Goal: Task Accomplishment & Management: Manage account settings

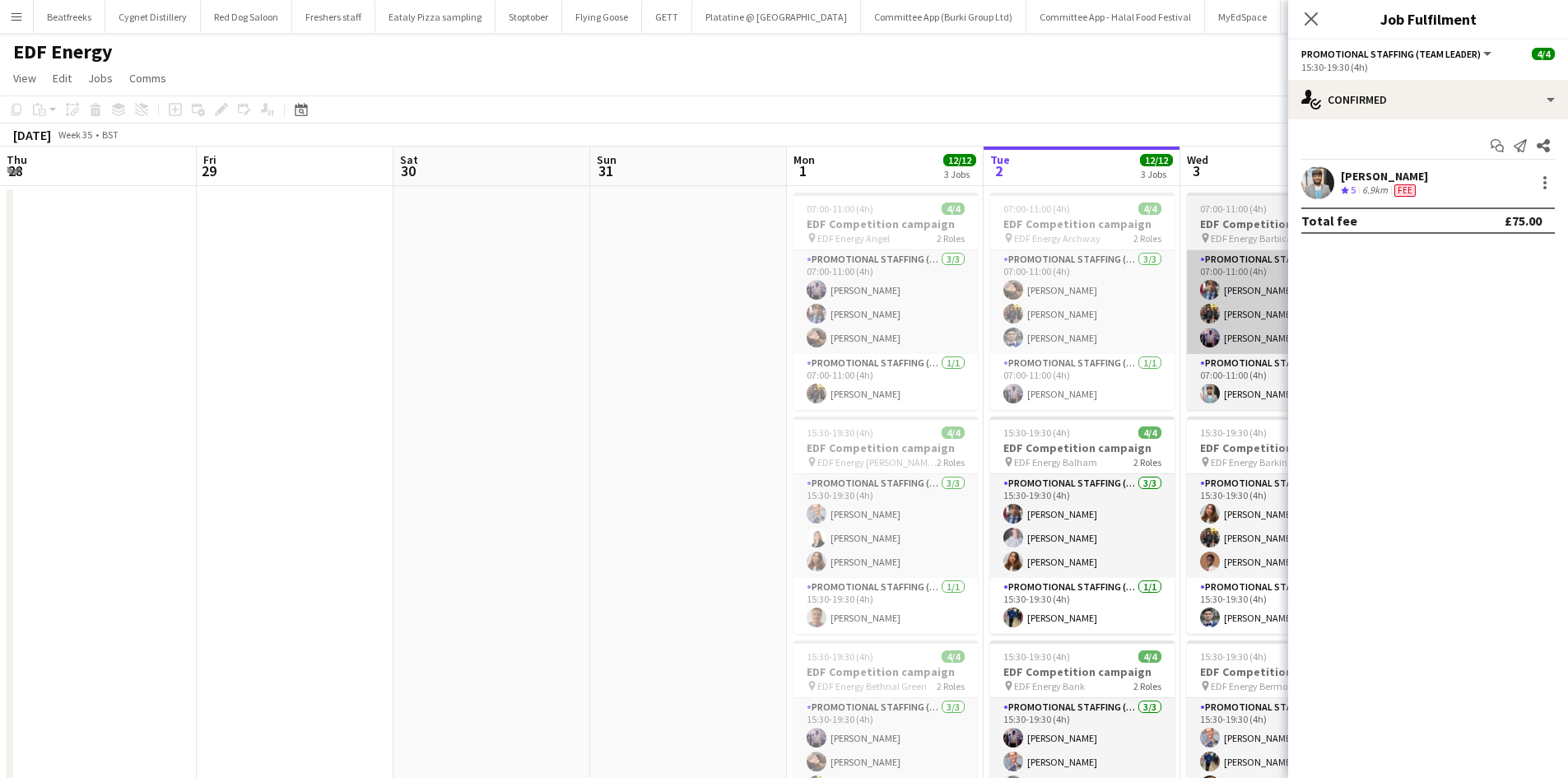
scroll to position [0, 785]
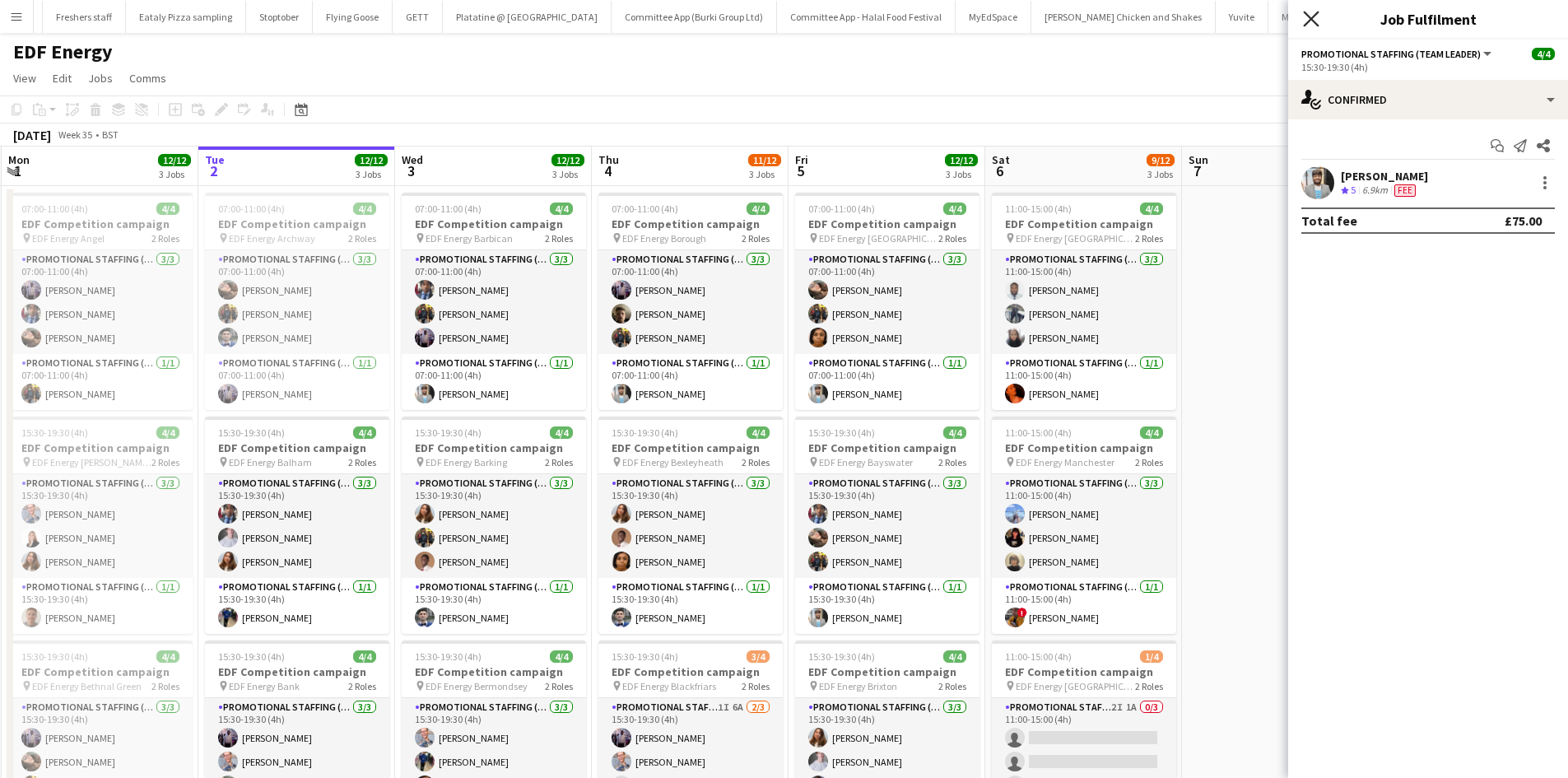
click at [1306, 14] on icon at bounding box center [1310, 18] width 16 height 16
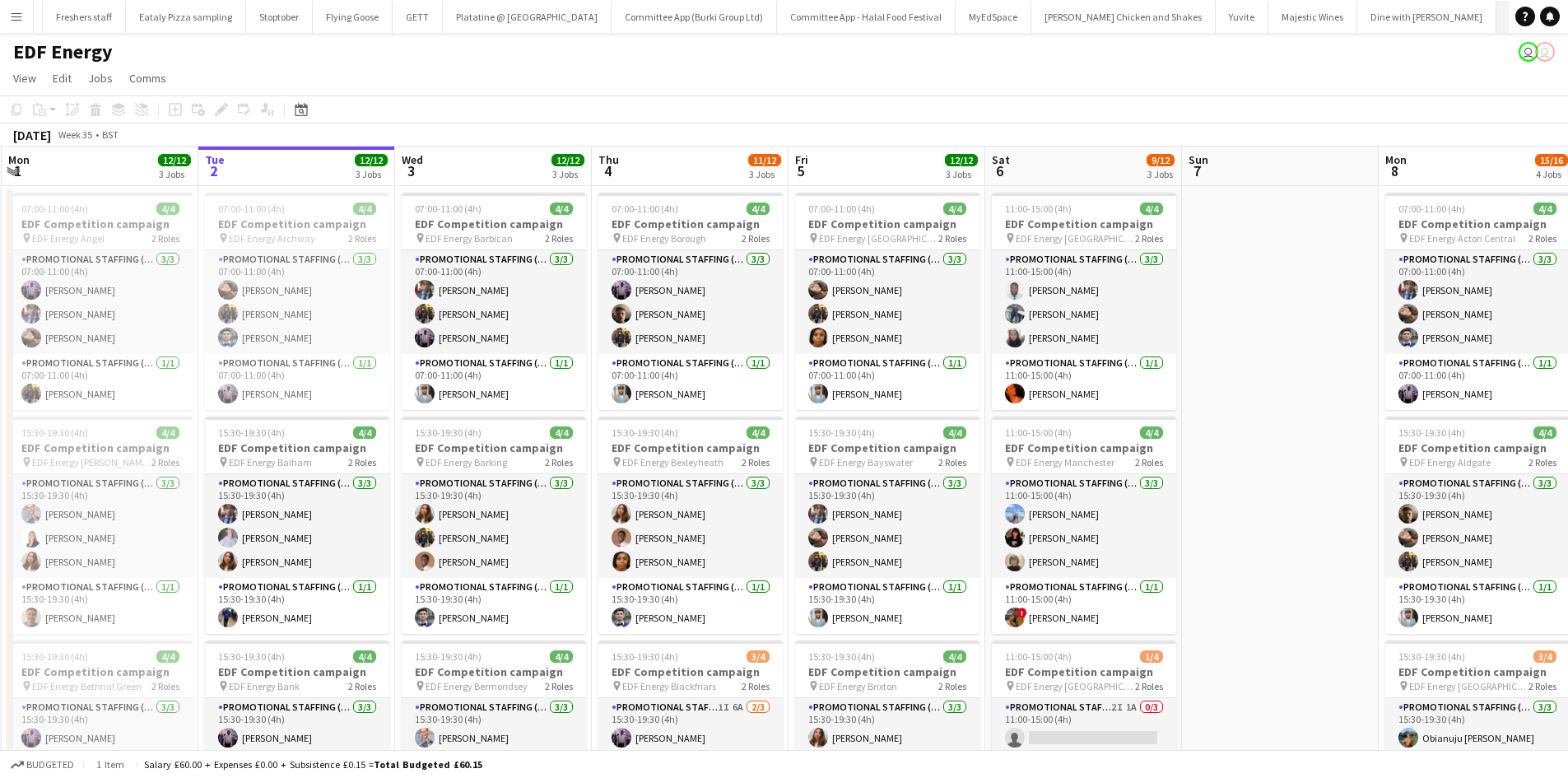
click at [1497, 9] on button "Kyro London Close" at bounding box center [1537, 17] width 80 height 32
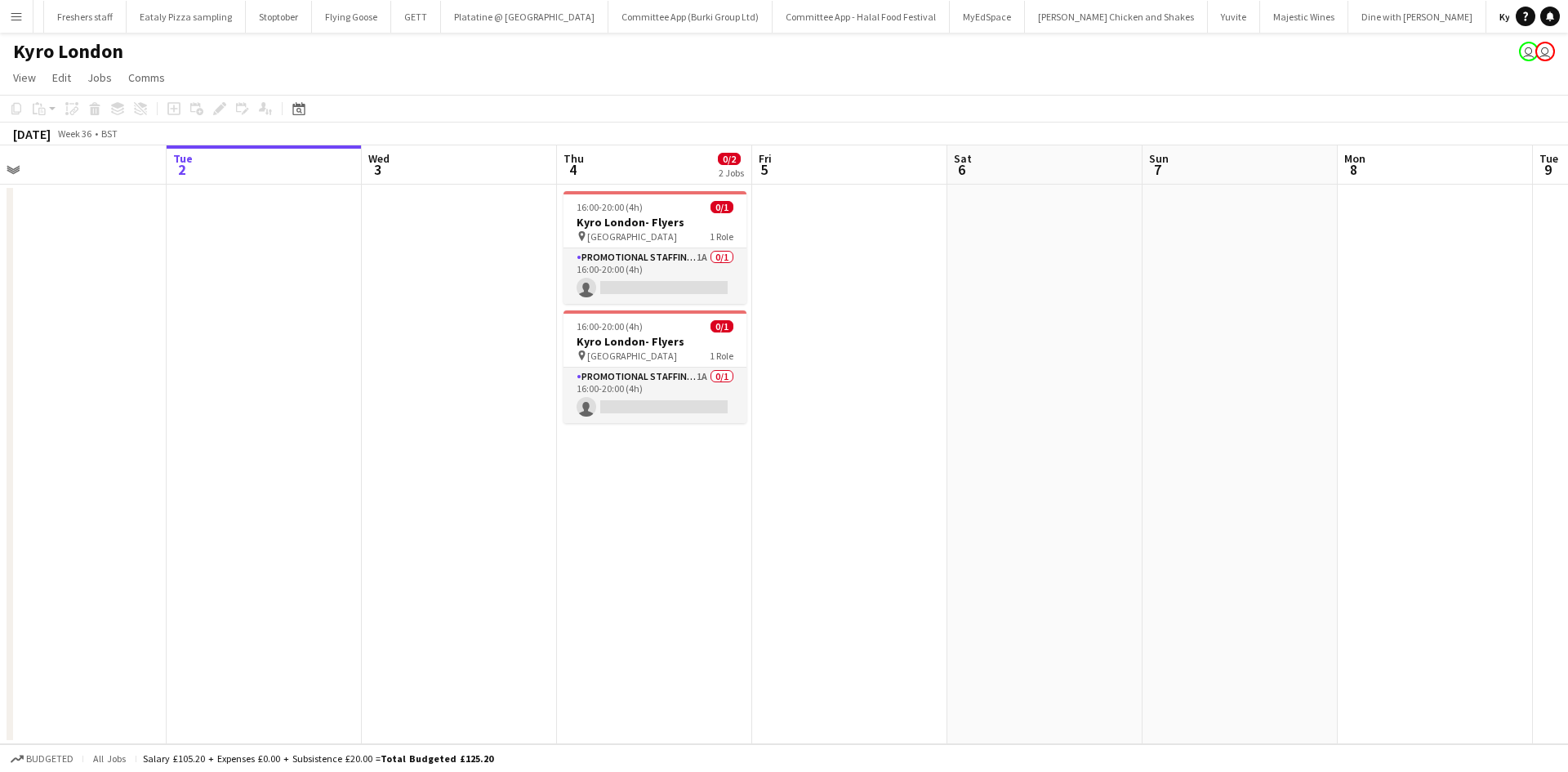
scroll to position [0, 419]
drag, startPoint x: 926, startPoint y: 354, endPoint x: 897, endPoint y: 461, distance: 110.9
click at [897, 461] on app-calendar-viewport "Sat 30 Sun 31 Mon 1 Tue 2 Wed 3 Thu 4 0/2 2 Jobs Fri 5 Sat 6 Sun 7 Mon 8 Tue 9 …" at bounding box center [784, 444] width 1568 height 598
click at [668, 261] on app-card-role "Promotional Staffing (Brand Ambassadors) 1A 0/1 16:00-20:00 (4h) single-neutral…" at bounding box center [655, 276] width 183 height 55
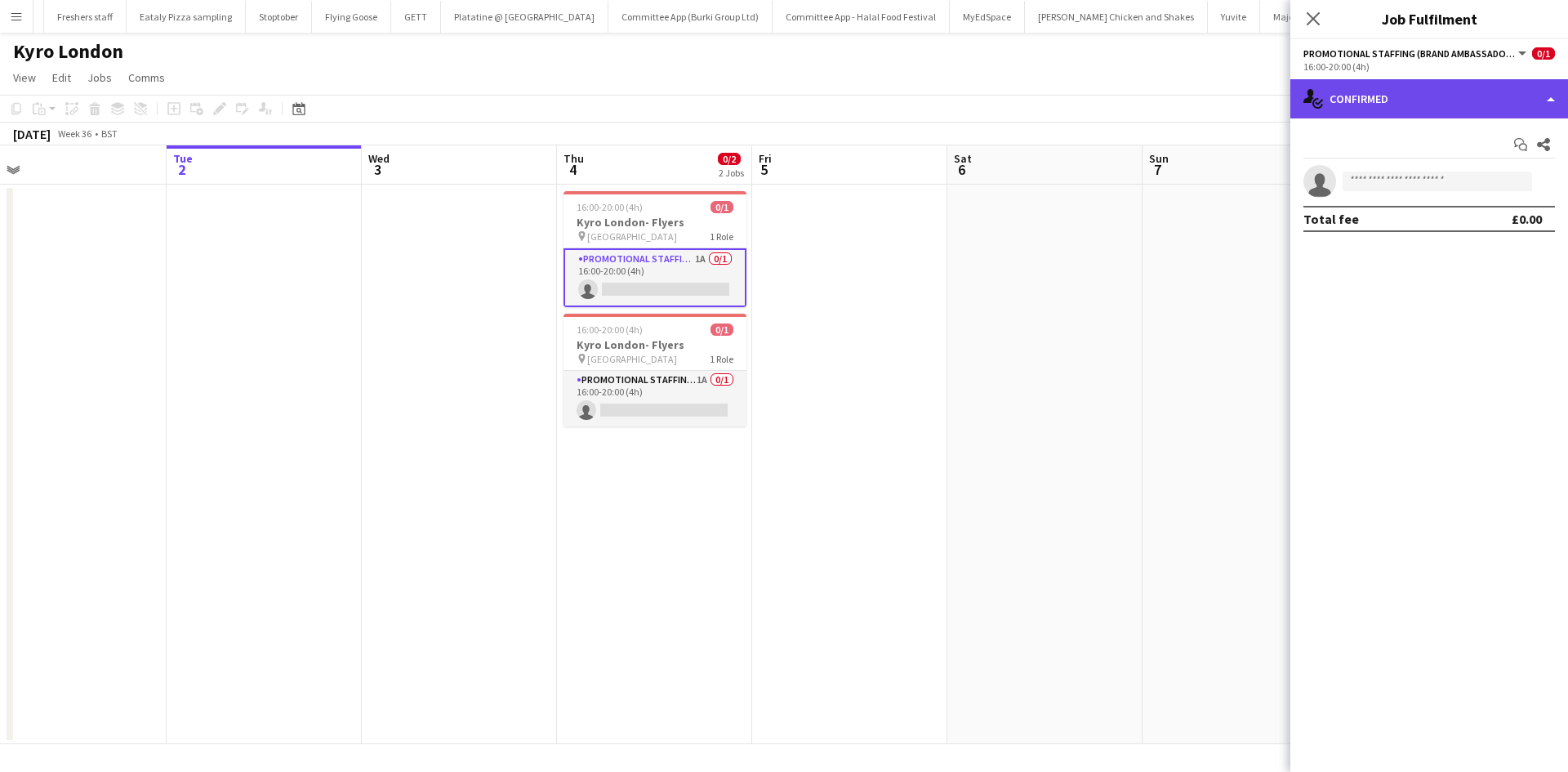
click at [1394, 98] on div "single-neutral-actions-check-2 Confirmed" at bounding box center [1430, 98] width 278 height 39
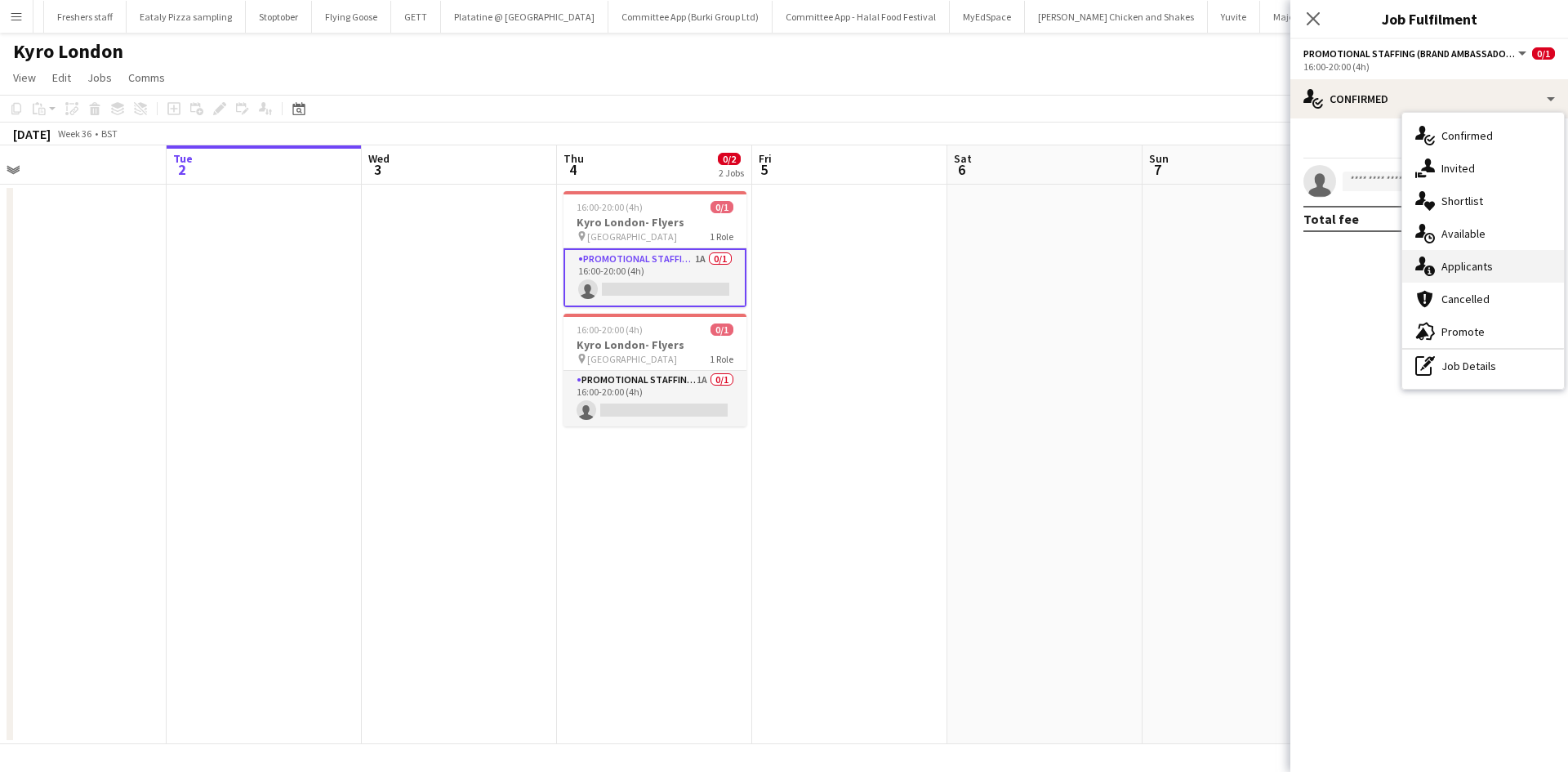
click at [1466, 258] on div "single-neutral-actions-information Applicants" at bounding box center [1483, 266] width 161 height 33
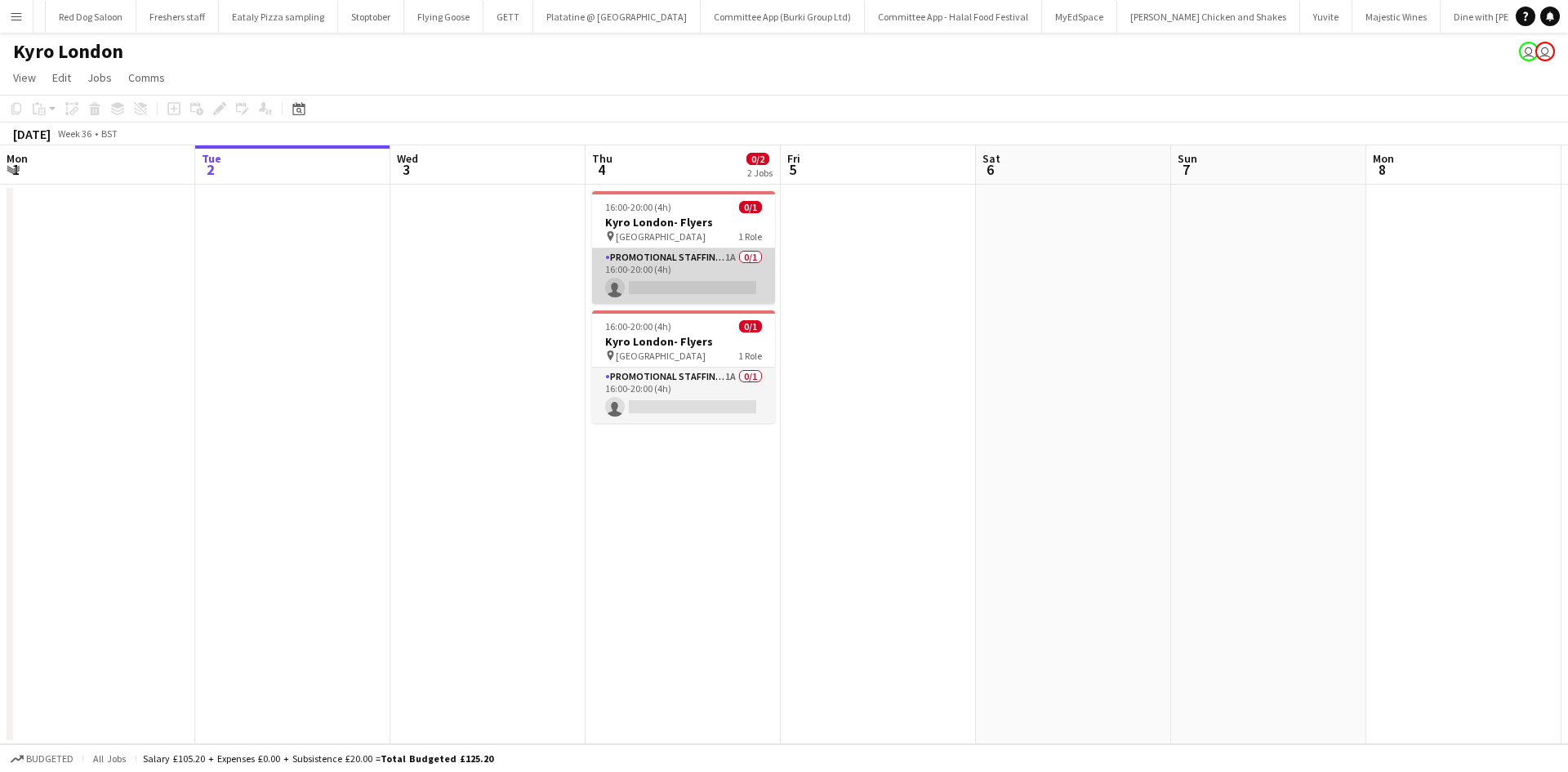
click at [649, 252] on app-card-role "Promotional Staffing (Brand Ambassadors) 1A 0/1 16:00-20:00 (4h) single-neutral…" at bounding box center [684, 276] width 183 height 55
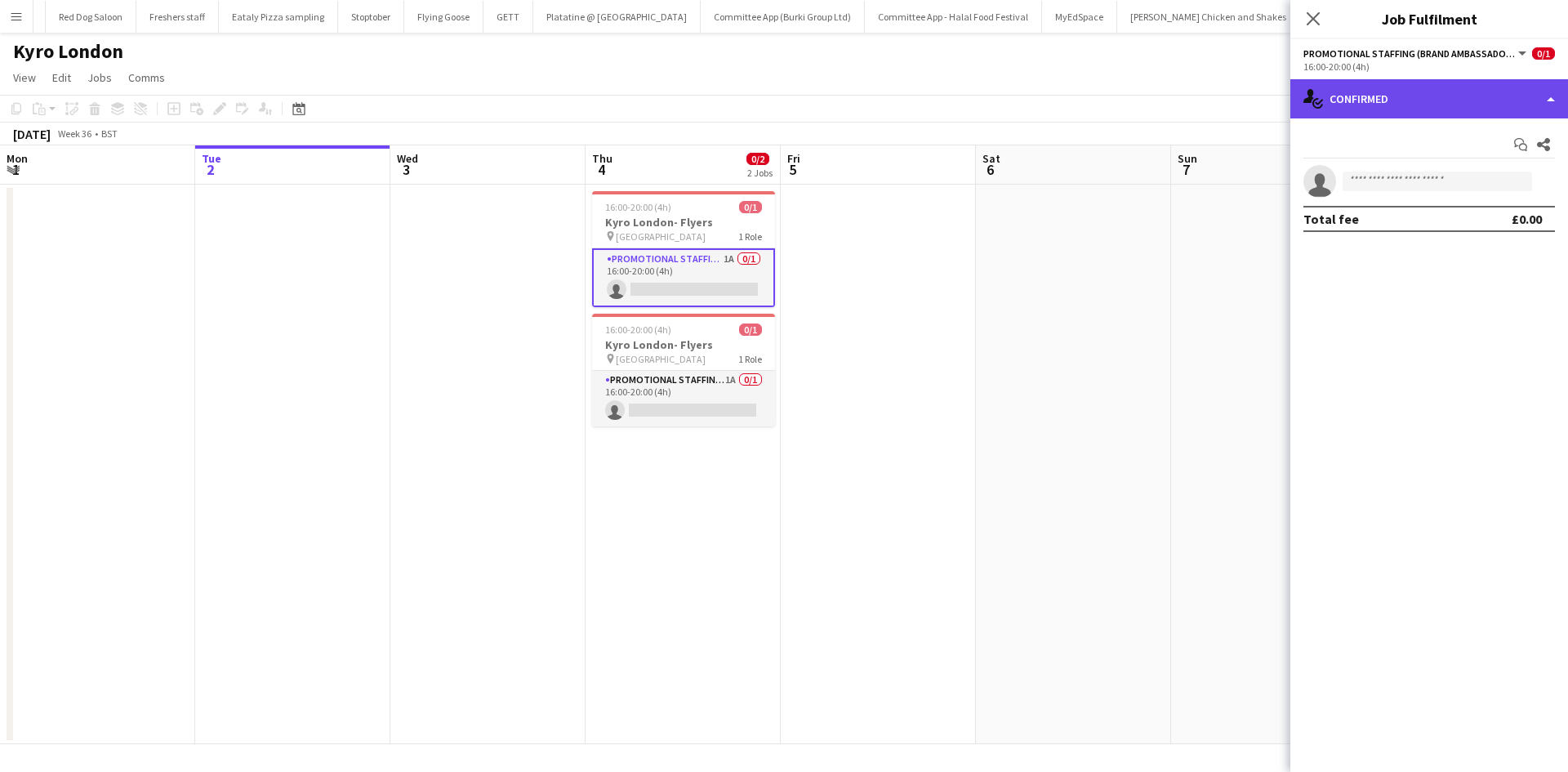
click at [1387, 101] on div "single-neutral-actions-check-2 Confirmed" at bounding box center [1430, 98] width 278 height 39
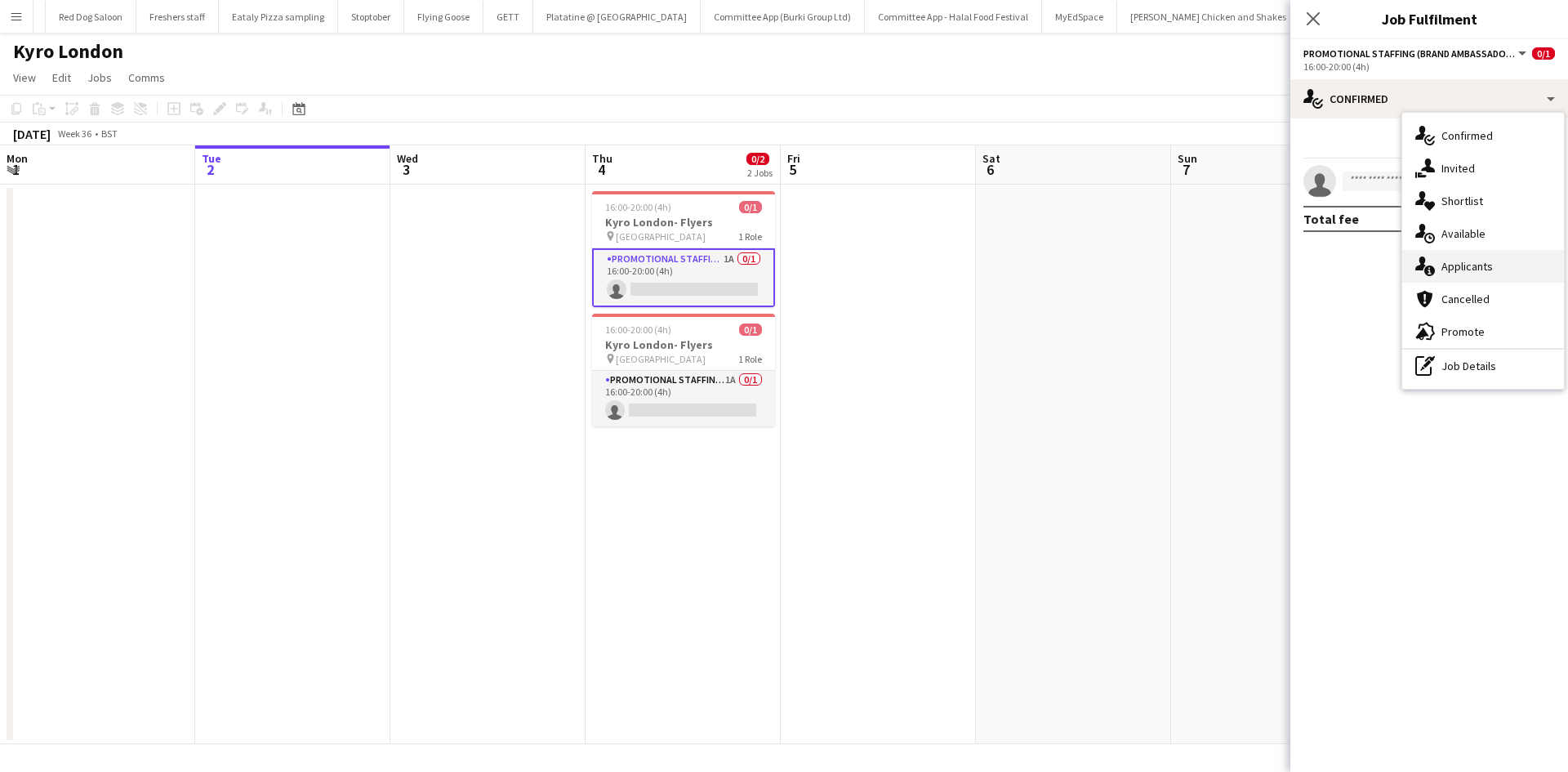
click at [1502, 261] on div "single-neutral-actions-information Applicants" at bounding box center [1483, 266] width 161 height 33
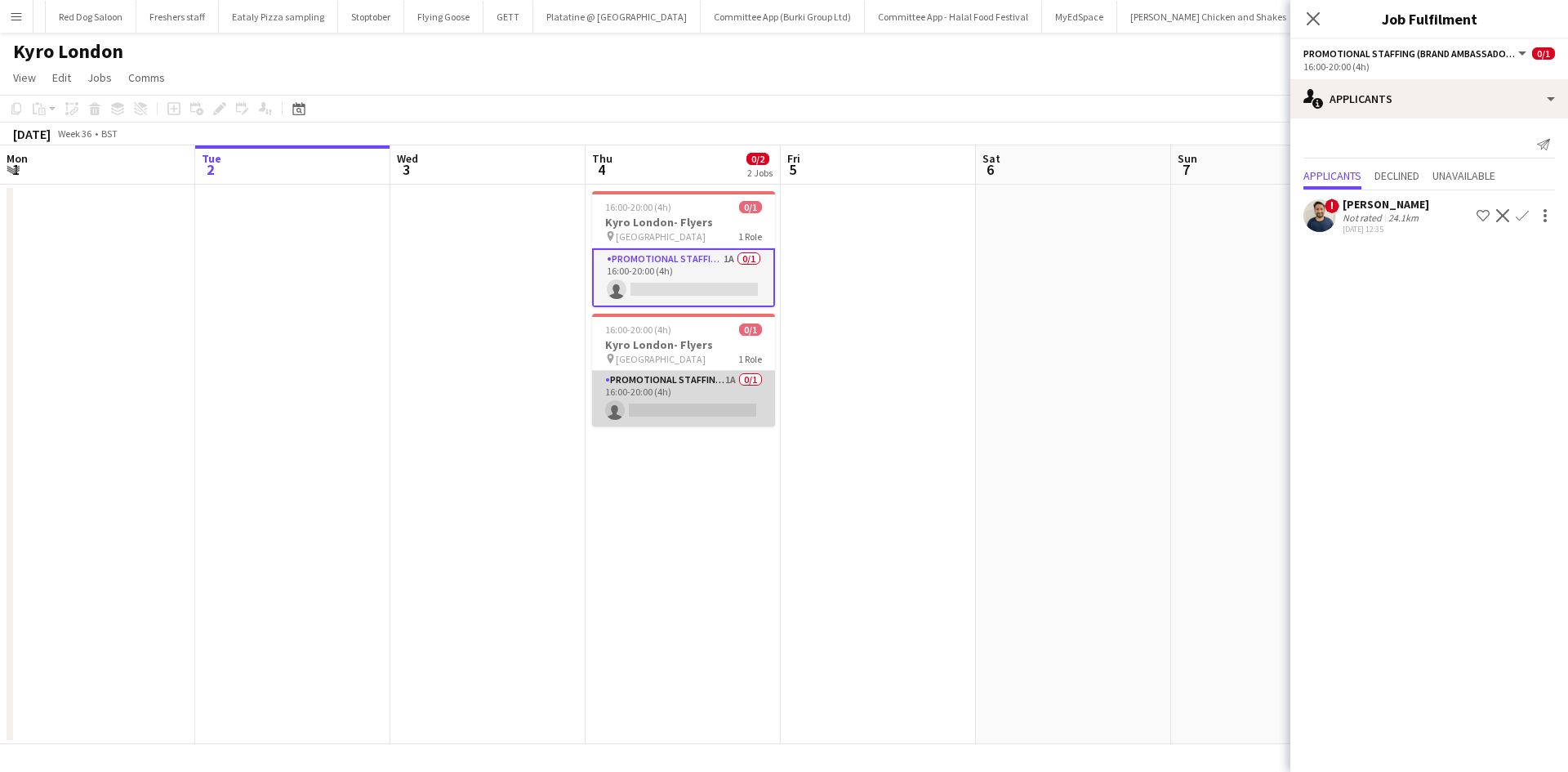
click at [690, 421] on app-card-role "Promotional Staffing (Brand Ambassadors) 1A 0/1 16:00-20:00 (4h) single-neutral…" at bounding box center [684, 398] width 183 height 55
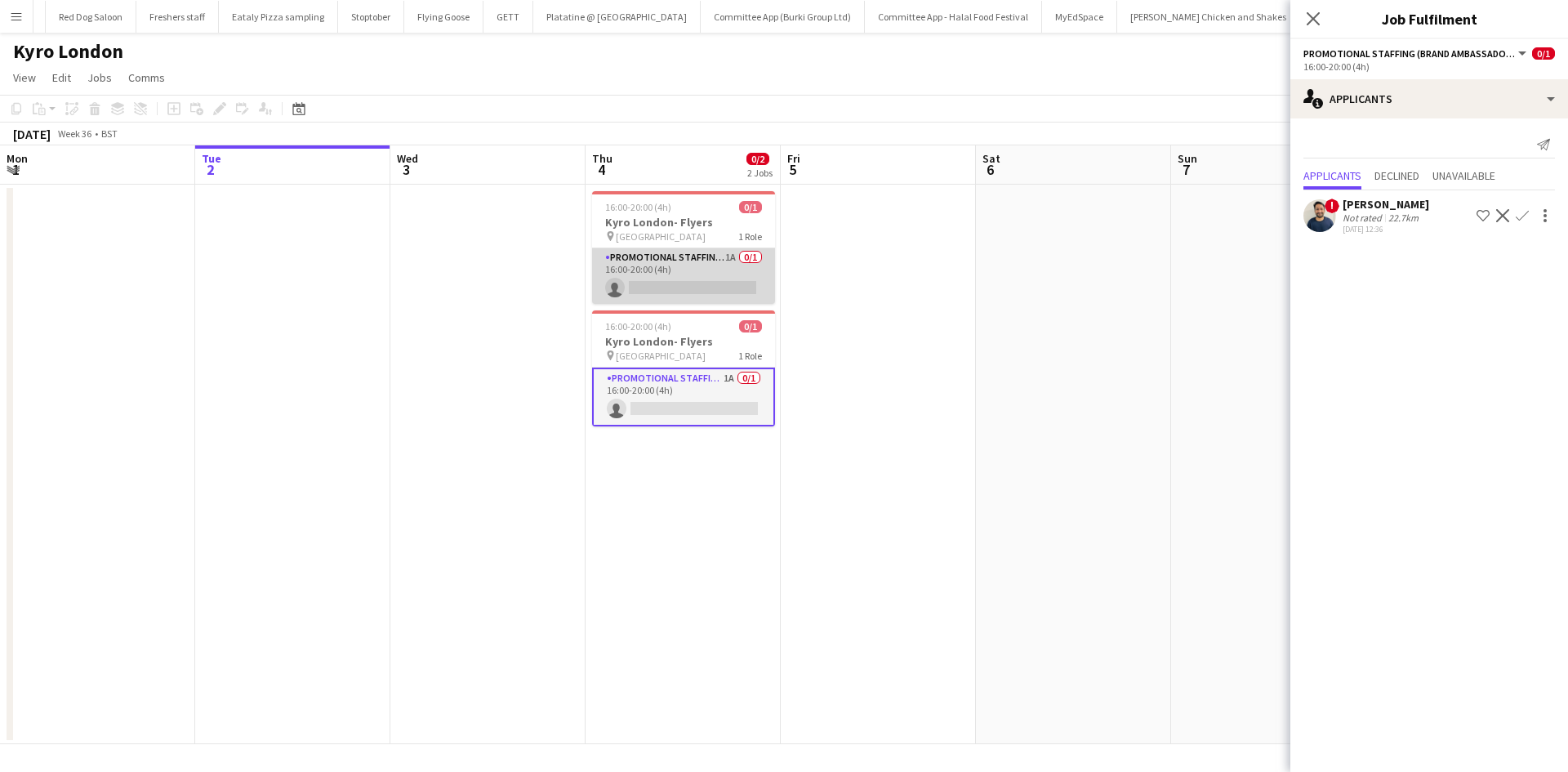
click at [678, 264] on app-card-role "Promotional Staffing (Brand Ambassadors) 1A 0/1 16:00-20:00 (4h) single-neutral…" at bounding box center [684, 276] width 183 height 55
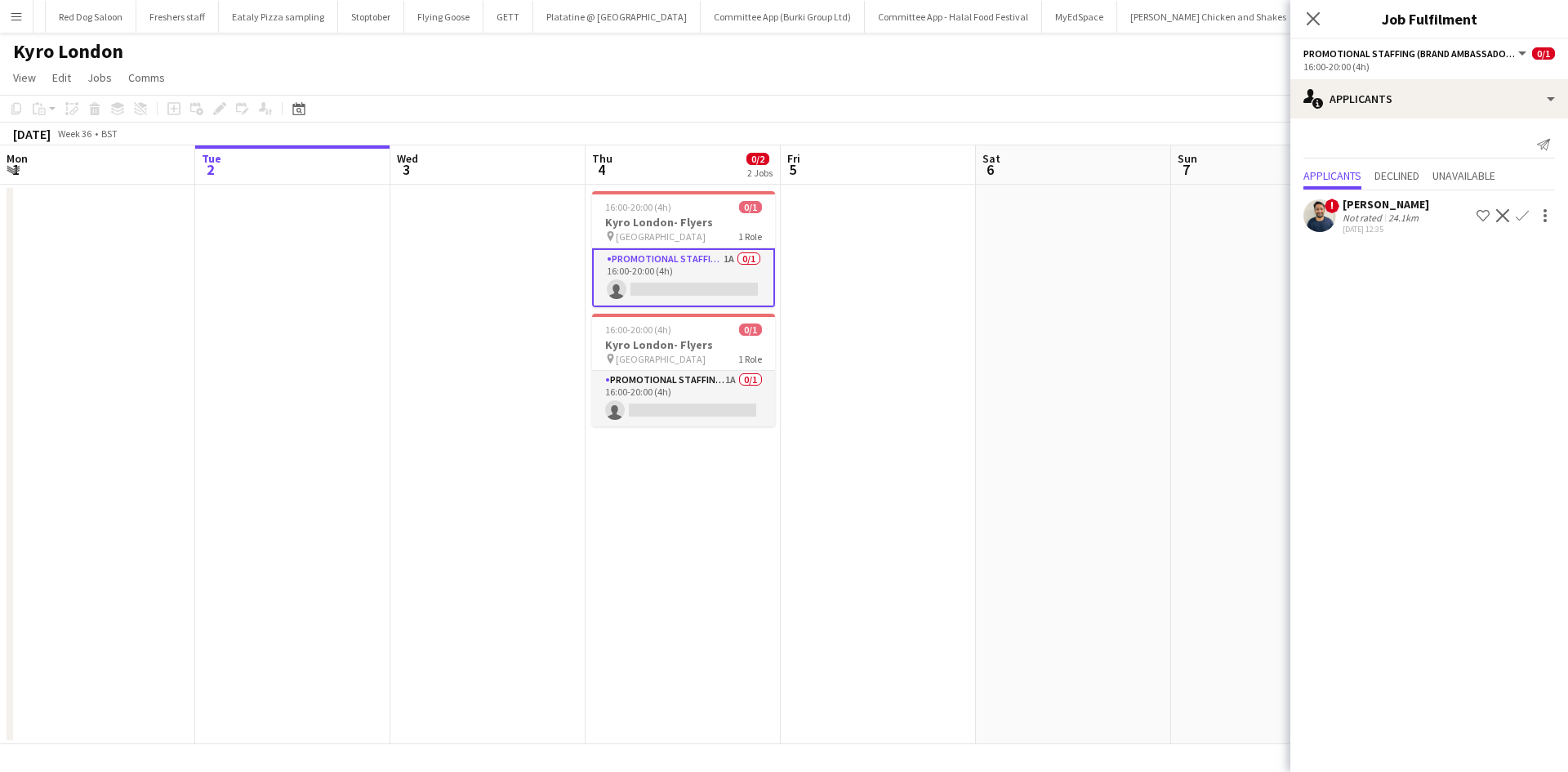
click at [1367, 54] on span "Promotional Staffing (Brand Ambassadors)" at bounding box center [1410, 54] width 212 height 12
click at [1427, 78] on li "All roles" at bounding box center [1399, 80] width 163 height 15
click at [1378, 55] on div "All roles All roles Promotional Staffing (Brand Ambassadors) 0/1" at bounding box center [1429, 53] width 251 height 15
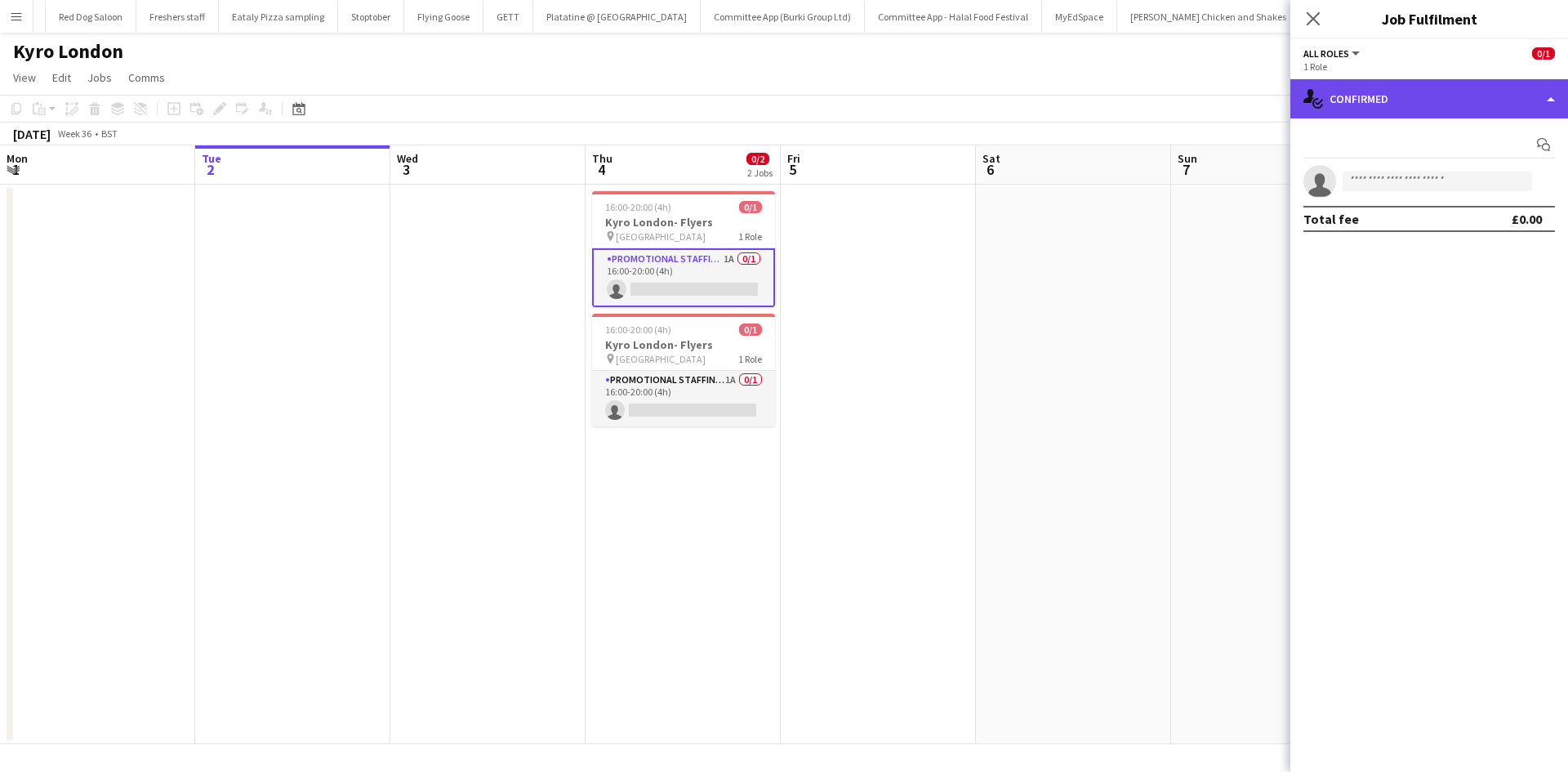
click at [1521, 88] on div "single-neutral-actions-check-2 Confirmed" at bounding box center [1430, 98] width 278 height 39
click at [1383, 86] on div "single-neutral-actions-check-2 Confirmed" at bounding box center [1430, 98] width 278 height 39
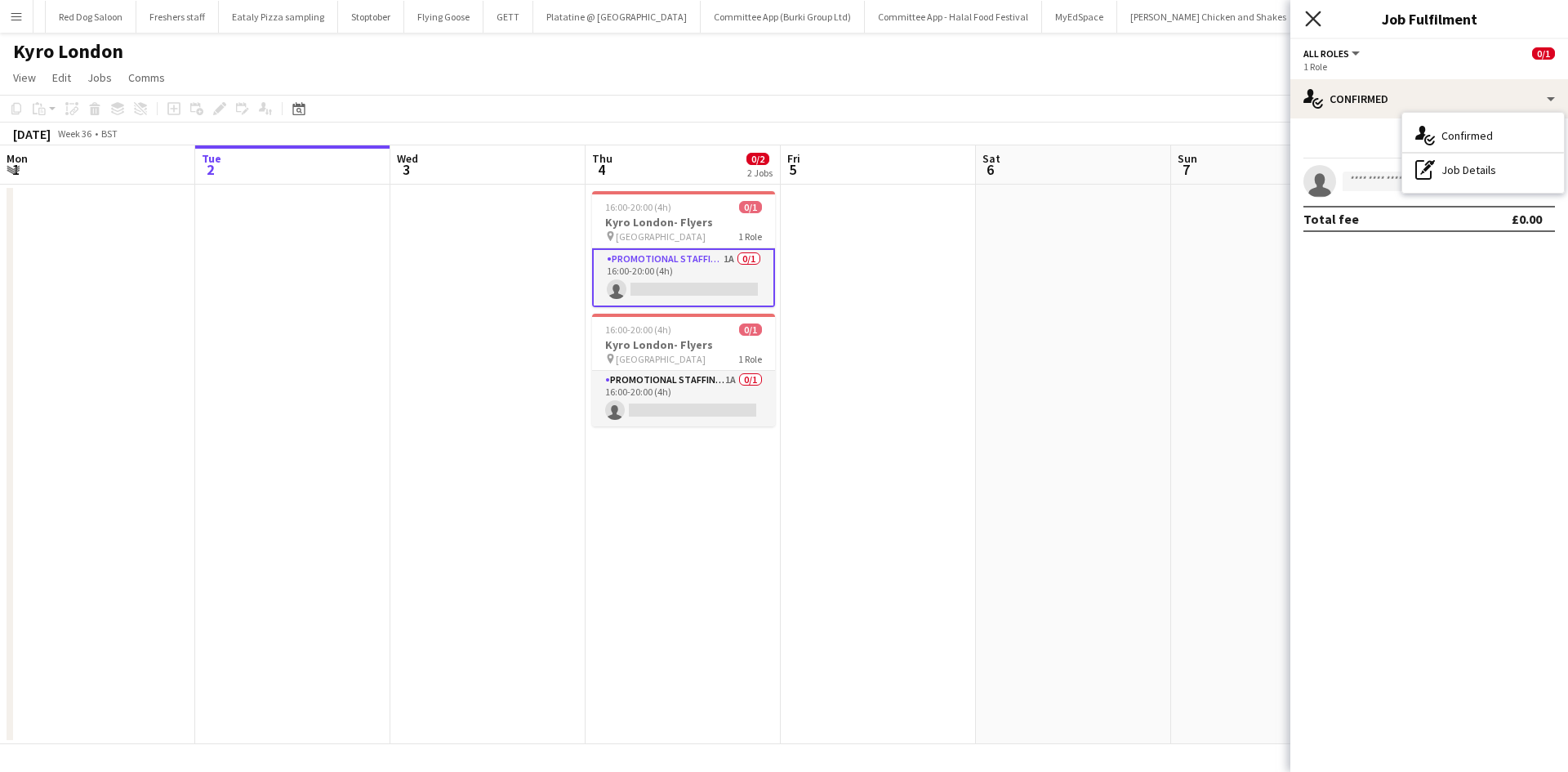
click at [1306, 22] on icon "Close pop-in" at bounding box center [1313, 18] width 16 height 16
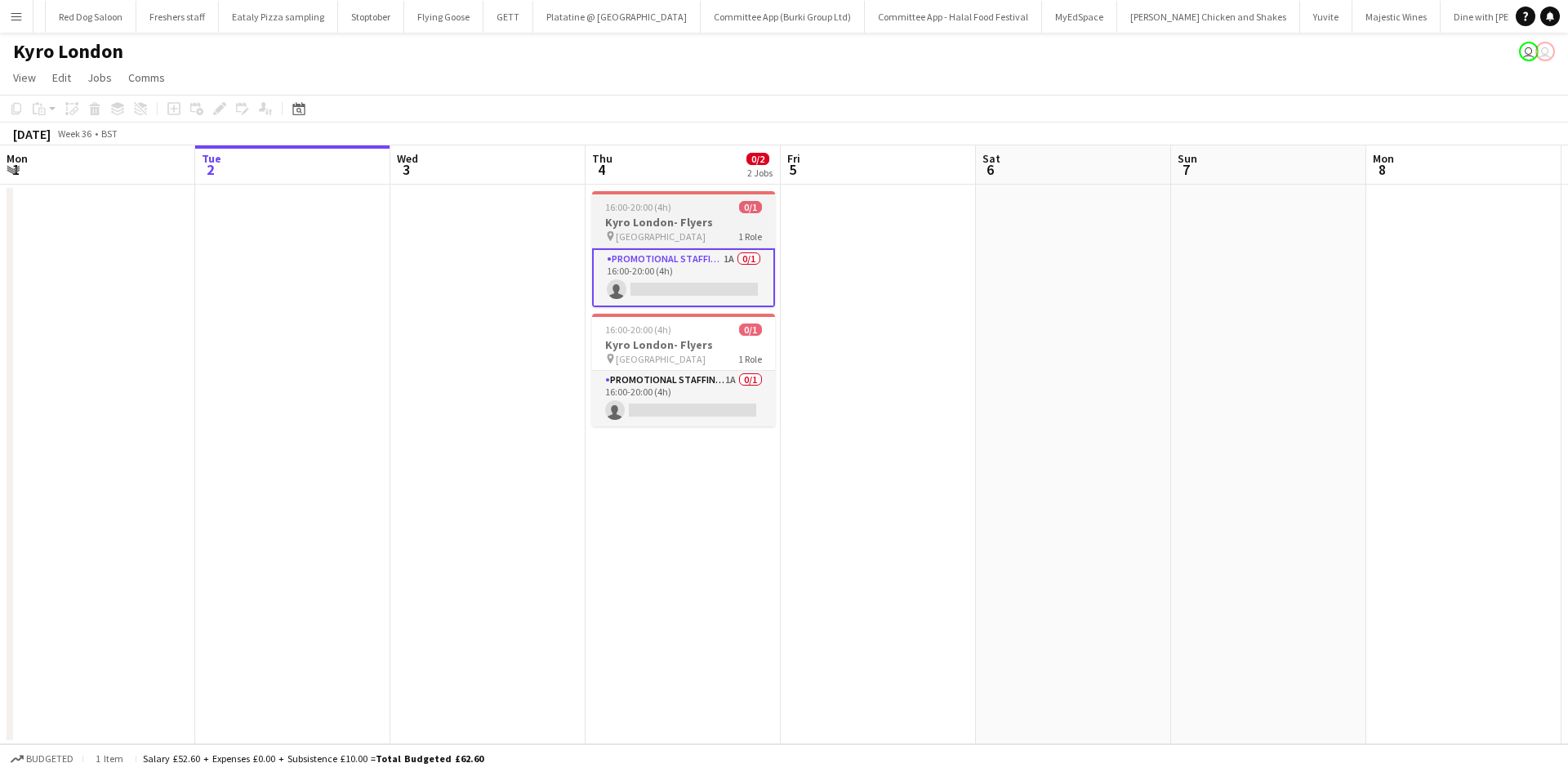
click at [680, 225] on h3 "Kyro London- Flyers" at bounding box center [684, 222] width 183 height 15
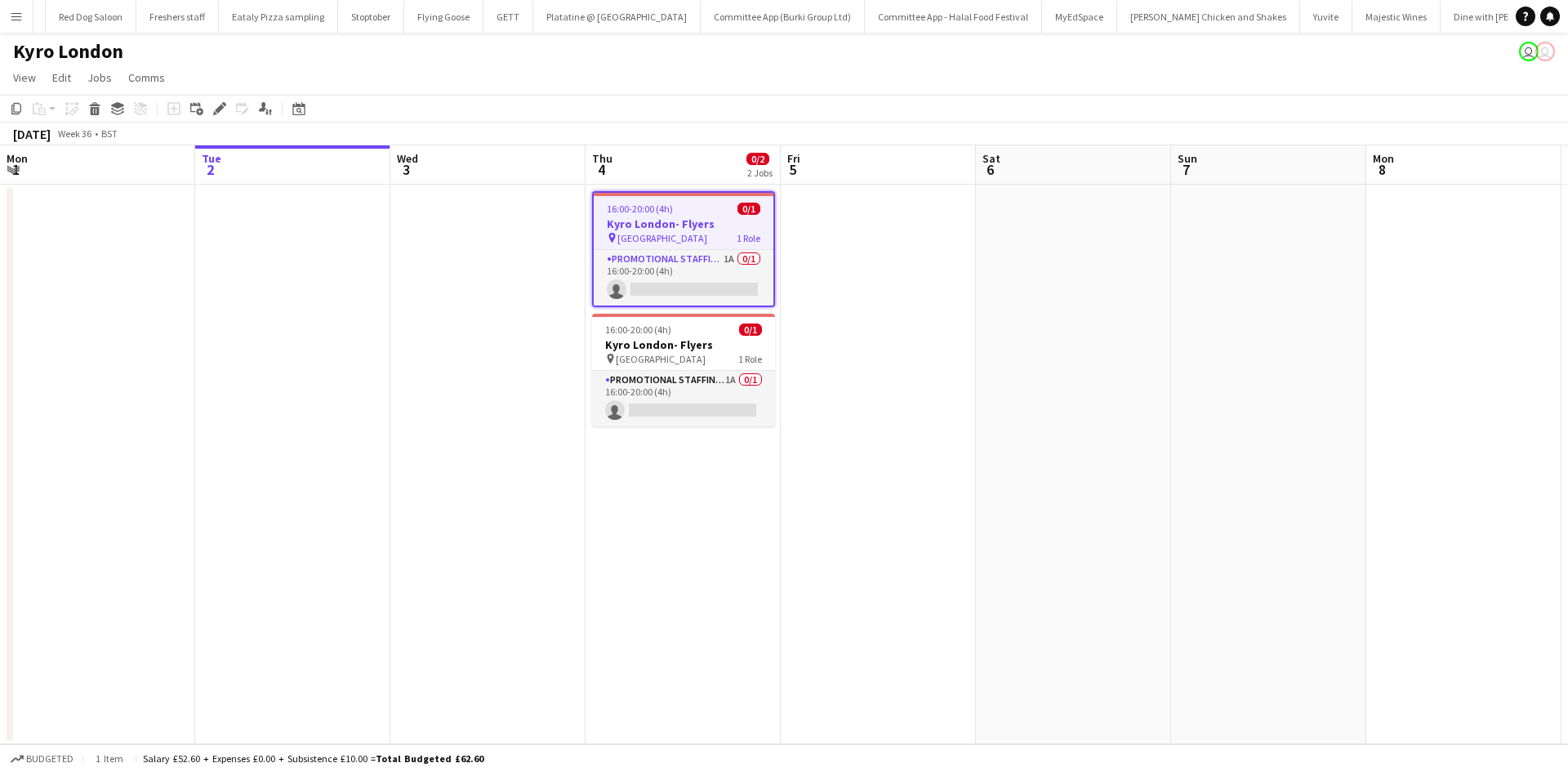
click at [664, 234] on span "Gants Hill Station" at bounding box center [662, 238] width 90 height 12
click at [218, 104] on icon "Edit" at bounding box center [219, 108] width 13 height 13
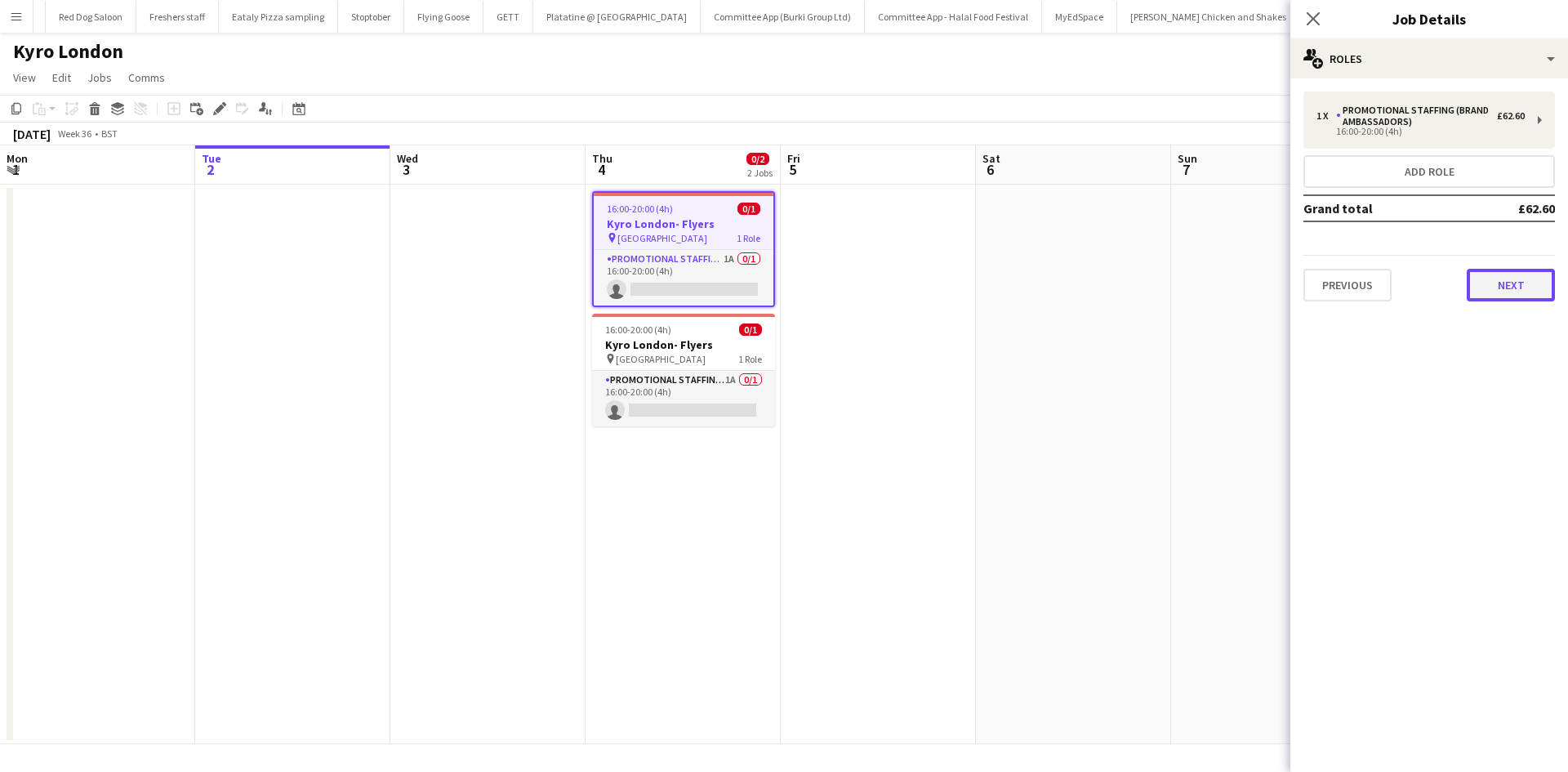
click at [1504, 288] on button "Next" at bounding box center [1511, 285] width 88 height 33
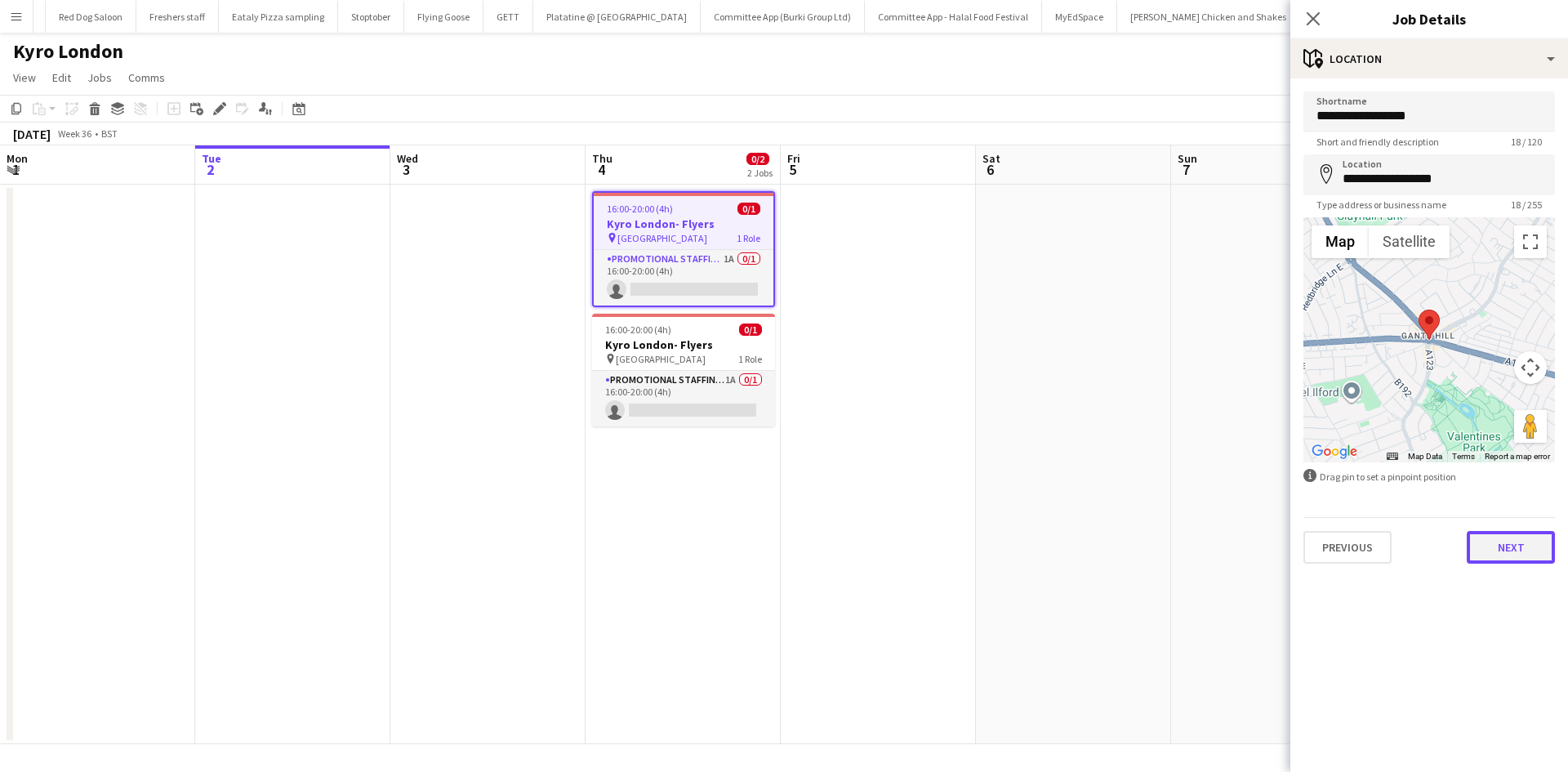
click at [1513, 554] on button "Next" at bounding box center [1511, 547] width 88 height 33
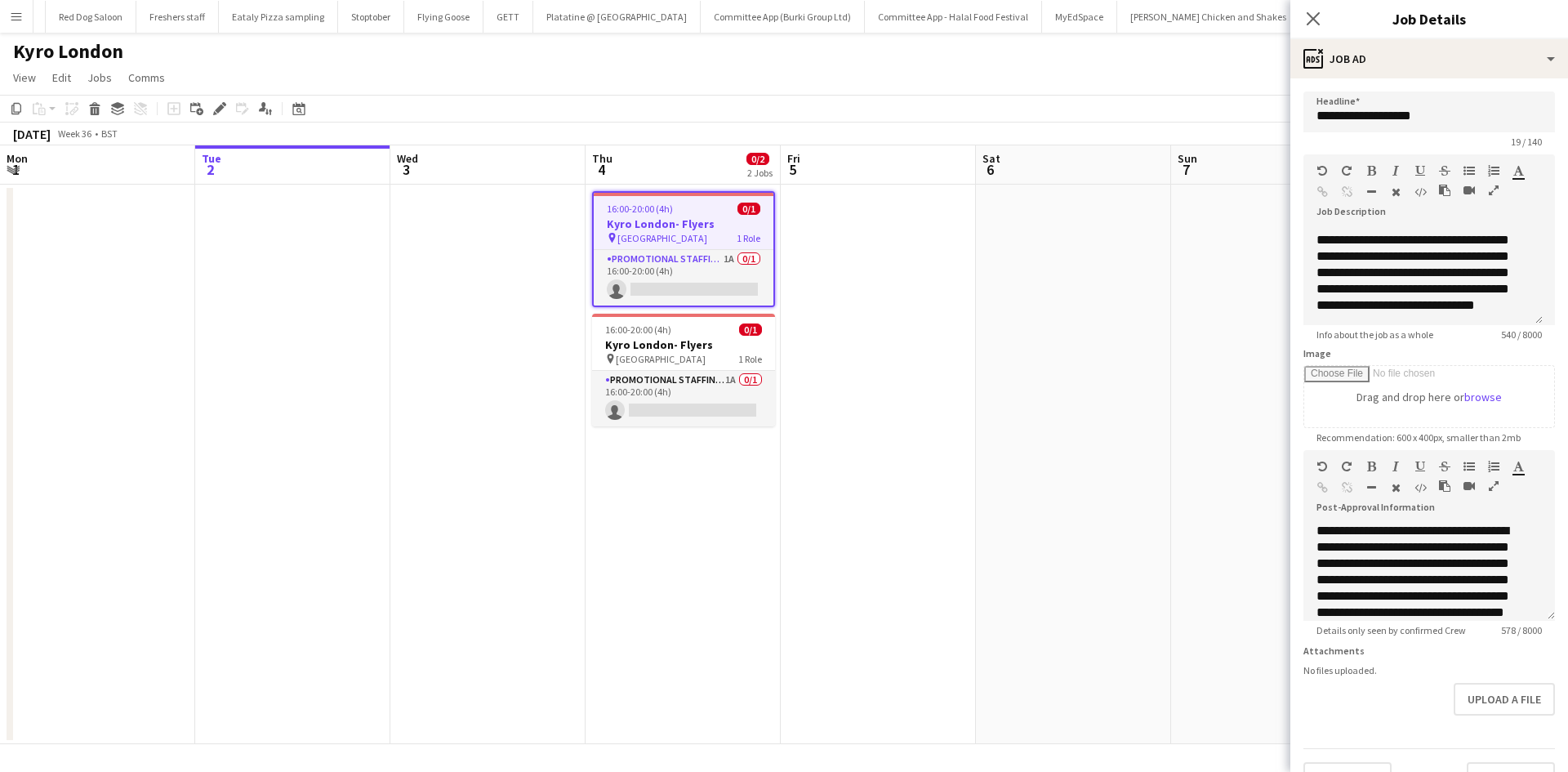
scroll to position [163, 0]
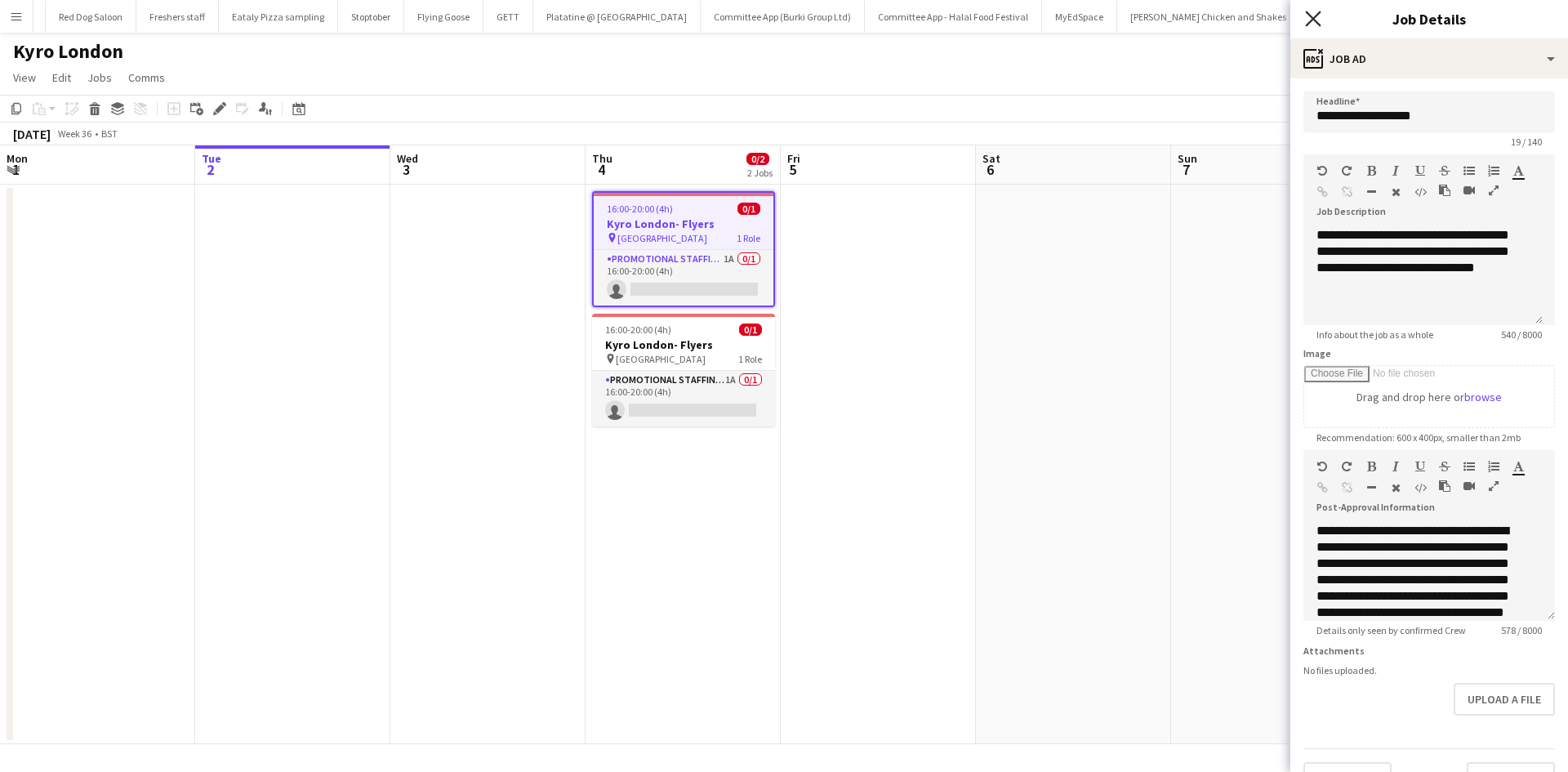
click at [1309, 18] on icon "Close pop-in" at bounding box center [1313, 18] width 16 height 16
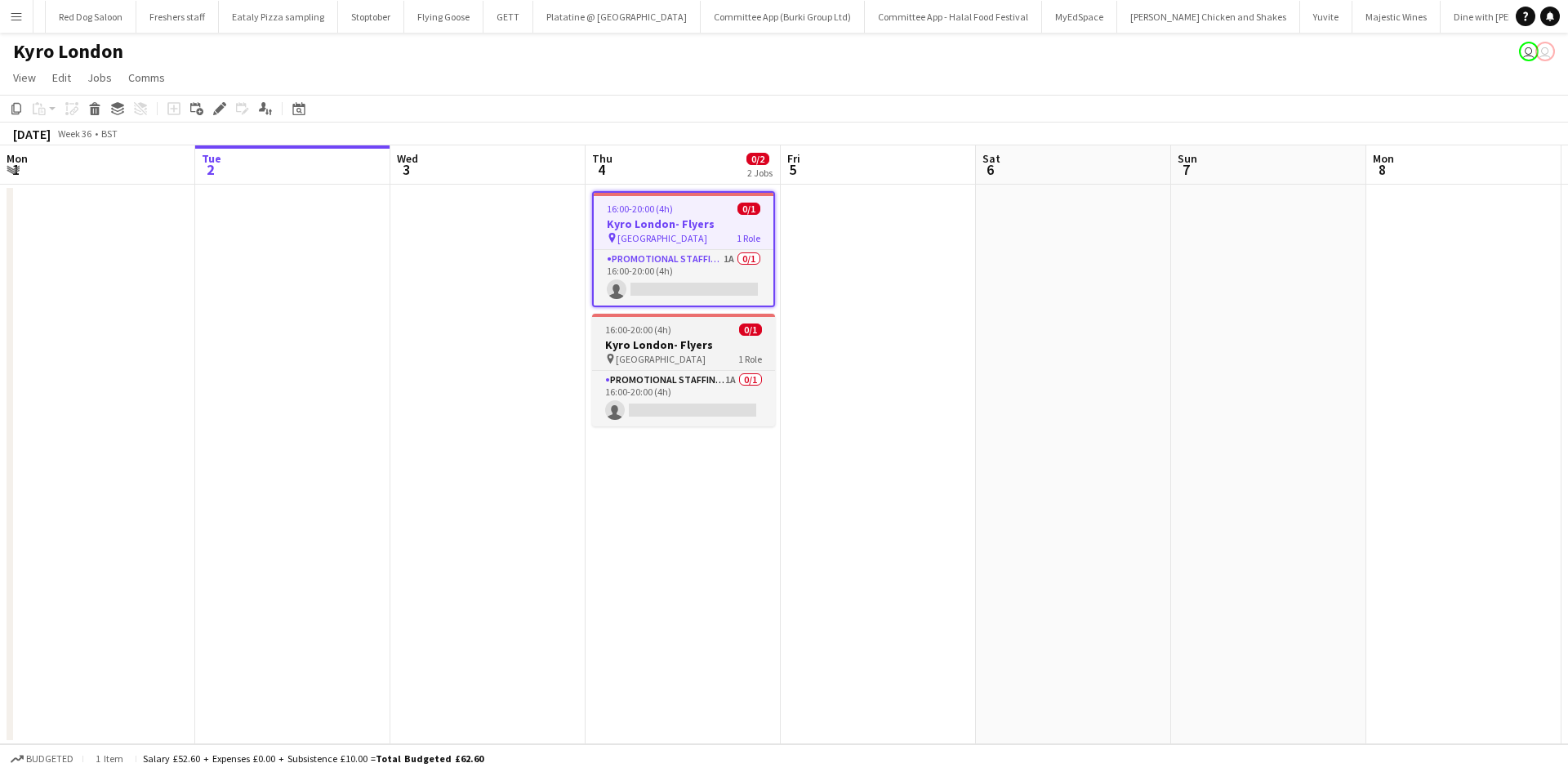
click at [642, 362] on span "[GEOGRAPHIC_DATA]" at bounding box center [661, 359] width 90 height 12
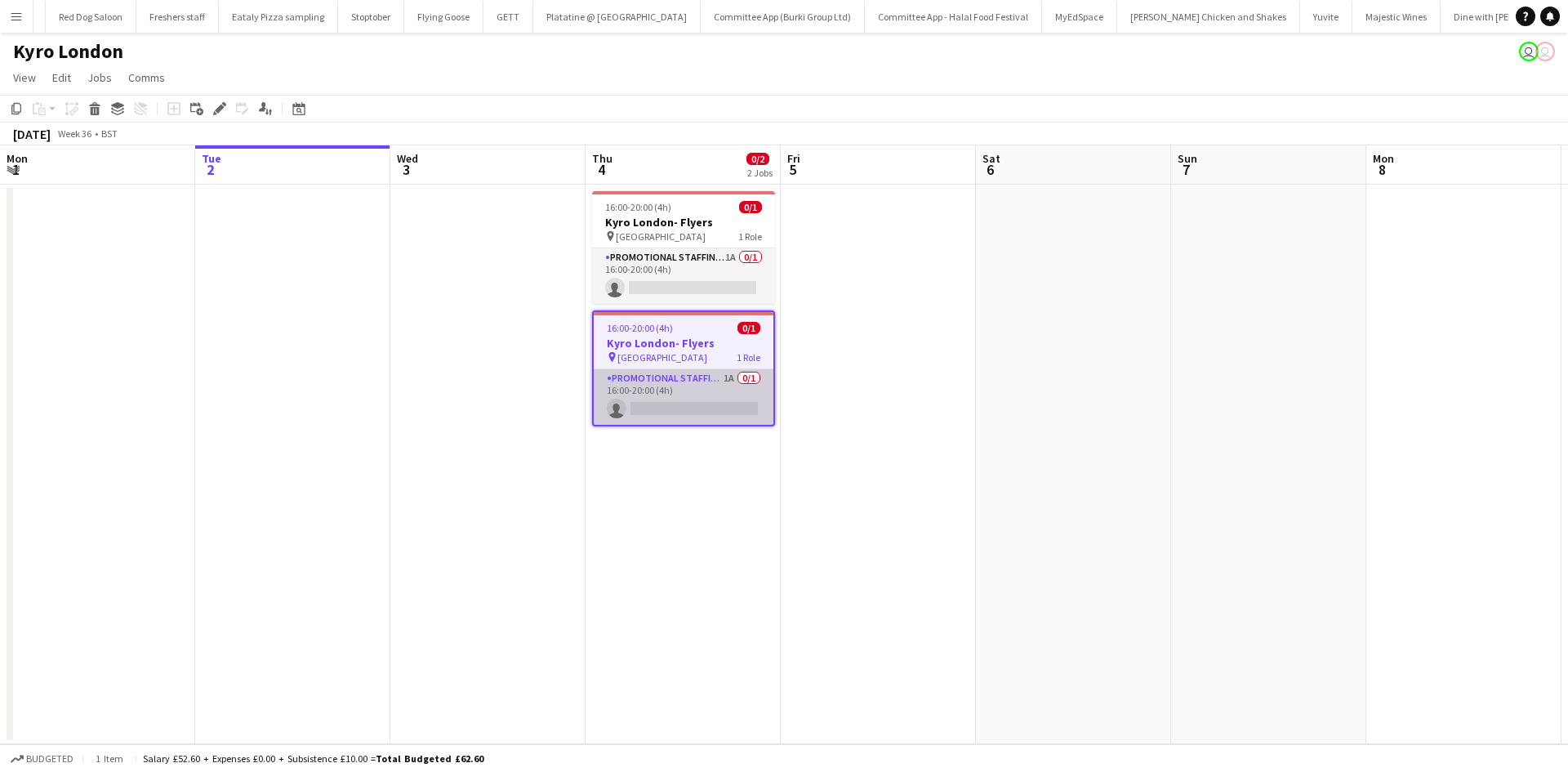
click at [667, 397] on app-card-role "Promotional Staffing (Brand Ambassadors) 1A 0/1 16:00-20:00 (4h) single-neutral…" at bounding box center [684, 397] width 180 height 55
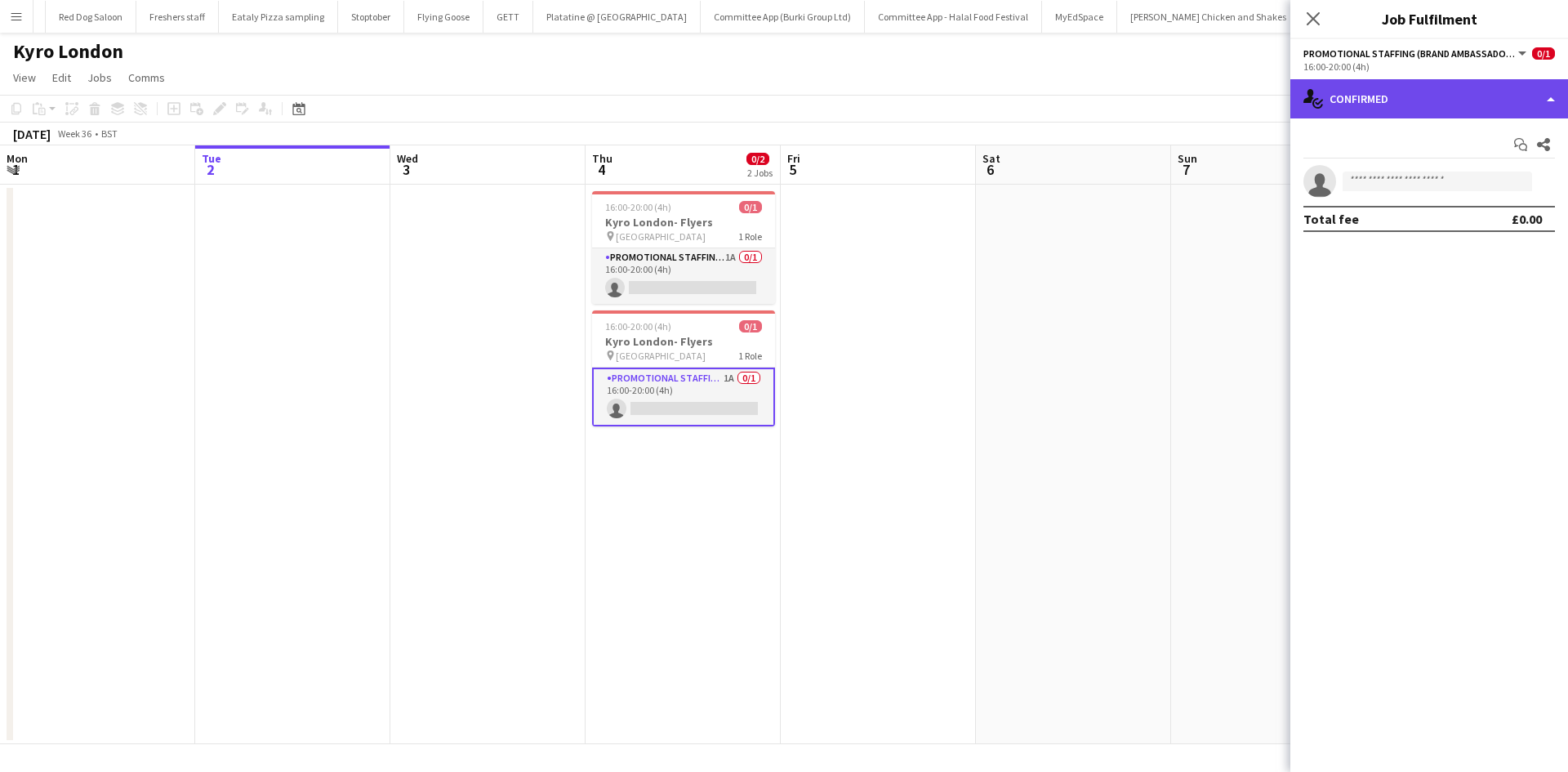
click at [1418, 92] on div "single-neutral-actions-check-2 Confirmed" at bounding box center [1430, 98] width 278 height 39
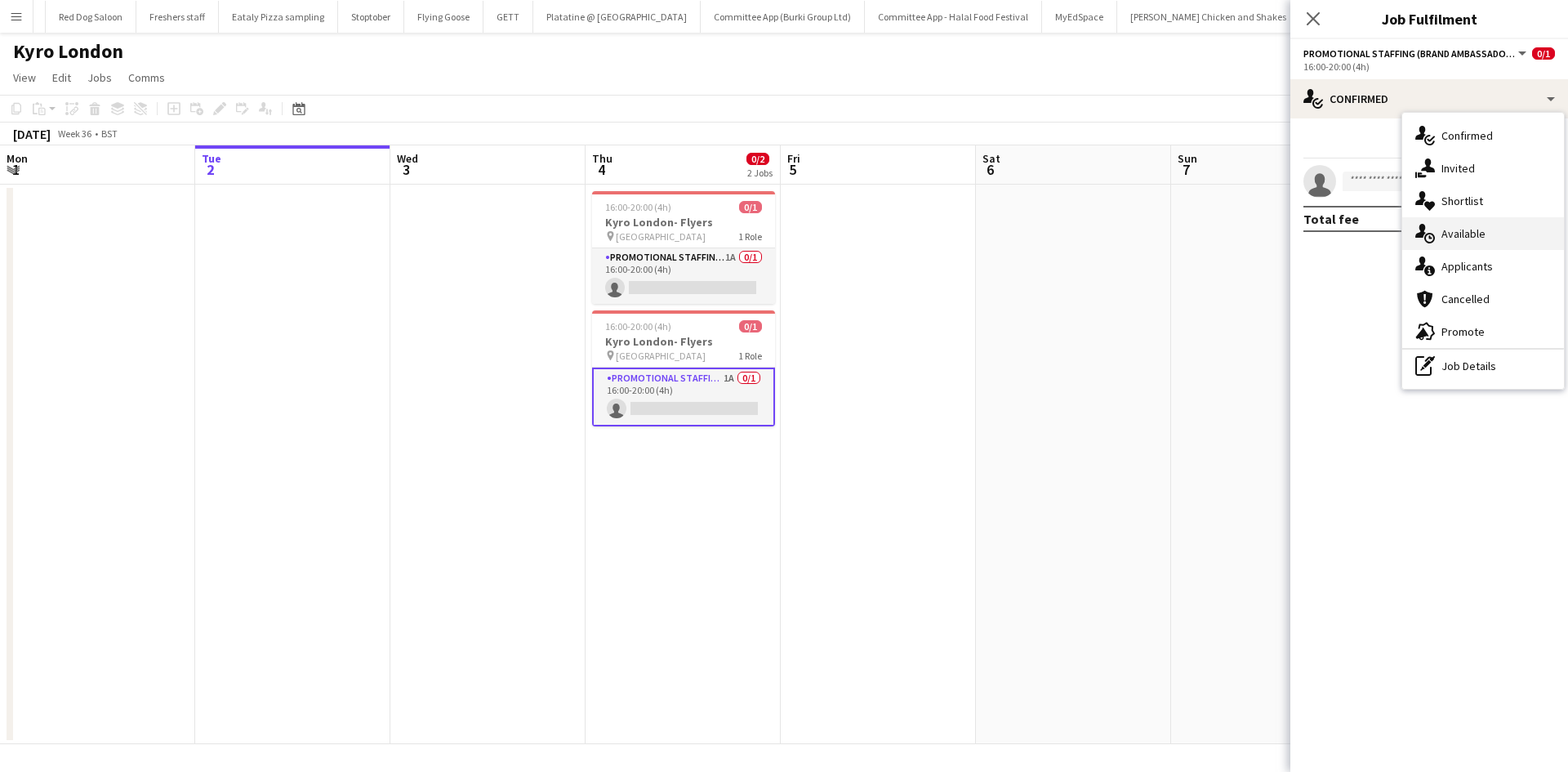
click at [1470, 224] on div "single-neutral-actions-upload Available" at bounding box center [1483, 234] width 161 height 33
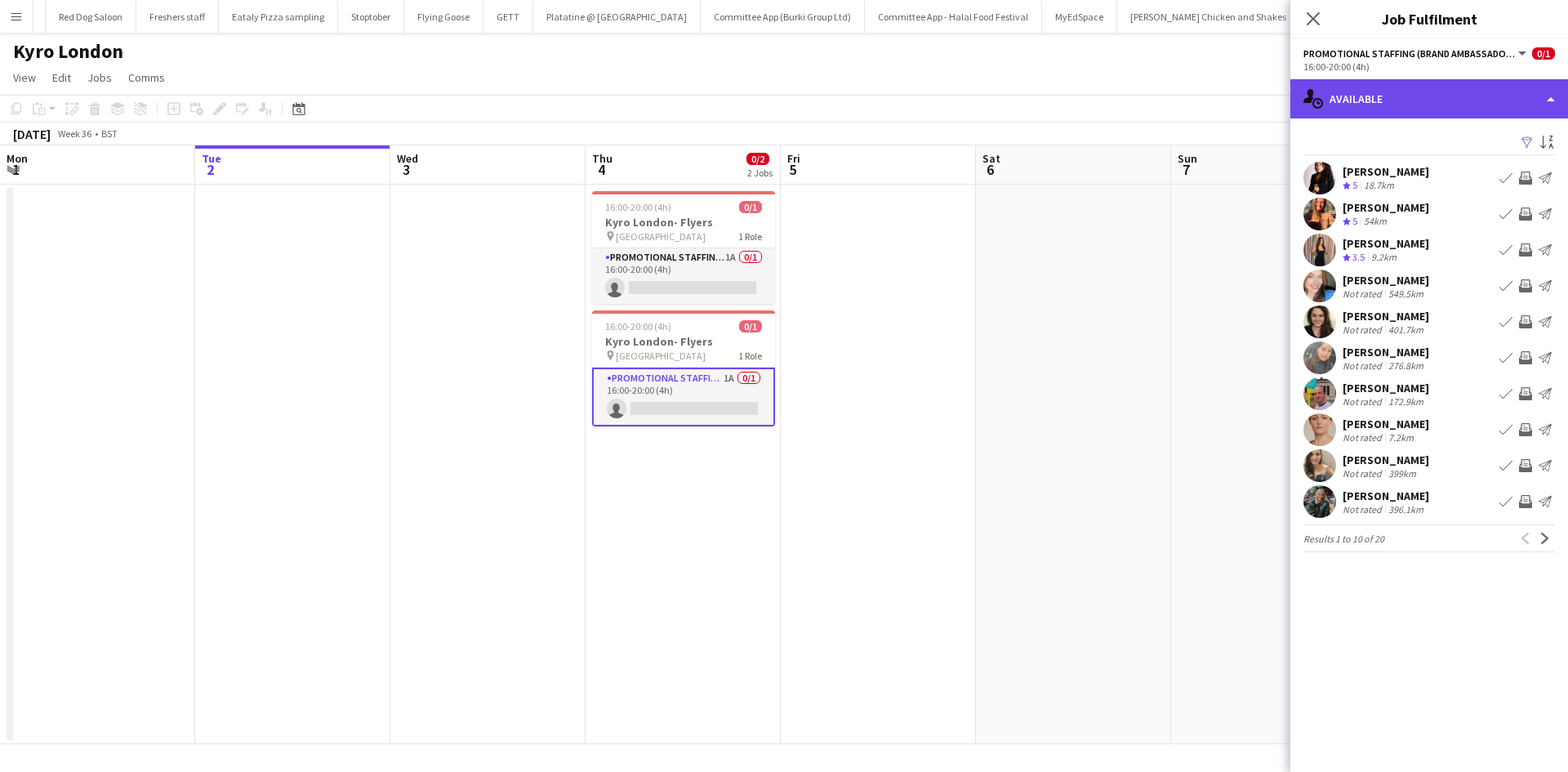
click at [1415, 98] on div "single-neutral-actions-upload Available" at bounding box center [1430, 98] width 278 height 39
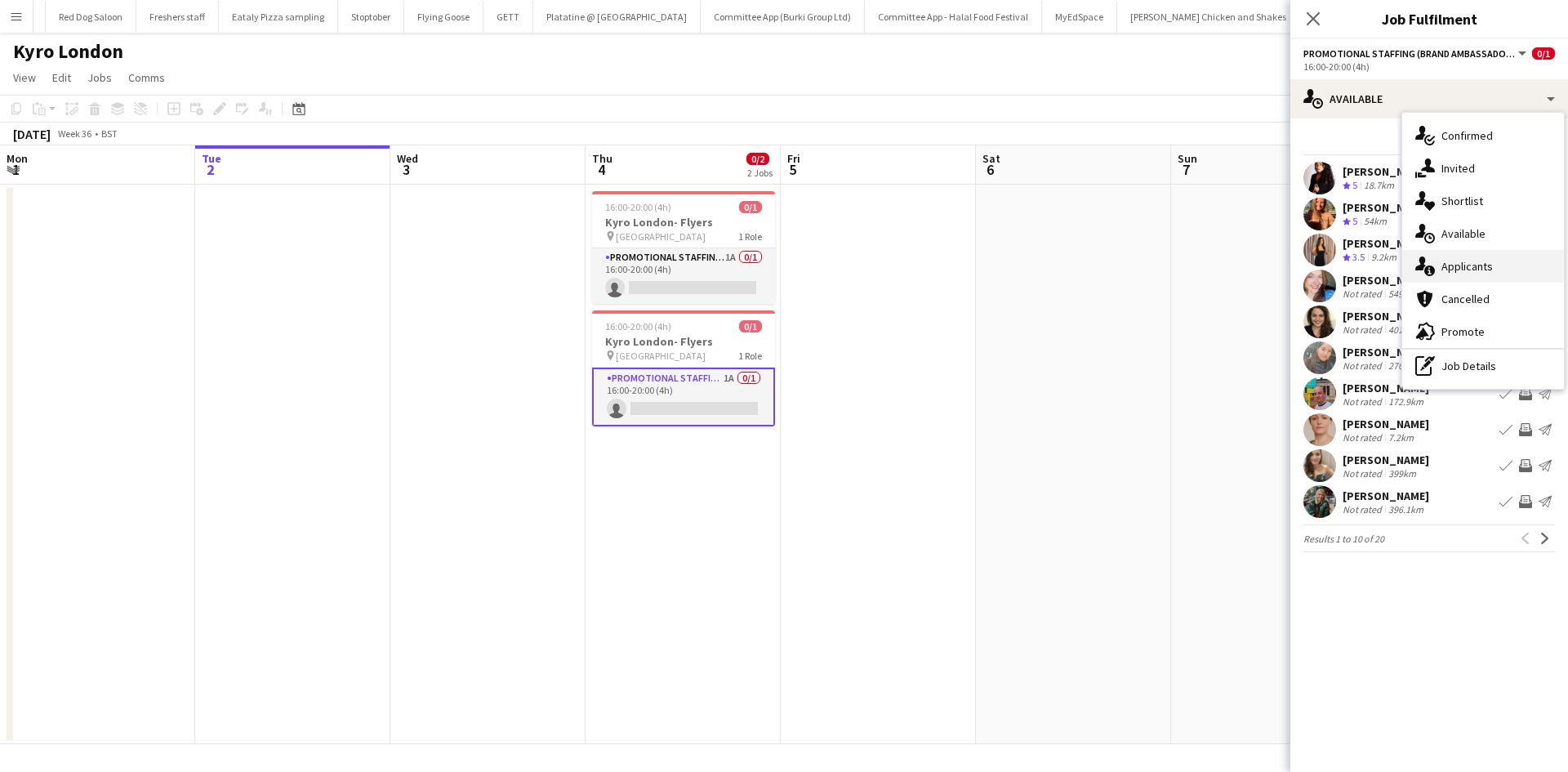
click at [1477, 262] on span "Applicants" at bounding box center [1468, 266] width 52 height 15
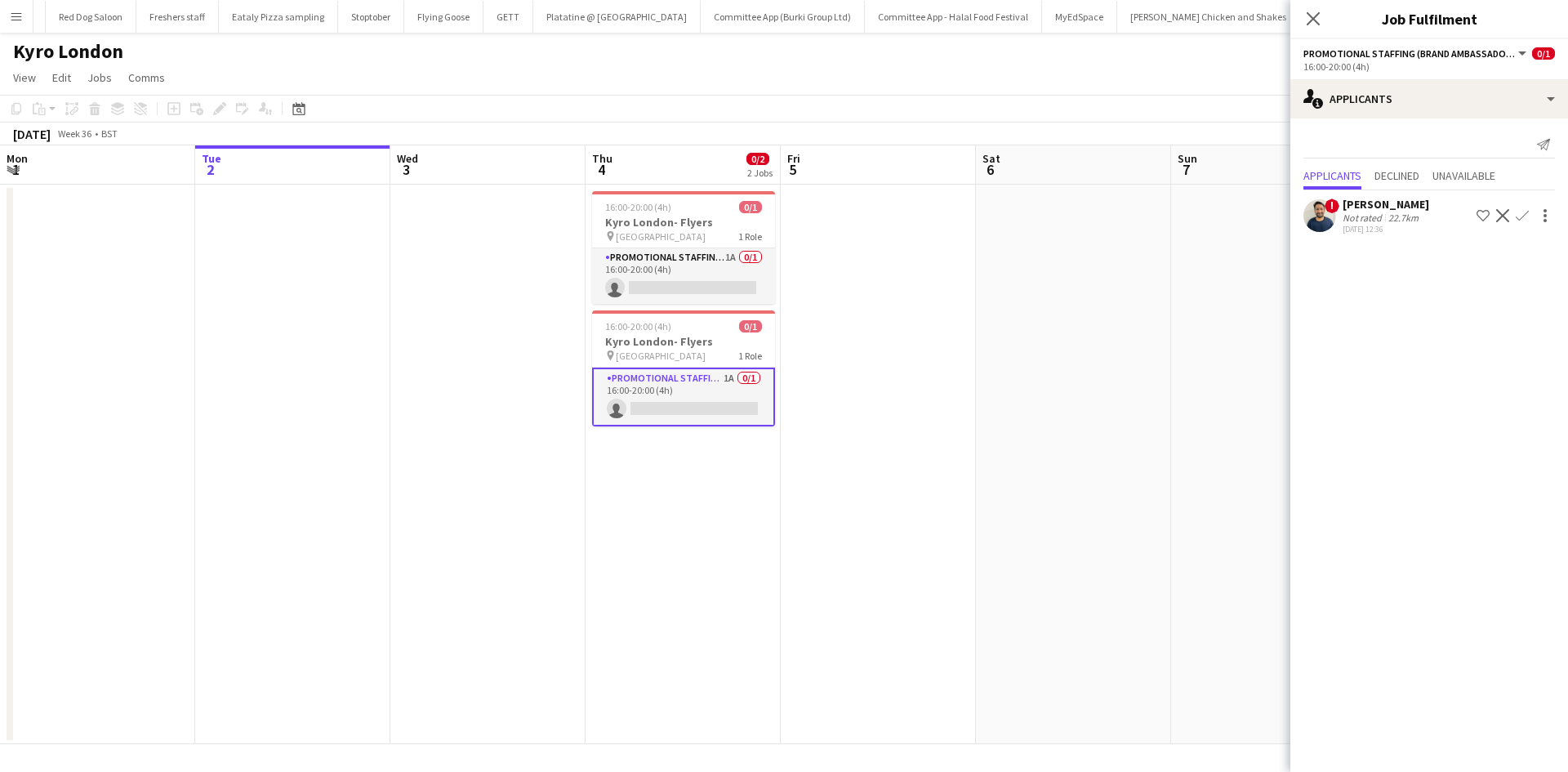
click at [1517, 214] on app-icon "Confirm" at bounding box center [1522, 215] width 13 height 13
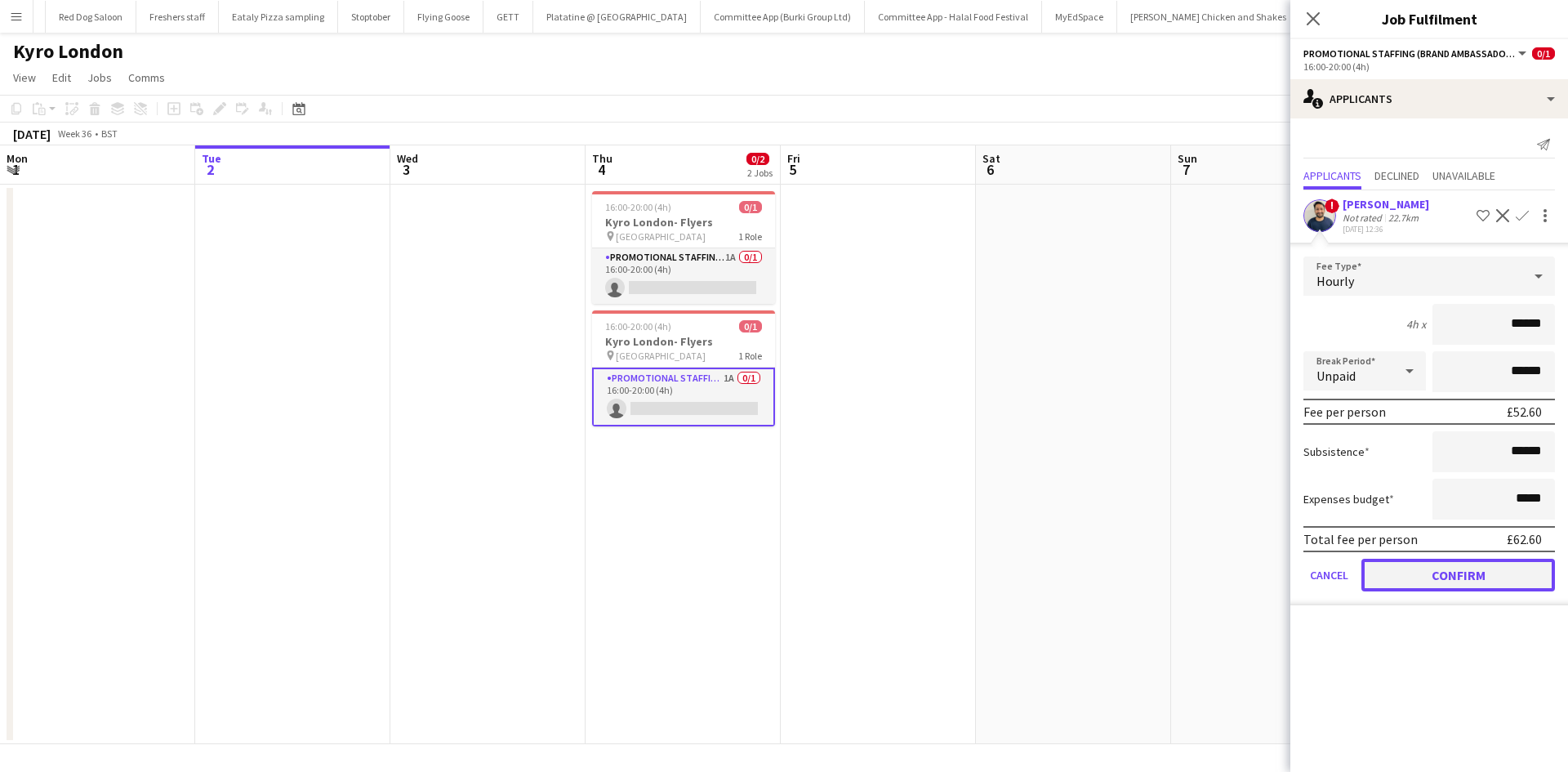
click at [1444, 574] on button "Confirm" at bounding box center [1458, 575] width 193 height 33
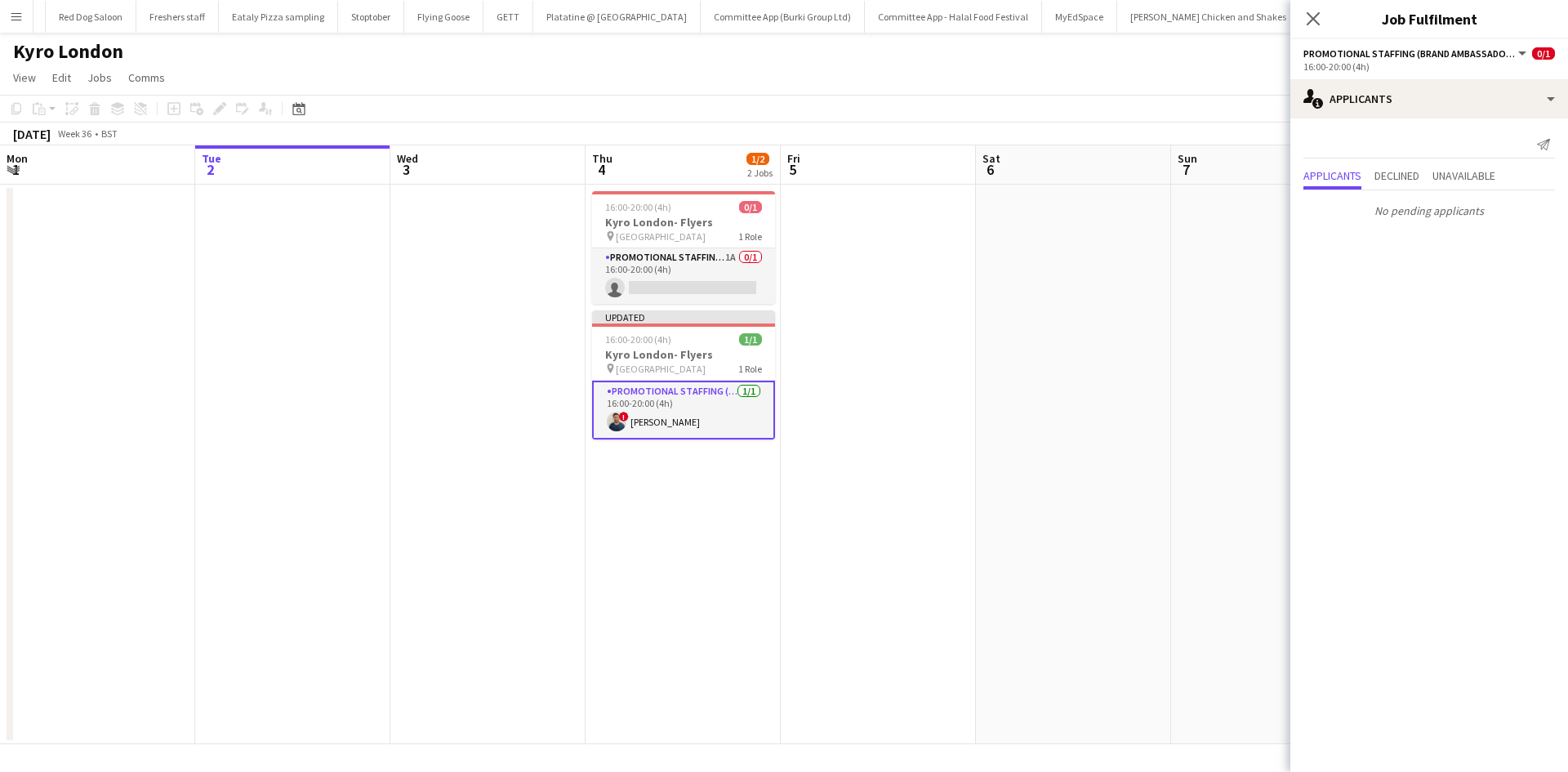
click at [1030, 341] on app-date-cell at bounding box center [1073, 465] width 195 height 560
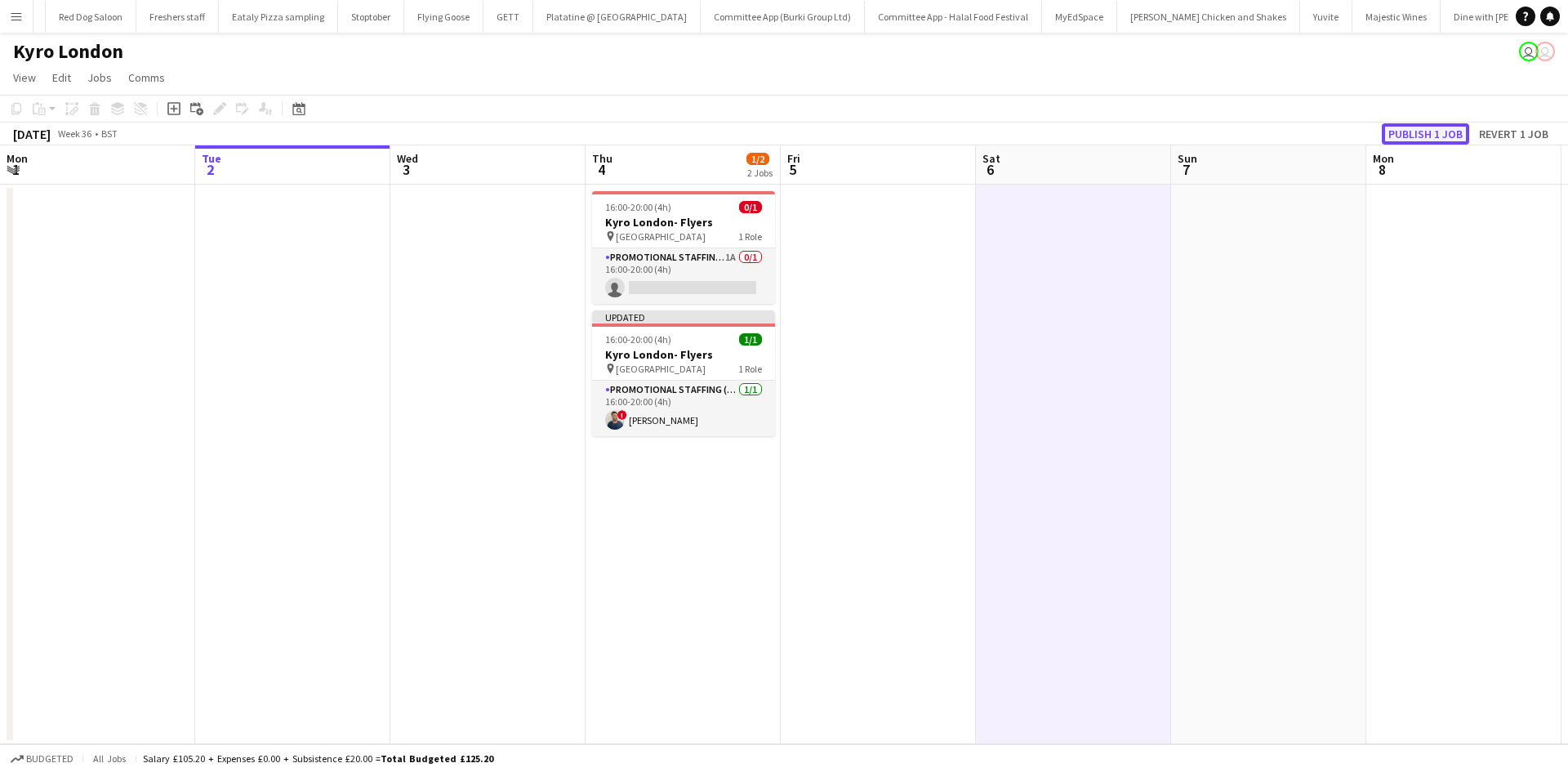
click at [1457, 133] on button "Publish 1 job" at bounding box center [1426, 134] width 87 height 22
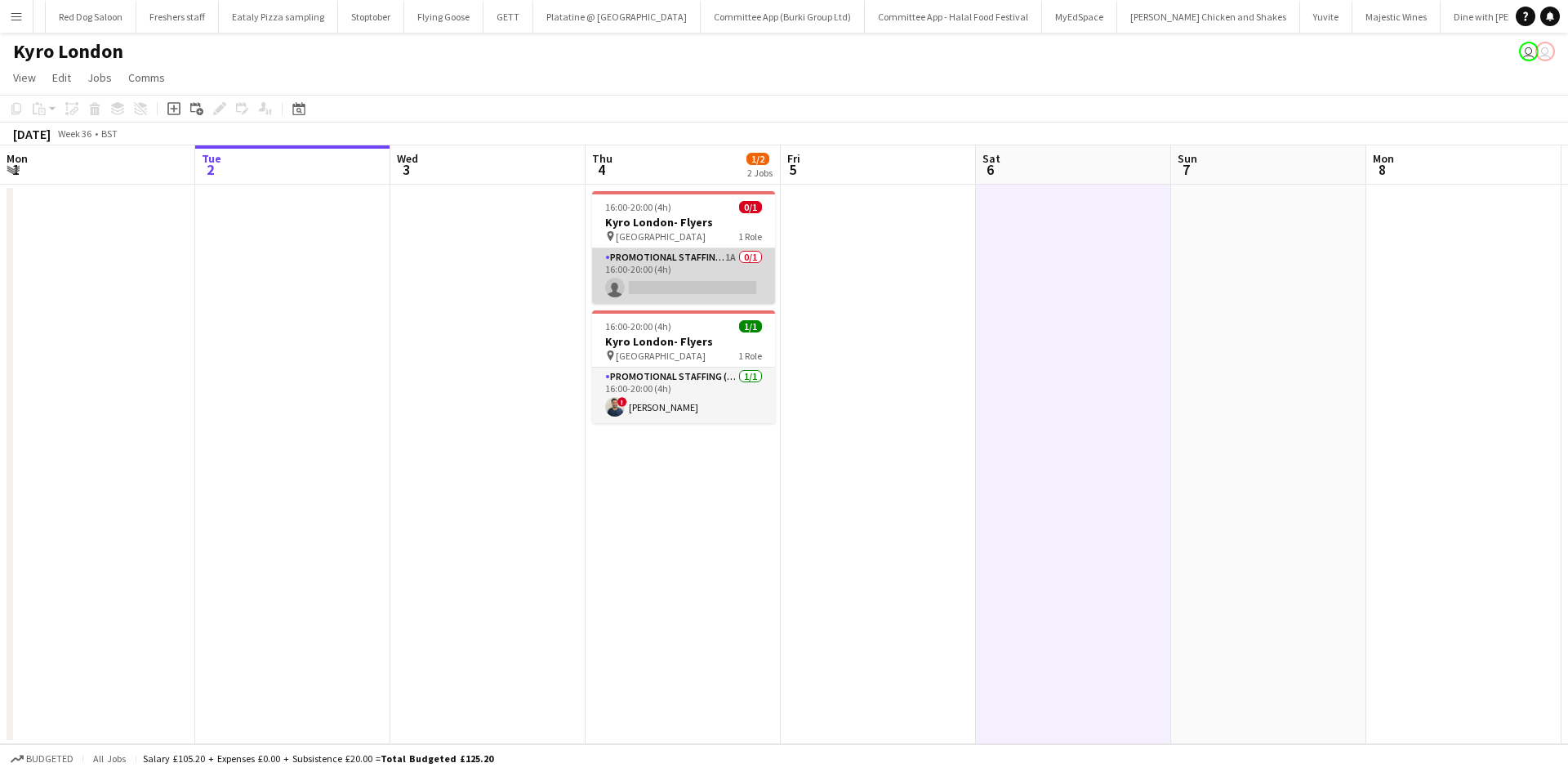
drag, startPoint x: 650, startPoint y: 294, endPoint x: 693, endPoint y: 267, distance: 50.8
click at [650, 294] on app-card-role "Promotional Staffing (Brand Ambassadors) 1A 0/1 16:00-20:00 (4h) single-neutral…" at bounding box center [684, 276] width 183 height 55
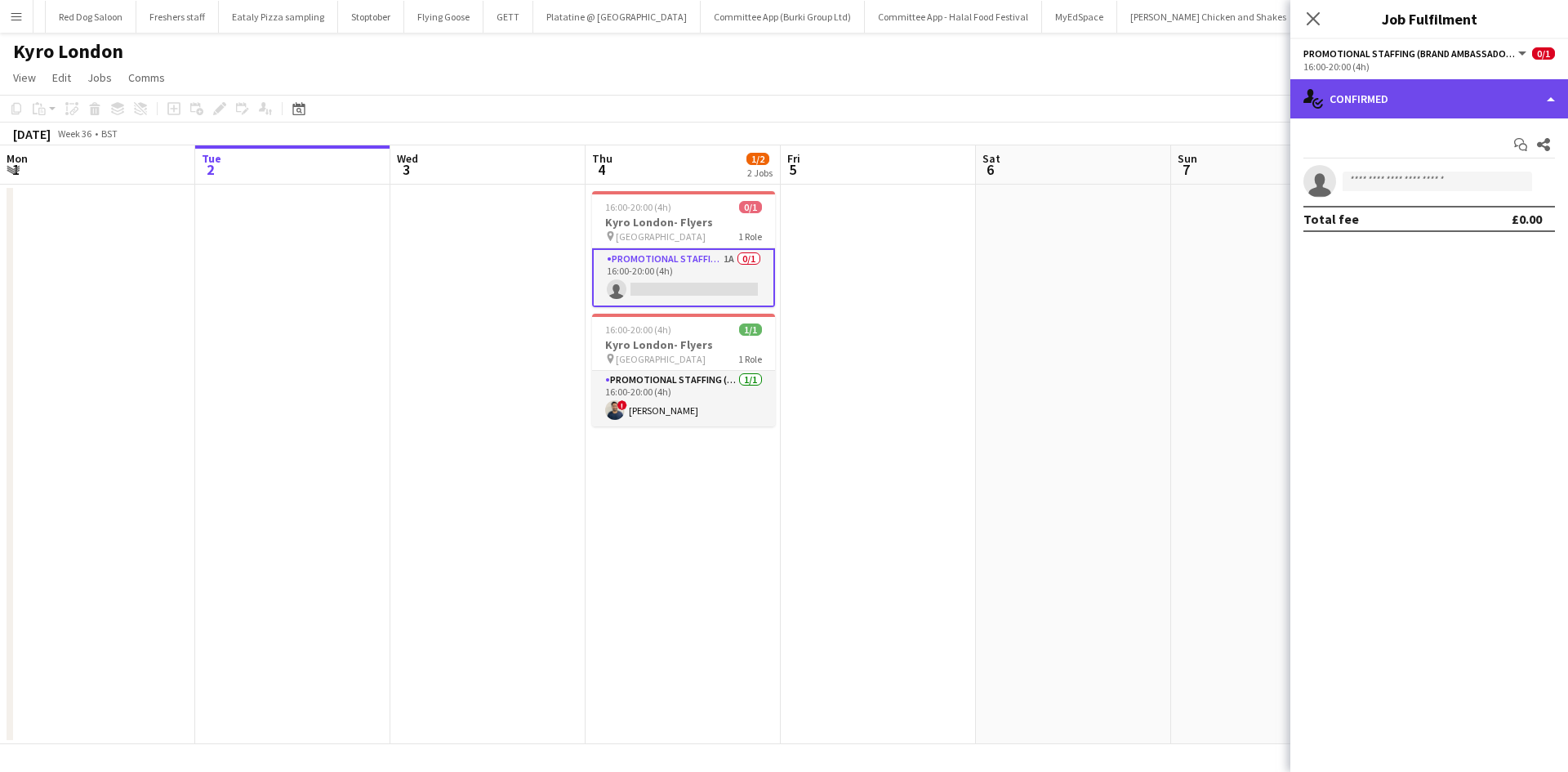
click at [1344, 104] on div "single-neutral-actions-check-2 Confirmed" at bounding box center [1430, 98] width 278 height 39
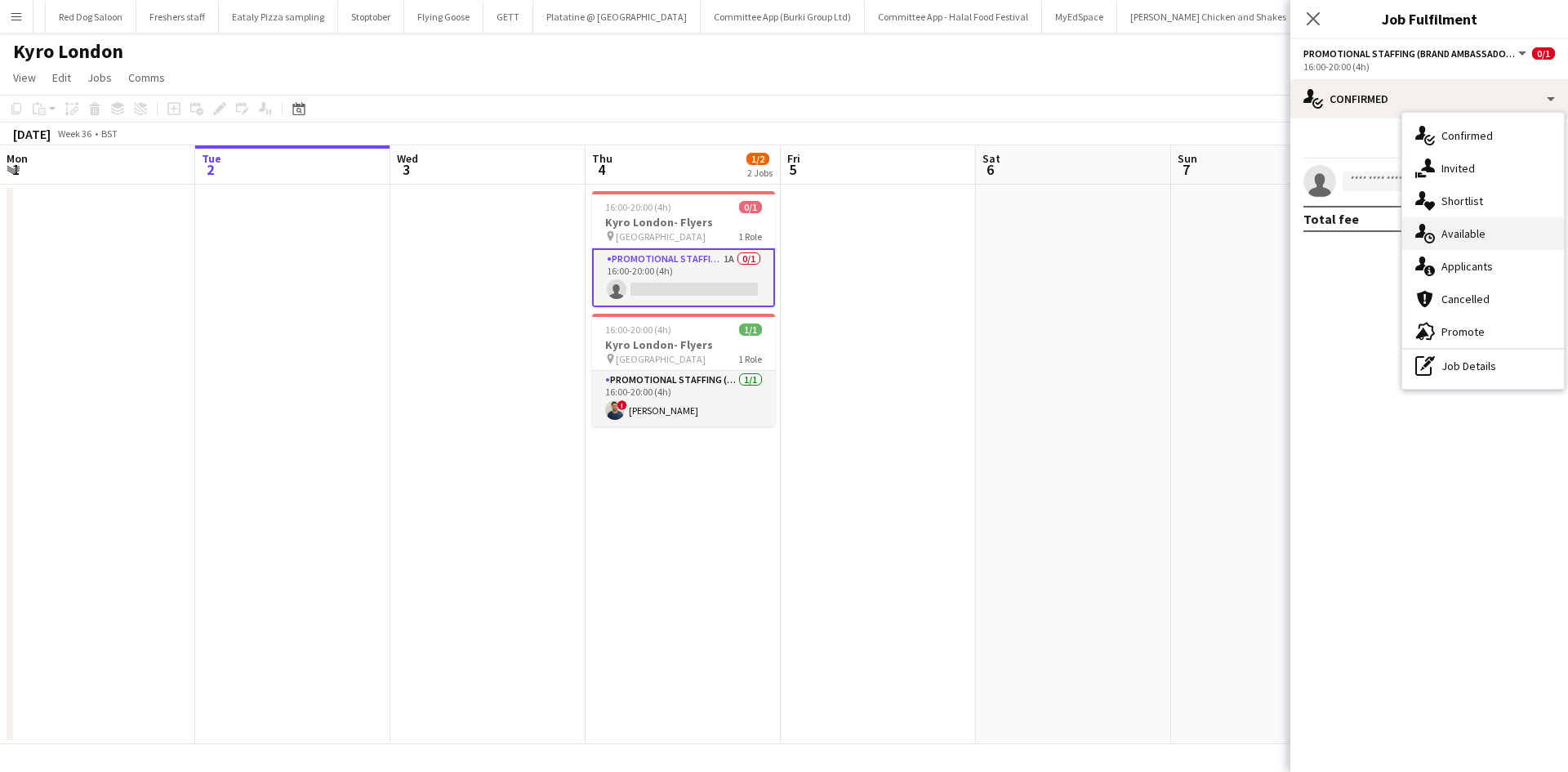
click at [1471, 250] on div "single-neutral-actions-upload Available" at bounding box center [1483, 234] width 161 height 33
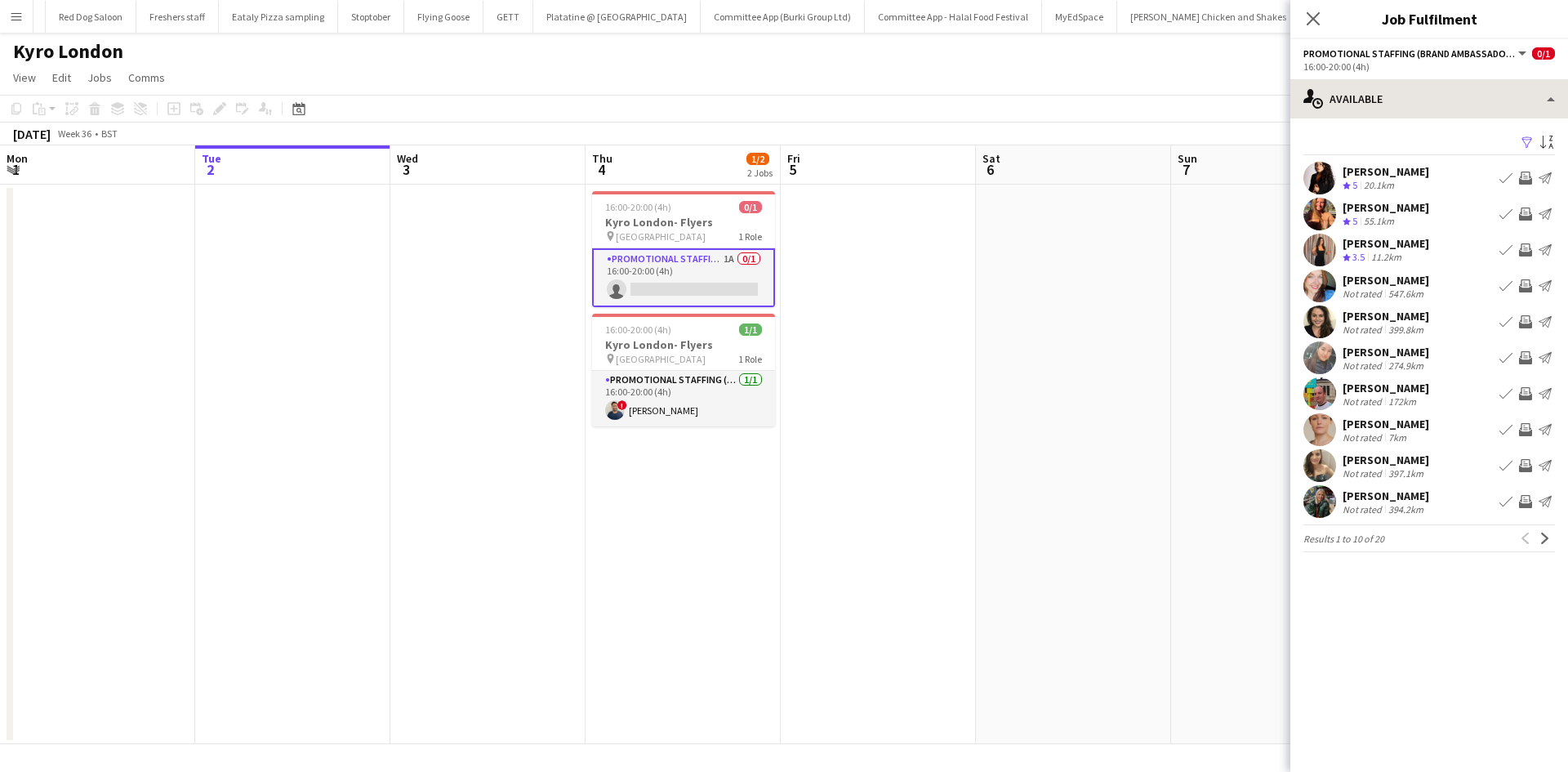
drag, startPoint x: 1400, startPoint y: 58, endPoint x: 1404, endPoint y: 85, distance: 27.3
click at [1402, 72] on app-options-switcher "Promotional Staffing (Brand Ambassadors) All roles Promotional Staffing (Brand …" at bounding box center [1430, 59] width 278 height 40
click at [706, 282] on app-card-role "Promotional Staffing (Brand Ambassadors) 1A 0/1 16:00-20:00 (4h) single-neutral…" at bounding box center [684, 278] width 183 height 59
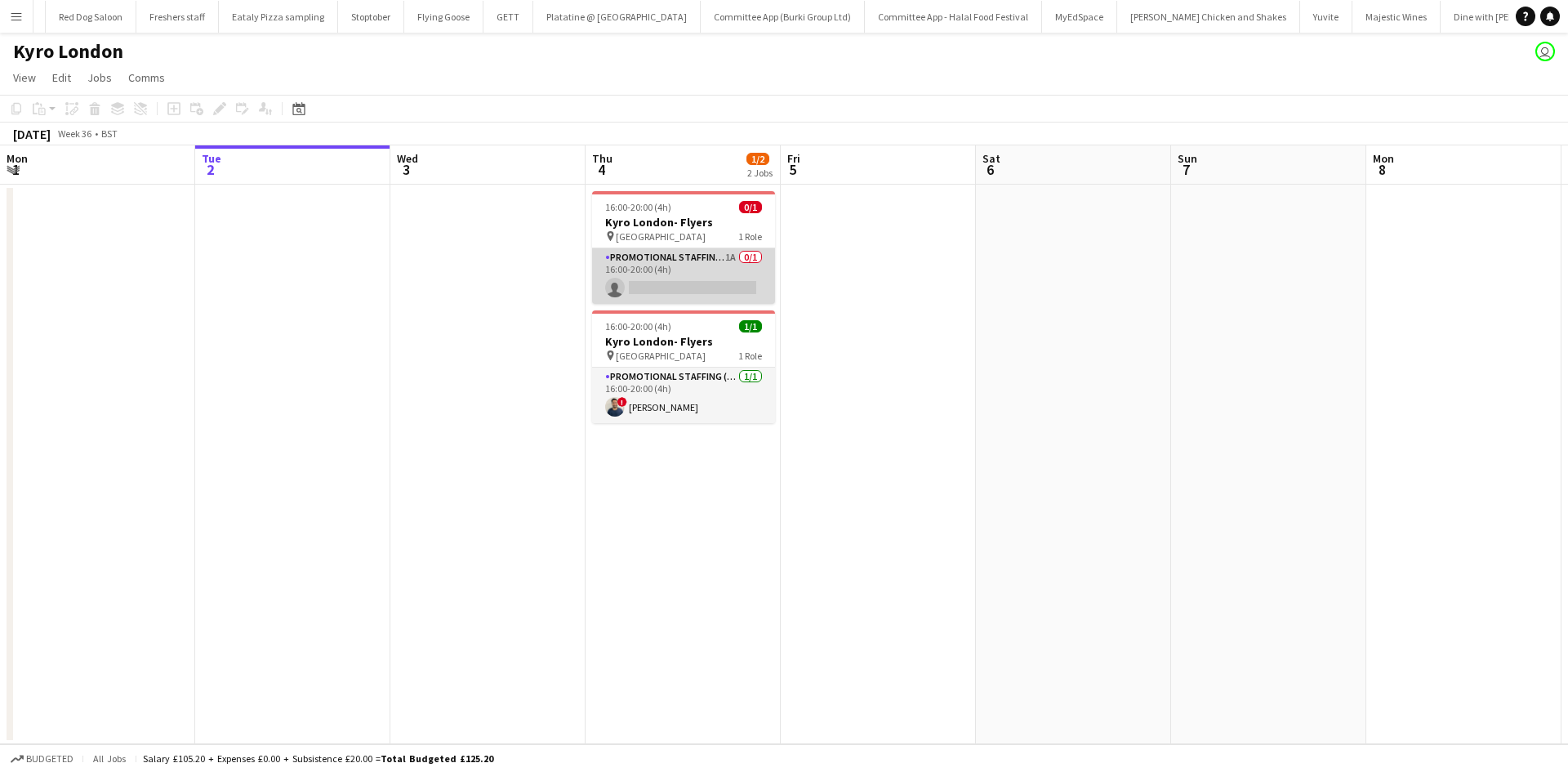
click at [667, 260] on app-card-role "Promotional Staffing (Brand Ambassadors) 1A 0/1 16:00-20:00 (4h) single-neutral…" at bounding box center [684, 276] width 183 height 55
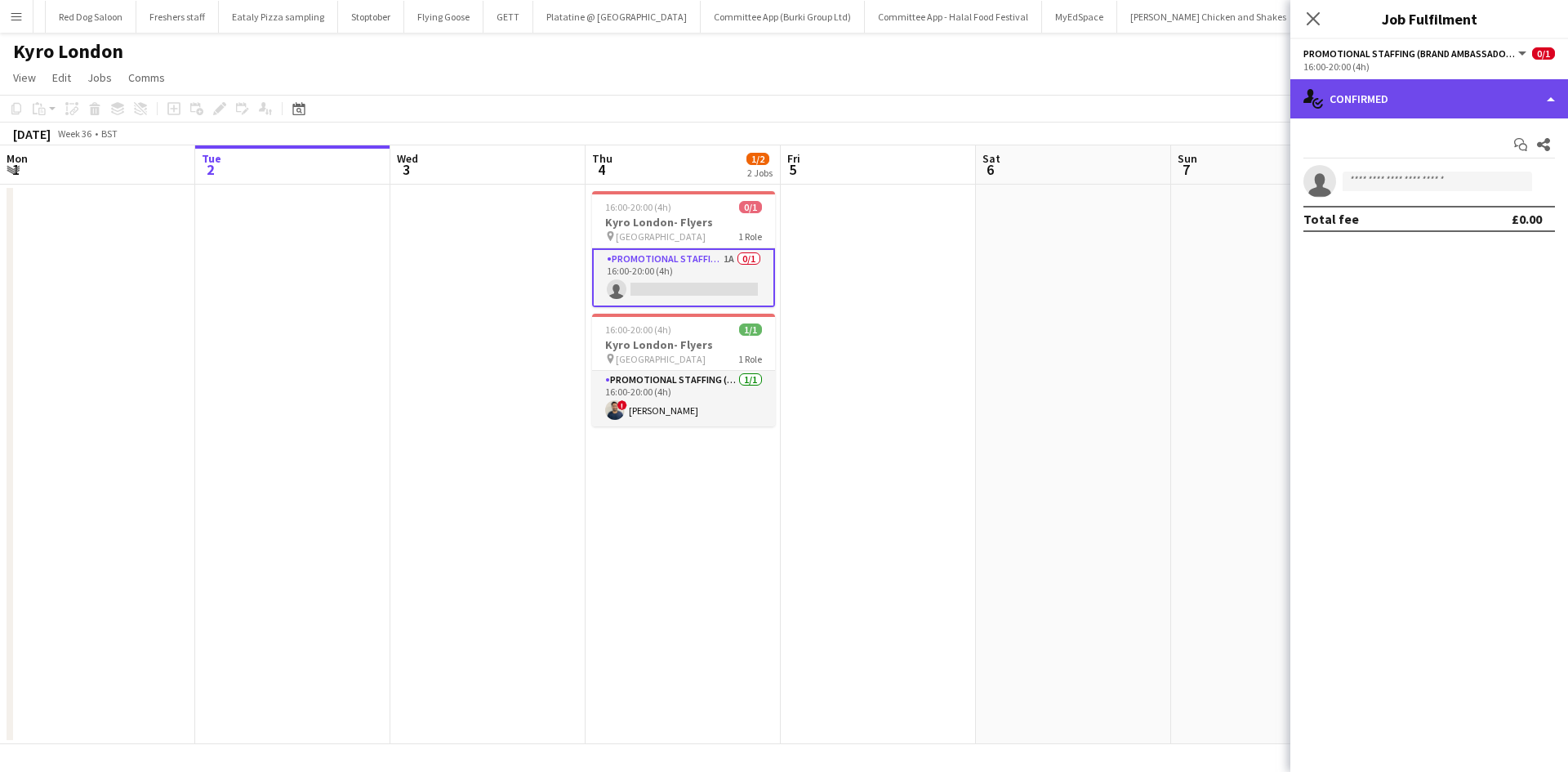
click at [1362, 96] on div "single-neutral-actions-check-2 Confirmed" at bounding box center [1430, 98] width 278 height 39
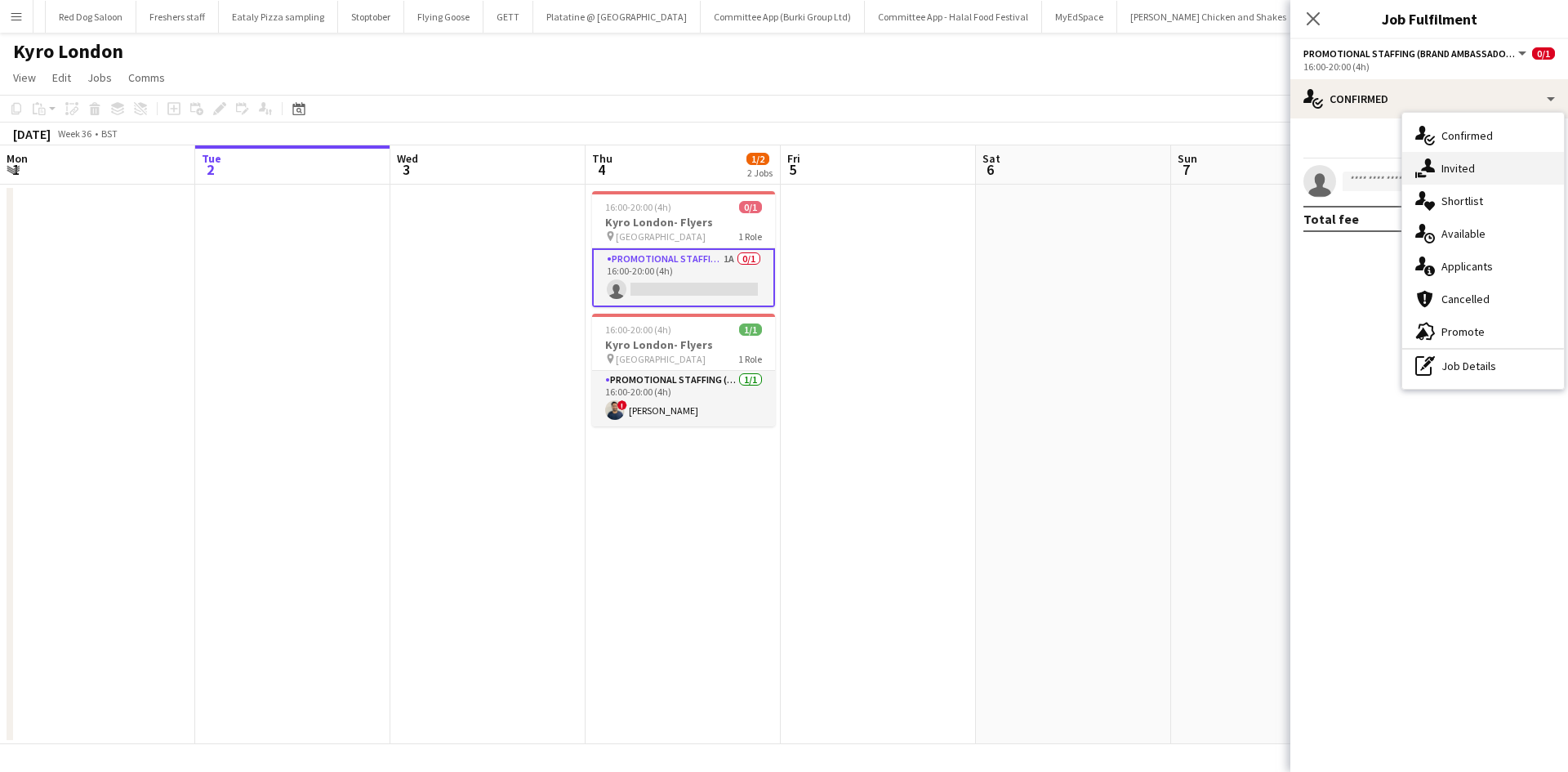
click at [1466, 171] on span "Invited" at bounding box center [1458, 168] width 34 height 15
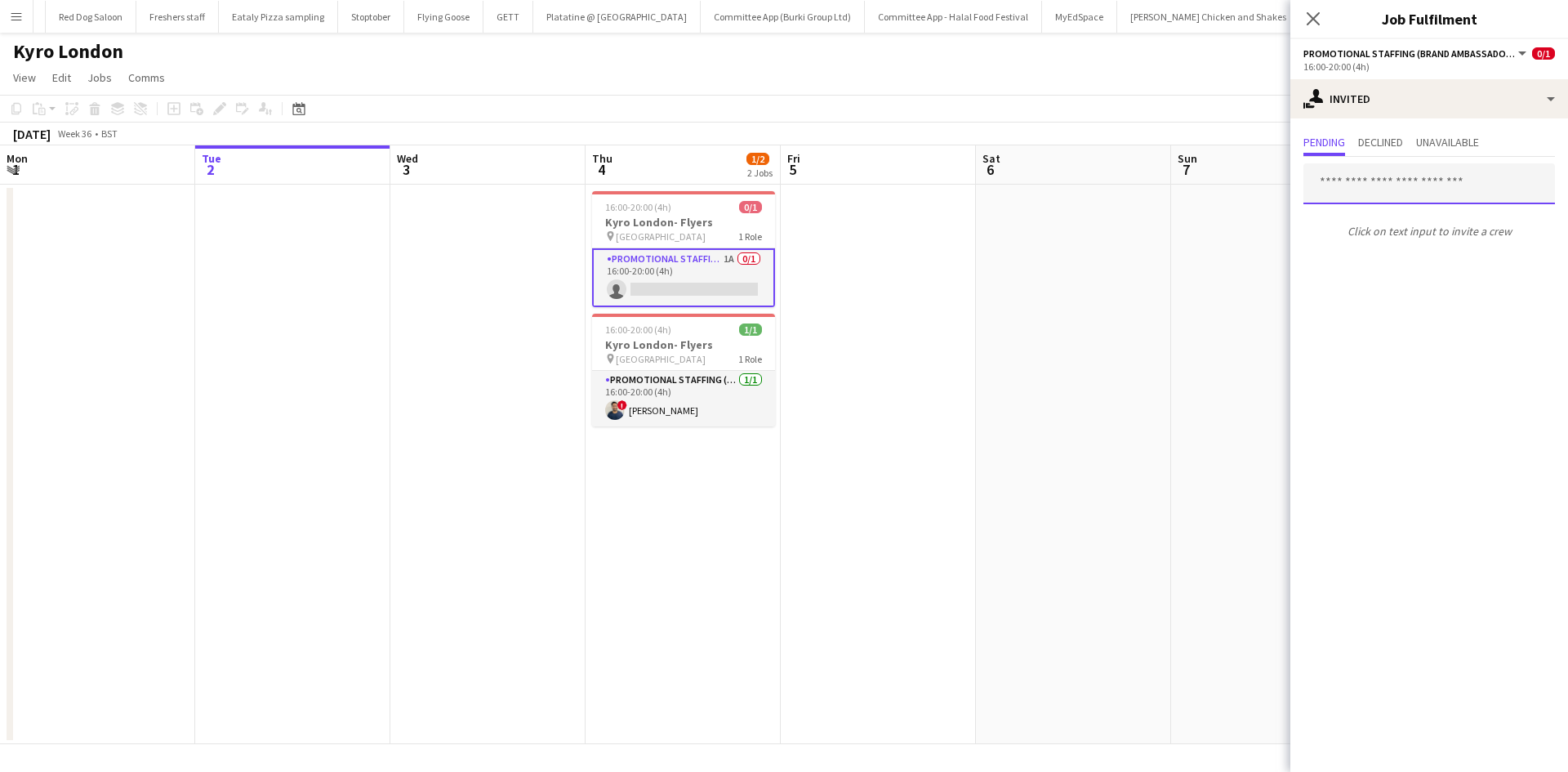
click at [1357, 194] on input "text" at bounding box center [1429, 183] width 251 height 41
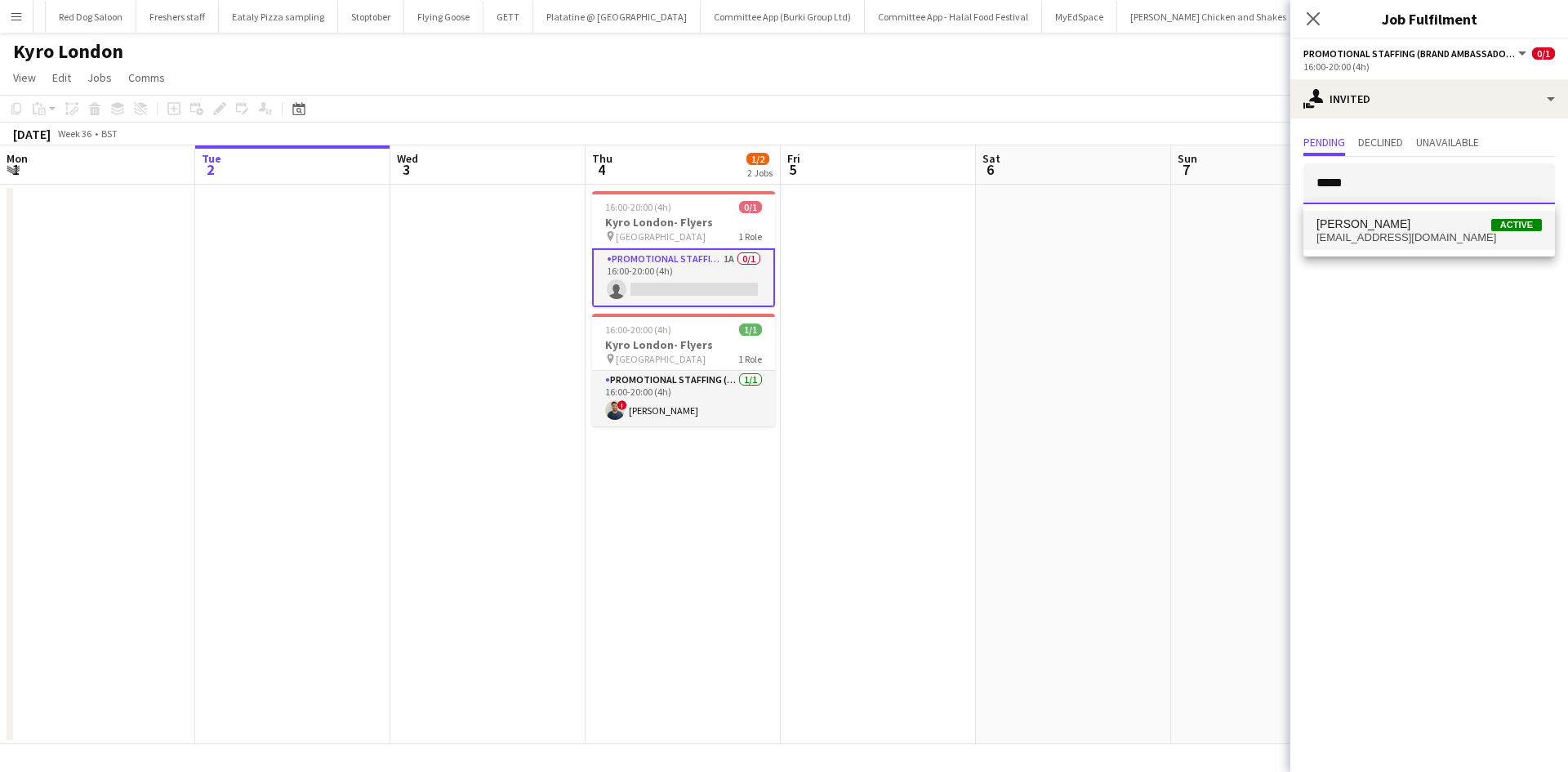
type input "*****"
click at [1385, 236] on span "anikasahota11@gmail.com" at bounding box center [1429, 237] width 225 height 13
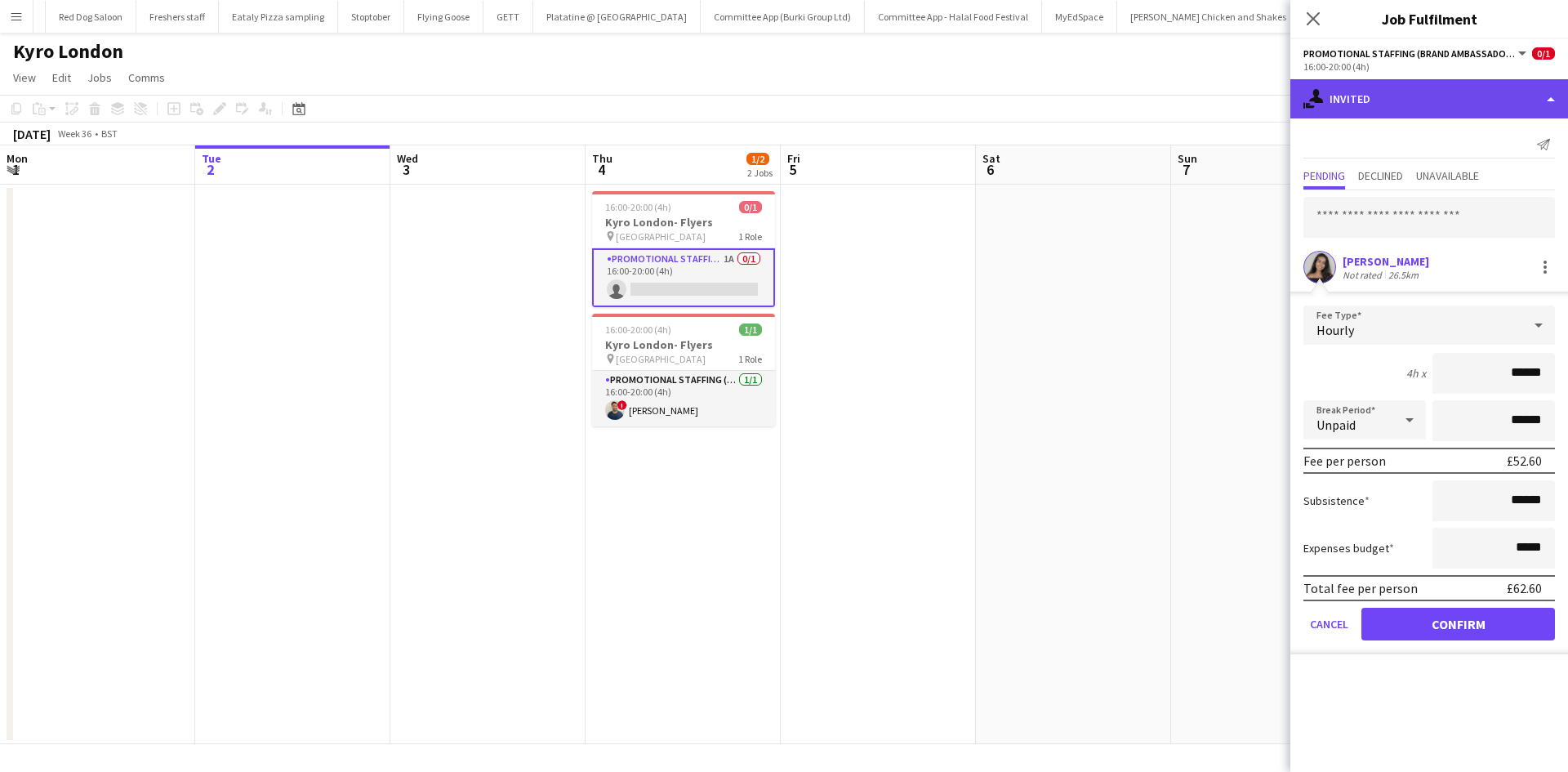
click at [1374, 83] on div "single-neutral-actions-share-1 Invited" at bounding box center [1430, 98] width 278 height 39
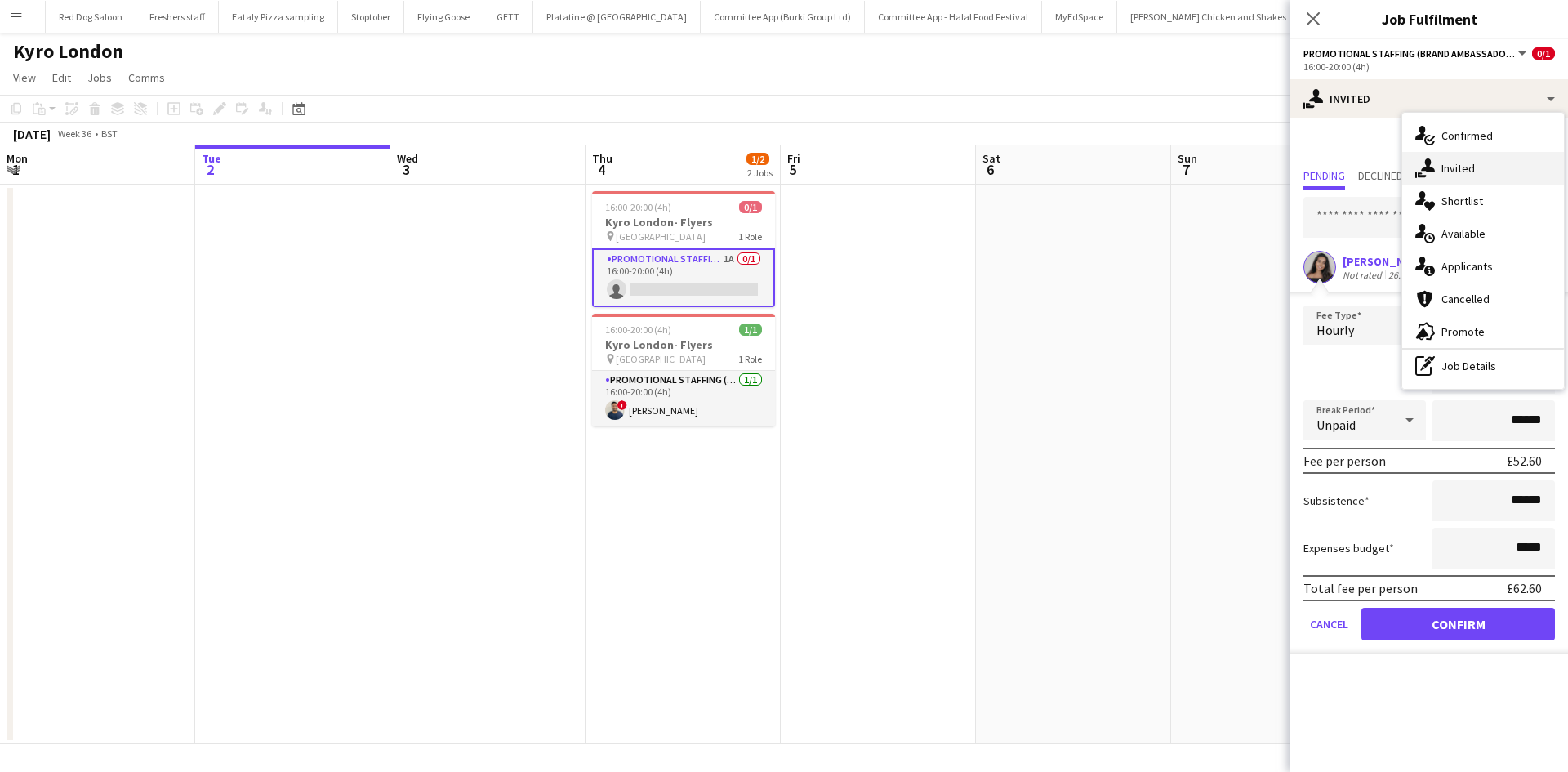
click at [1456, 174] on span "Invited" at bounding box center [1458, 168] width 34 height 15
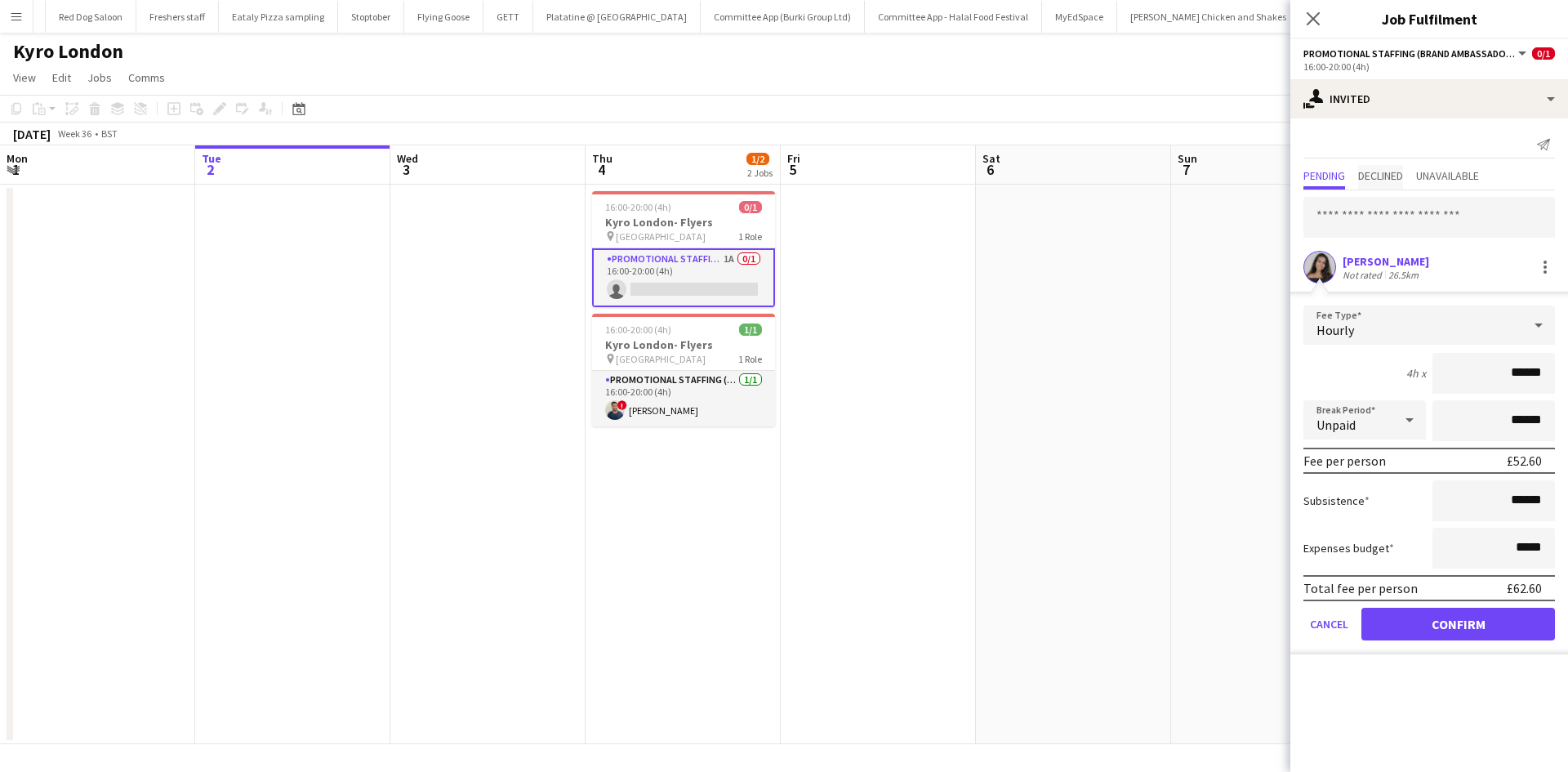
click at [1380, 174] on span "Declined" at bounding box center [1381, 175] width 45 height 11
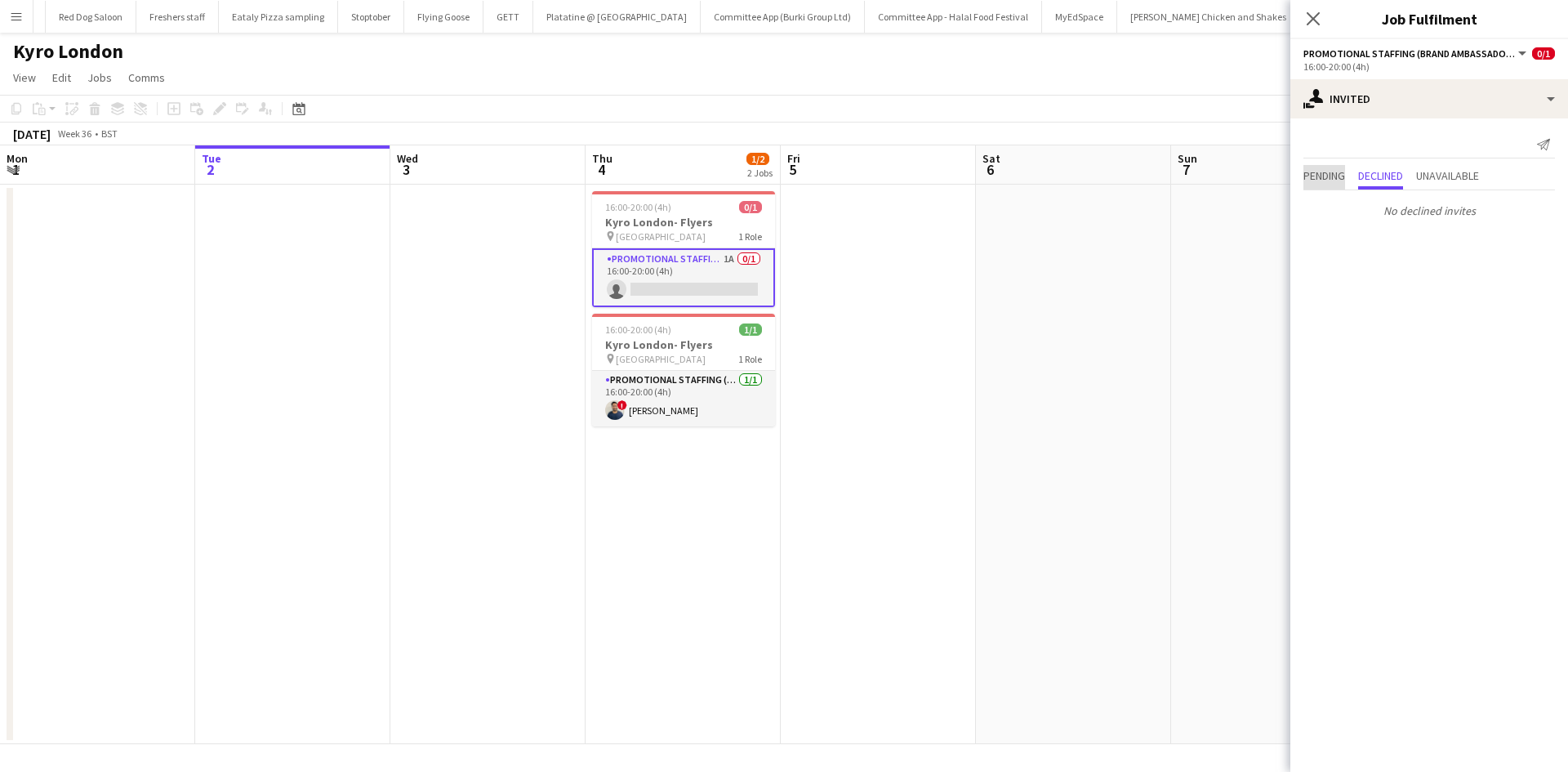
click at [1308, 171] on span "Pending" at bounding box center [1325, 175] width 41 height 11
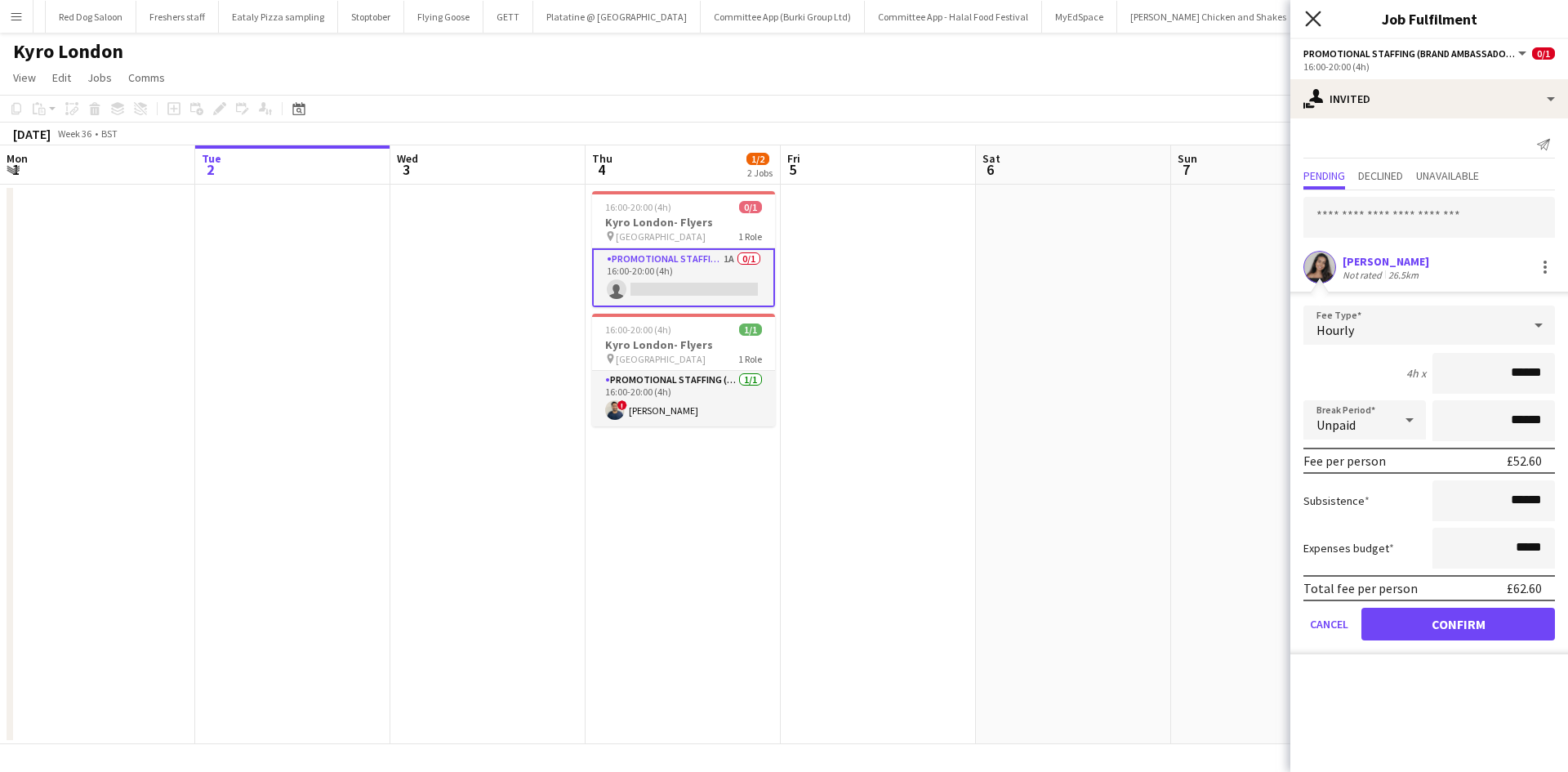
click at [1306, 16] on icon "Close pop-in" at bounding box center [1313, 18] width 16 height 16
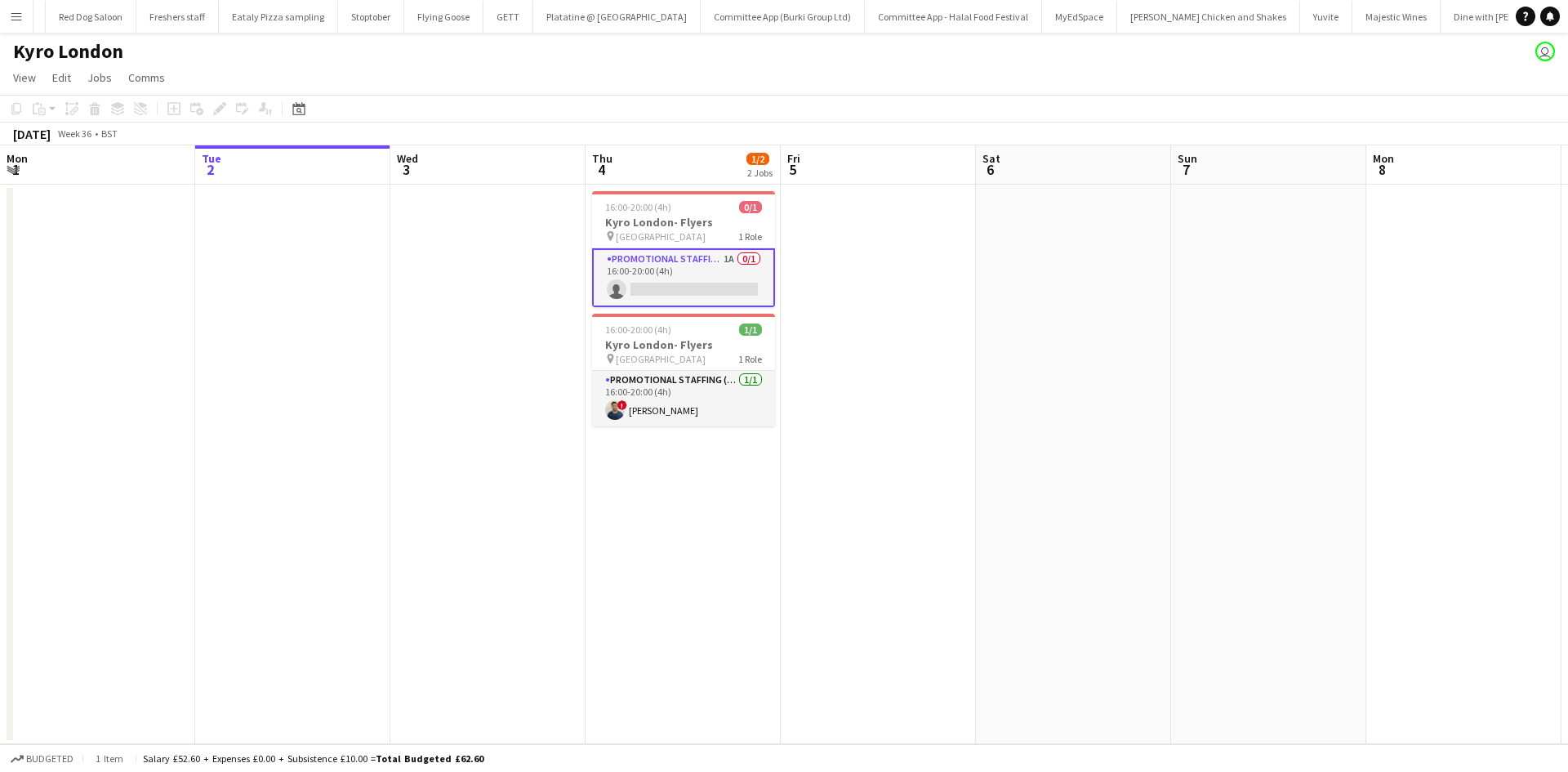
click at [710, 272] on app-card-role "Promotional Staffing (Brand Ambassadors) 1A 0/1 16:00-20:00 (4h) single-neutral…" at bounding box center [684, 278] width 183 height 59
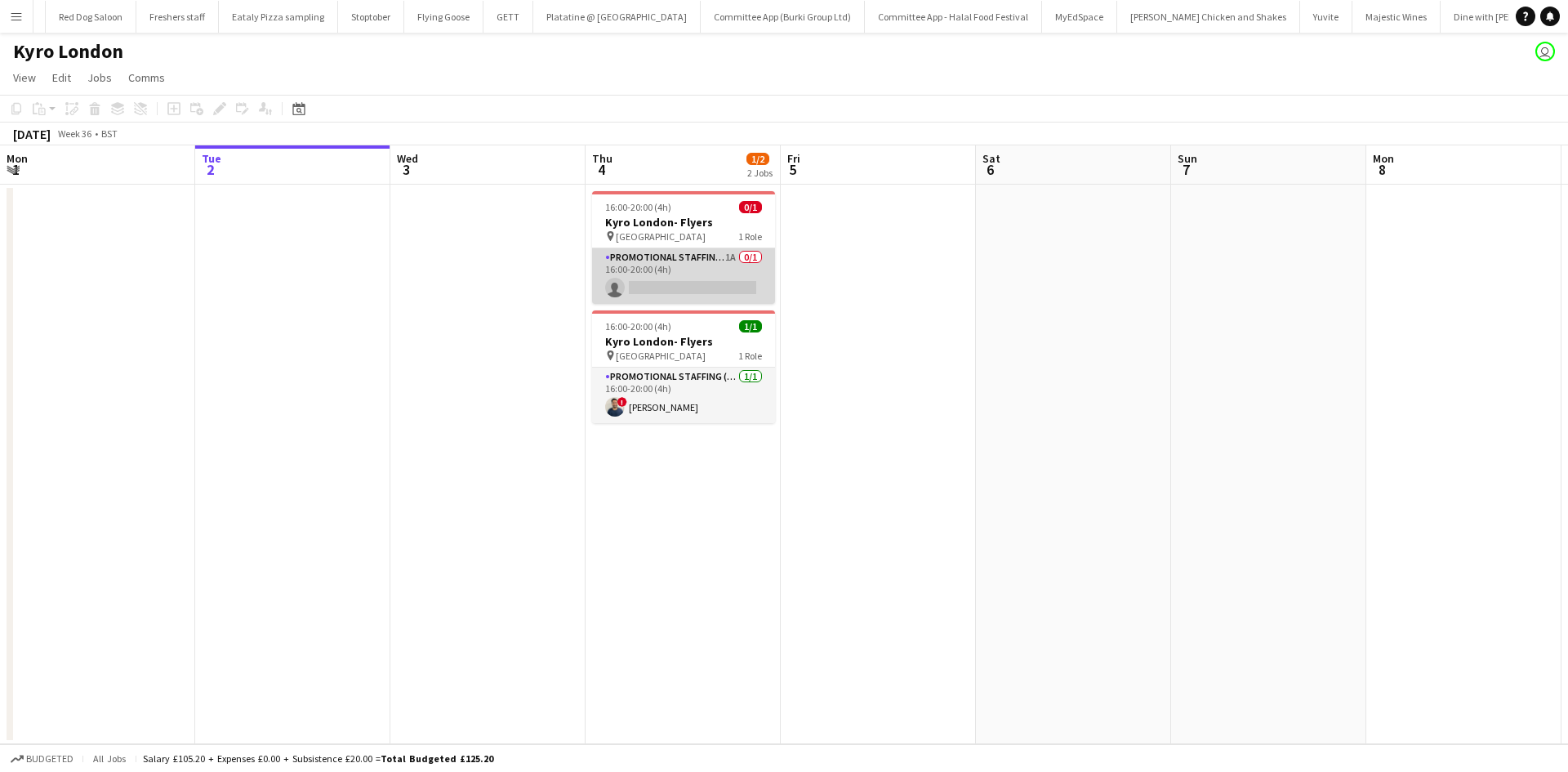
click at [635, 263] on app-card-role "Promotional Staffing (Brand Ambassadors) 1A 0/1 16:00-20:00 (4h) single-neutral…" at bounding box center [684, 276] width 183 height 55
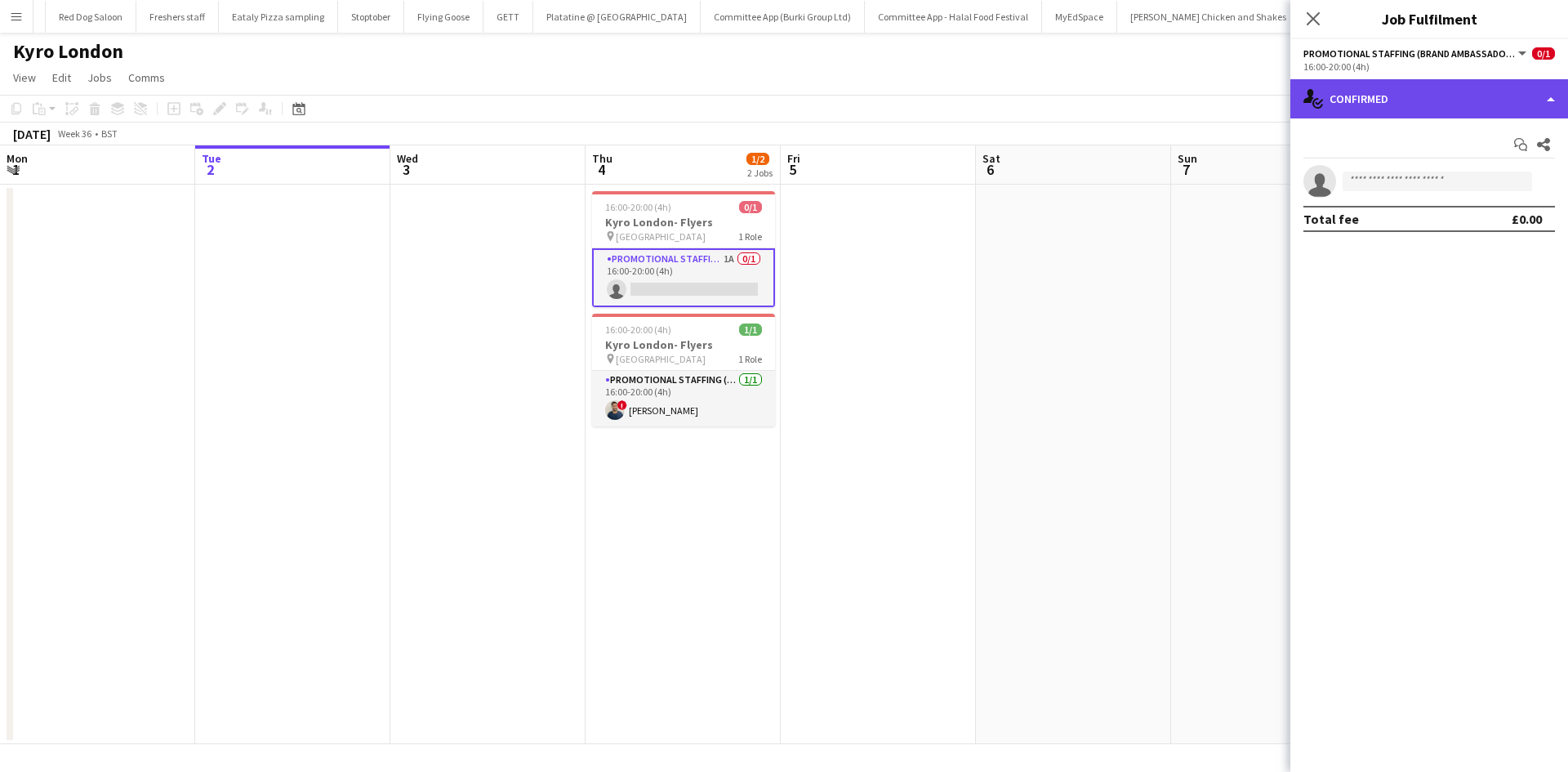
click at [1381, 98] on div "single-neutral-actions-check-2 Confirmed" at bounding box center [1430, 98] width 278 height 39
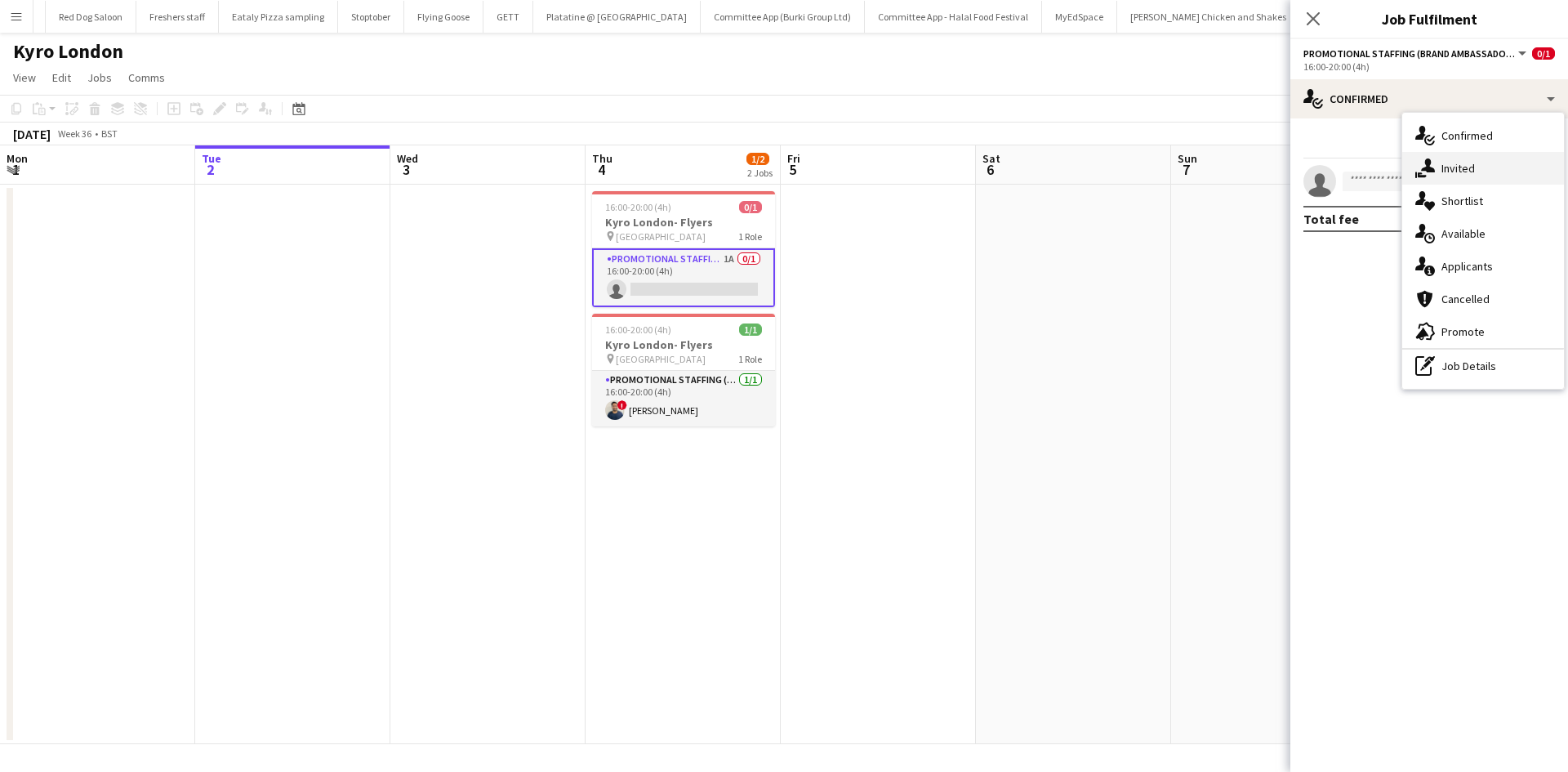
click at [1441, 168] on div "single-neutral-actions-share-1 Invited" at bounding box center [1483, 168] width 161 height 33
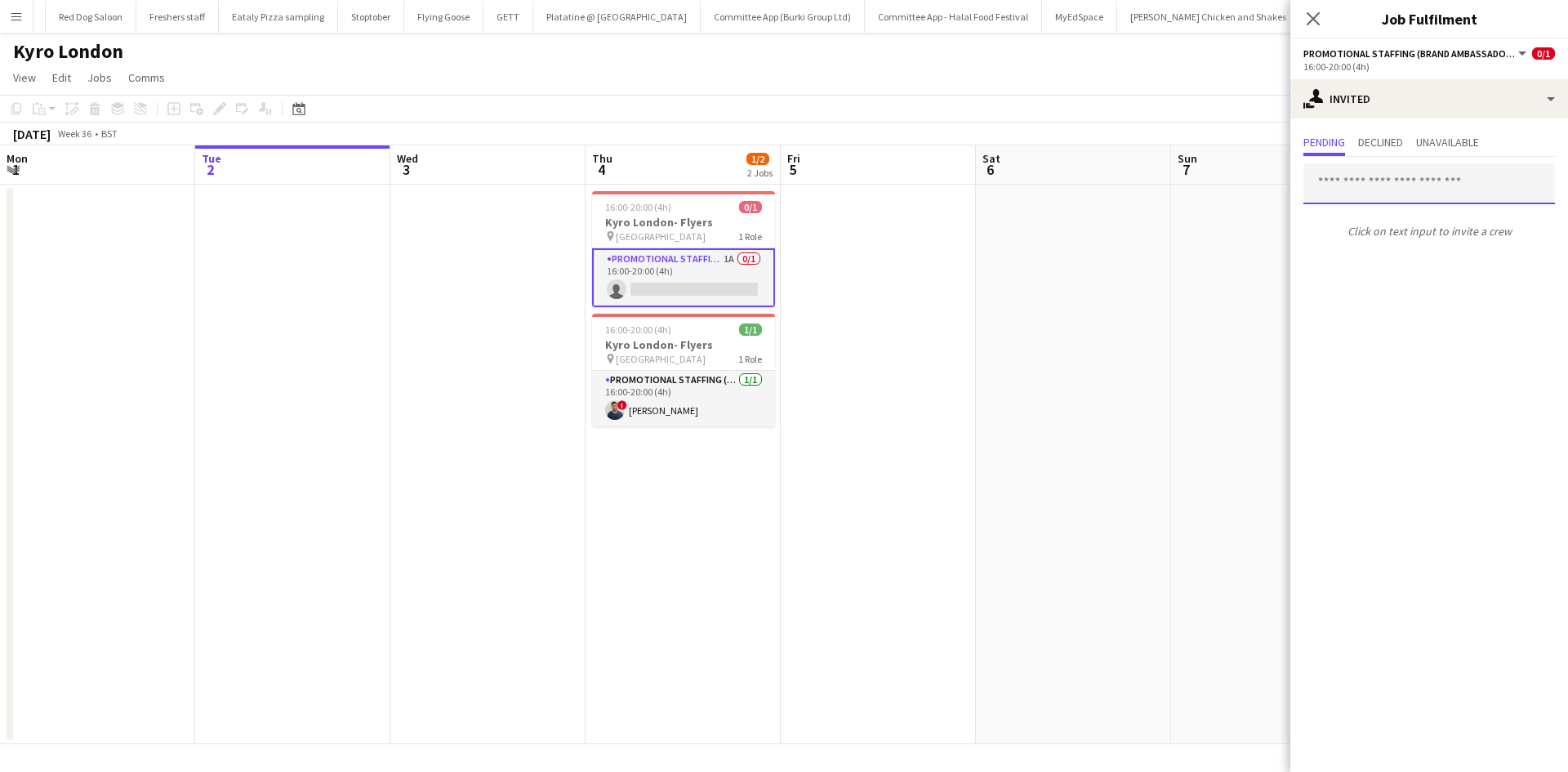
click at [1378, 189] on input "text" at bounding box center [1429, 183] width 251 height 41
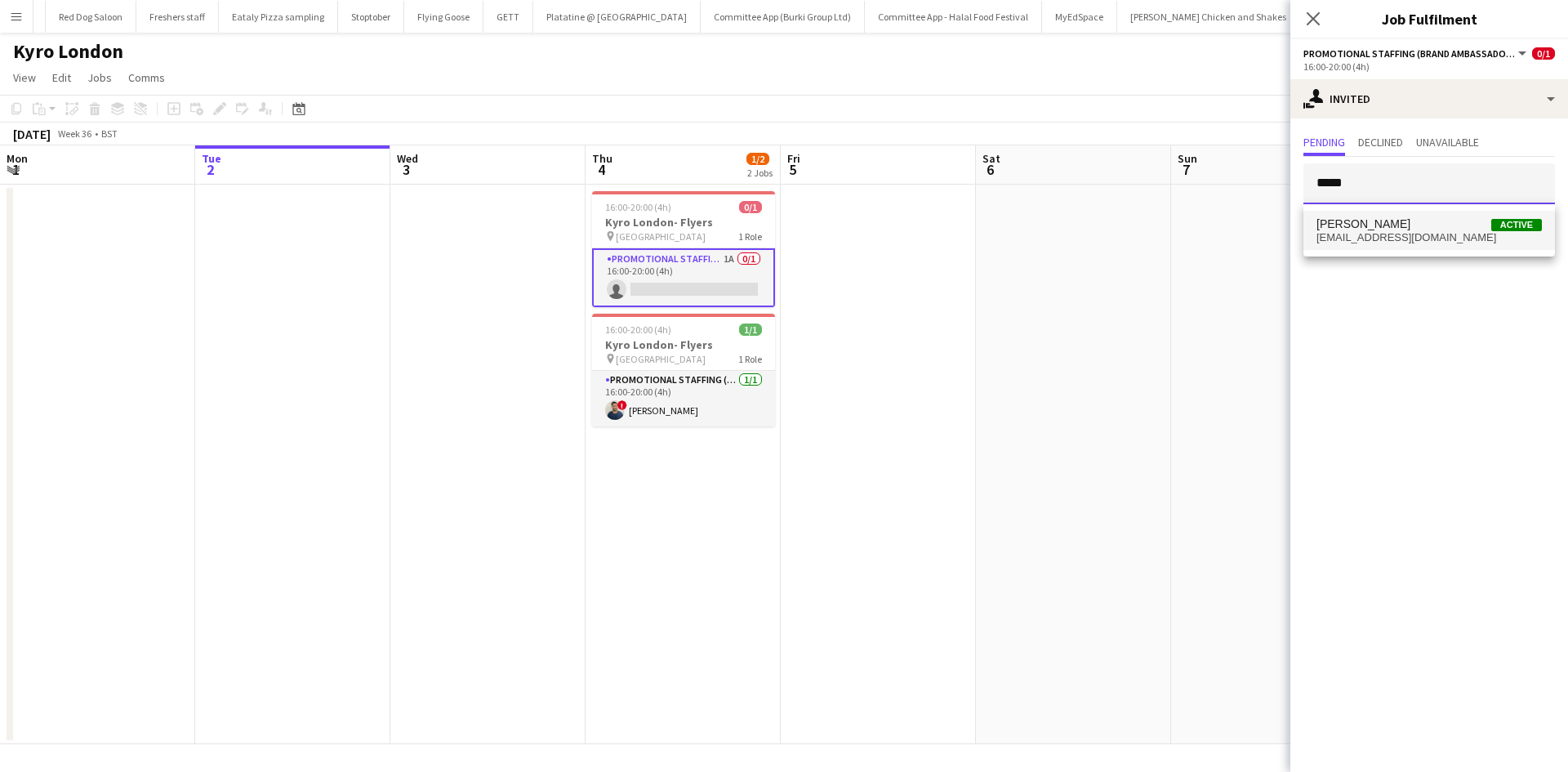
type input "*****"
click at [1395, 221] on span "anika sahota Active" at bounding box center [1429, 225] width 225 height 14
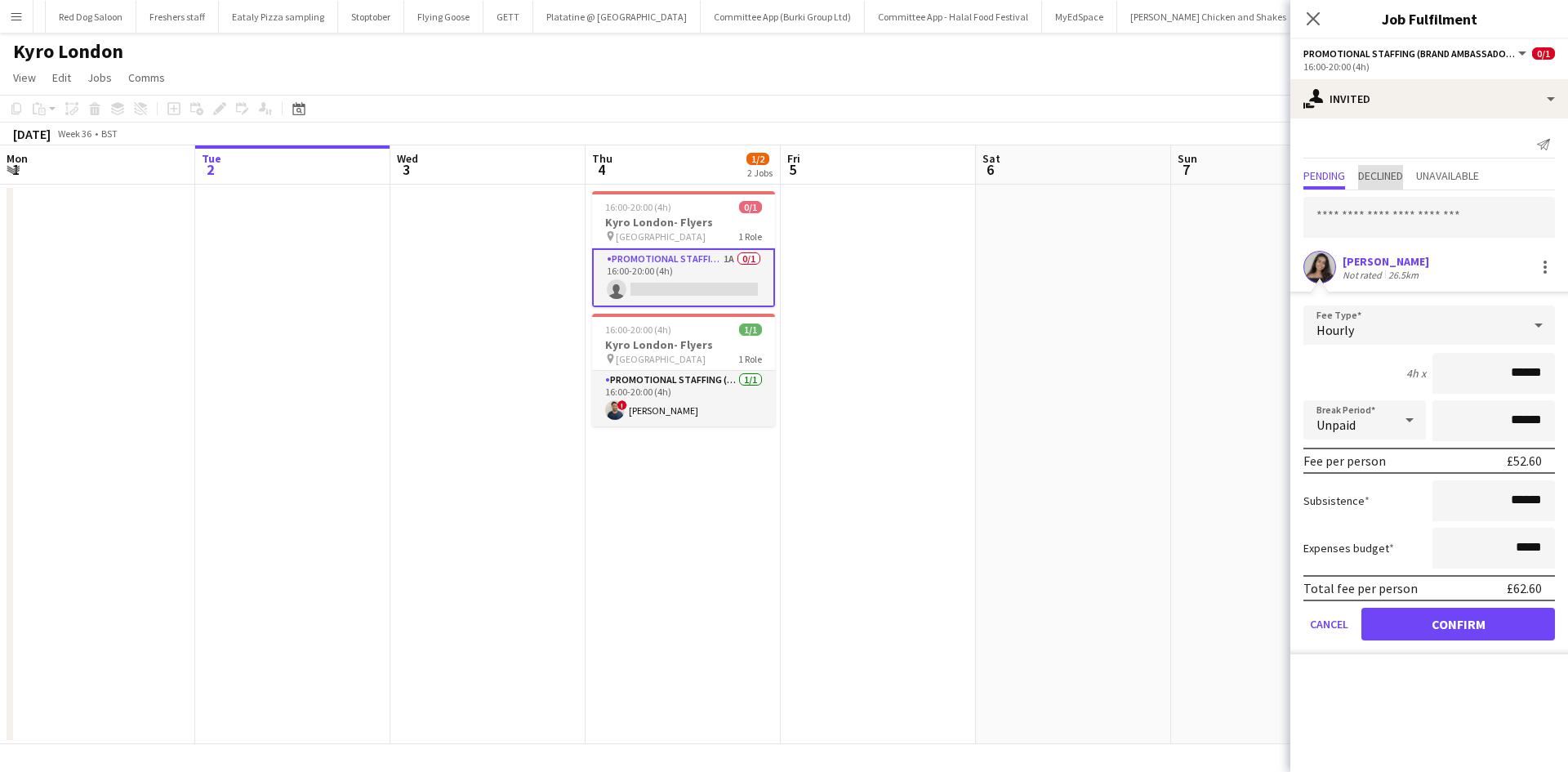
click at [1380, 174] on span "Declined" at bounding box center [1381, 175] width 45 height 11
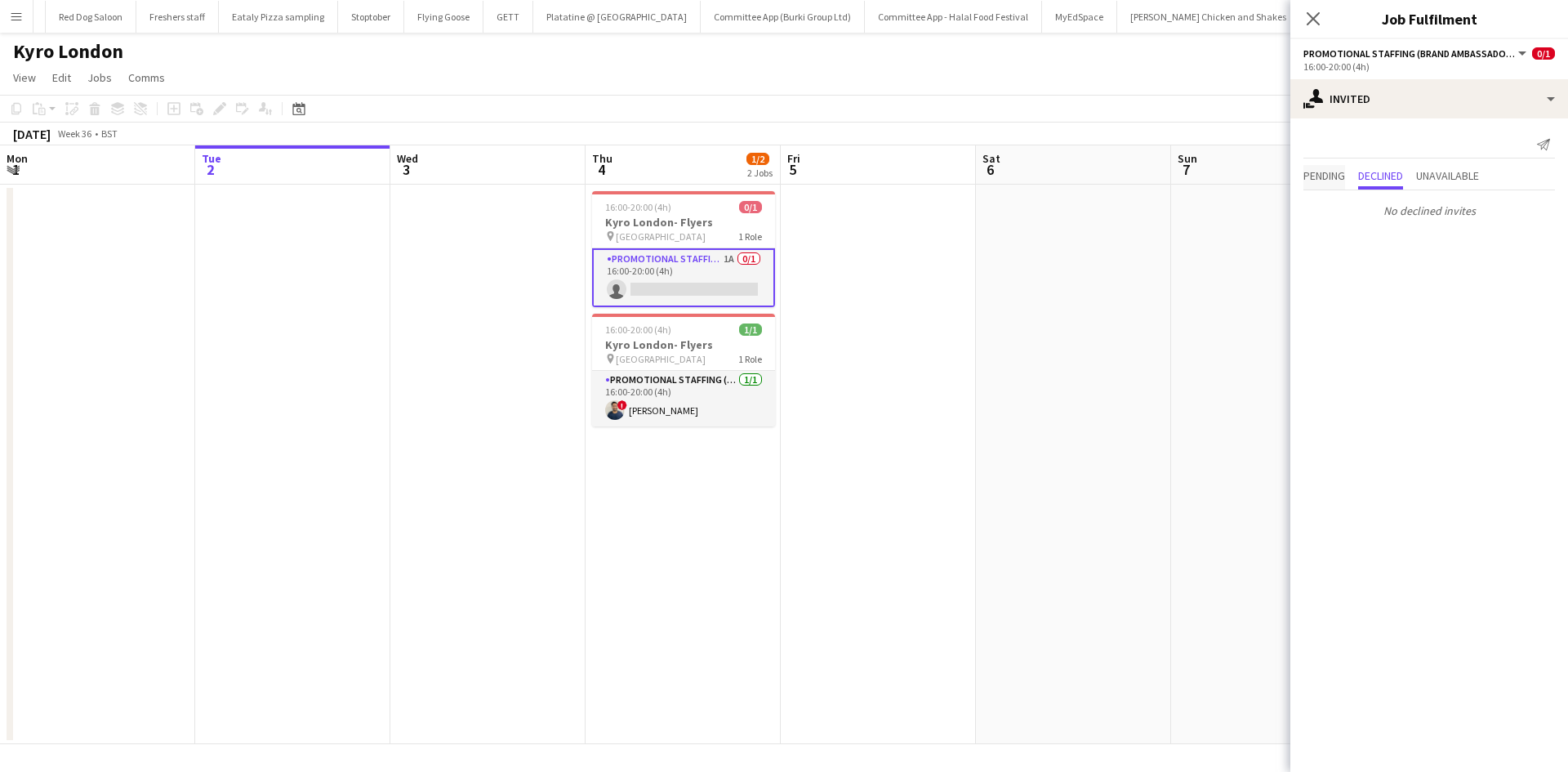
click at [1331, 176] on span "Pending" at bounding box center [1325, 175] width 41 height 11
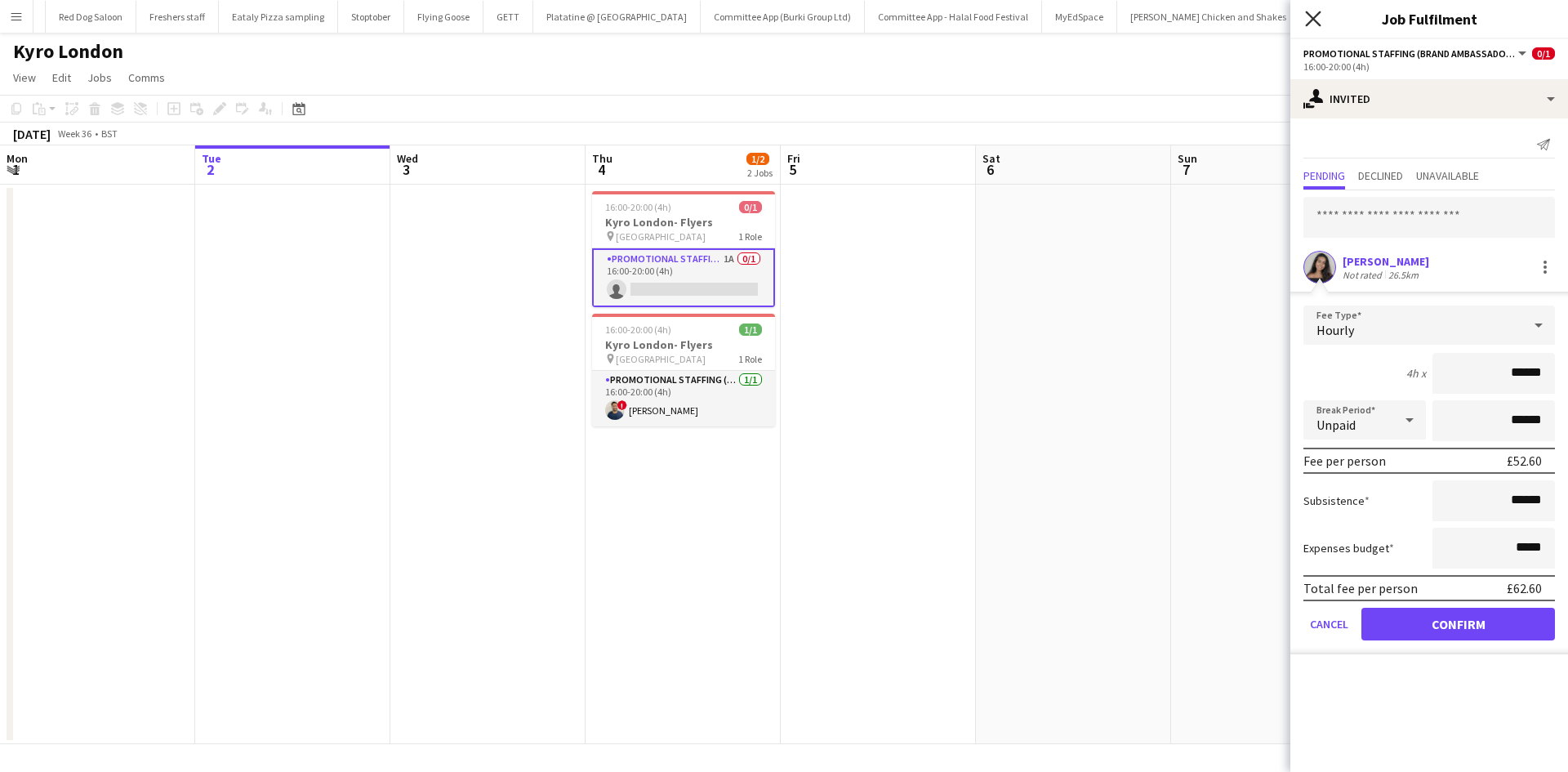
click at [1310, 12] on icon "Close pop-in" at bounding box center [1313, 18] width 16 height 16
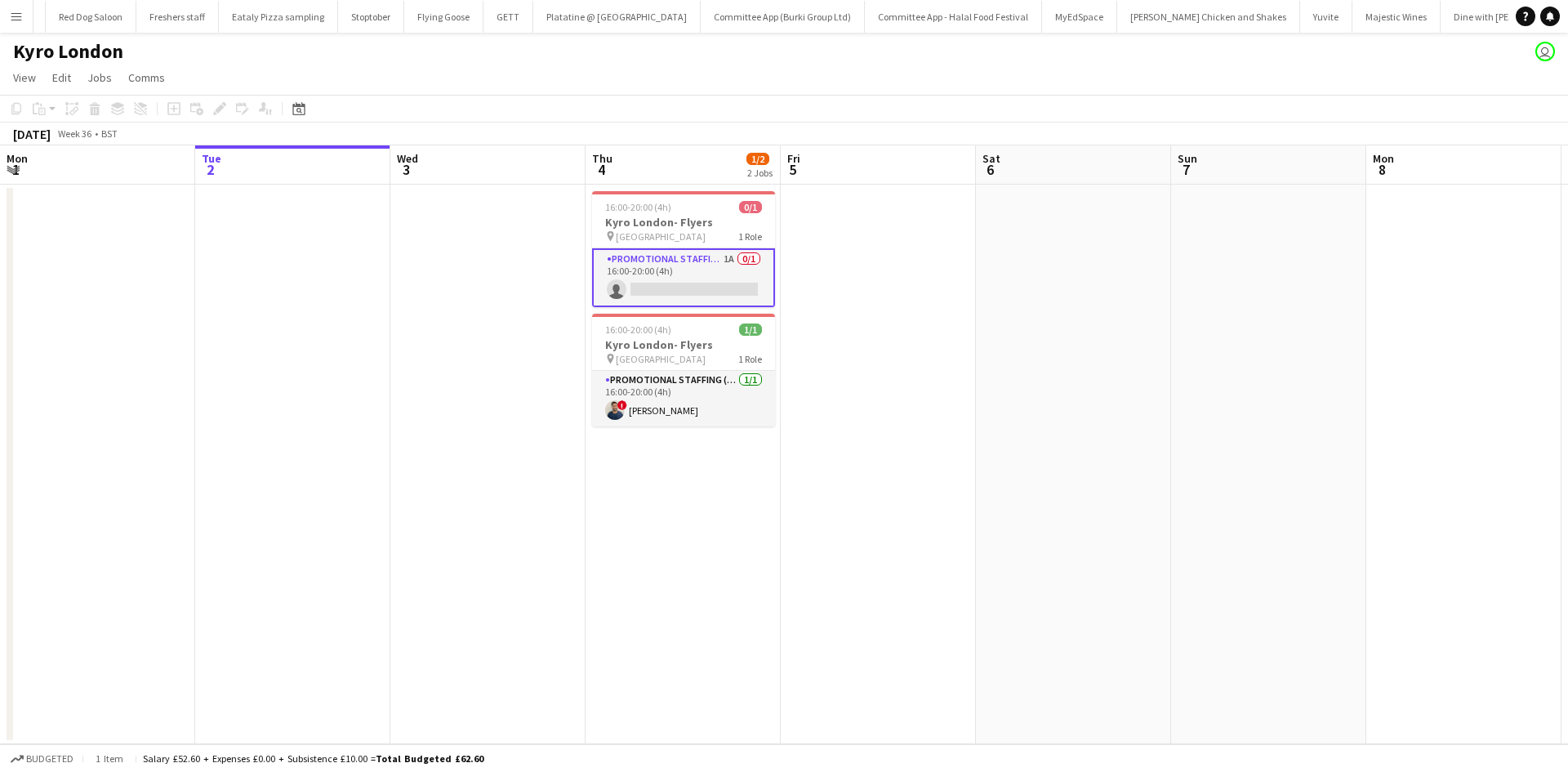
click at [10, 16] on app-icon "Menu" at bounding box center [16, 16] width 13 height 13
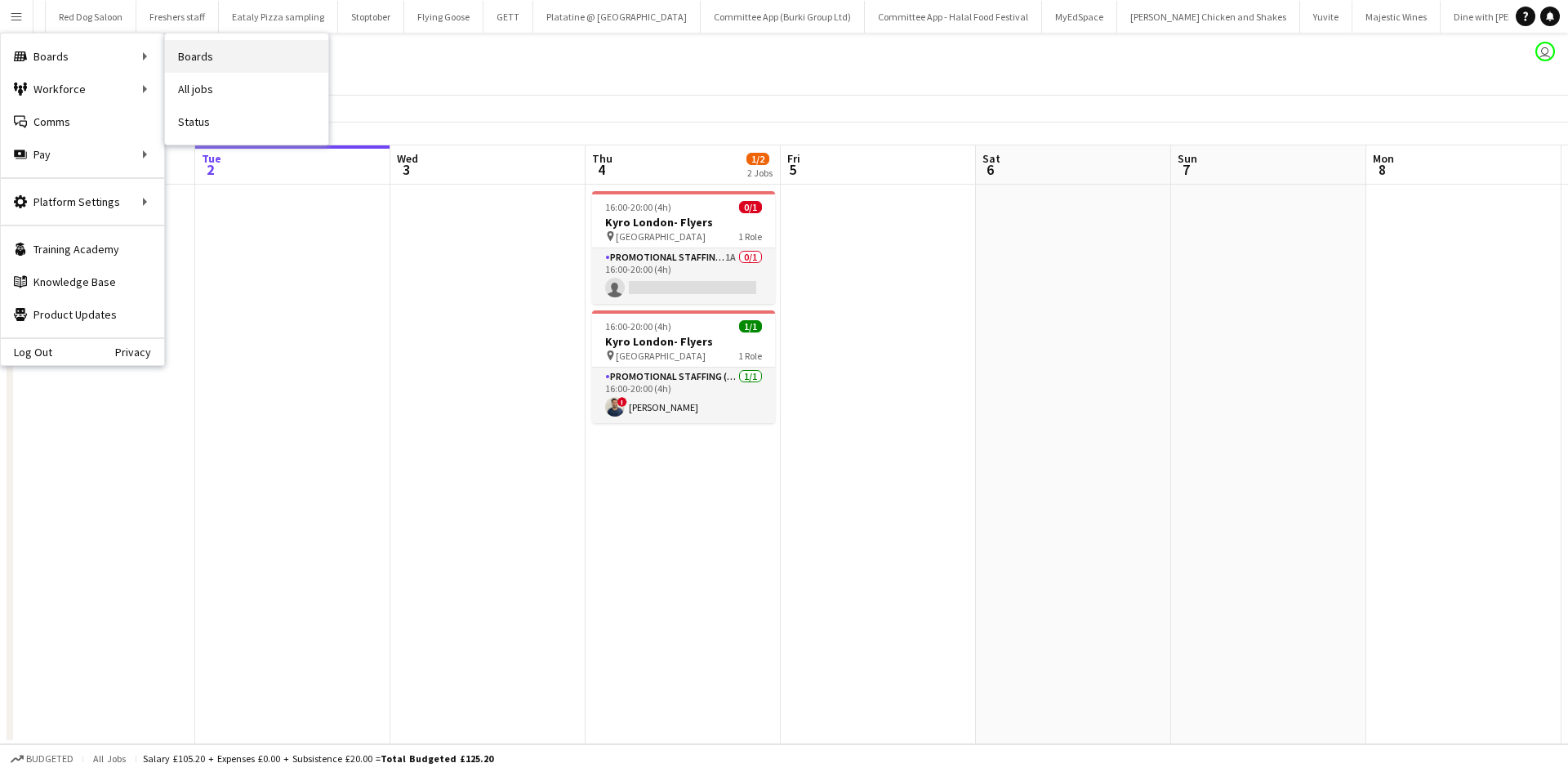
click at [194, 58] on link "Boards" at bounding box center [246, 56] width 163 height 33
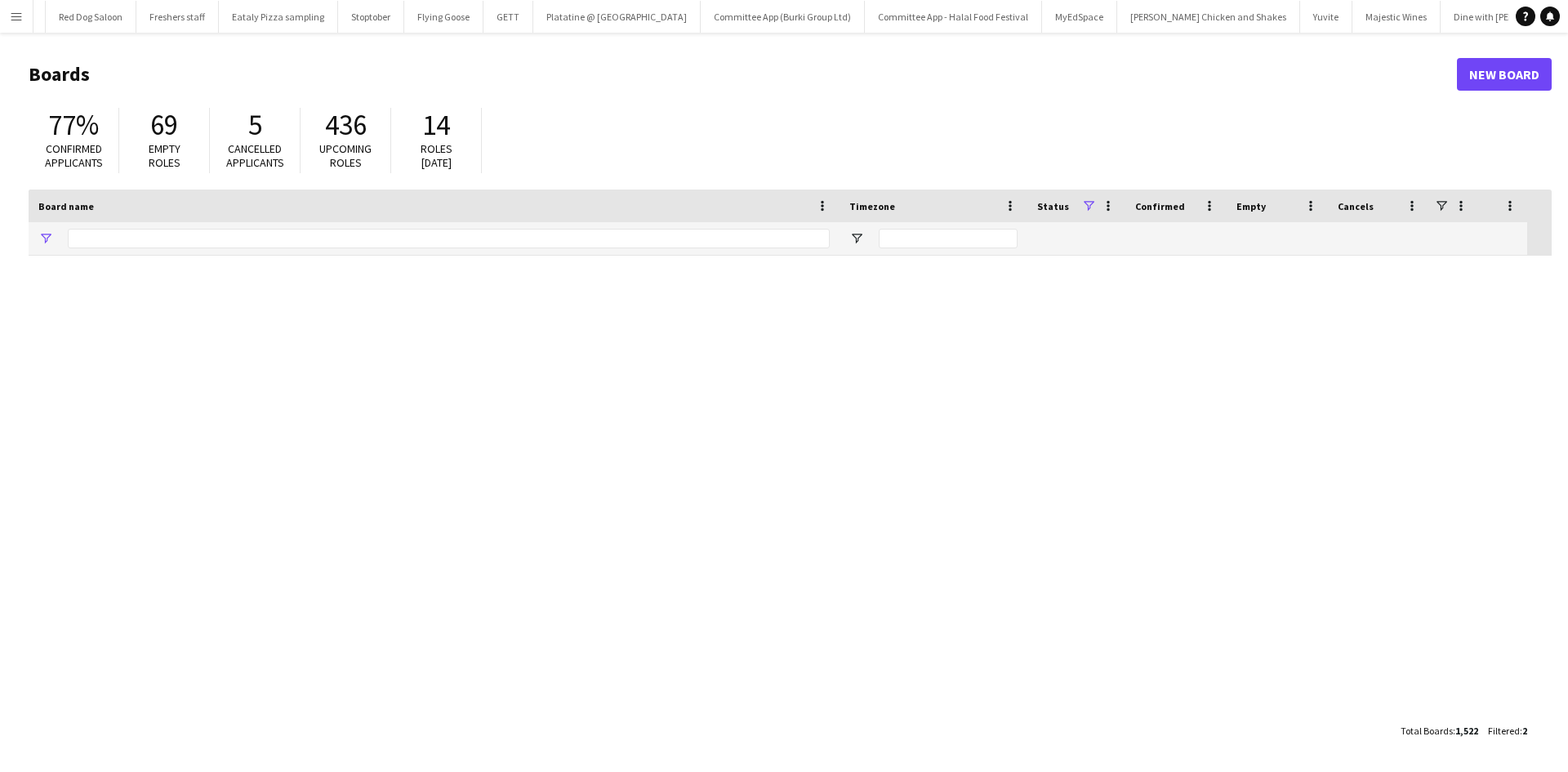
type input "******"
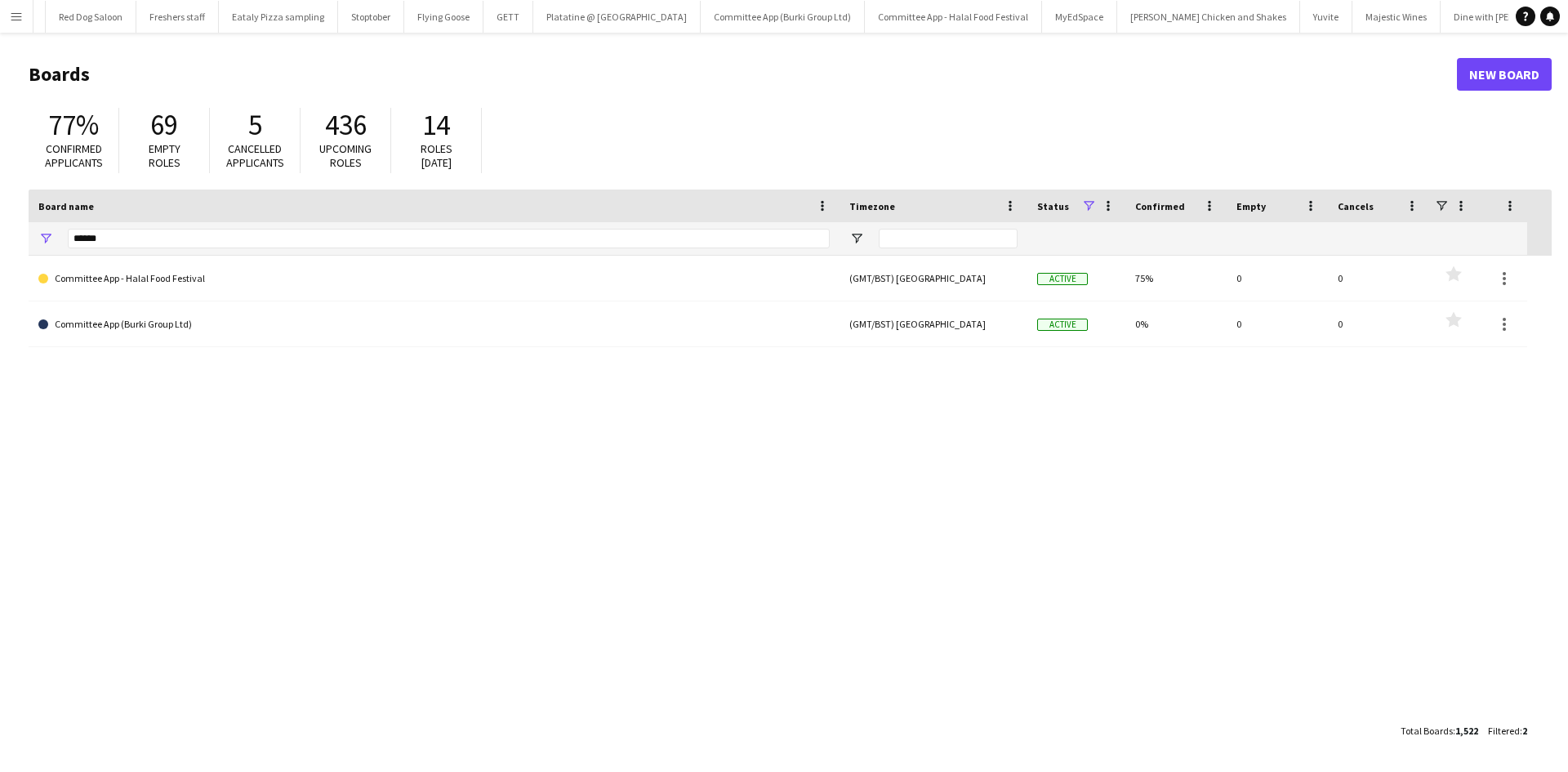
click at [16, 21] on app-icon "Menu" at bounding box center [16, 16] width 13 height 13
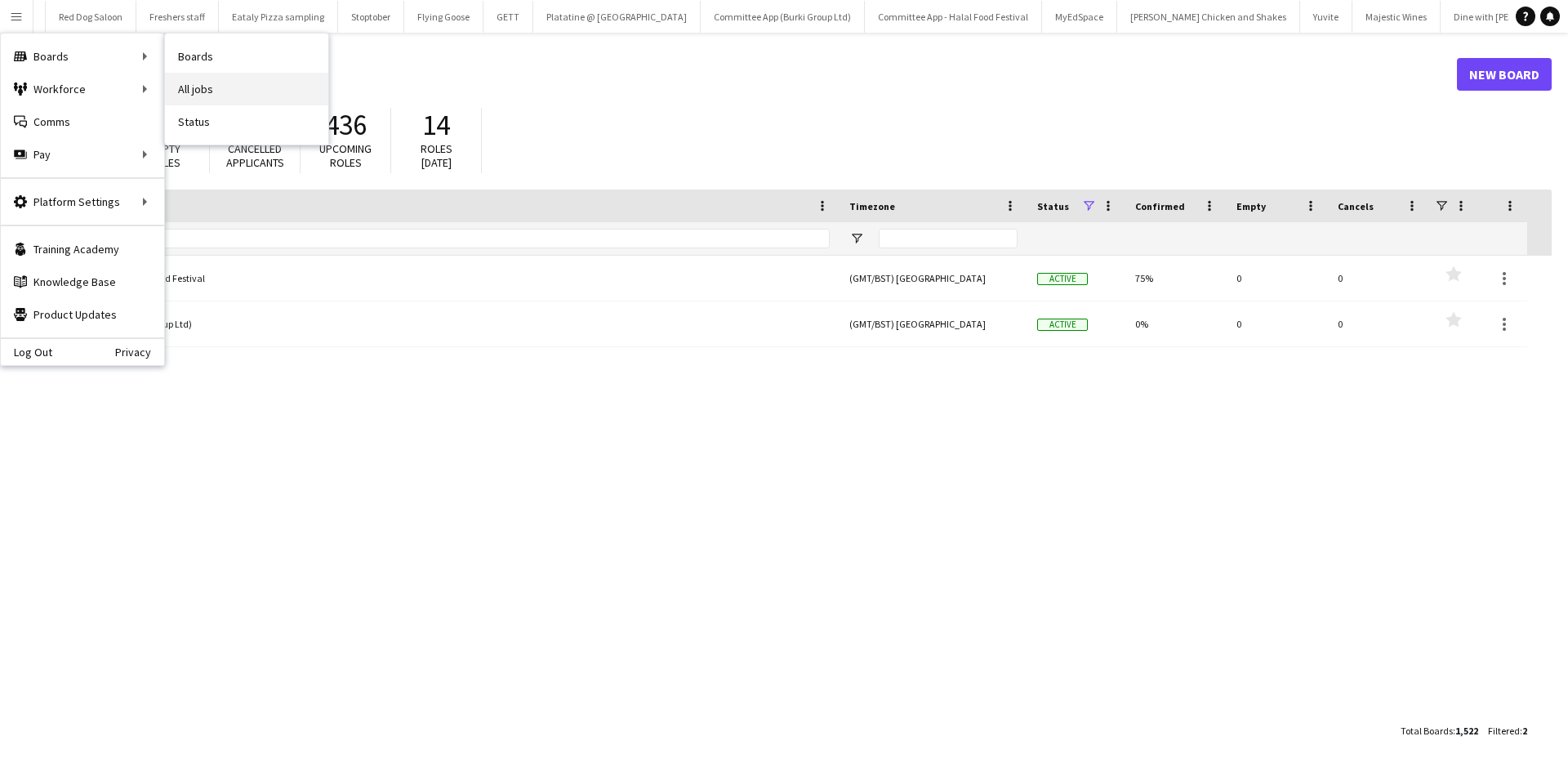
click at [206, 85] on link "All jobs" at bounding box center [246, 89] width 163 height 33
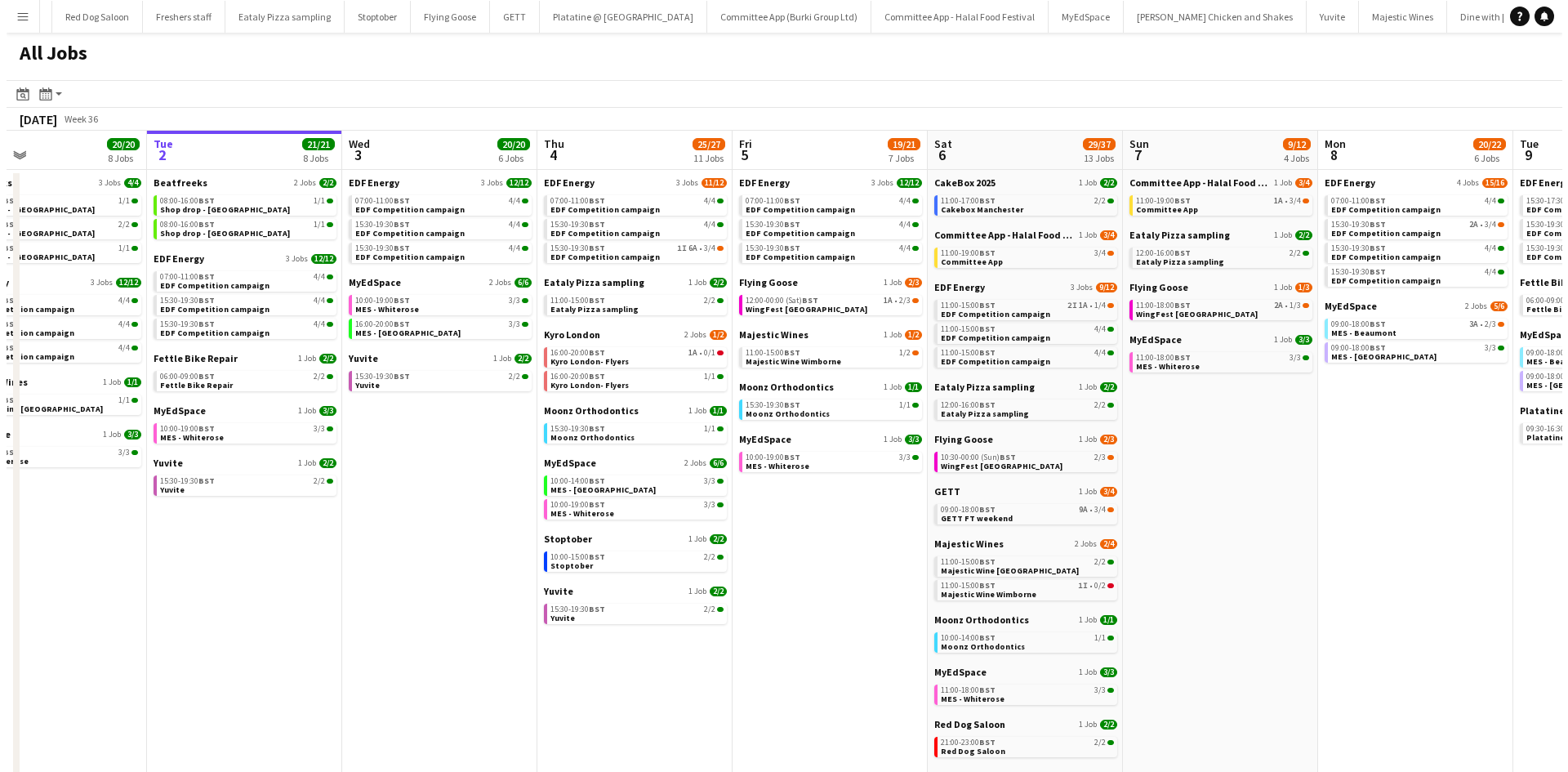
scroll to position [0, 446]
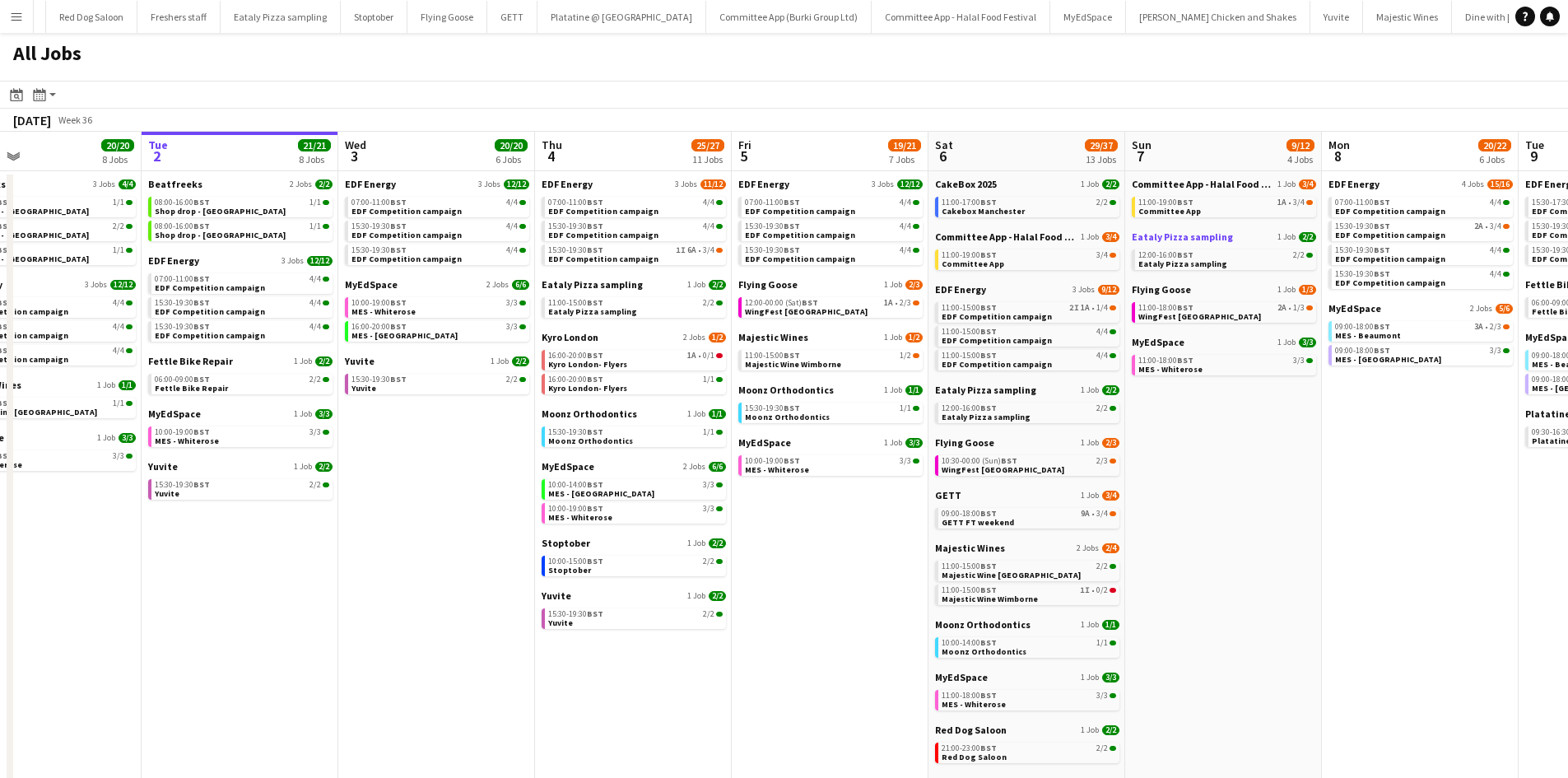
click at [1193, 240] on span "Eataly Pizza sampling" at bounding box center [1183, 237] width 101 height 12
click at [19, 13] on app-icon "Menu" at bounding box center [16, 16] width 13 height 13
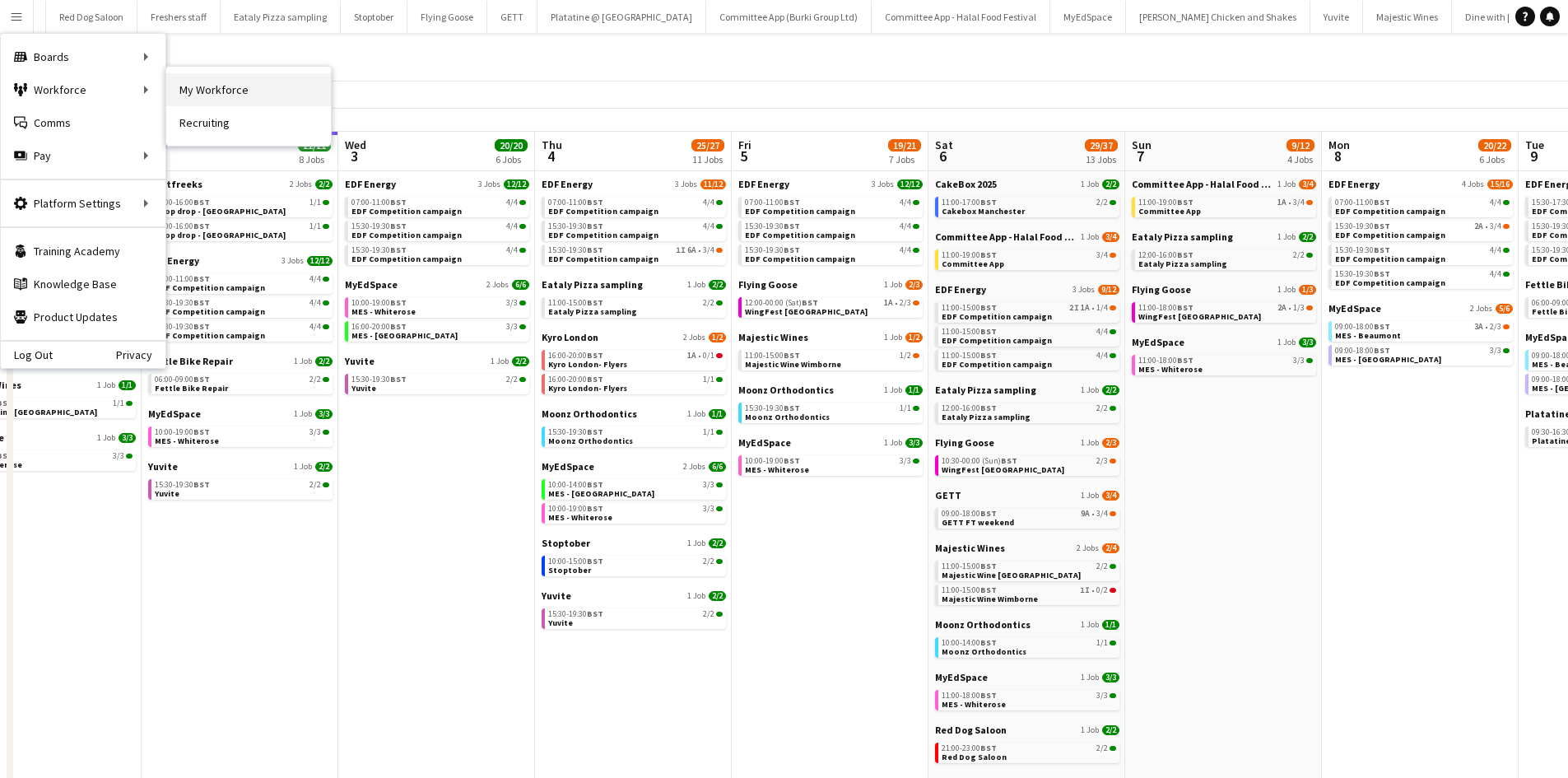
click at [196, 92] on link "My Workforce" at bounding box center [248, 90] width 164 height 33
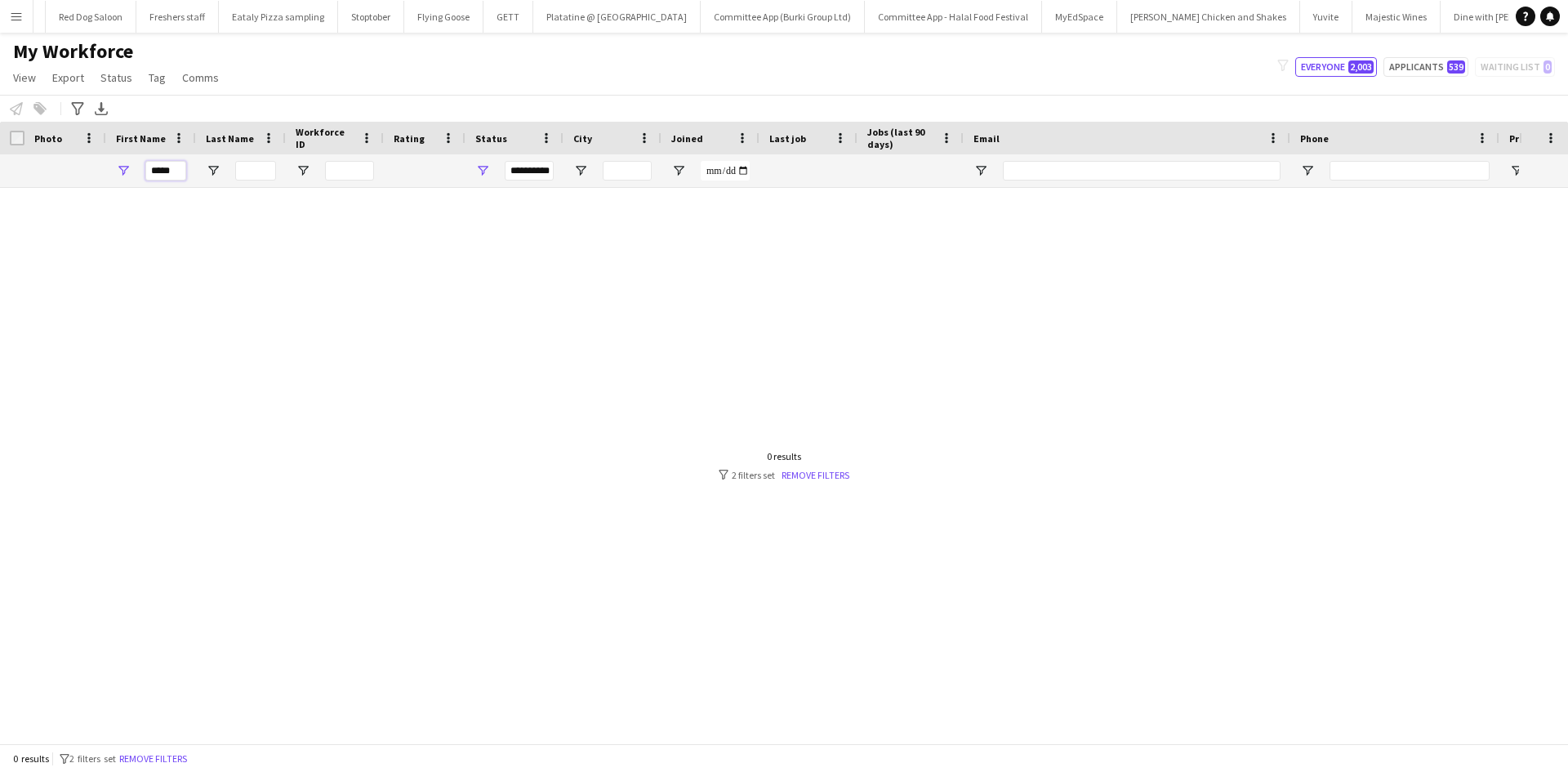
drag, startPoint x: 186, startPoint y: 169, endPoint x: 74, endPoint y: 190, distance: 114.0
click at [74, 190] on div "Workforce Details Photo First Name" at bounding box center [784, 433] width 1568 height 622
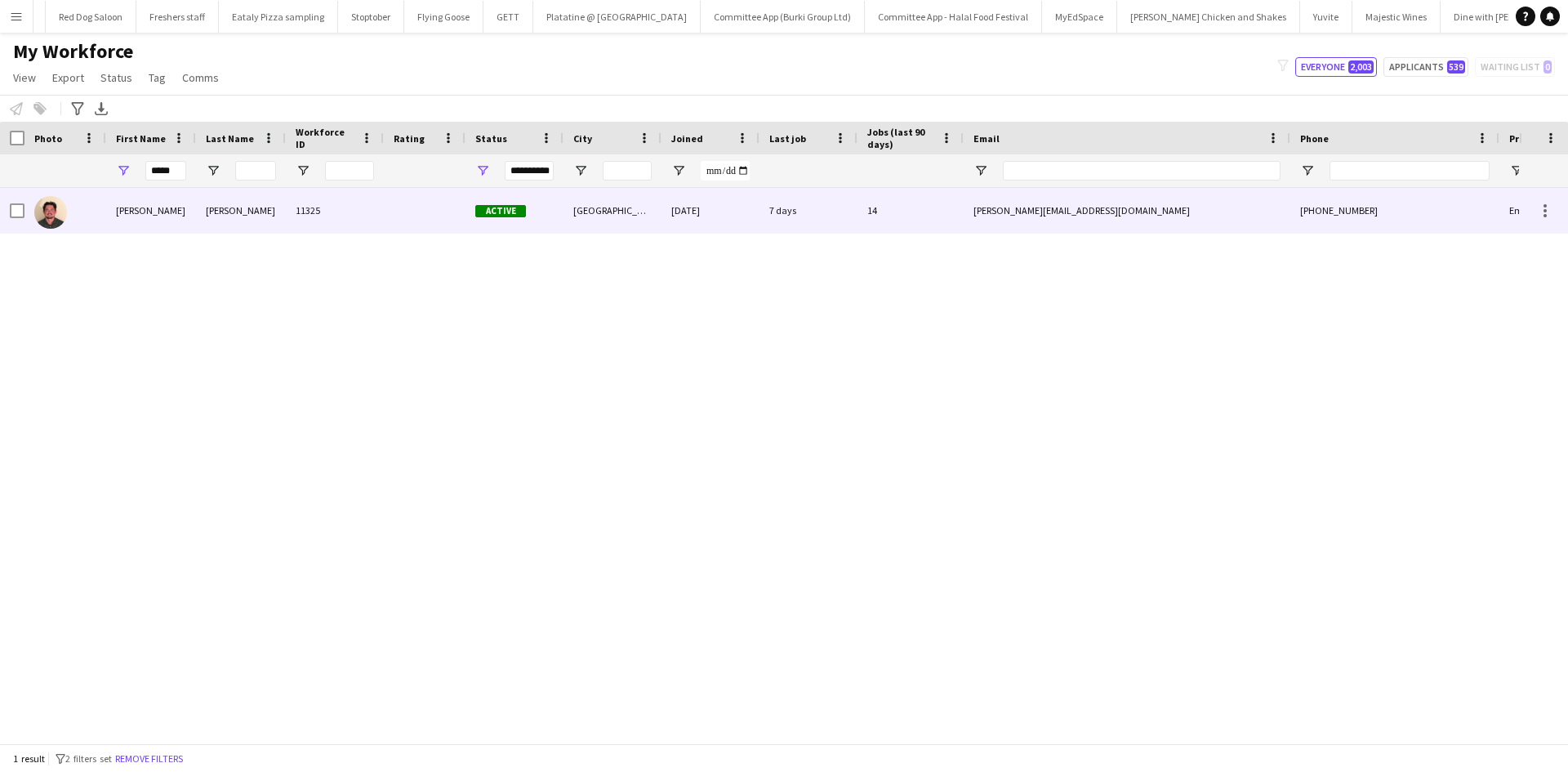
click at [125, 219] on div "Jason" at bounding box center [151, 211] width 90 height 45
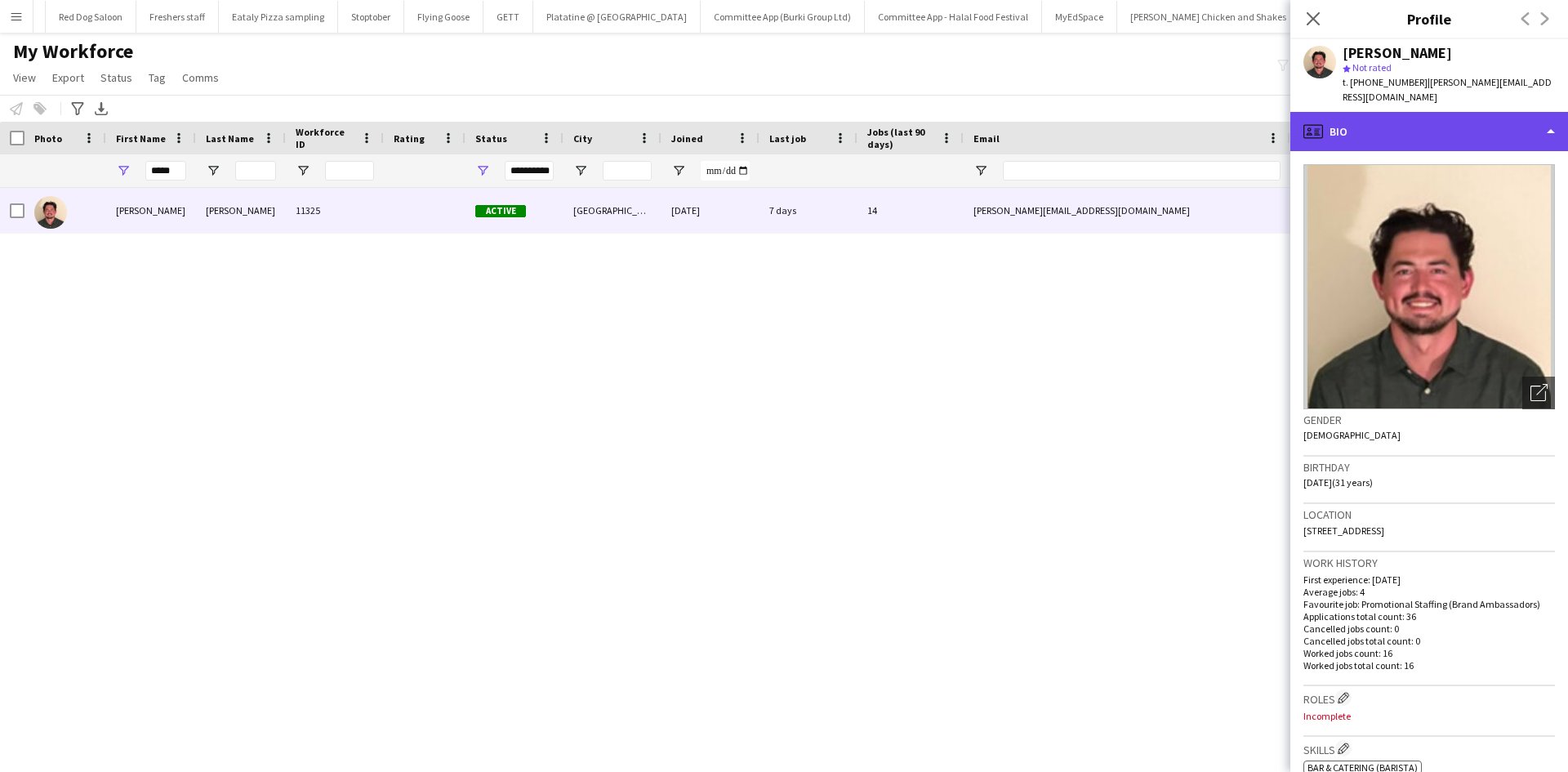
click at [1456, 123] on div "profile Bio" at bounding box center [1430, 131] width 278 height 39
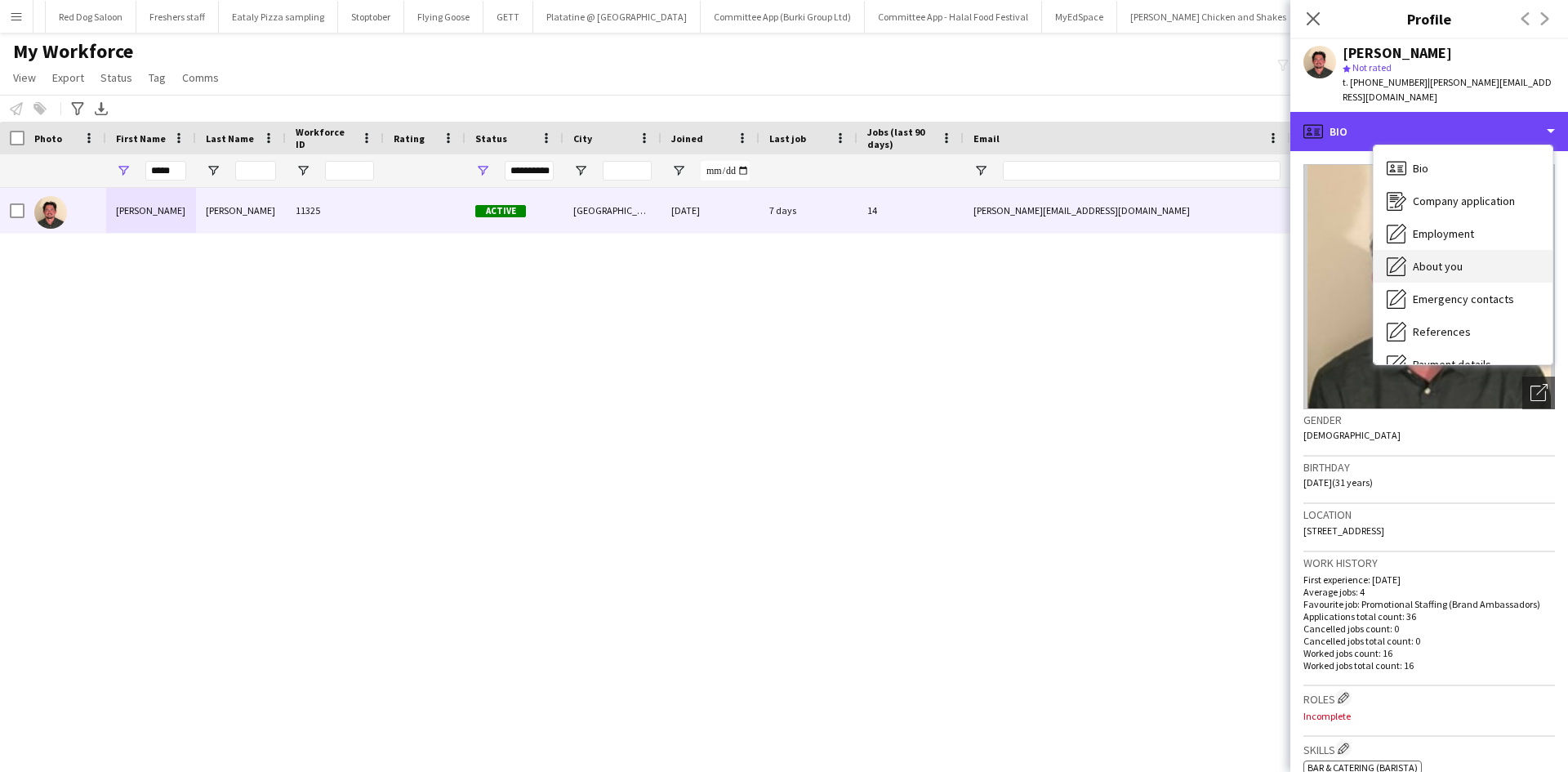
scroll to position [219, 0]
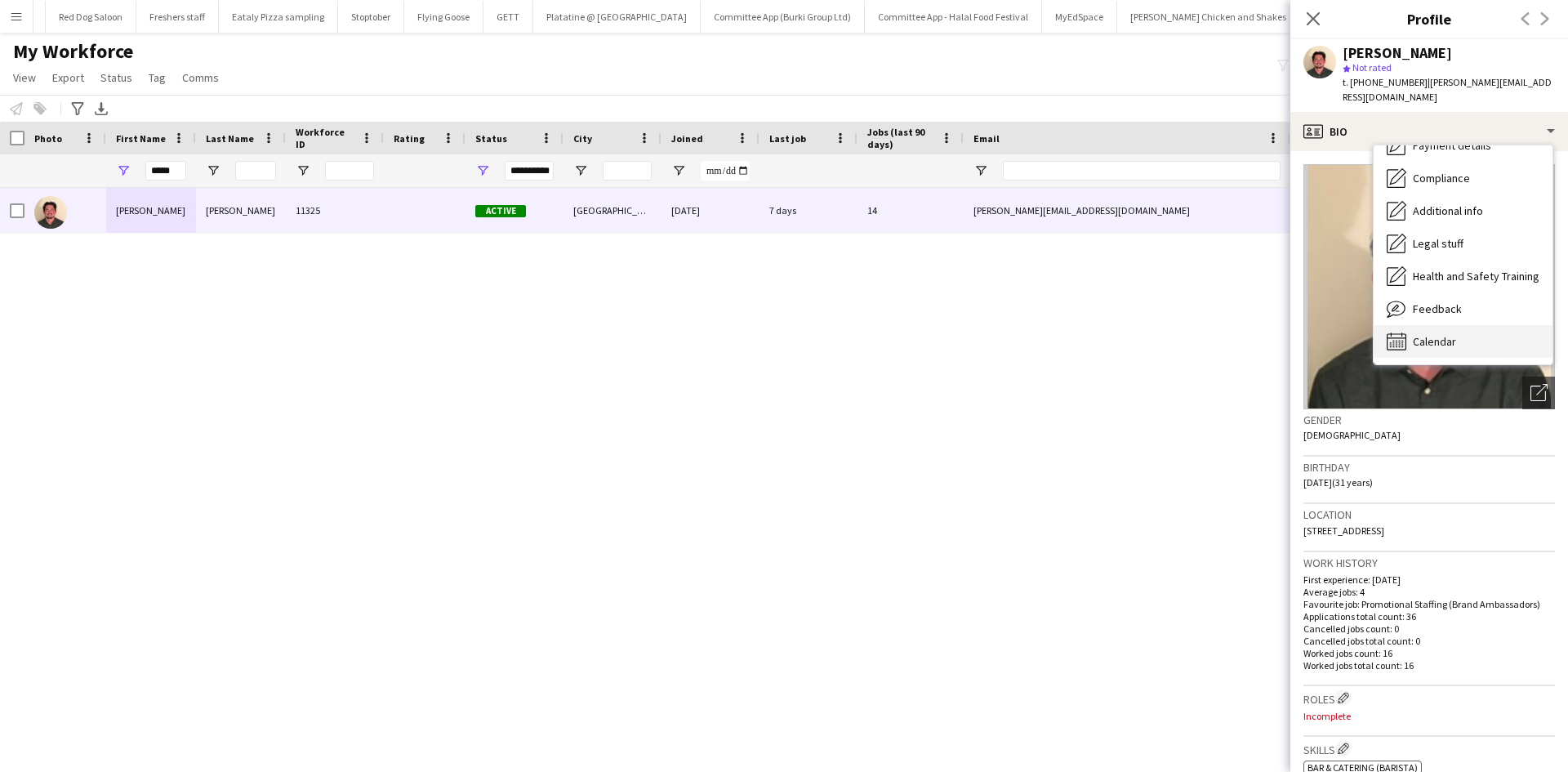
click at [1451, 334] on span "Calendar" at bounding box center [1434, 341] width 43 height 15
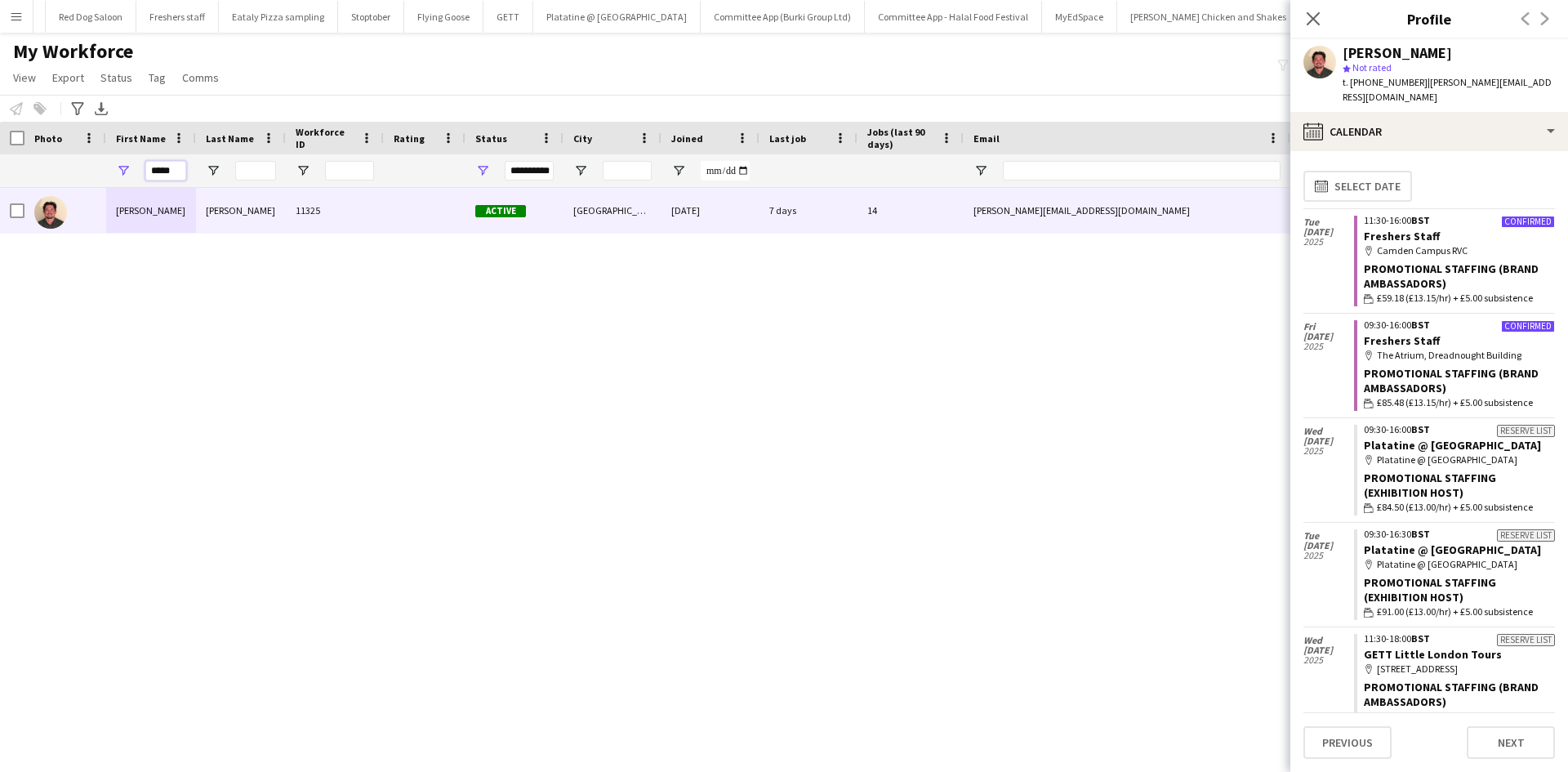
drag, startPoint x: 186, startPoint y: 170, endPoint x: 117, endPoint y: 180, distance: 69.7
click at [117, 180] on div "*****" at bounding box center [151, 171] width 90 height 33
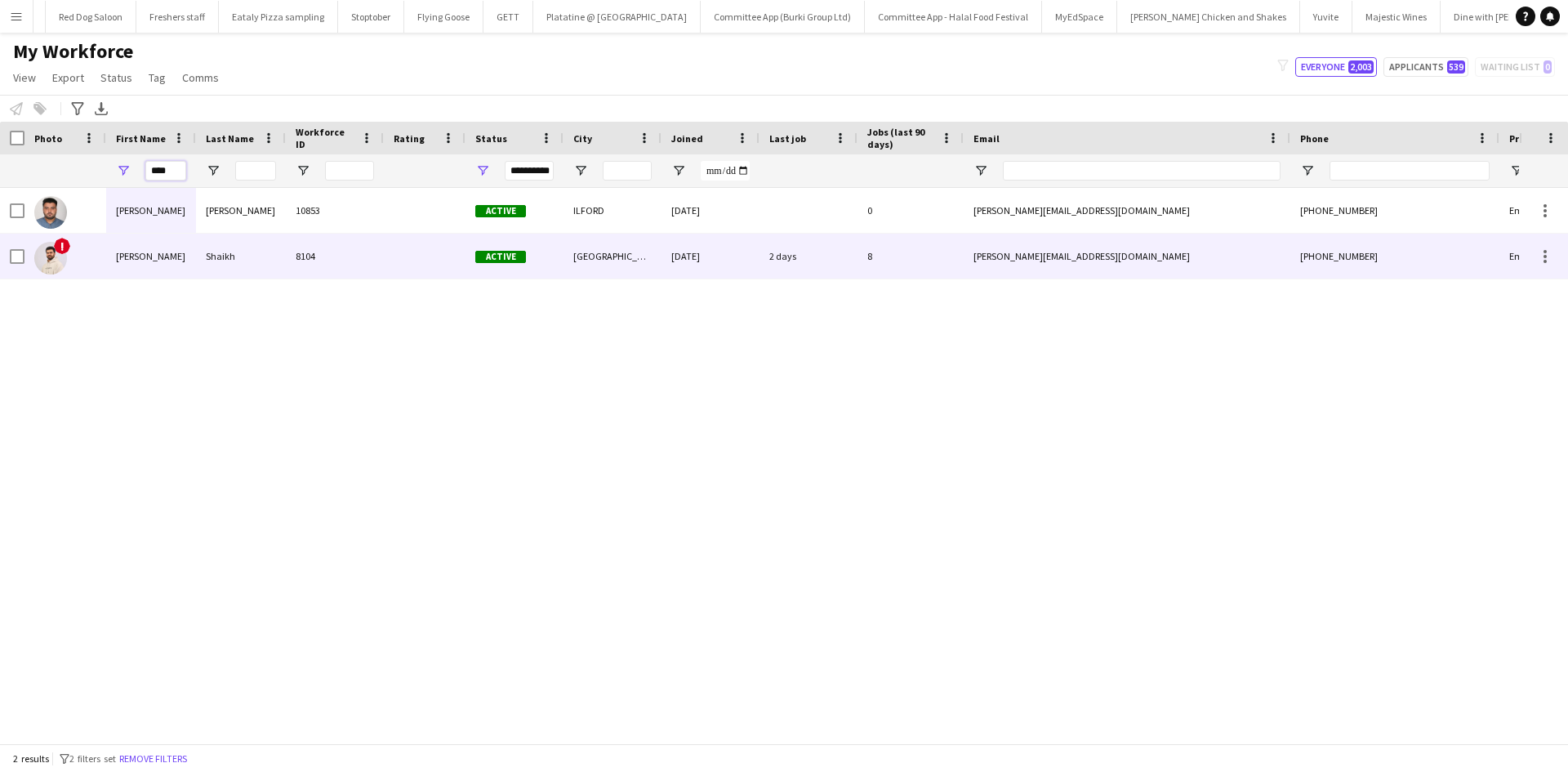
type input "****"
click at [198, 250] on div "Shaikh" at bounding box center [241, 256] width 90 height 45
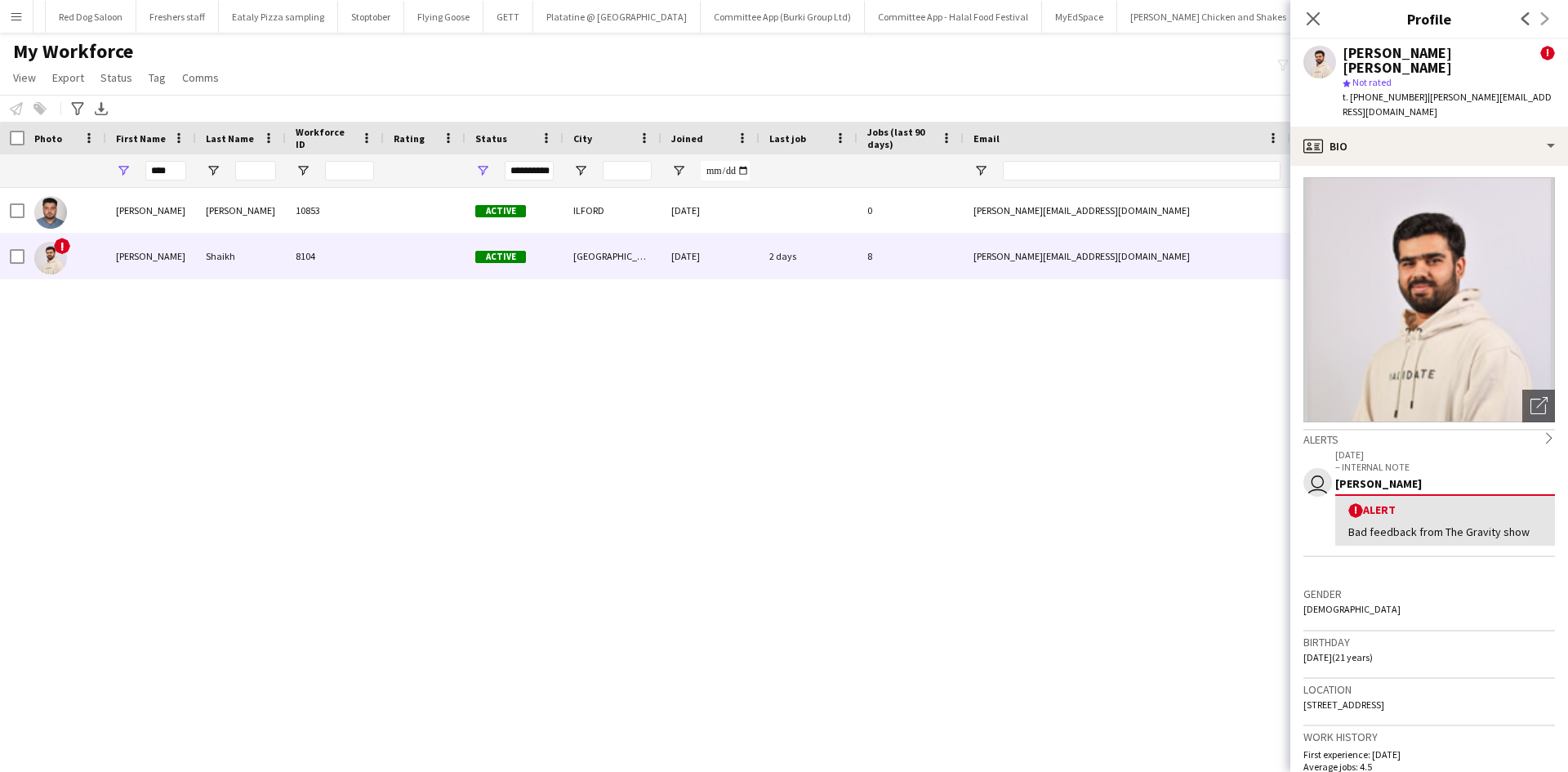
scroll to position [0, 0]
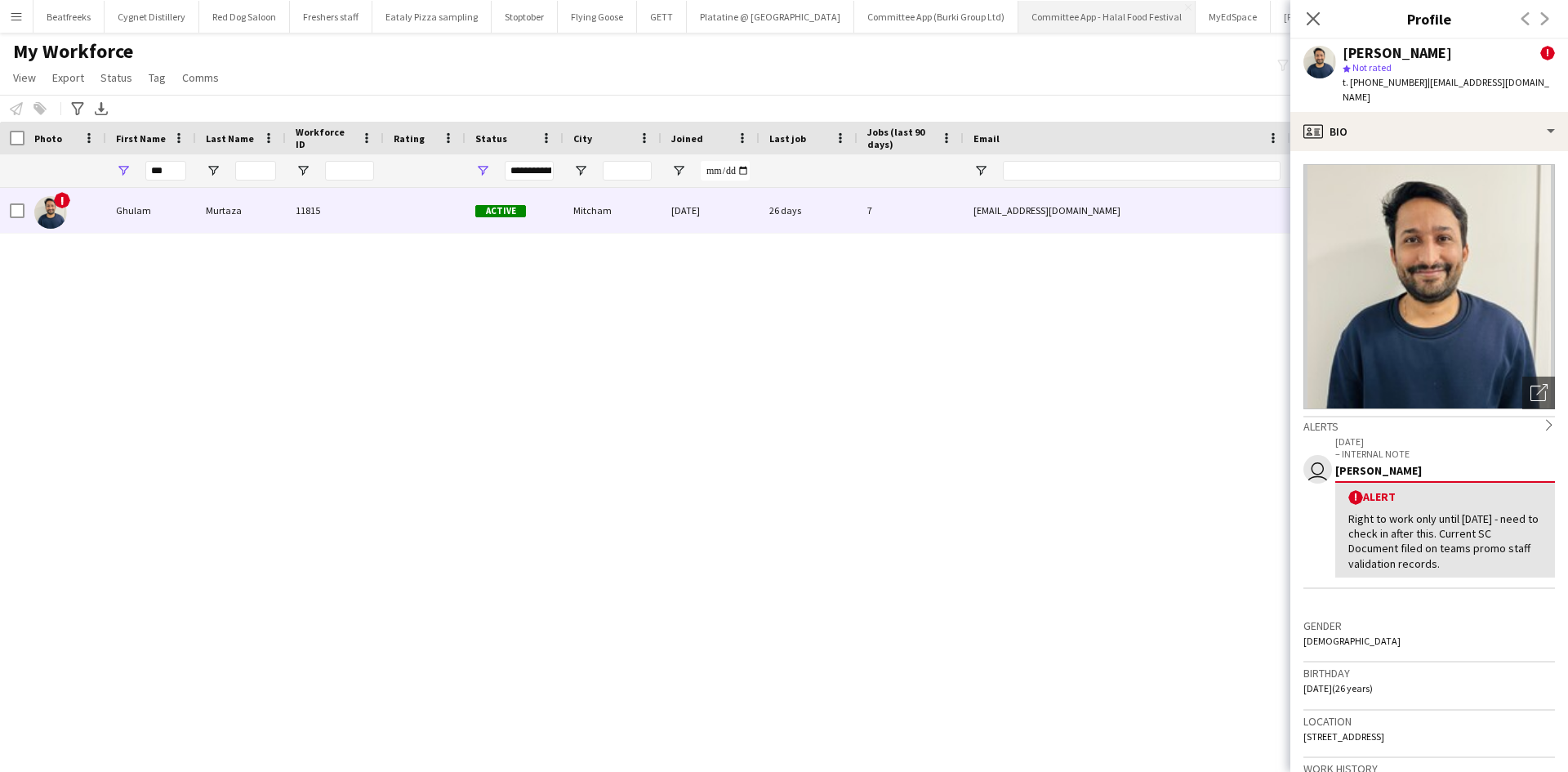
click at [1306, 8] on div "Close pop-in" at bounding box center [1313, 19] width 46 height 38
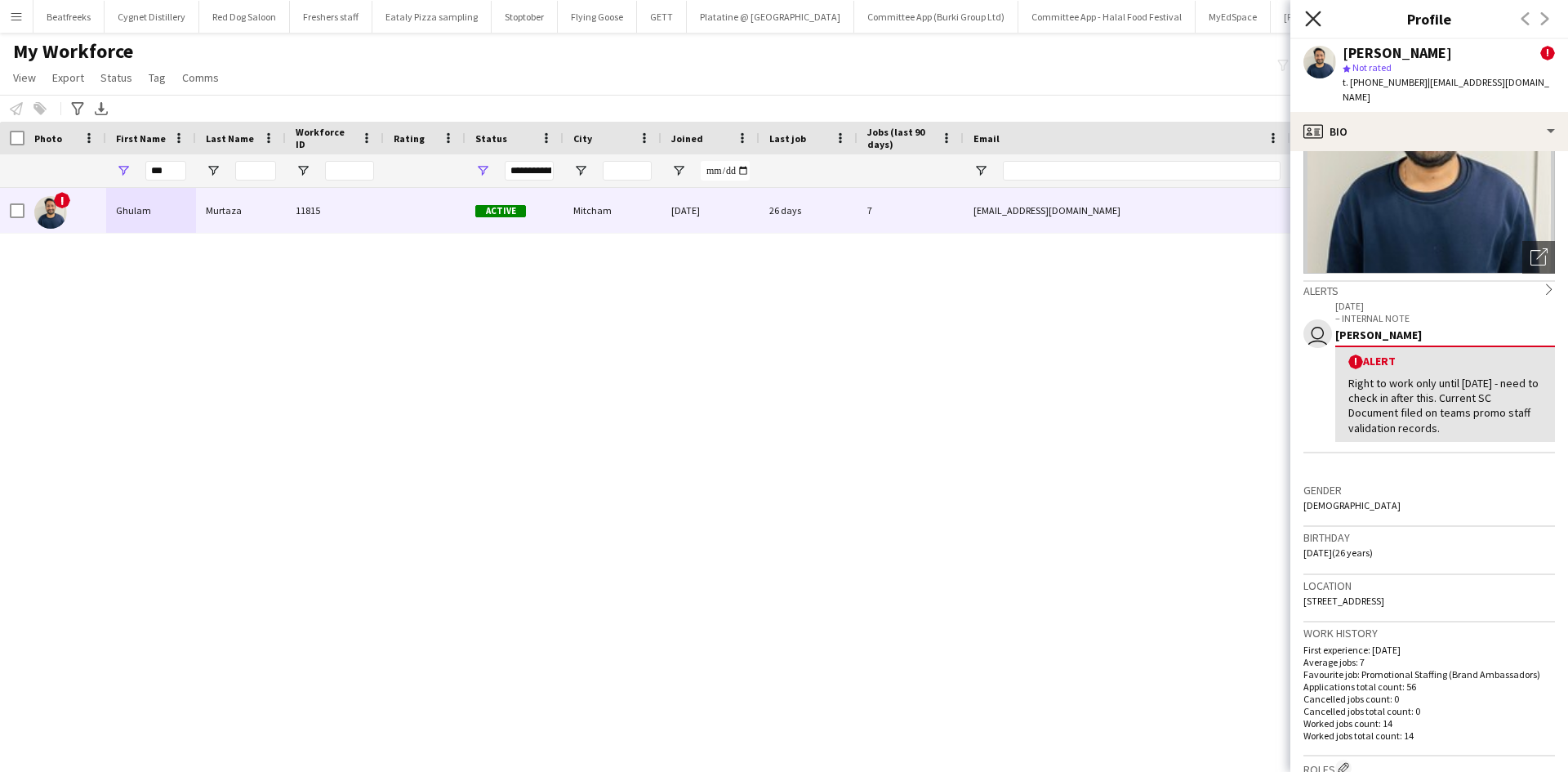
click at [1320, 15] on icon "Close pop-in" at bounding box center [1313, 18] width 16 height 16
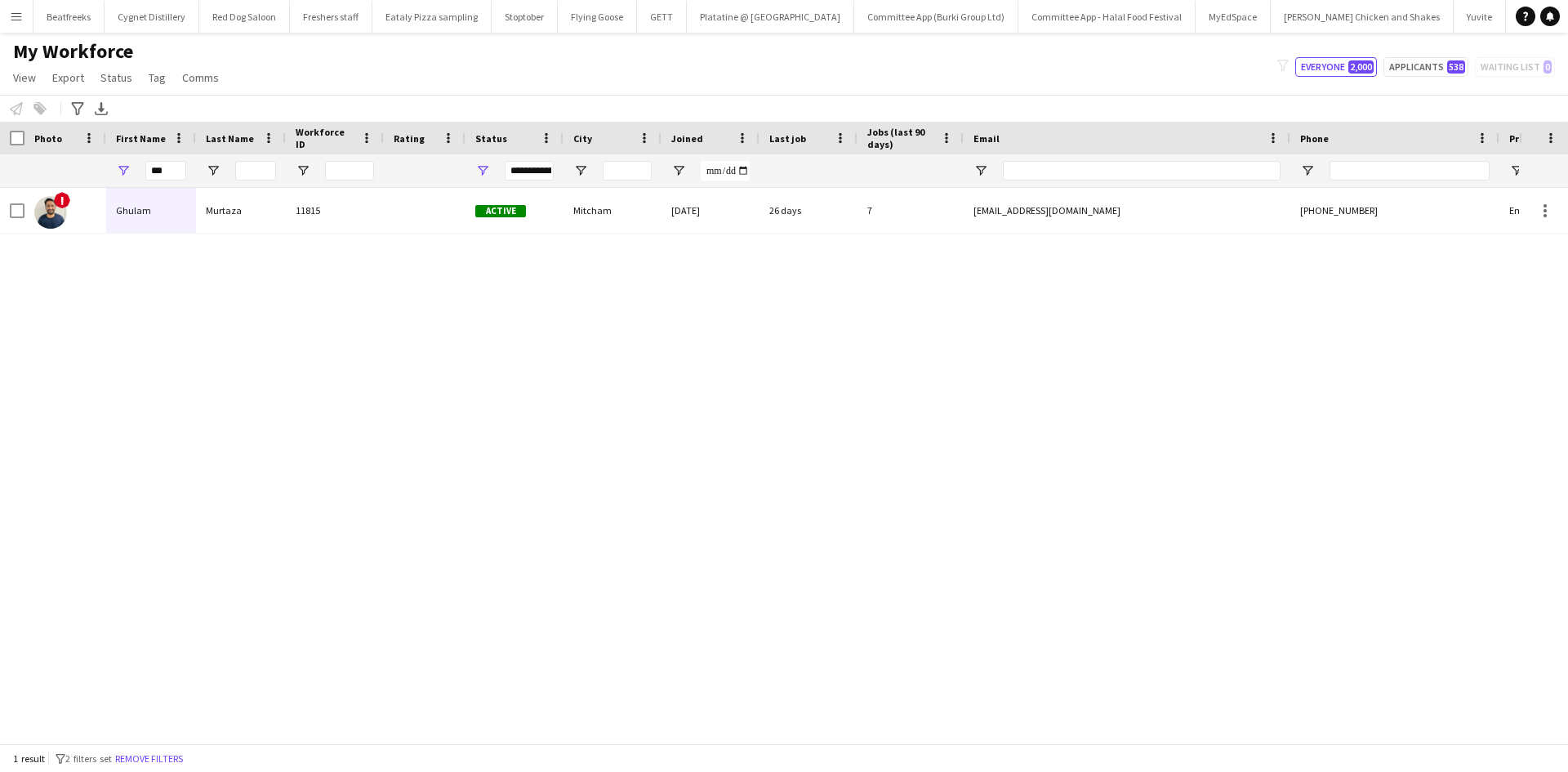
click at [15, 13] on app-icon "Menu" at bounding box center [16, 16] width 13 height 13
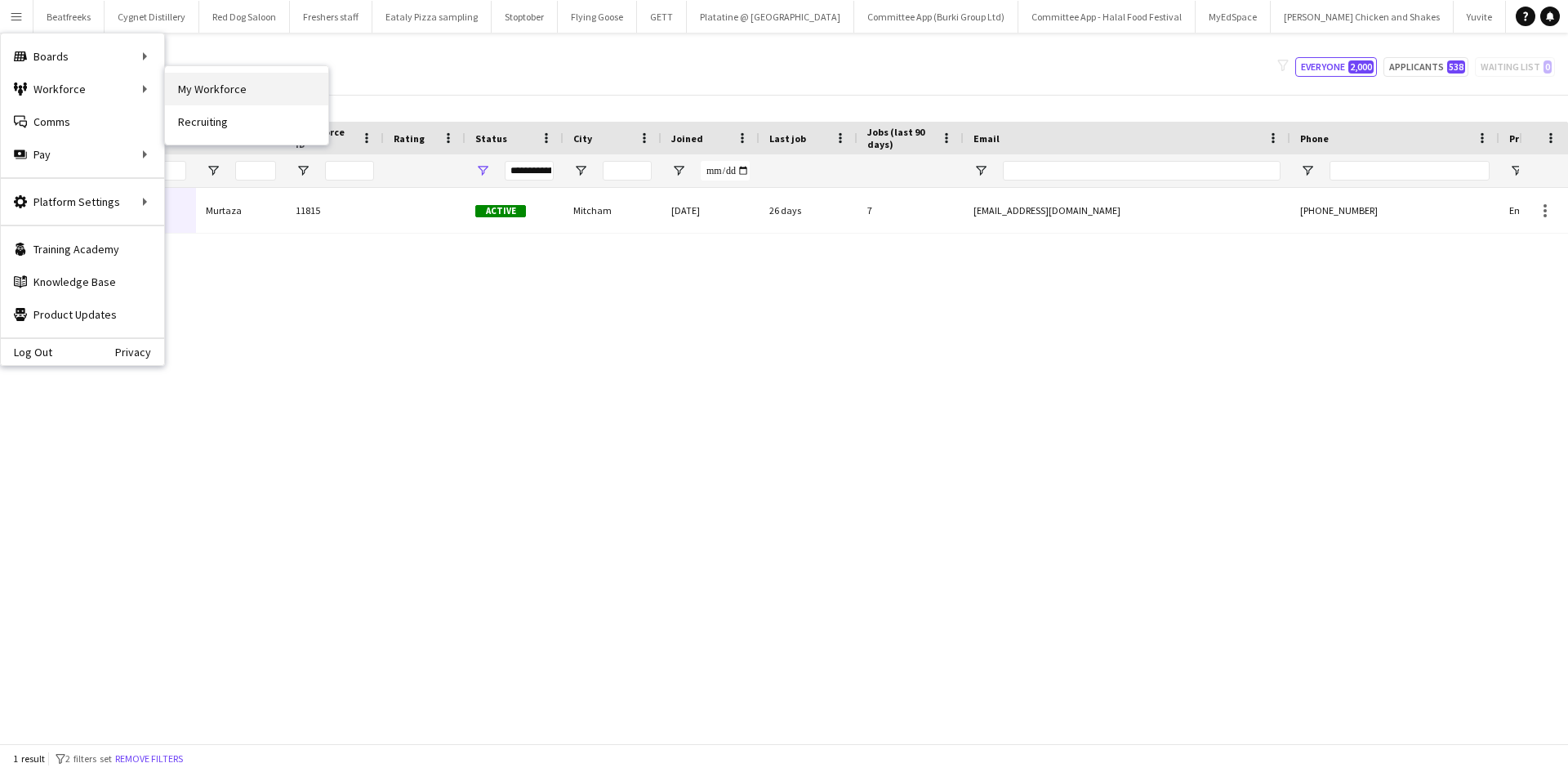
click at [209, 89] on link "My Workforce" at bounding box center [246, 89] width 163 height 33
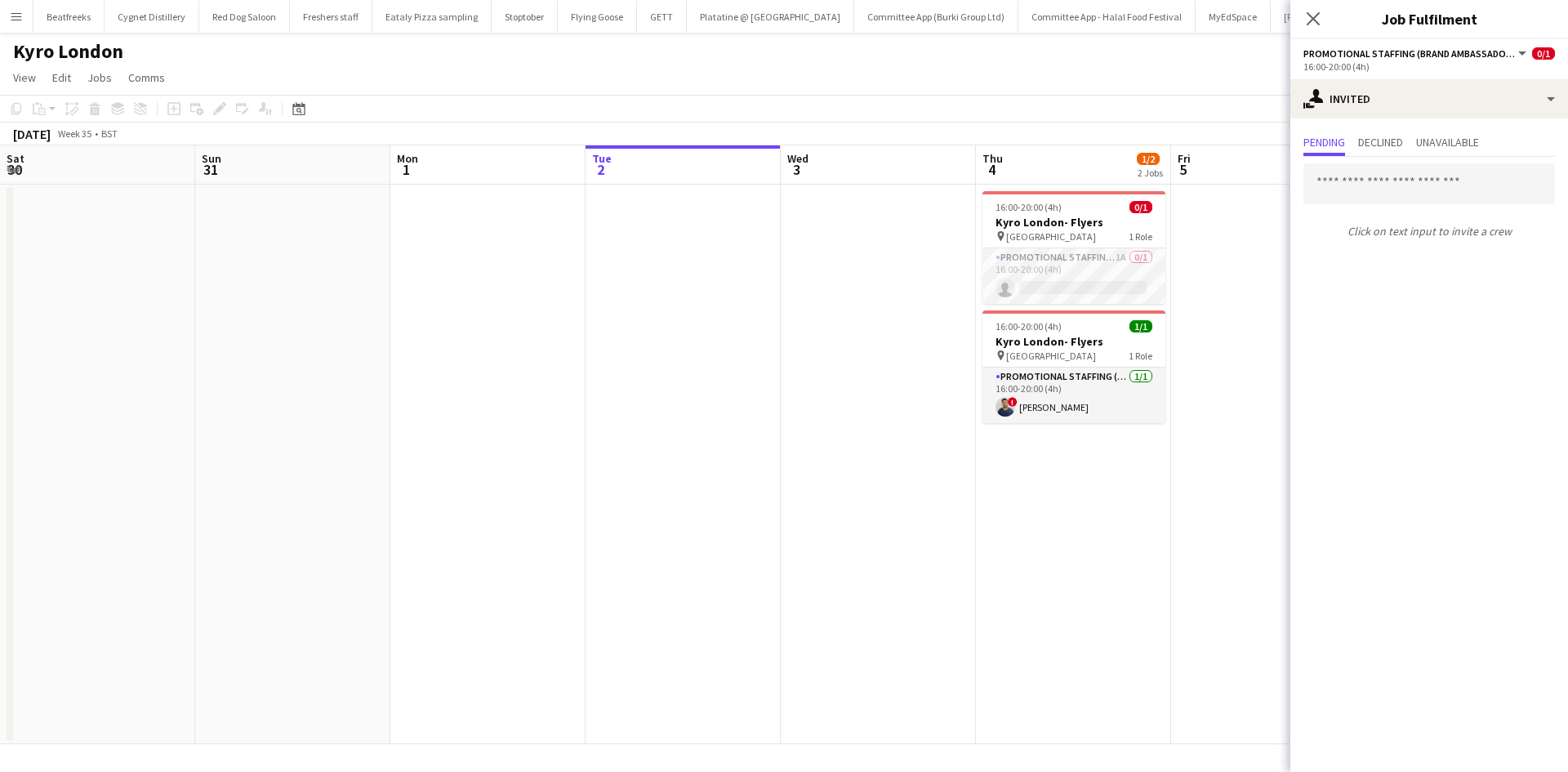
scroll to position [0, 381]
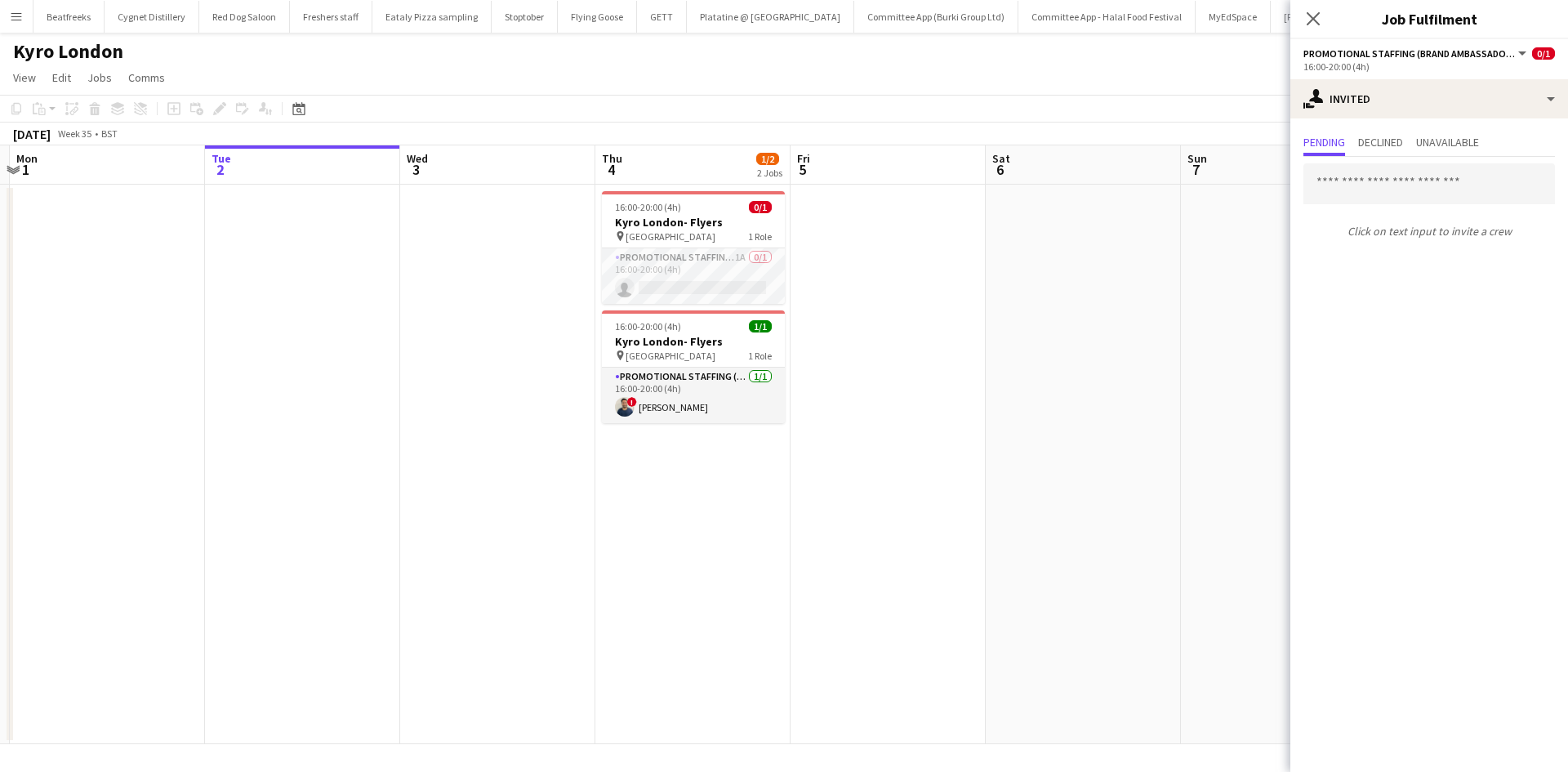
click at [11, 21] on app-icon "Menu" at bounding box center [16, 16] width 13 height 13
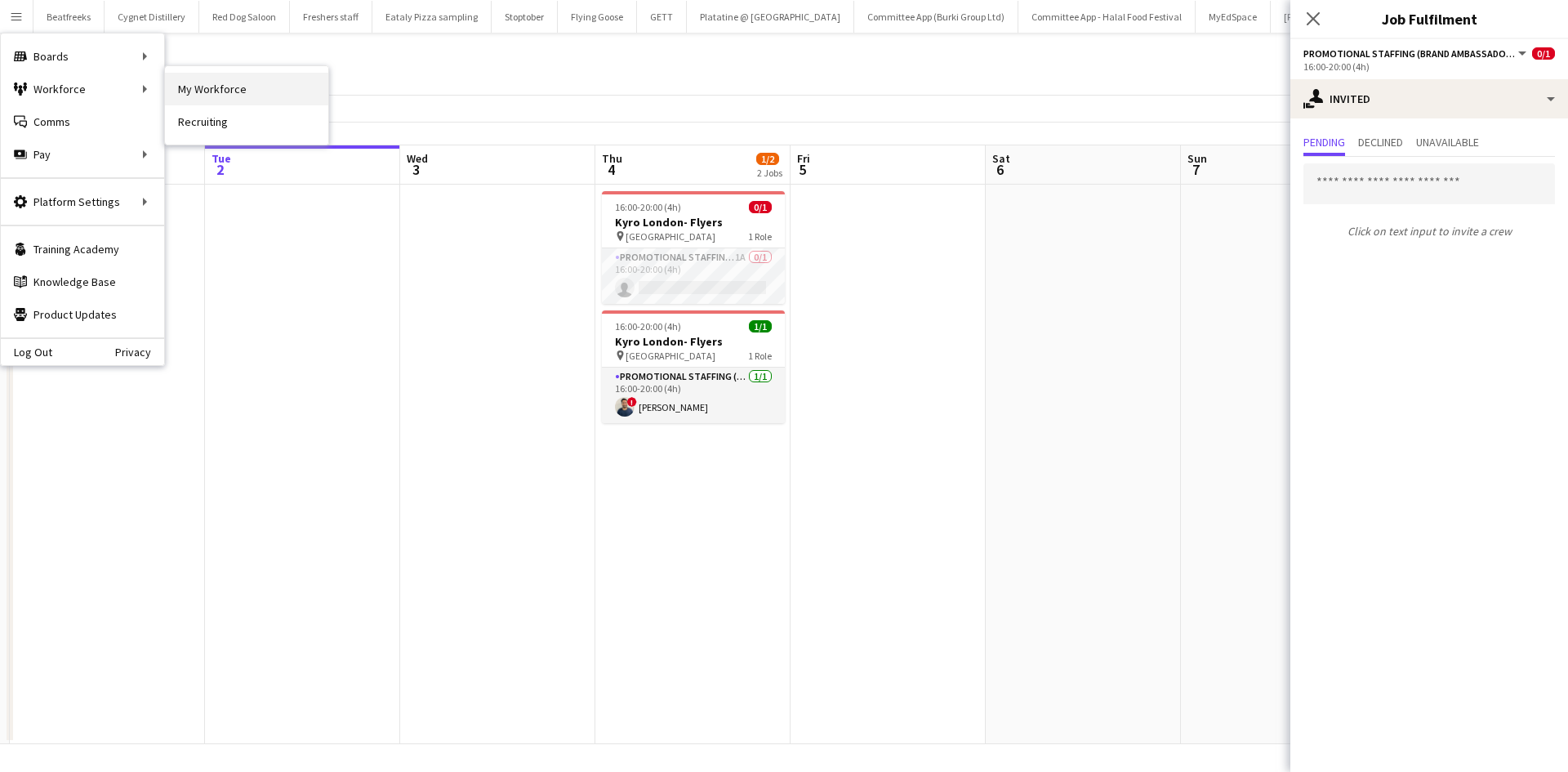
click at [204, 86] on link "My Workforce" at bounding box center [246, 89] width 163 height 33
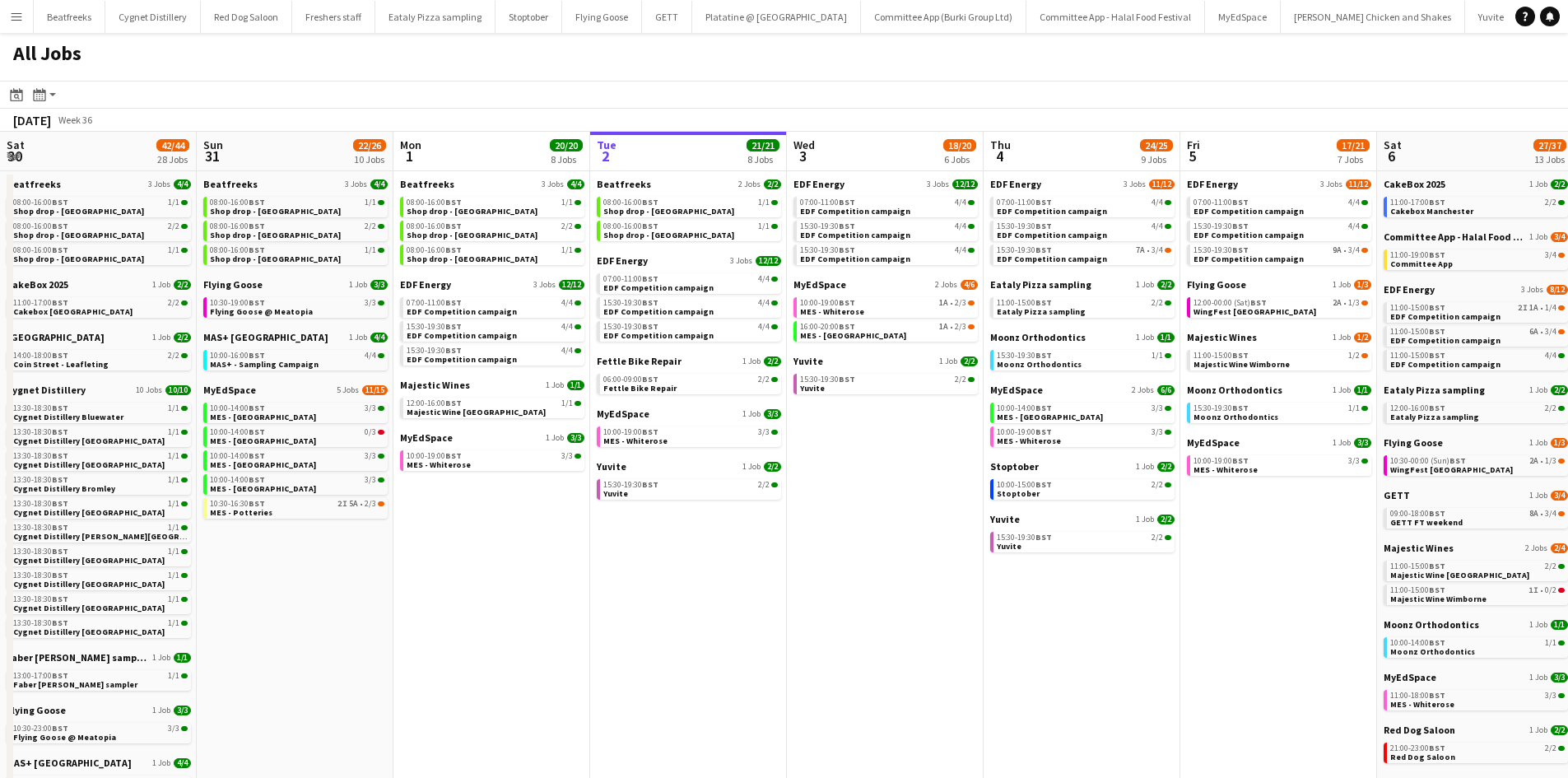
scroll to position [0, 393]
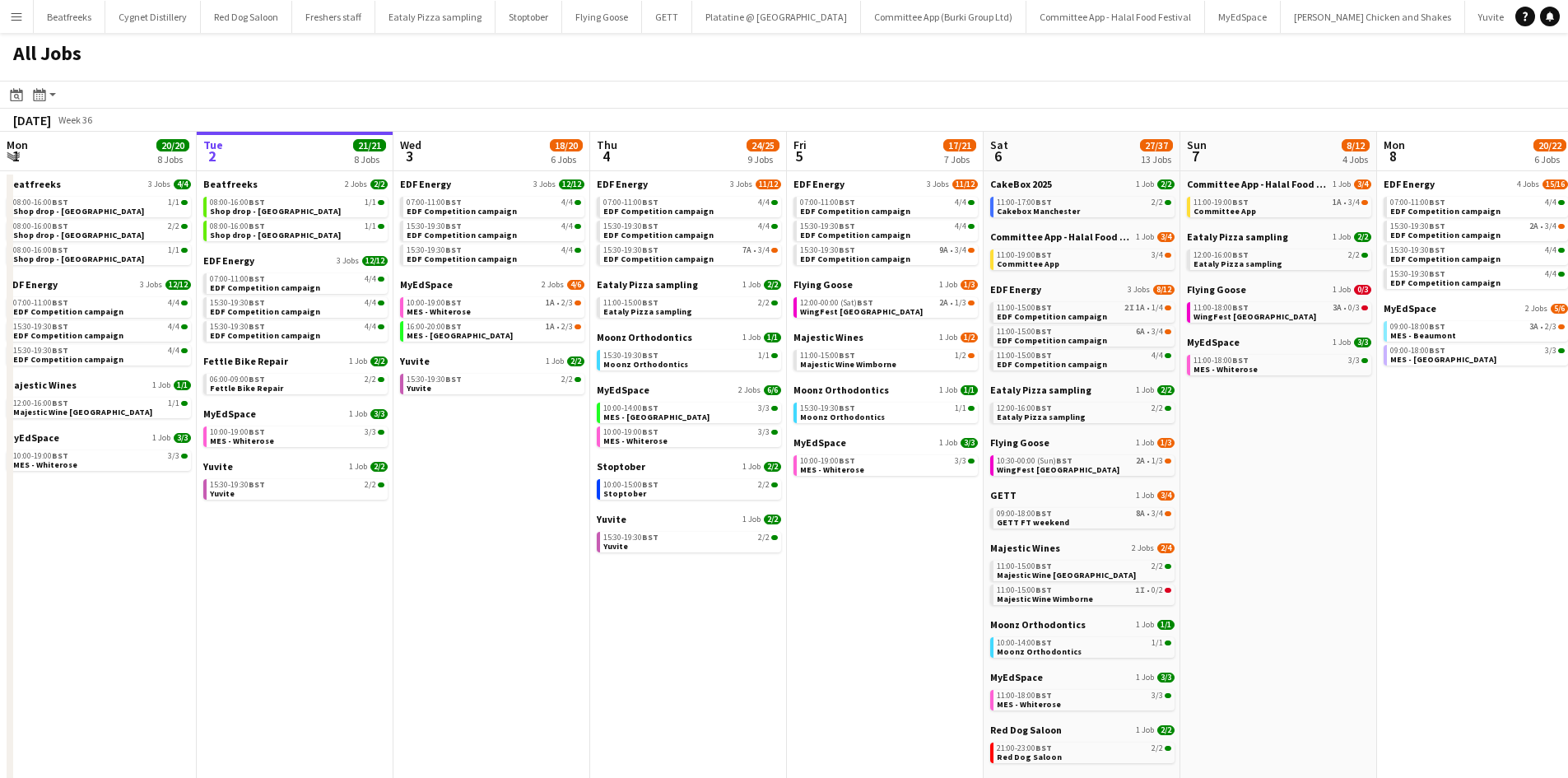
click at [17, 21] on app-icon "Menu" at bounding box center [16, 16] width 13 height 13
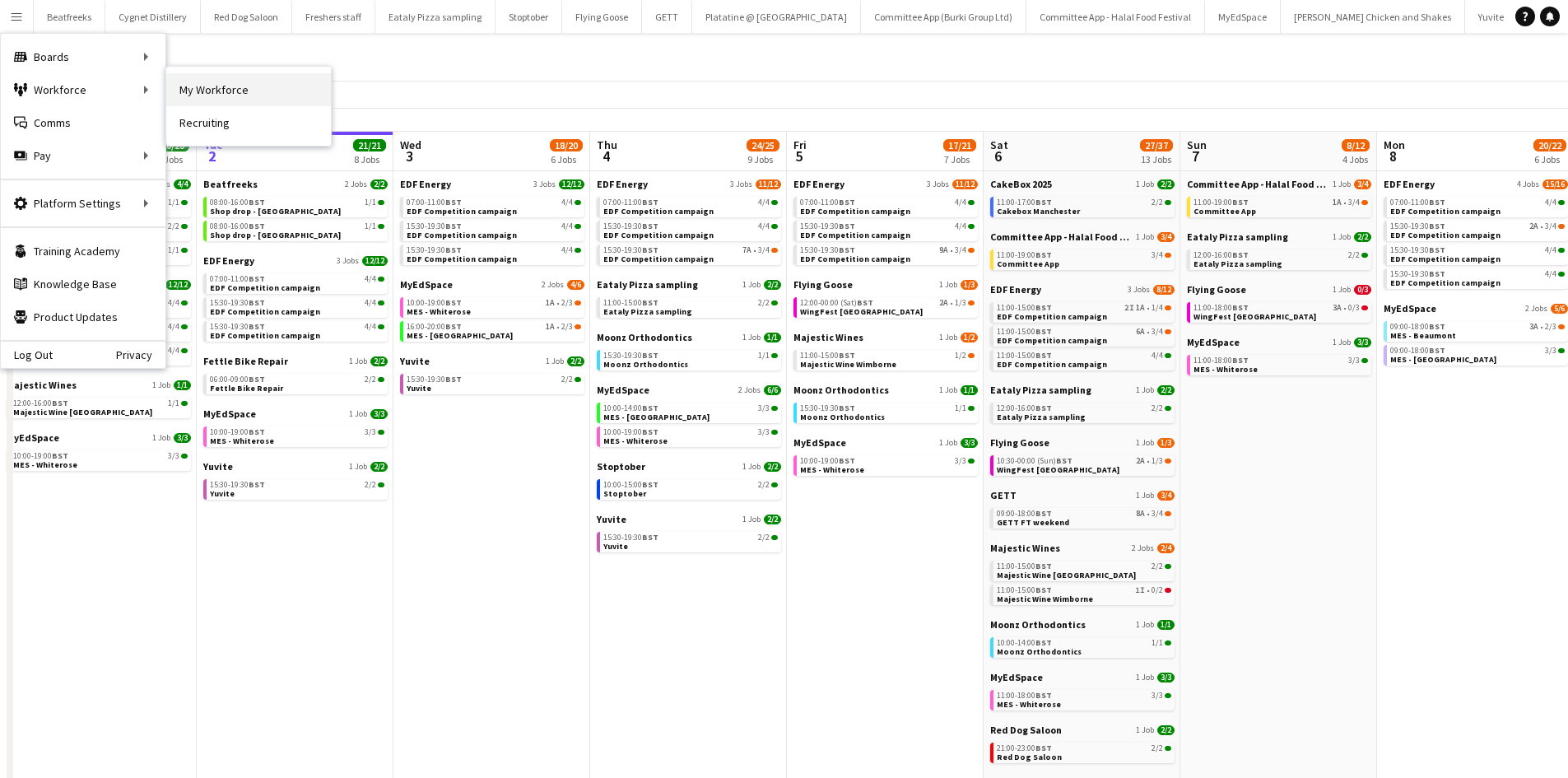
click at [201, 91] on link "My Workforce" at bounding box center [248, 90] width 164 height 33
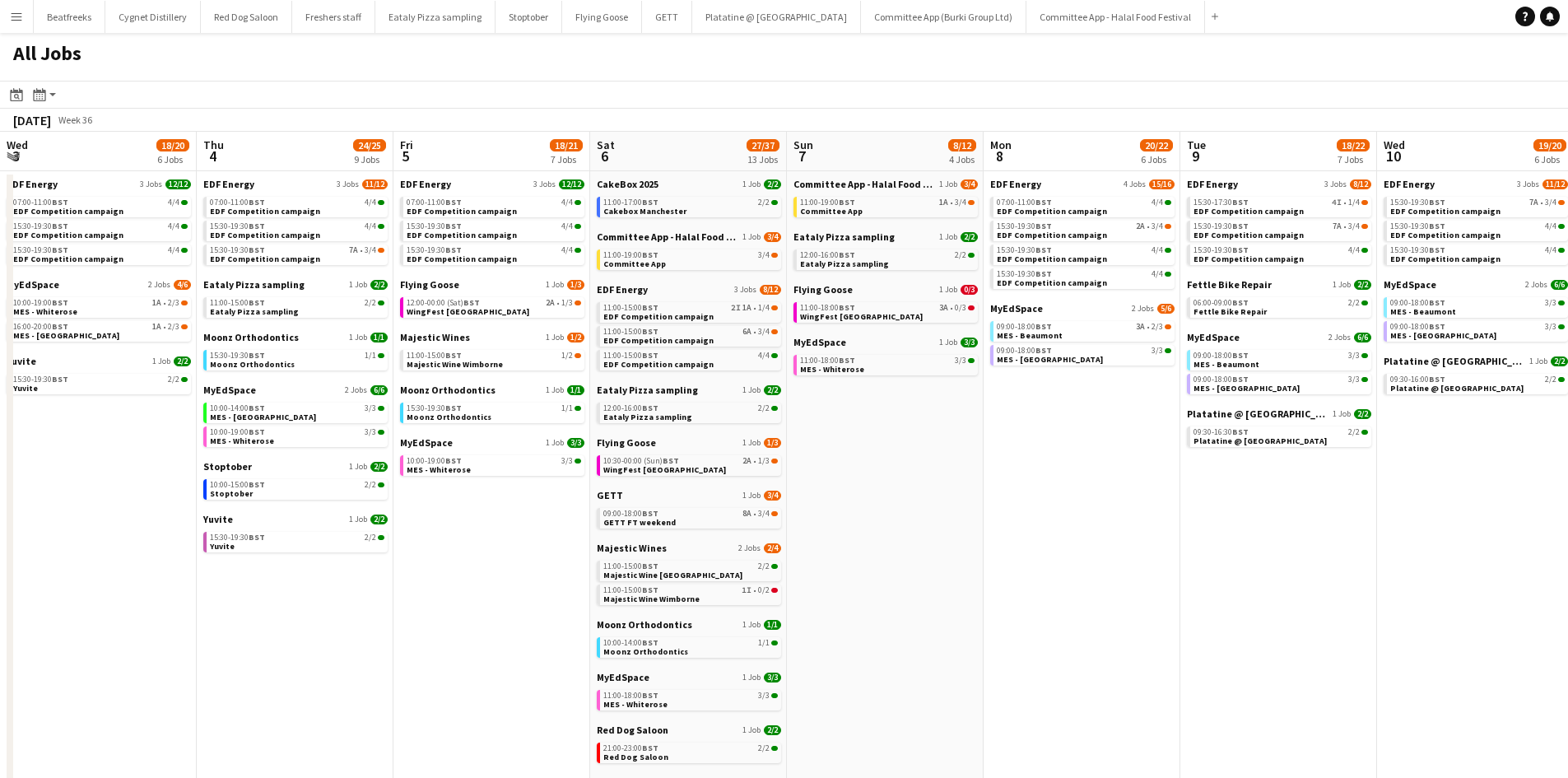
scroll to position [0, 429]
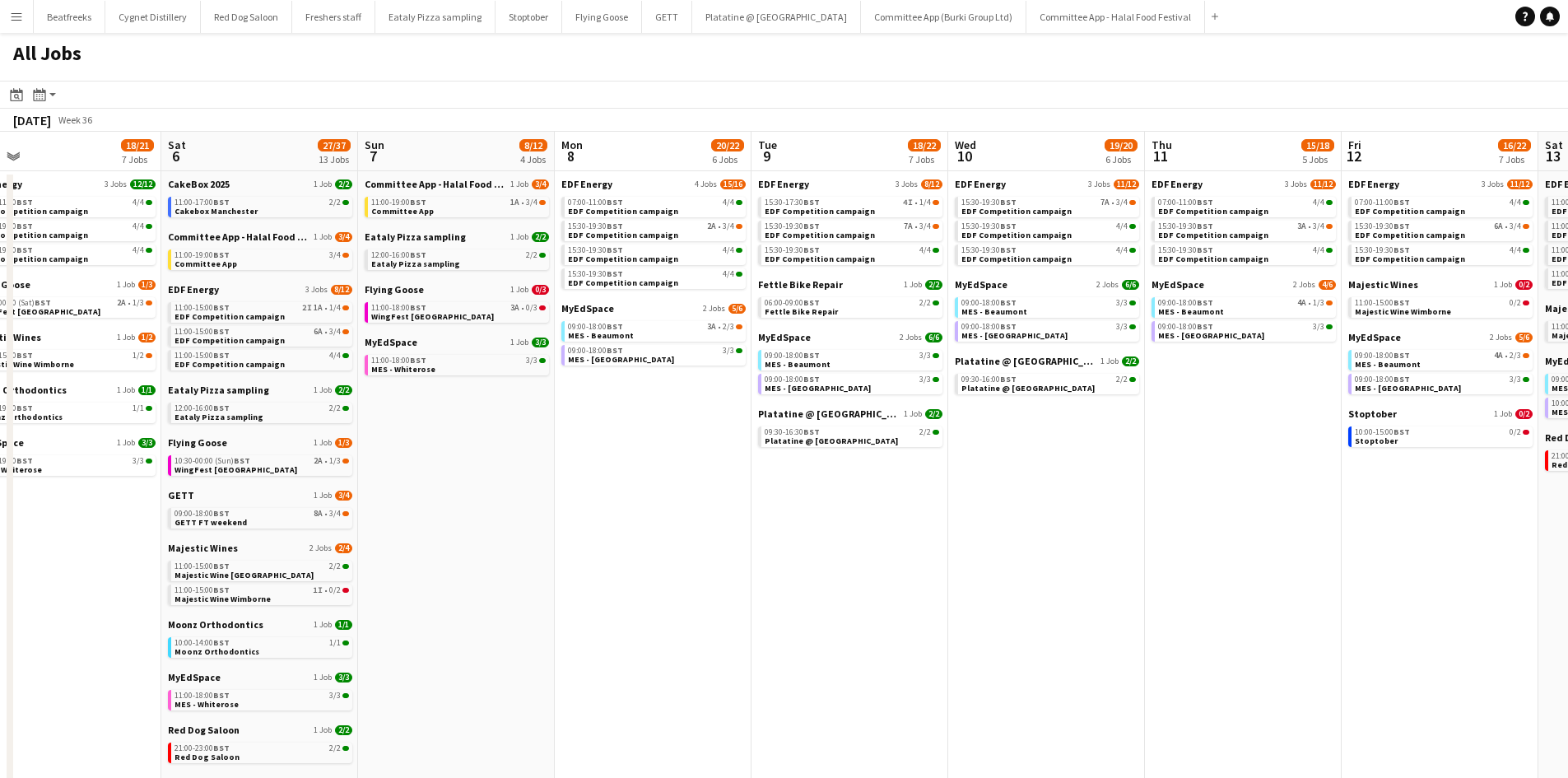
click at [6, 8] on button "Menu" at bounding box center [17, 17] width 33 height 33
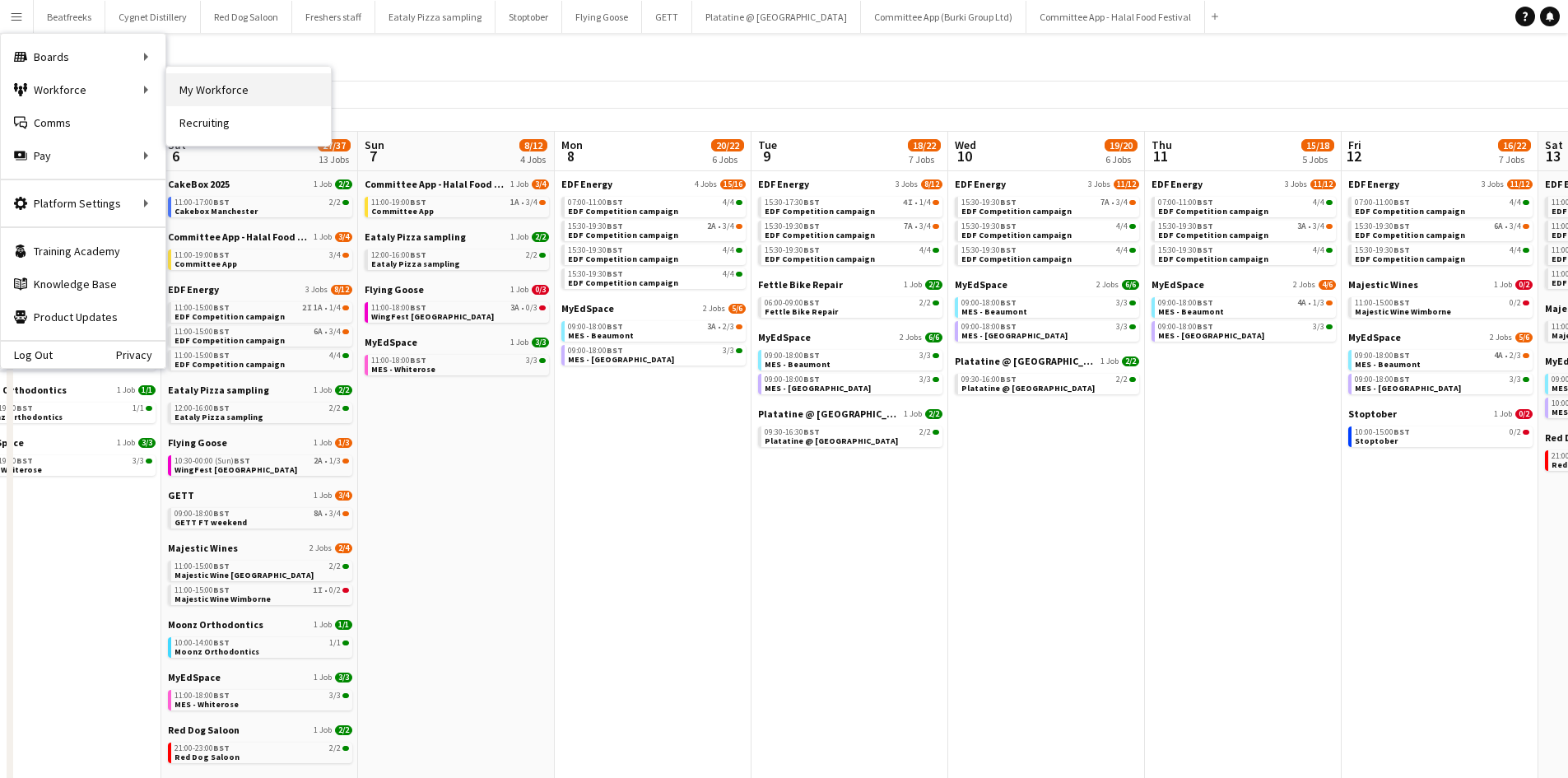
click at [178, 91] on link "My Workforce" at bounding box center [248, 90] width 164 height 33
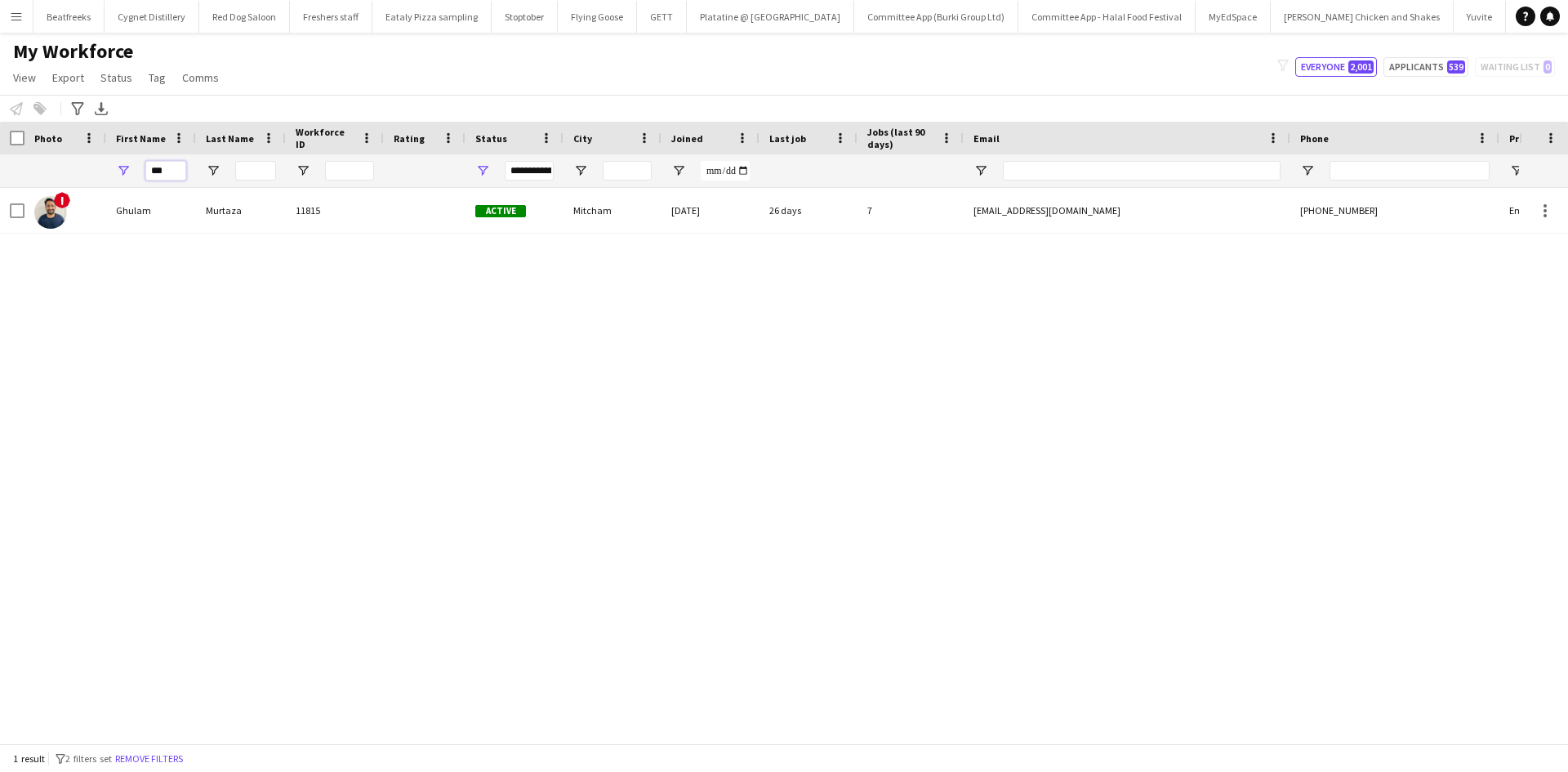
drag, startPoint x: 167, startPoint y: 174, endPoint x: 98, endPoint y: 180, distance: 69.3
click at [98, 180] on div "***" at bounding box center [885, 171] width 1771 height 33
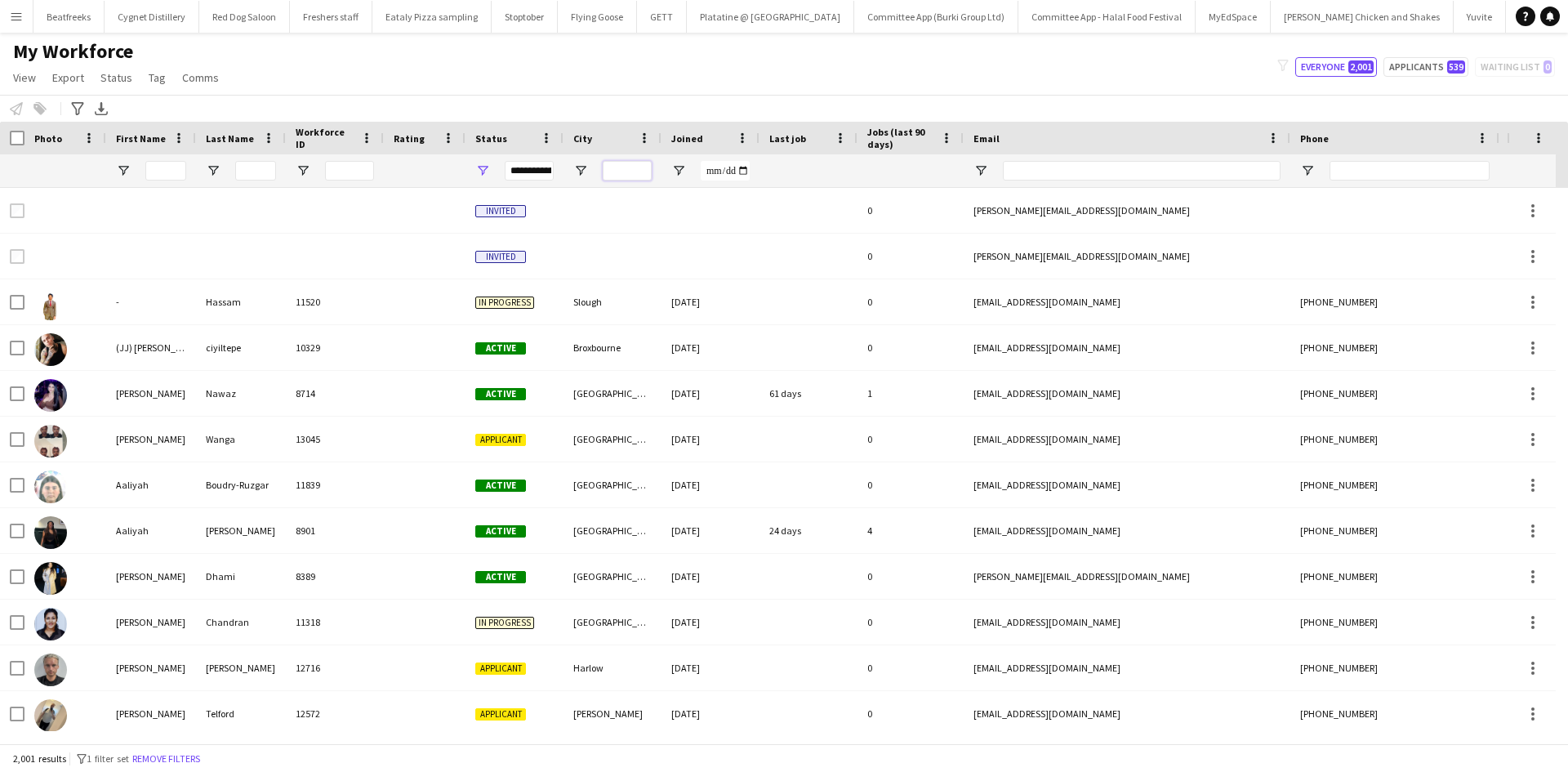
click at [620, 179] on input "City Filter Input" at bounding box center [627, 170] width 49 height 20
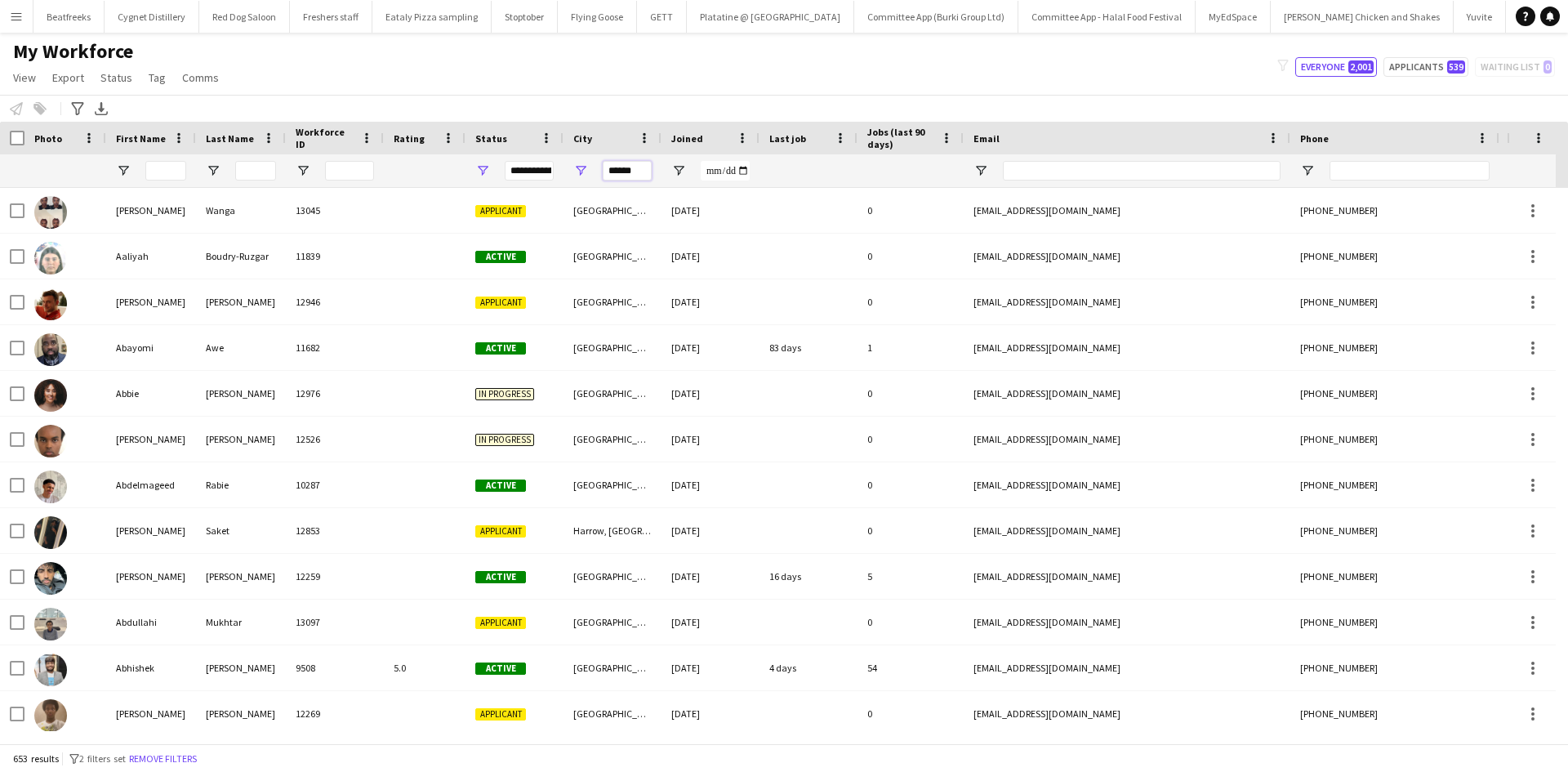
type input "******"
click at [536, 174] on div "**********" at bounding box center [529, 170] width 49 height 20
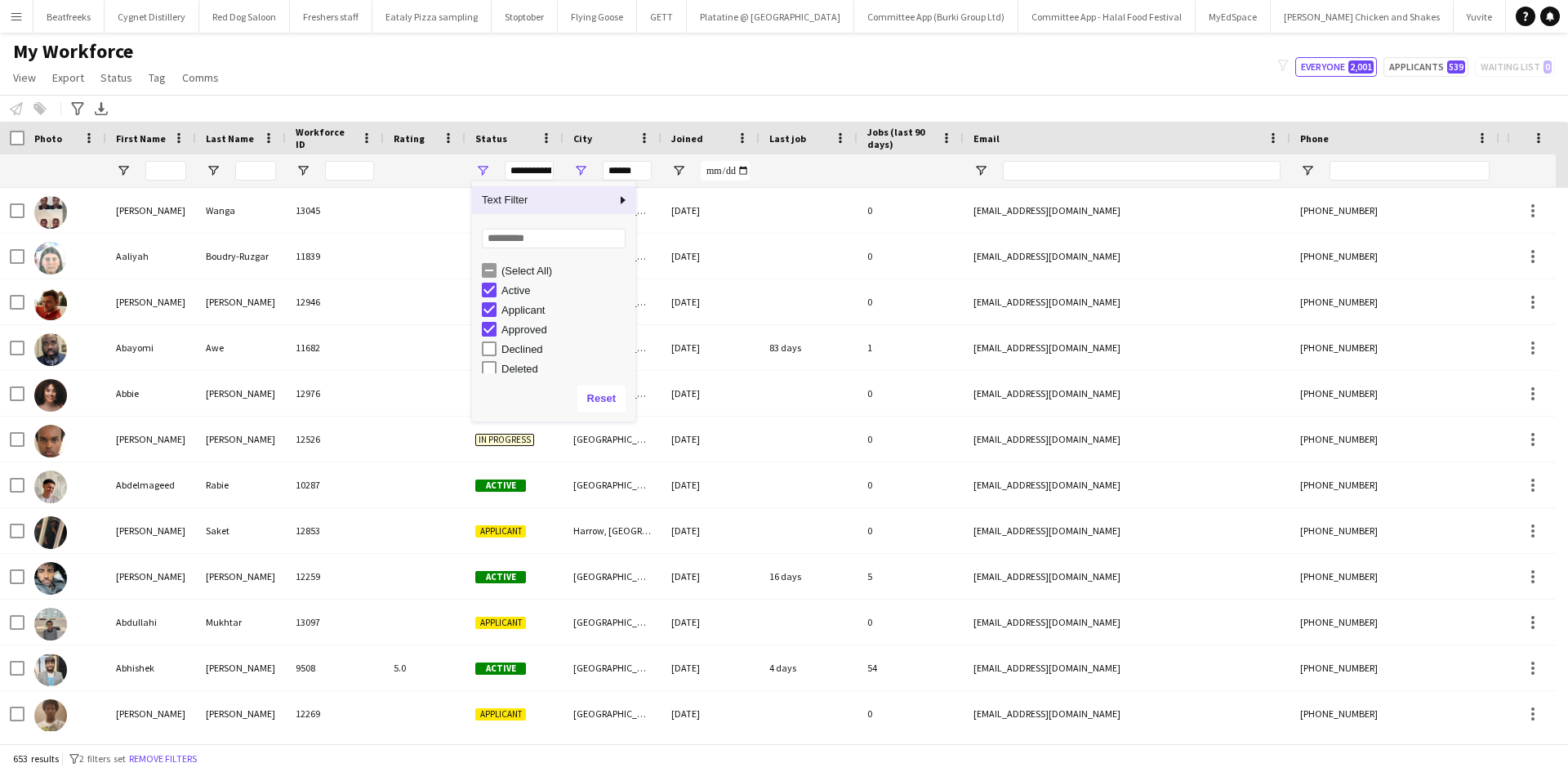
click at [522, 308] on div "Applicant" at bounding box center [566, 310] width 129 height 12
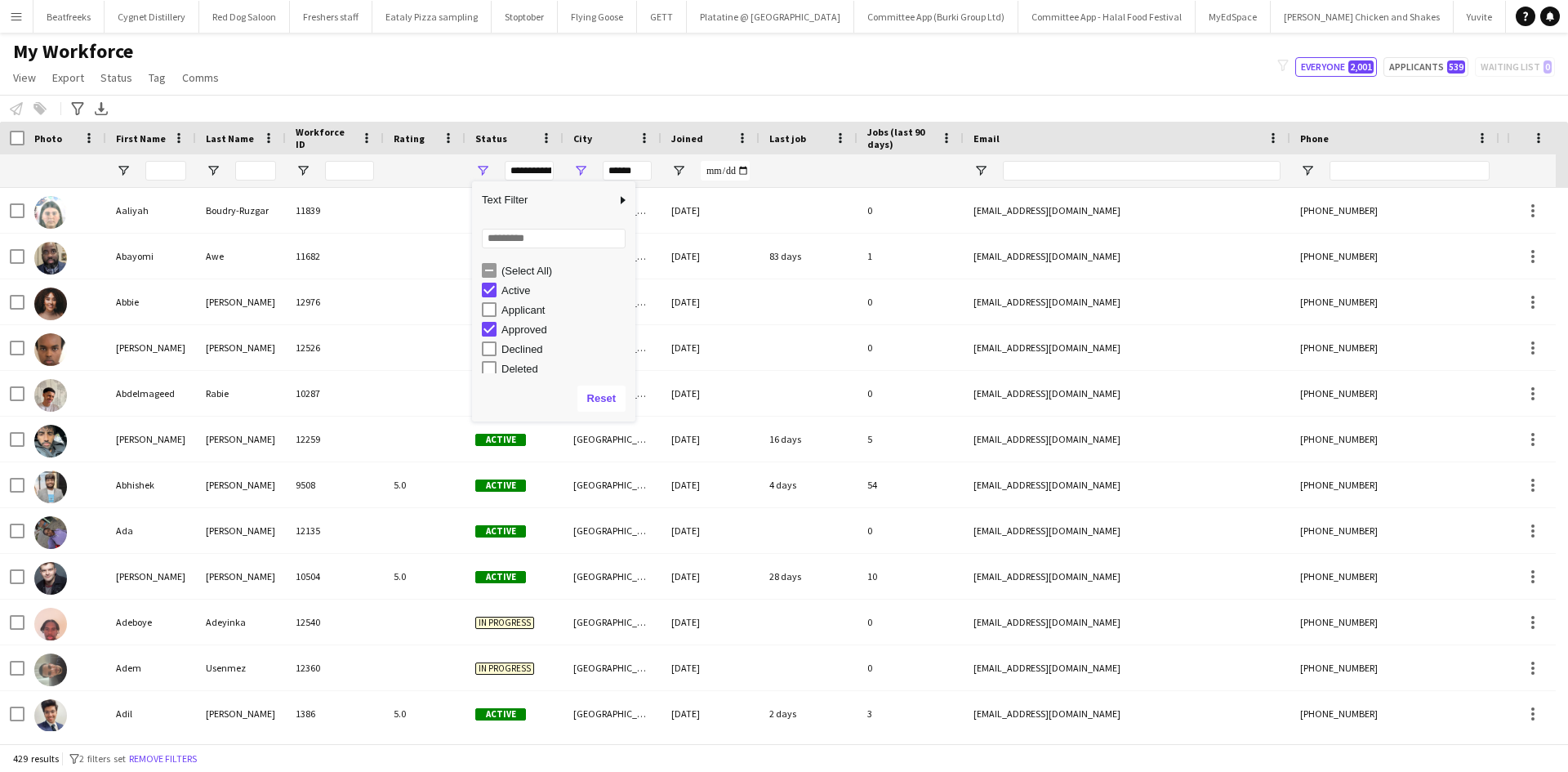
click at [531, 329] on div "Approved" at bounding box center [566, 330] width 129 height 12
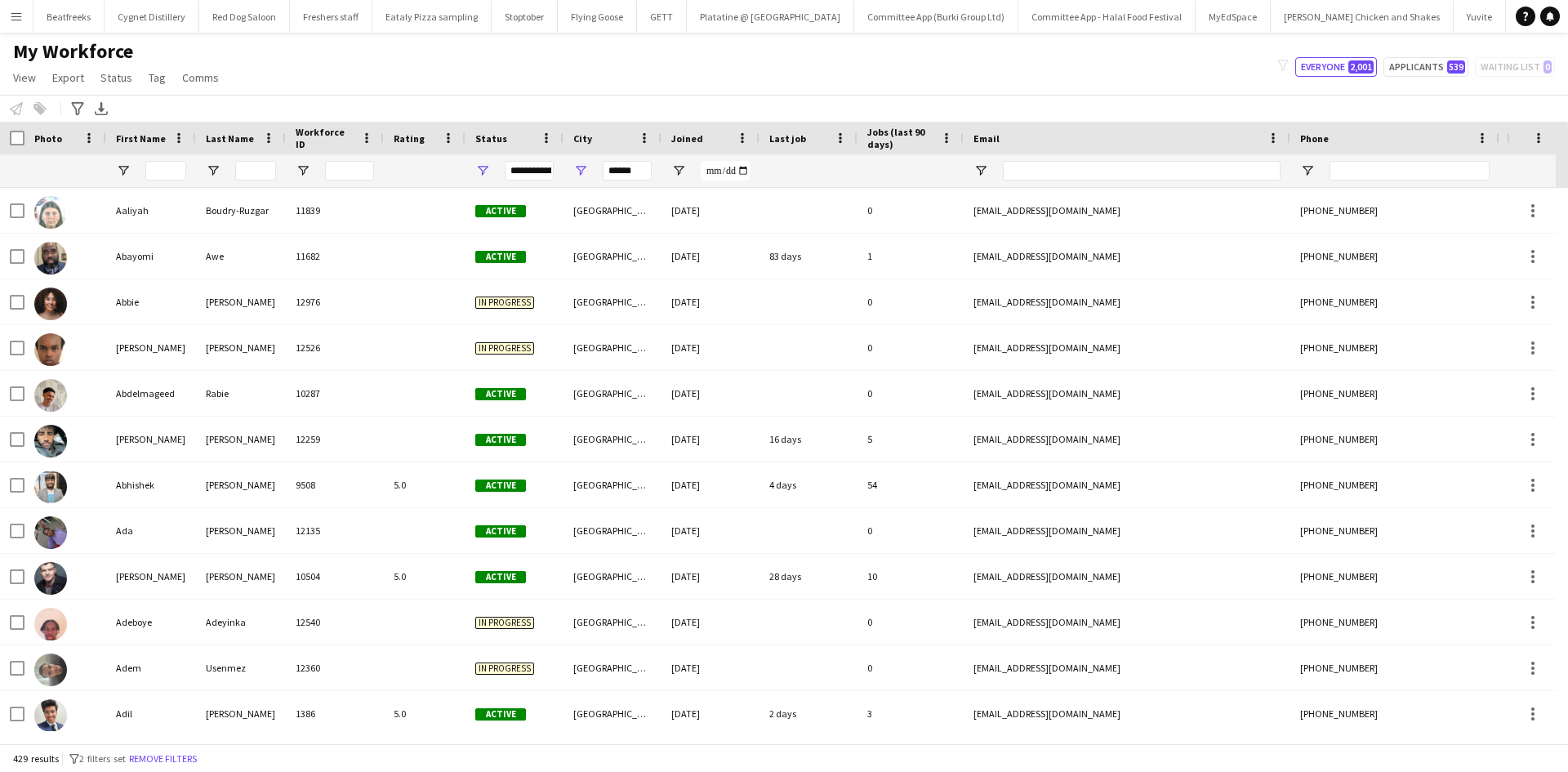
click at [718, 57] on div "My Workforce View Views Default view New view Update view Delete view Edit name…" at bounding box center [784, 66] width 1568 height 55
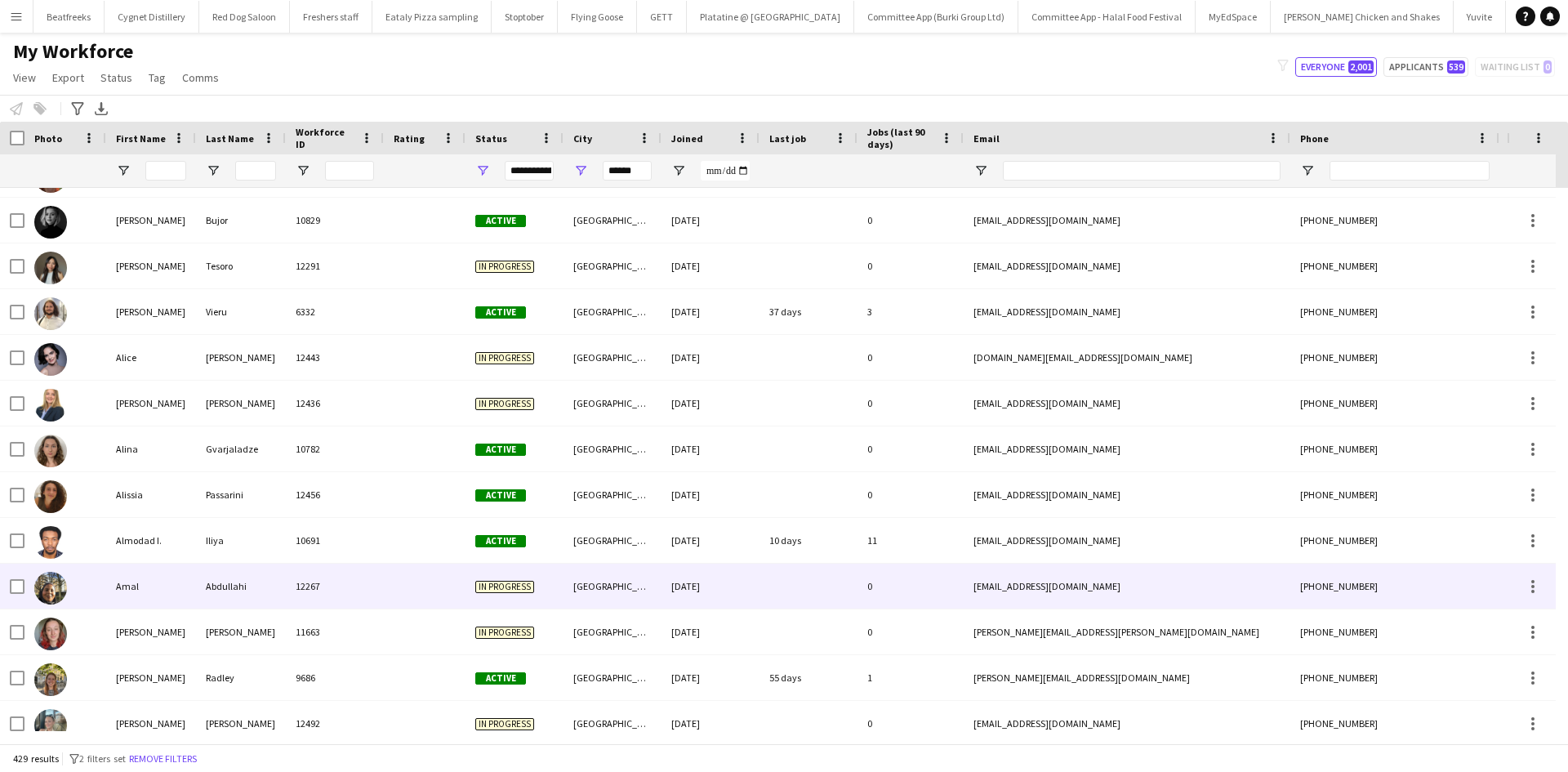
click at [41, 584] on img at bounding box center [51, 588] width 33 height 33
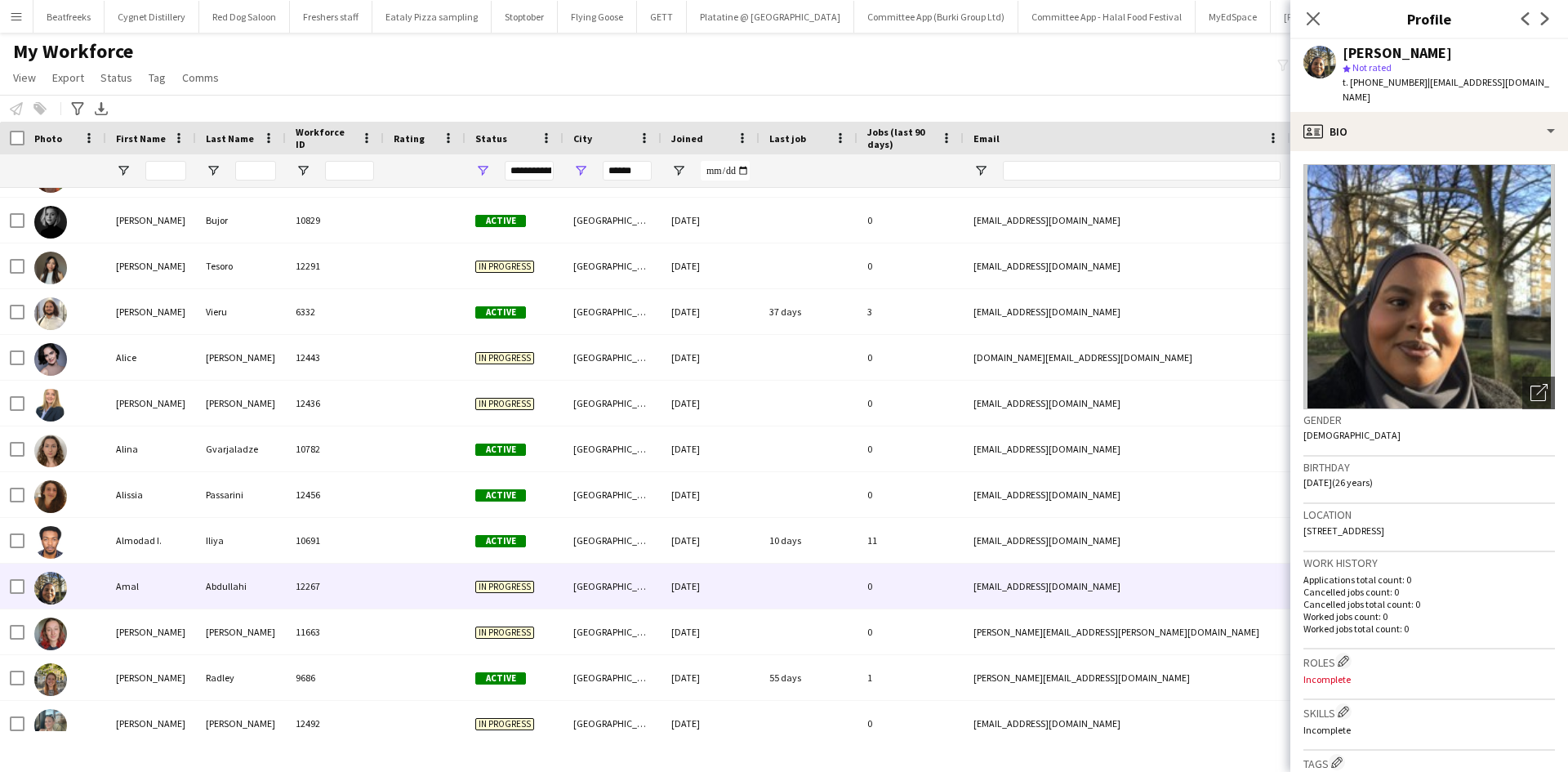
click at [1307, 8] on div "Close pop-in" at bounding box center [1313, 19] width 46 height 38
click at [1306, 22] on icon "Close pop-in" at bounding box center [1313, 18] width 16 height 16
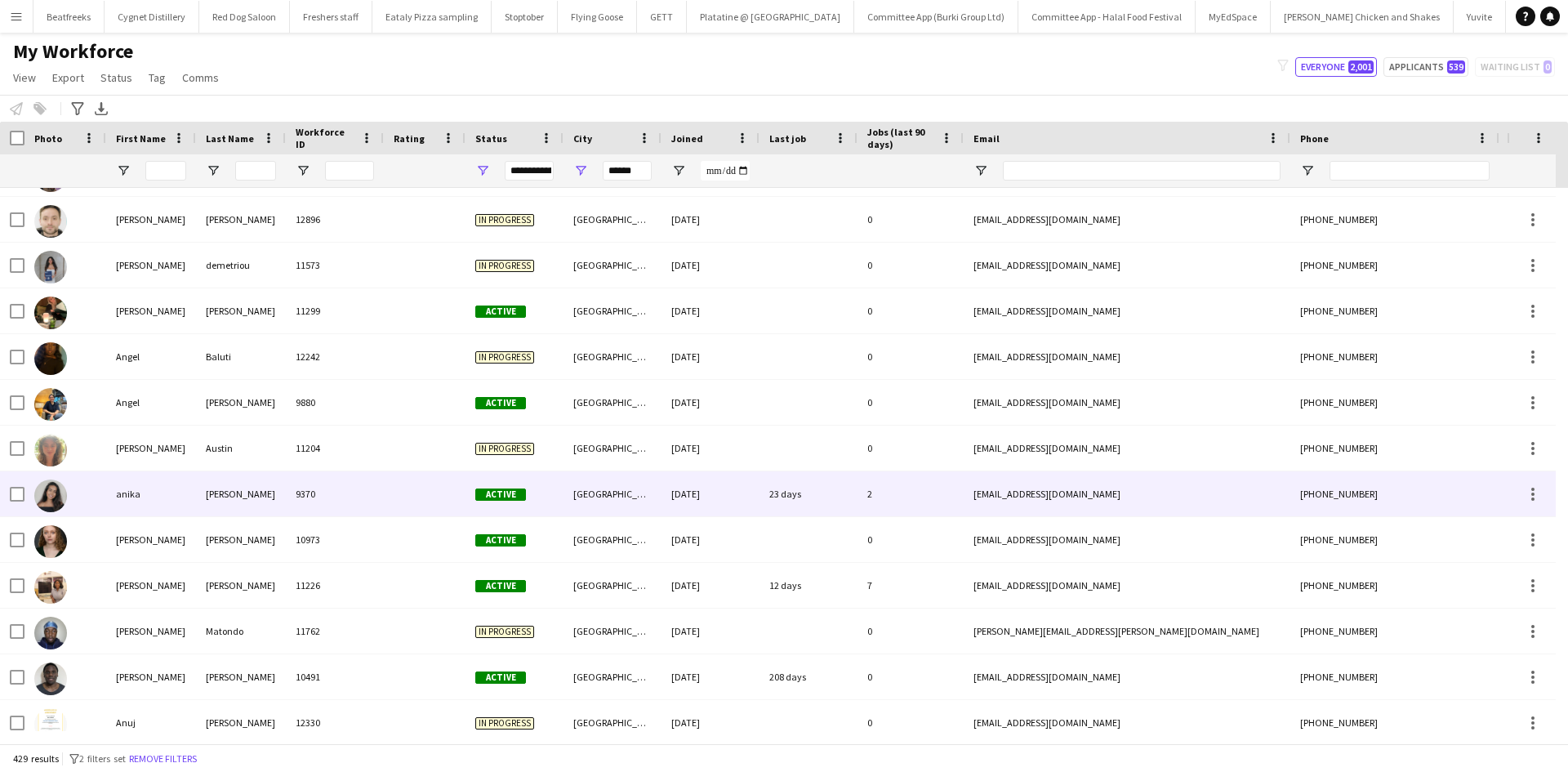
click at [113, 499] on div "anika" at bounding box center [151, 494] width 90 height 45
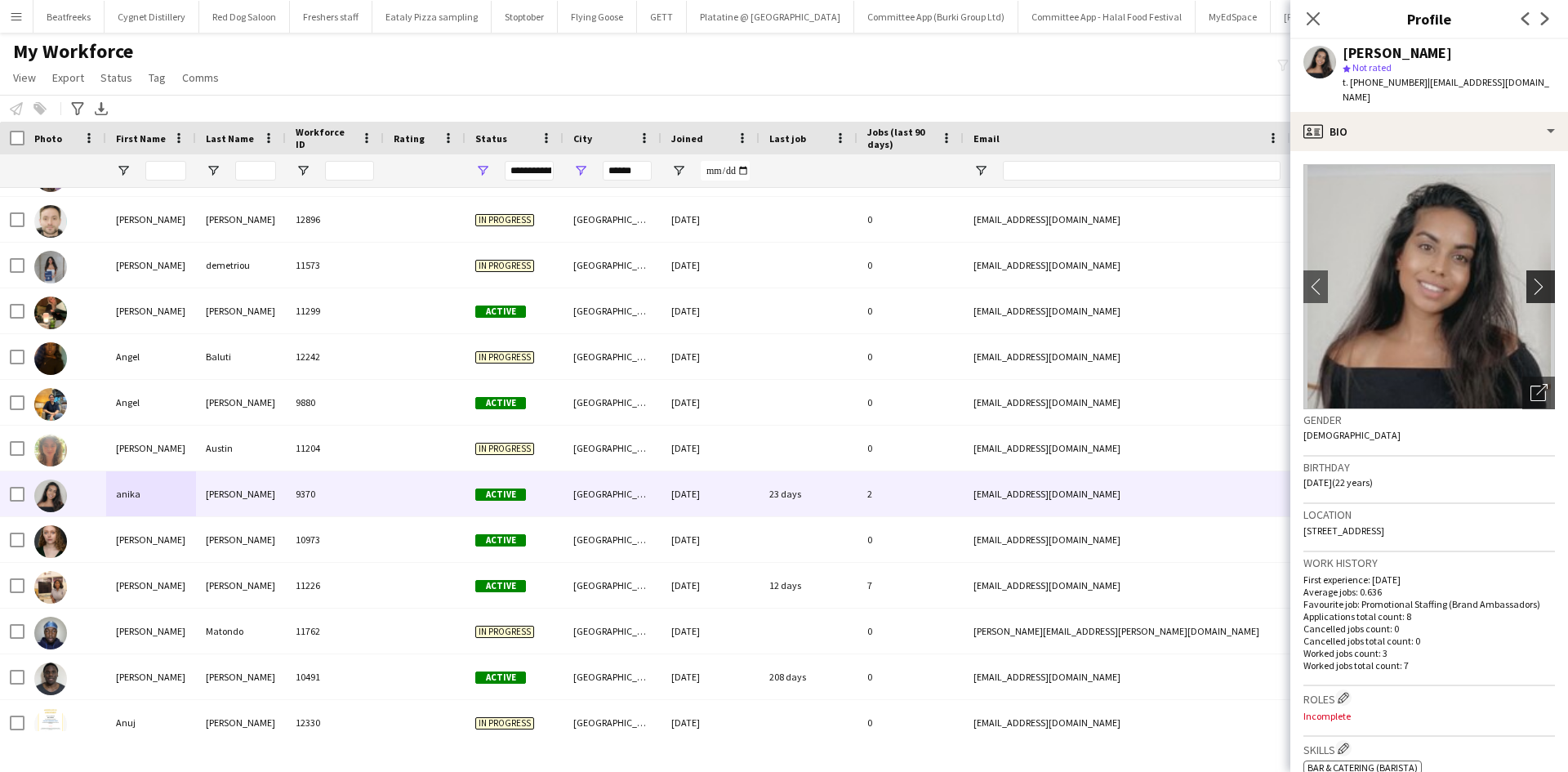
click at [1534, 278] on app-icon "chevron-right" at bounding box center [1543, 287] width 25 height 17
click at [1531, 278] on app-icon "chevron-right" at bounding box center [1543, 287] width 25 height 17
click at [1529, 281] on button "chevron-right" at bounding box center [1543, 287] width 33 height 33
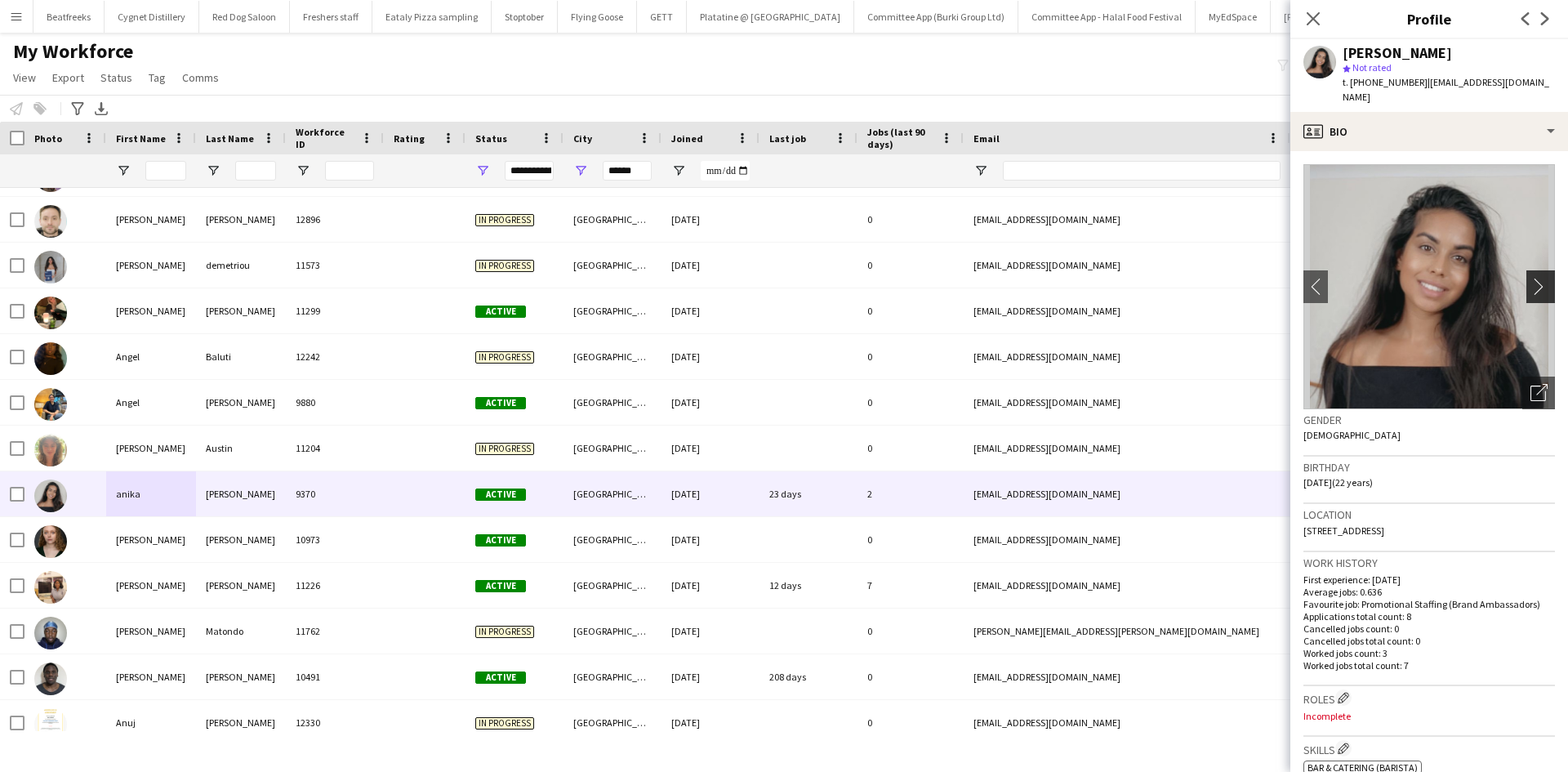
click at [1531, 278] on app-icon "chevron-right" at bounding box center [1543, 287] width 25 height 17
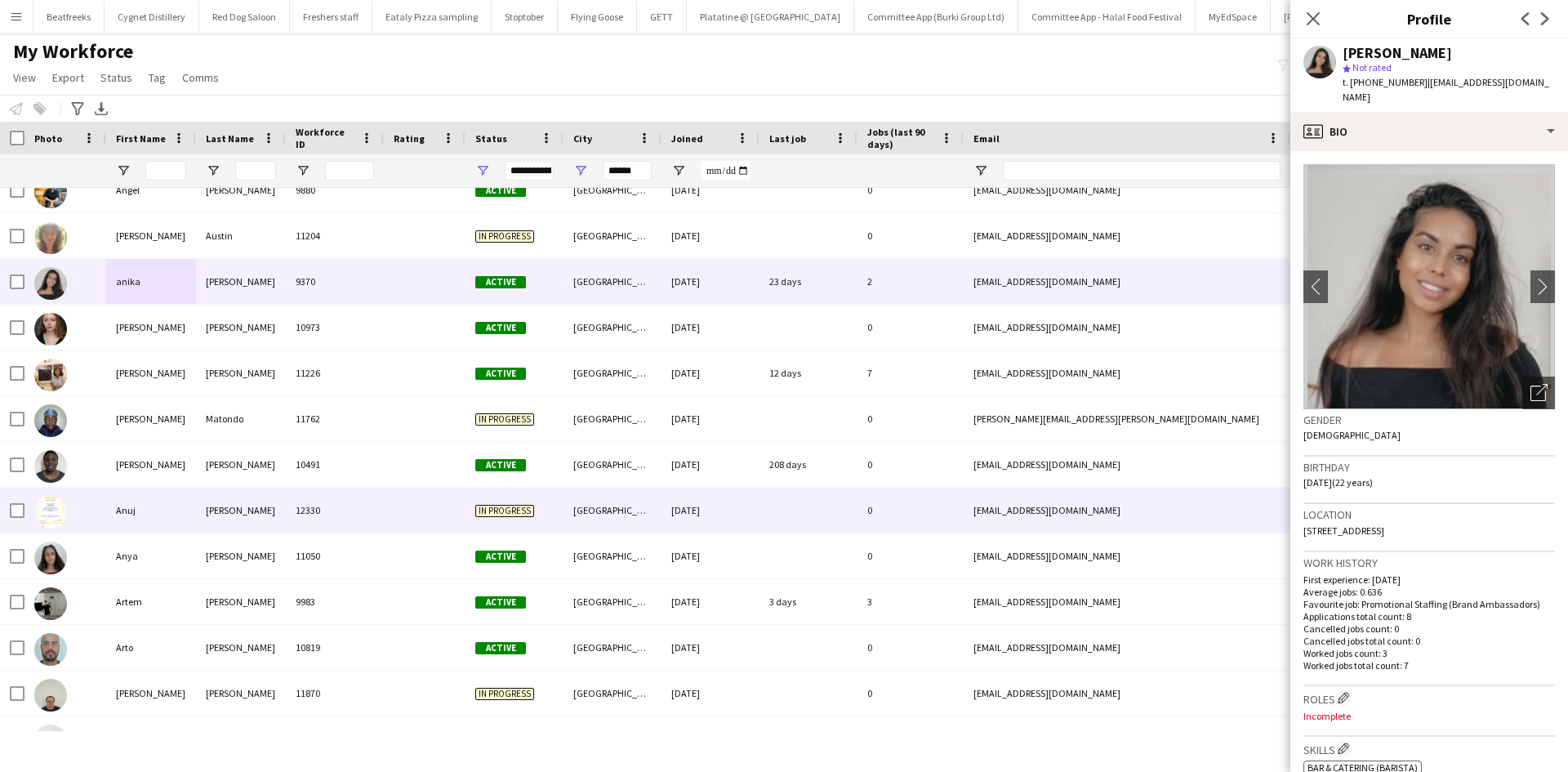
scroll to position [1988, 0]
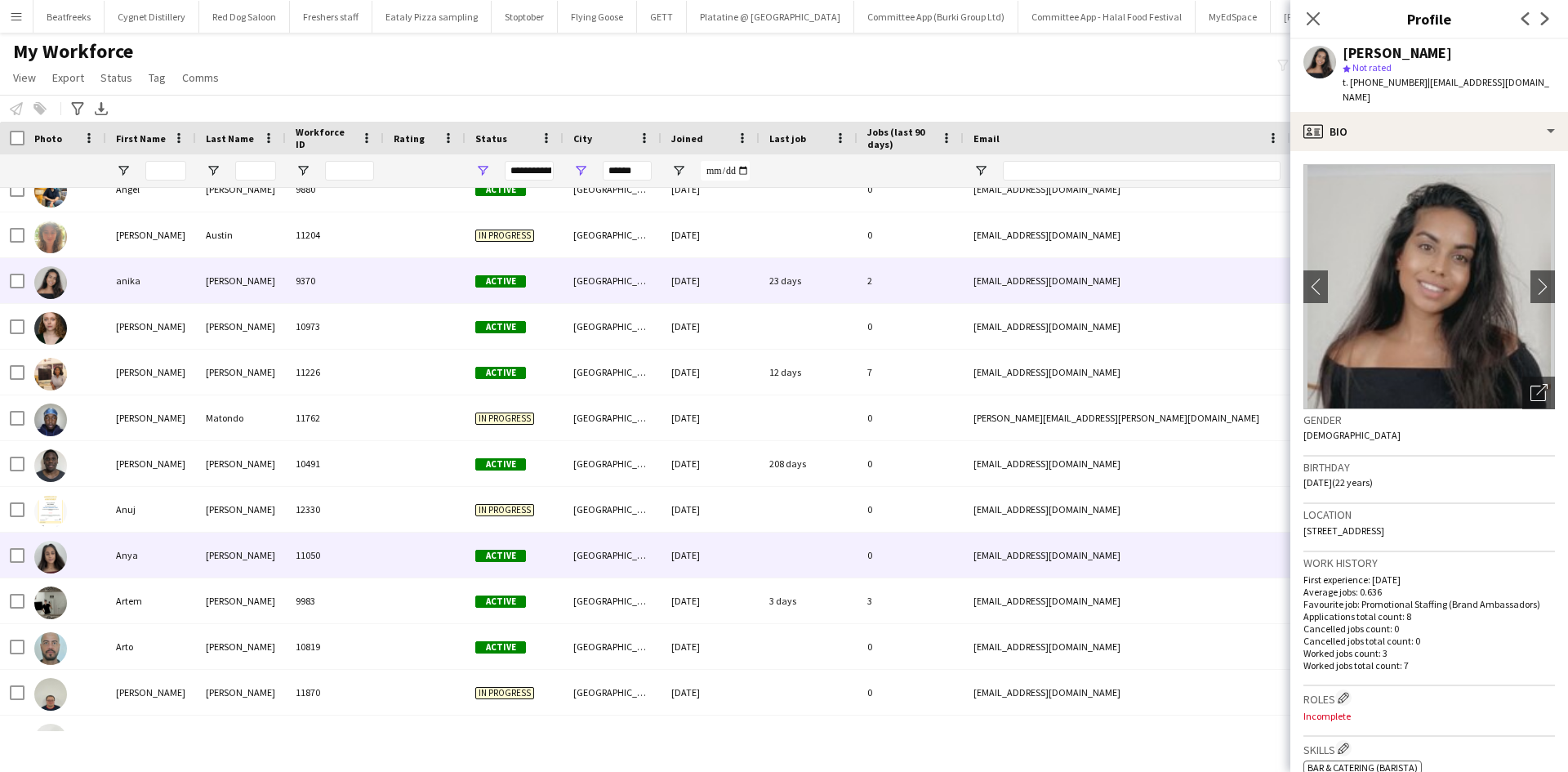
click at [226, 556] on div "Vadgama" at bounding box center [241, 555] width 90 height 45
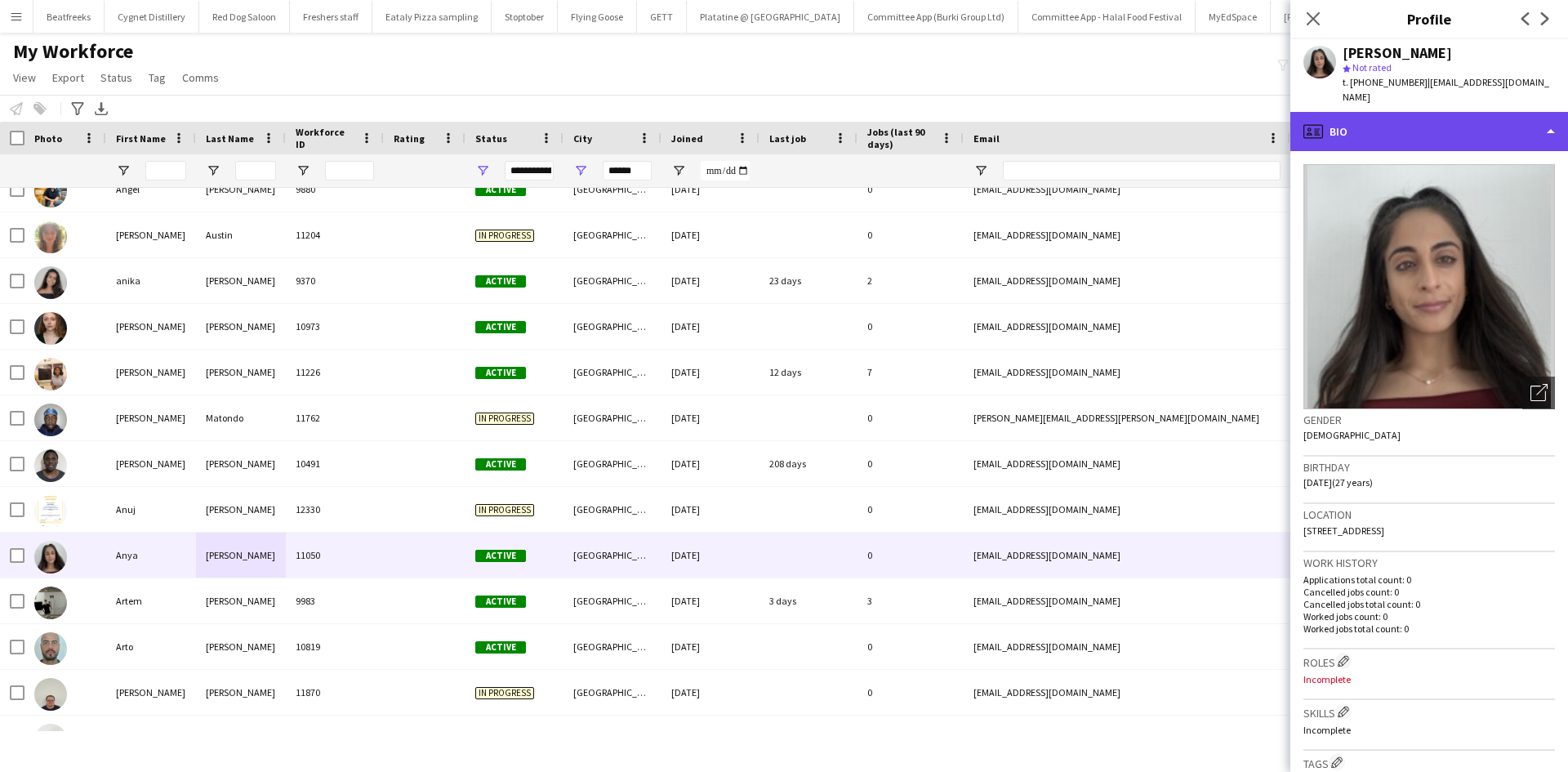
click at [1502, 115] on div "profile Bio" at bounding box center [1430, 131] width 278 height 39
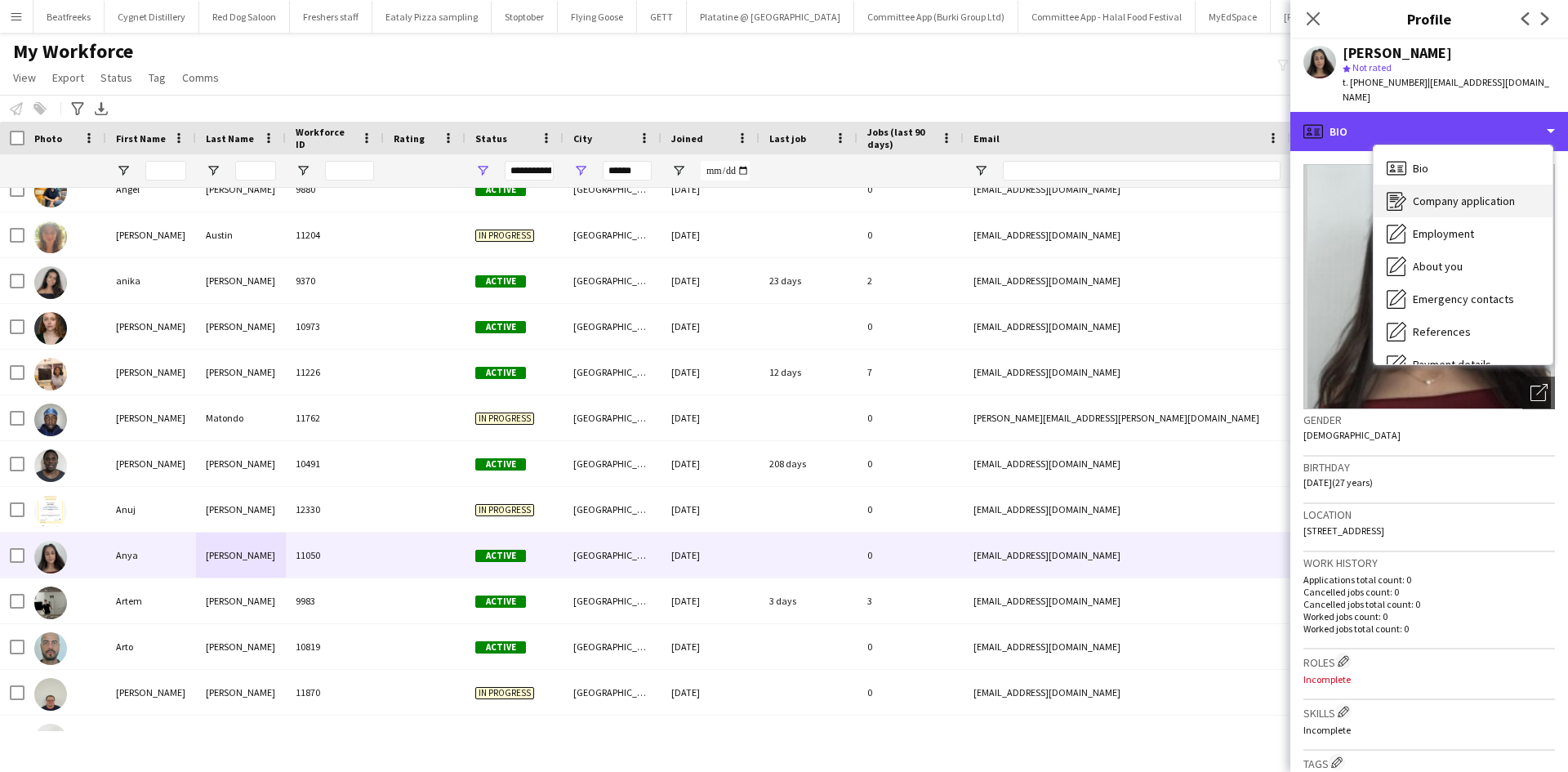
scroll to position [219, 0]
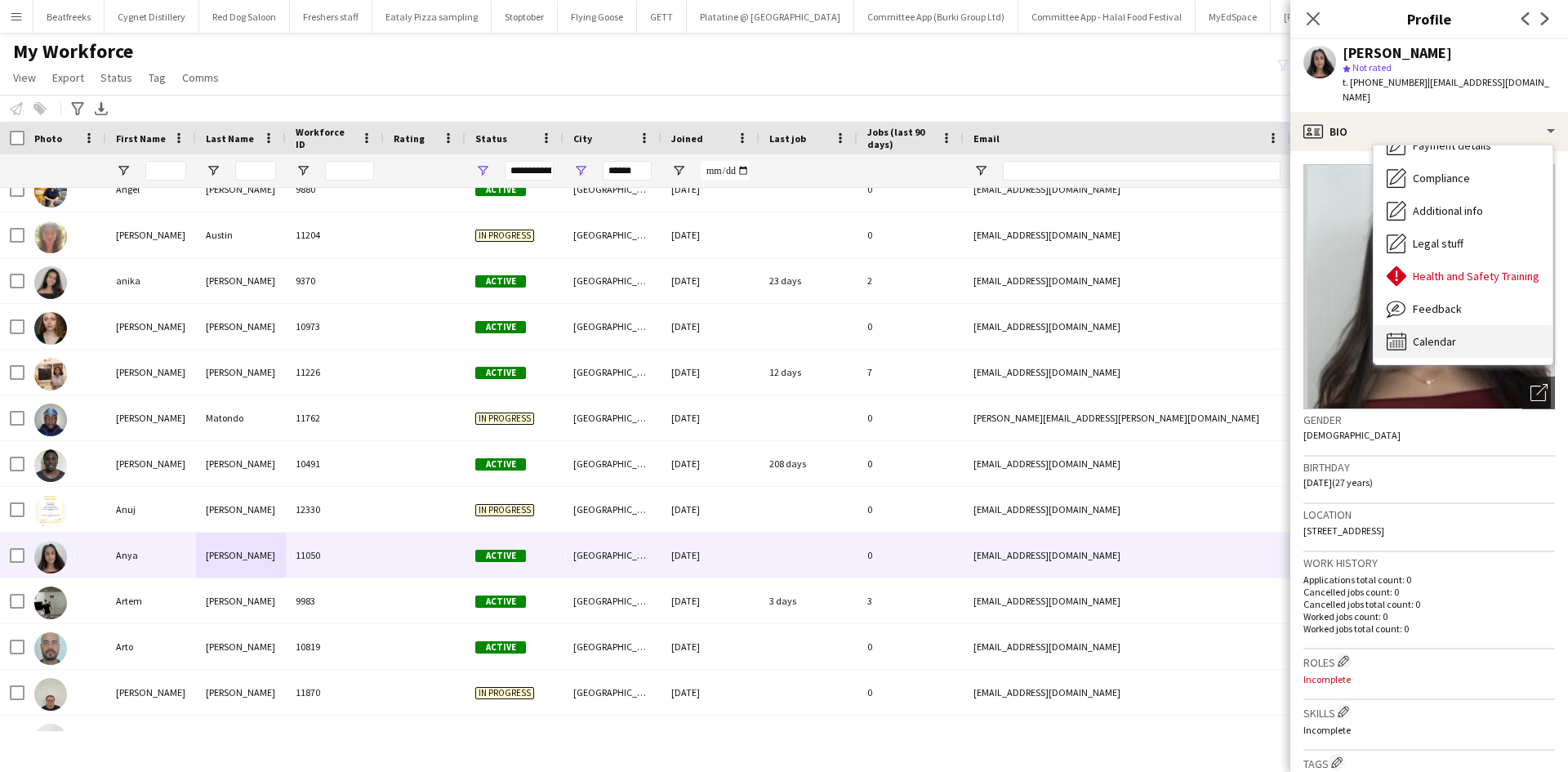
click at [1433, 334] on span "Calendar" at bounding box center [1434, 341] width 43 height 15
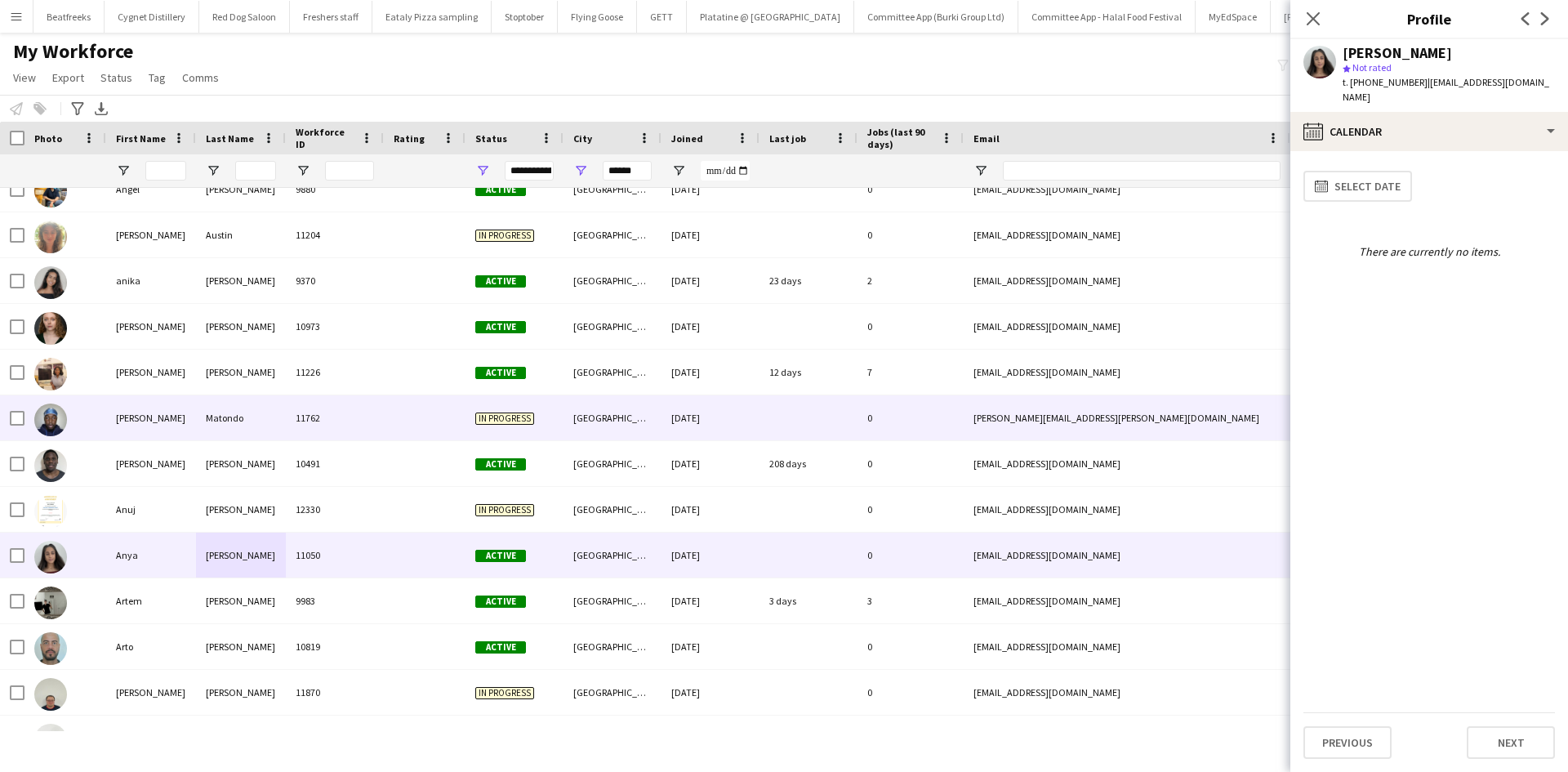
scroll to position [2009, 0]
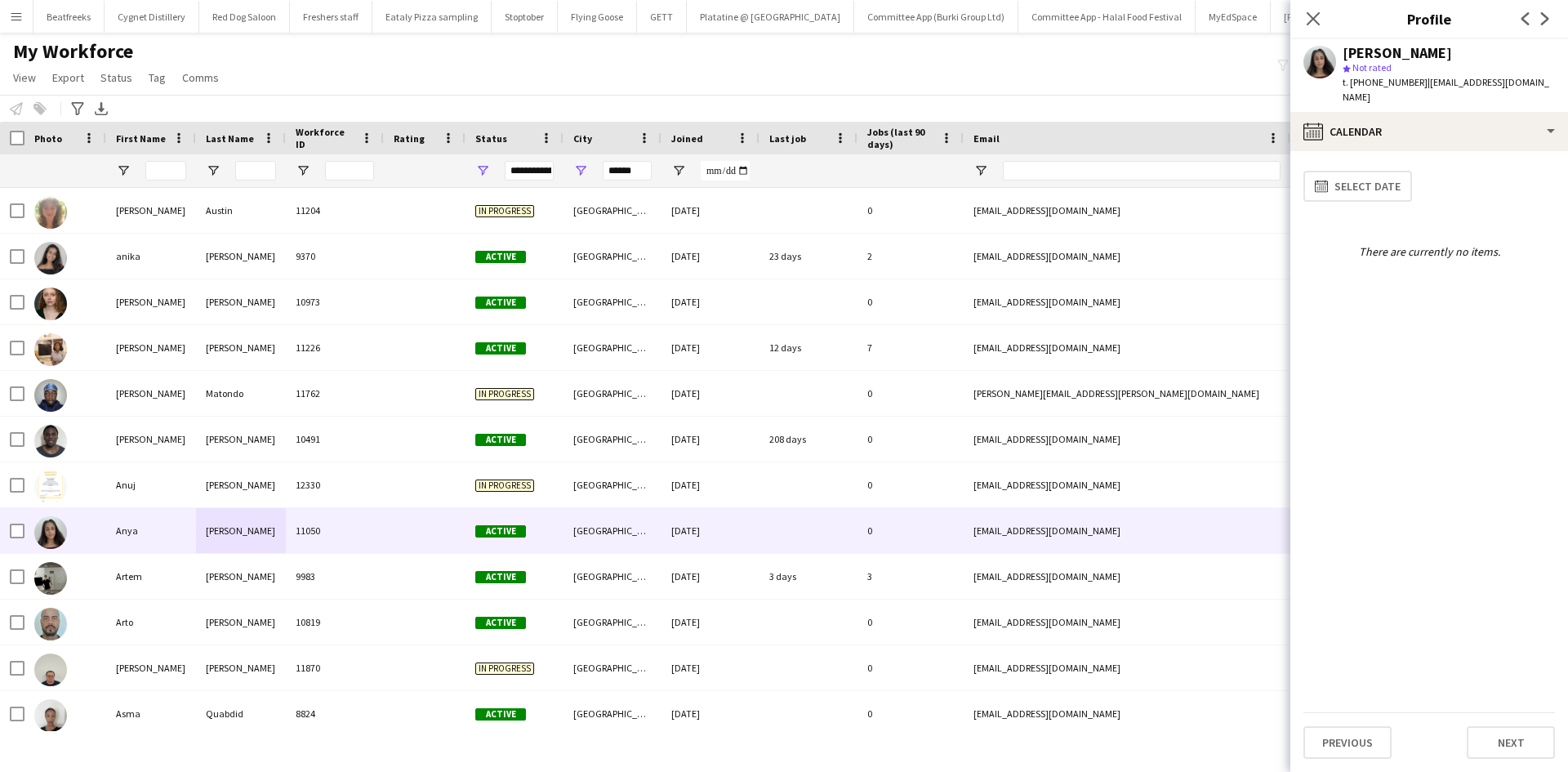
click at [788, 130] on div "Last job" at bounding box center [799, 138] width 59 height 24
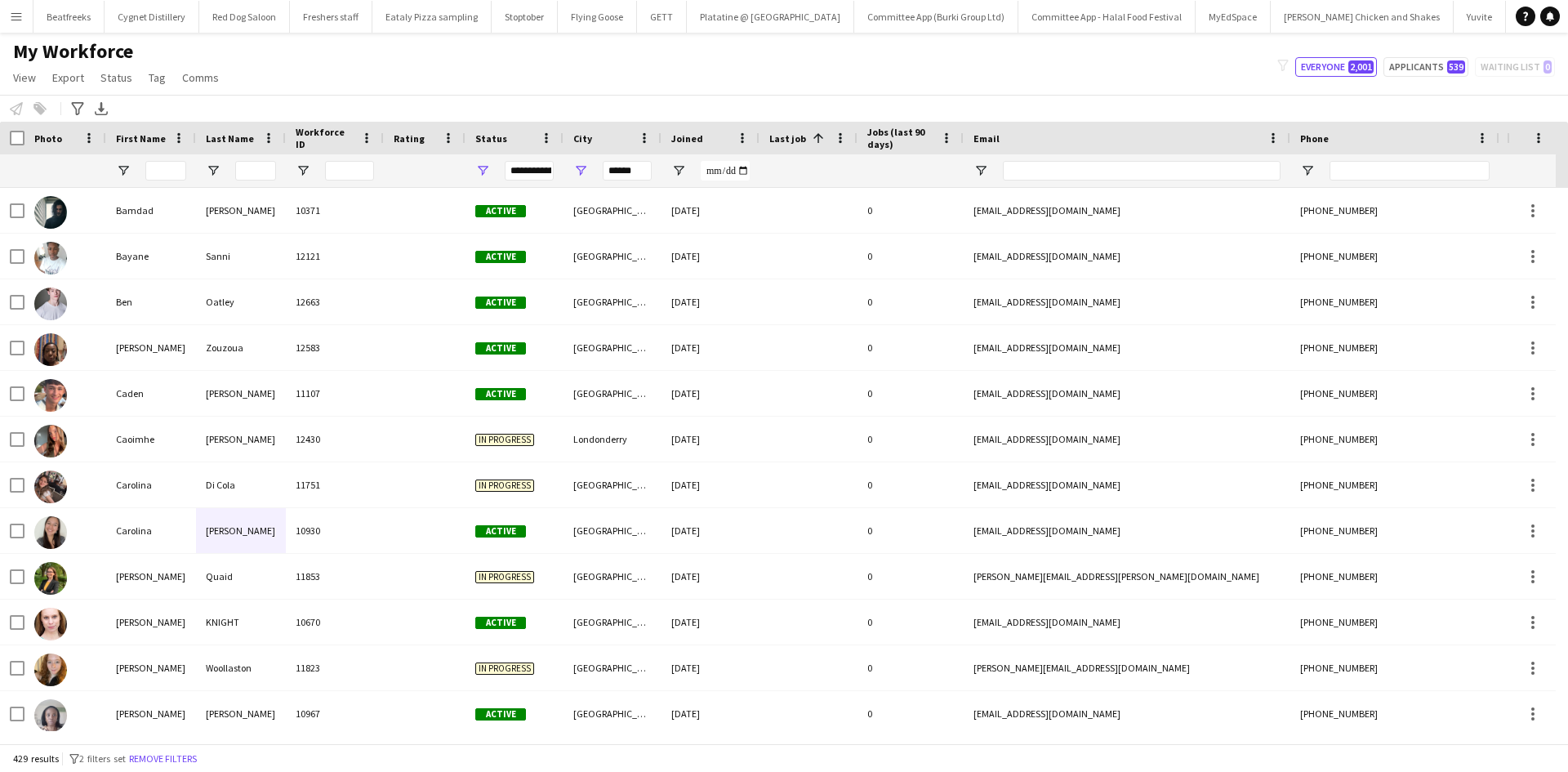
click at [791, 138] on span "Last job" at bounding box center [787, 138] width 37 height 12
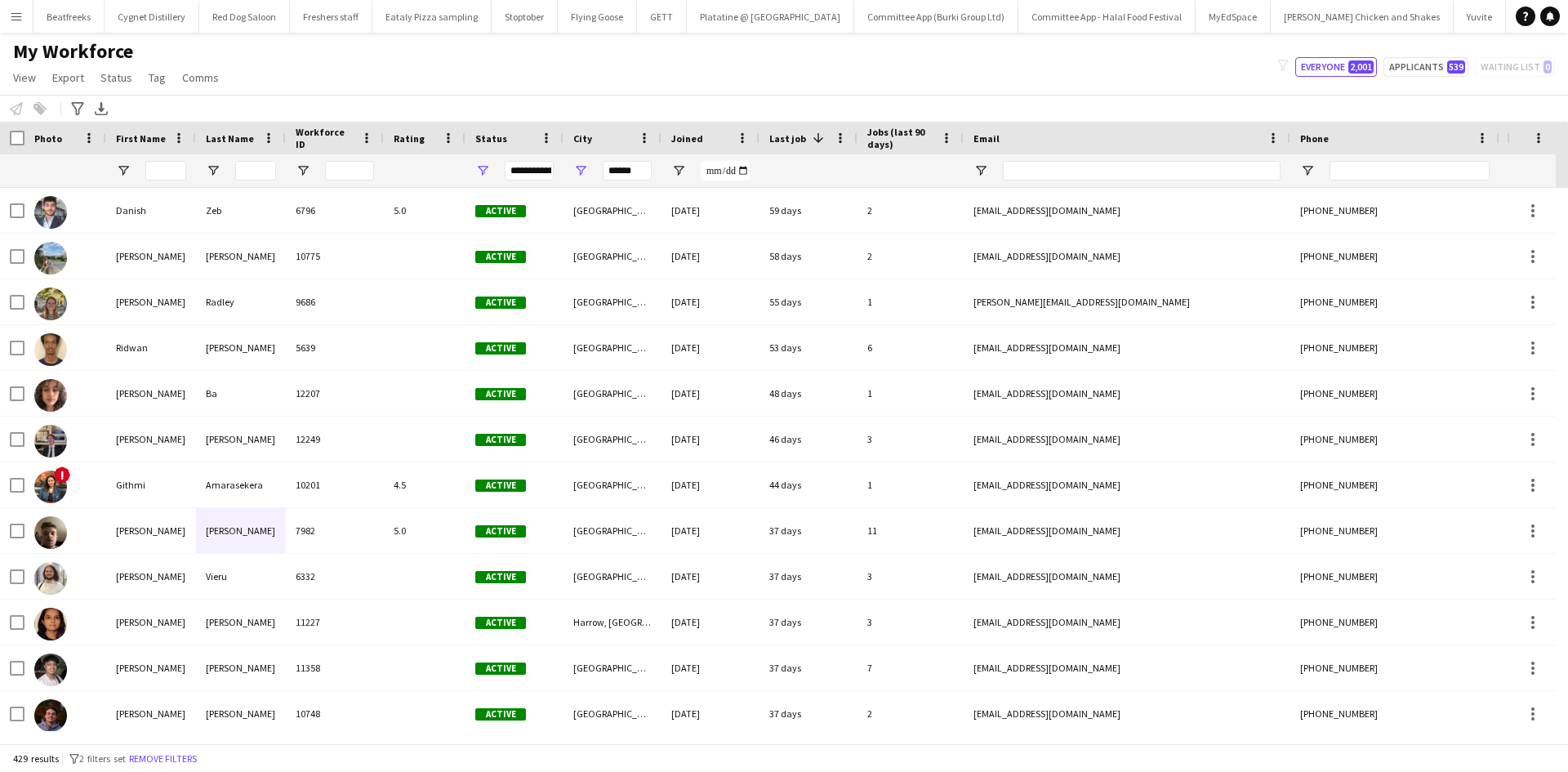
click at [791, 138] on span "Last job" at bounding box center [787, 138] width 37 height 12
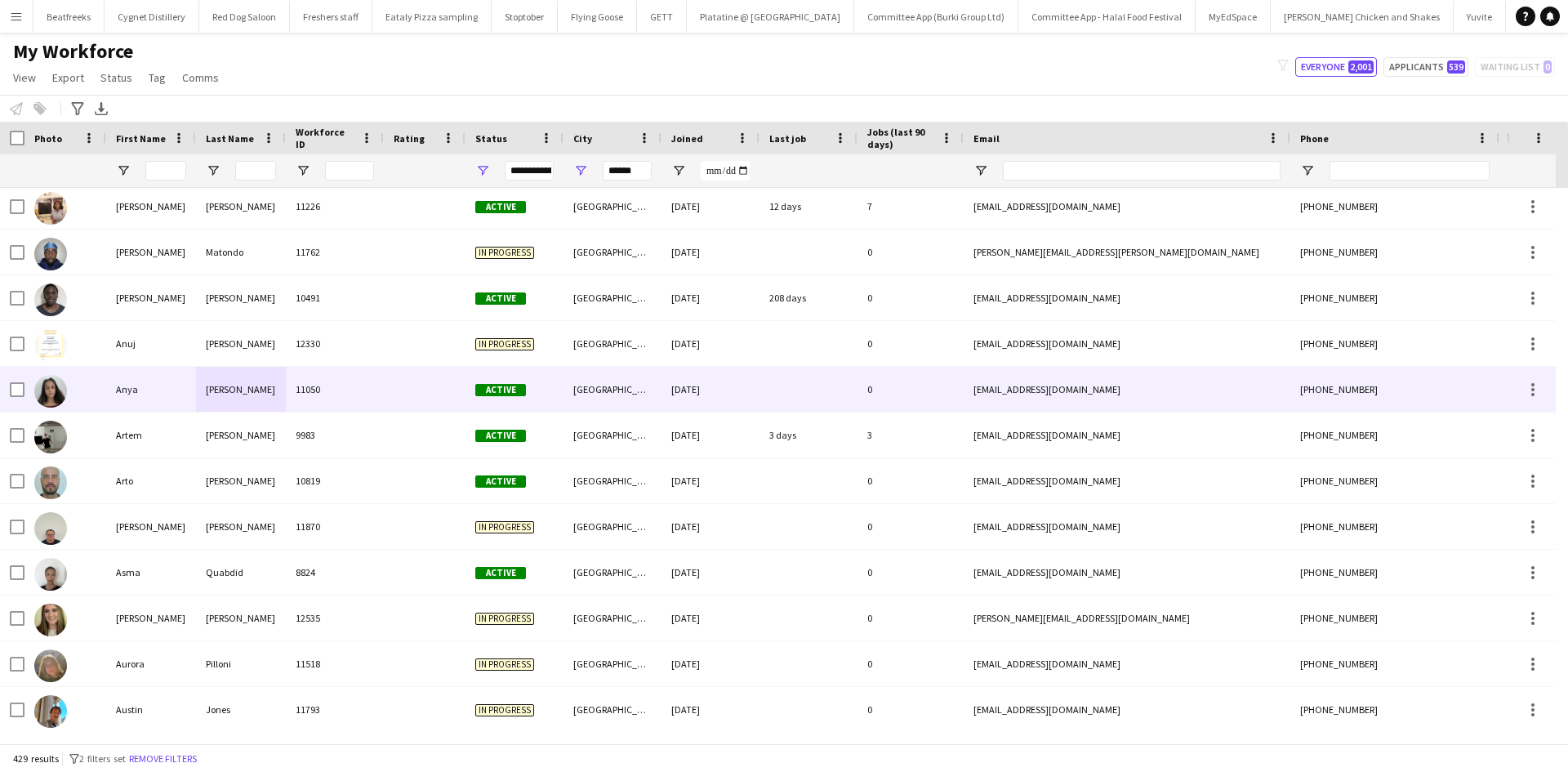
click at [280, 389] on div "Vadgama" at bounding box center [241, 389] width 90 height 45
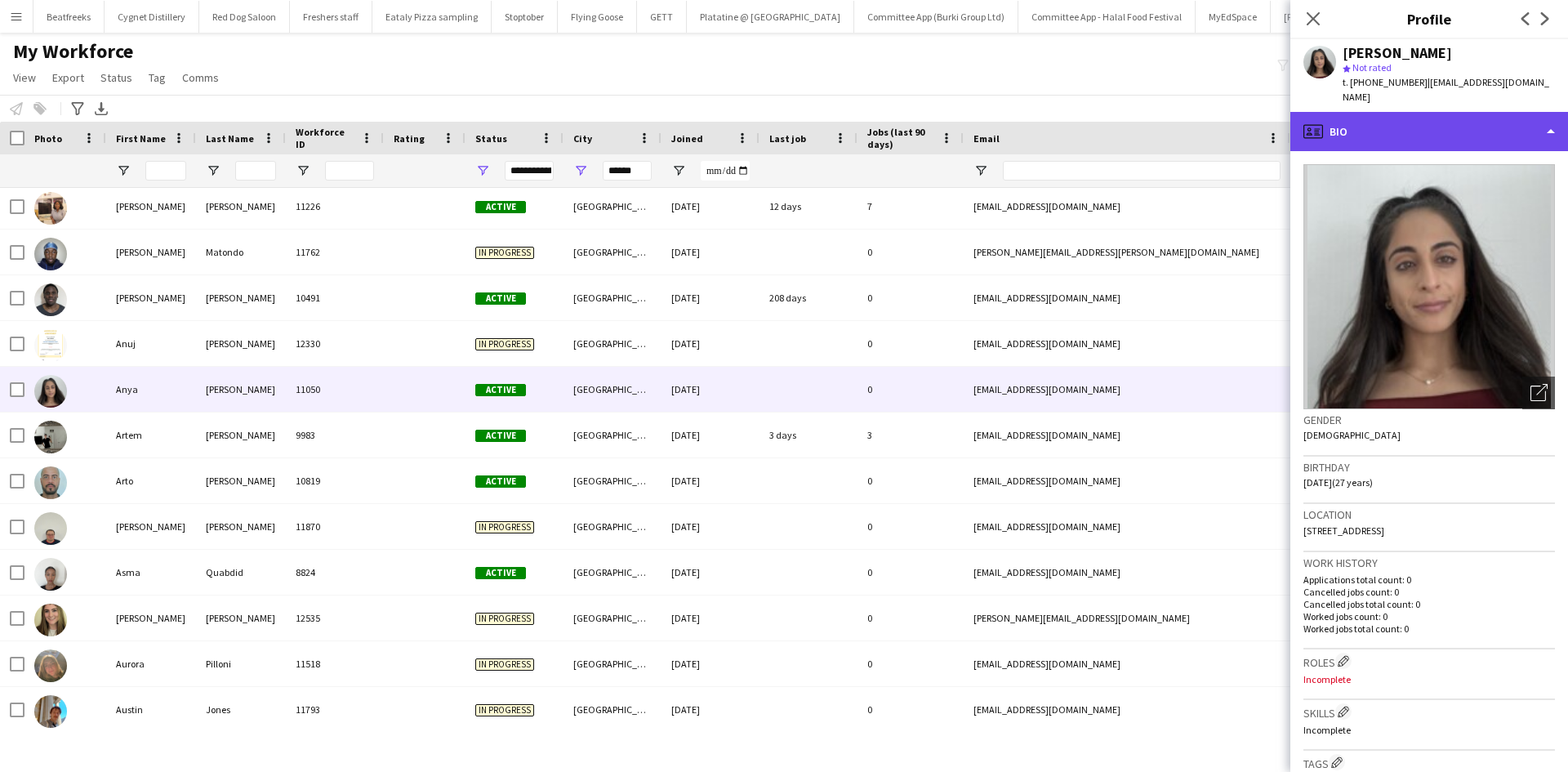
click at [1352, 112] on div "profile Bio" at bounding box center [1430, 131] width 278 height 39
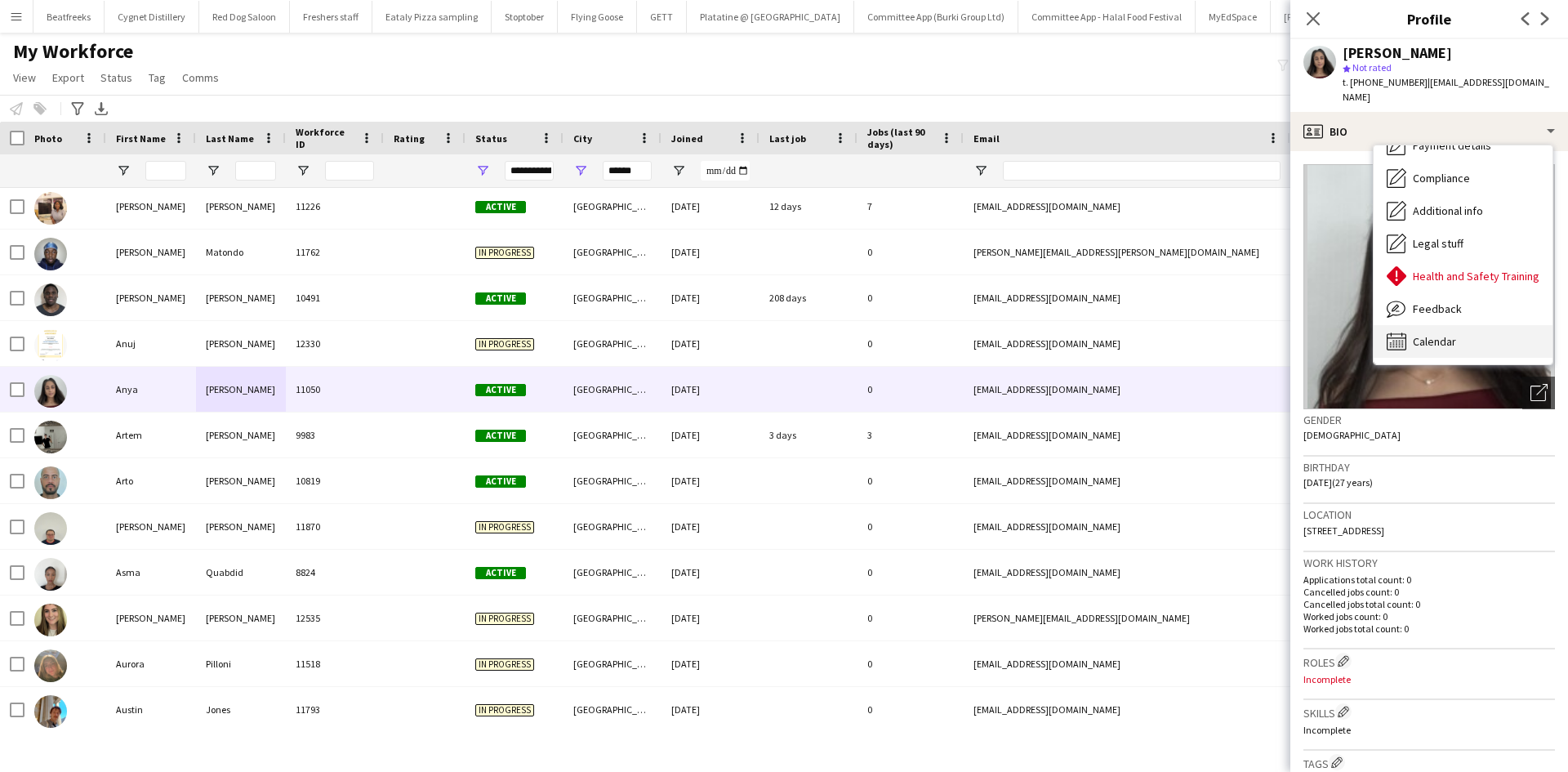
click at [1436, 325] on div "Calendar Calendar" at bounding box center [1463, 341] width 179 height 33
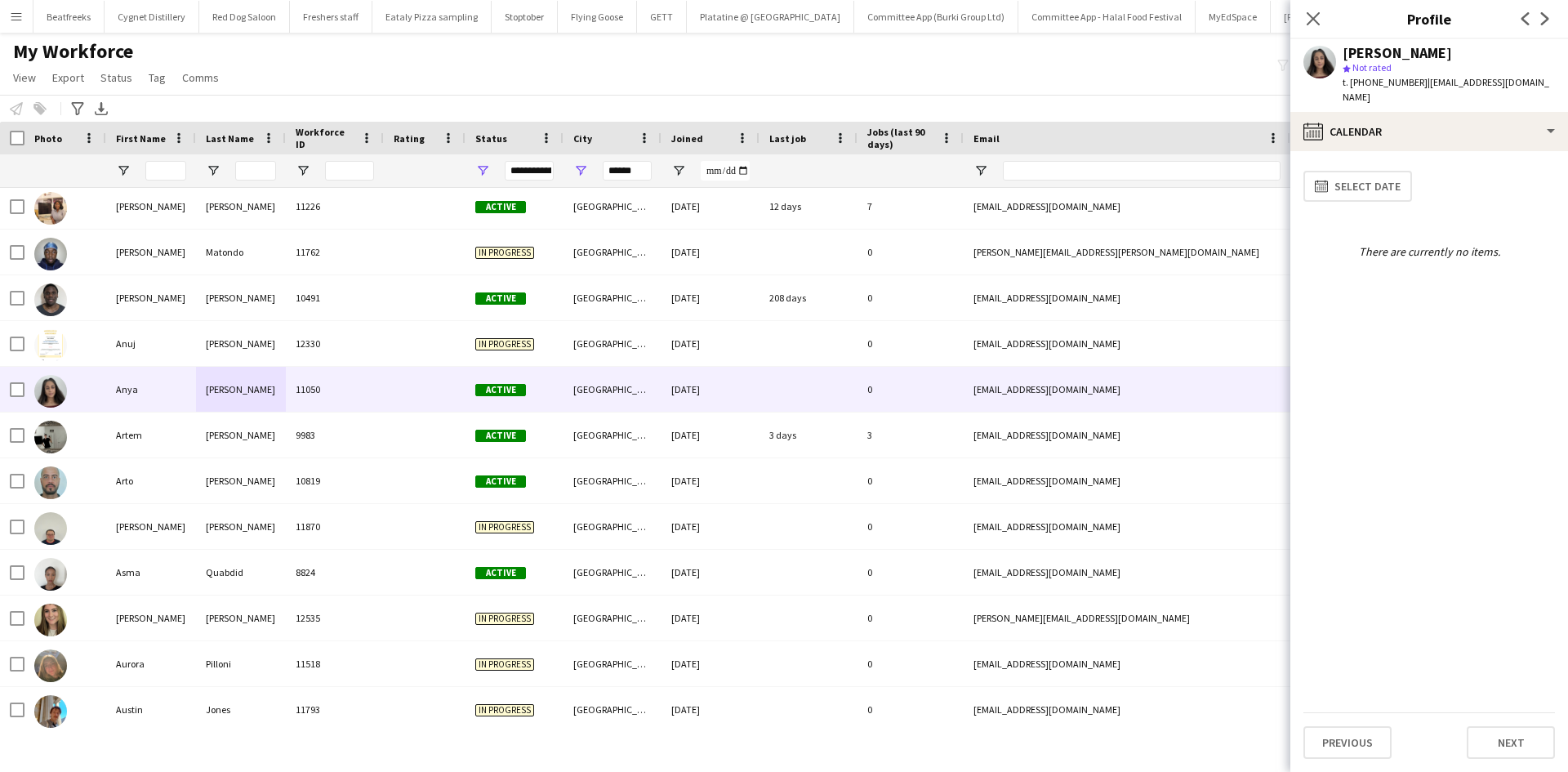
click at [783, 139] on span "Last job" at bounding box center [787, 138] width 37 height 12
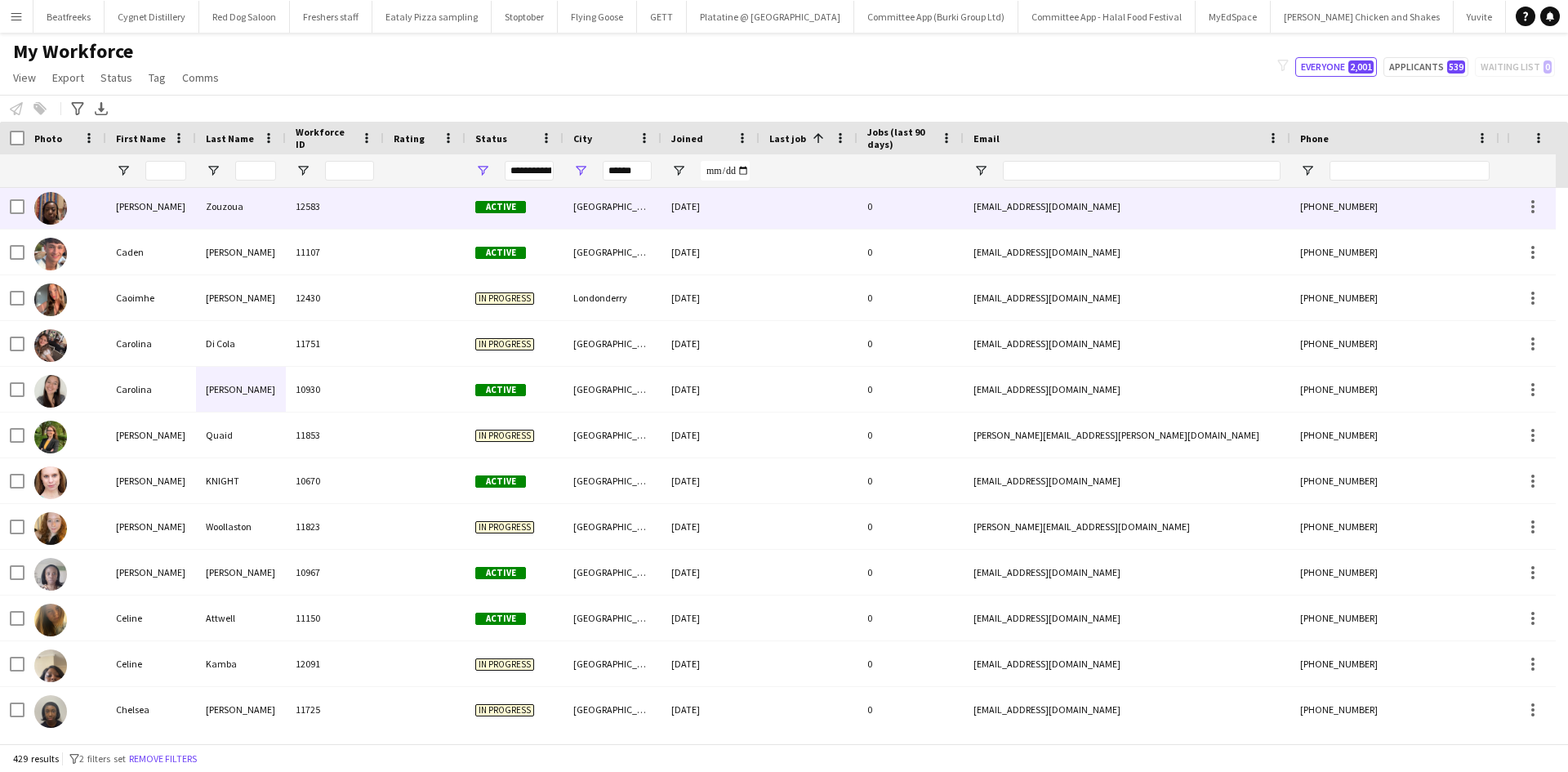
click at [248, 208] on div "Zouzoua" at bounding box center [241, 206] width 90 height 45
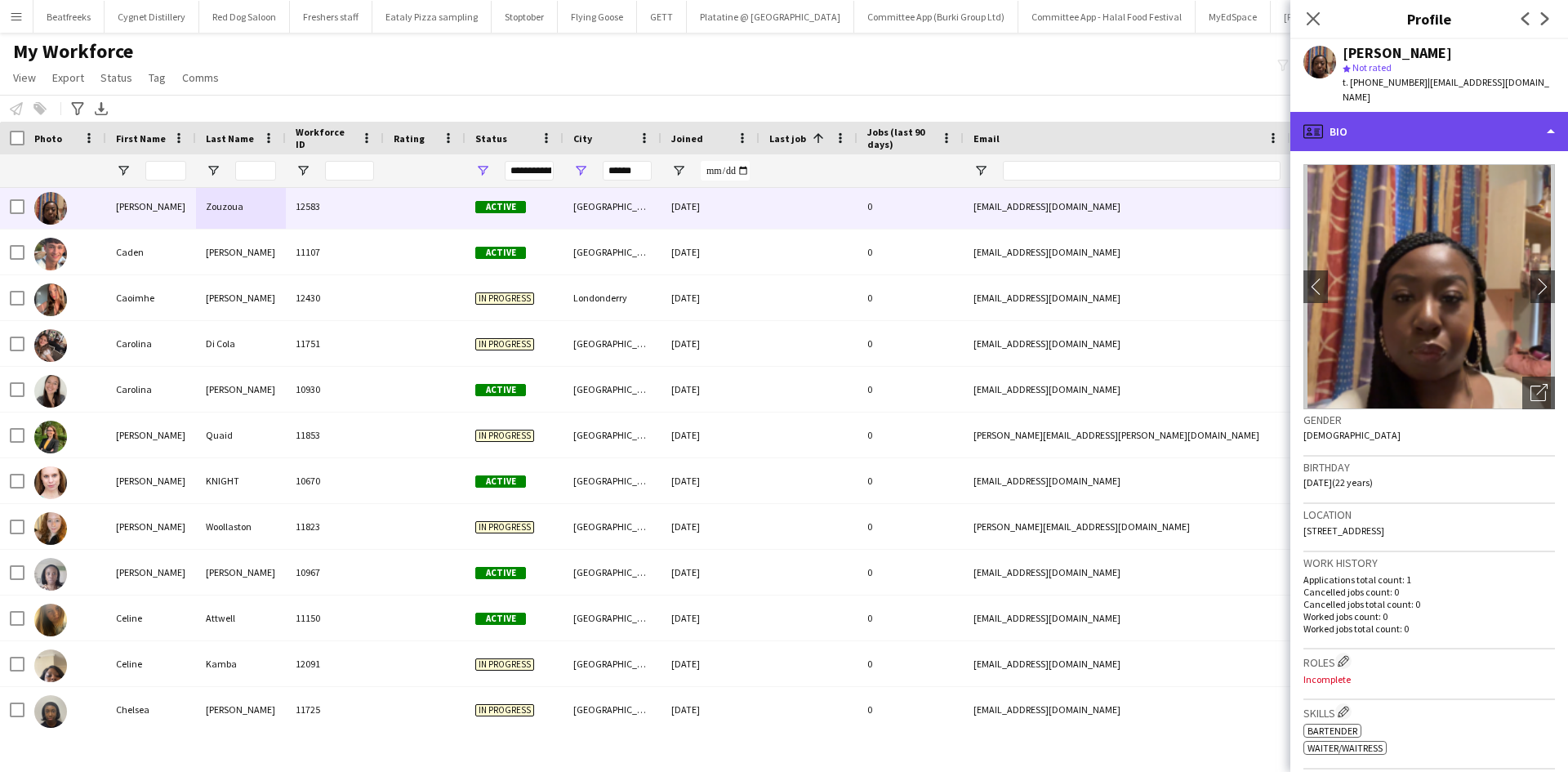
click at [1381, 112] on div "profile Bio" at bounding box center [1430, 131] width 278 height 39
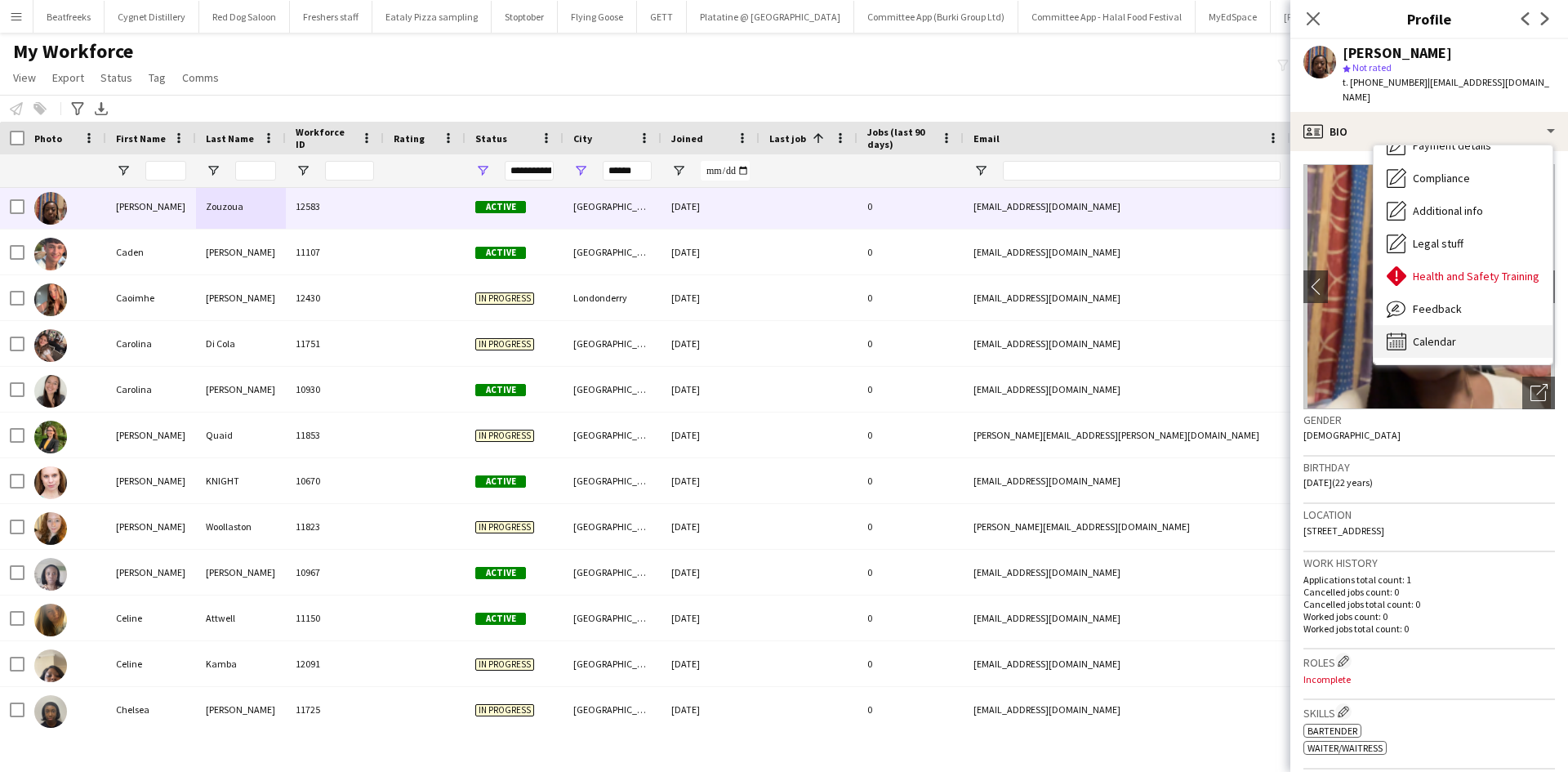
click at [1482, 325] on div "Calendar Calendar" at bounding box center [1463, 341] width 179 height 33
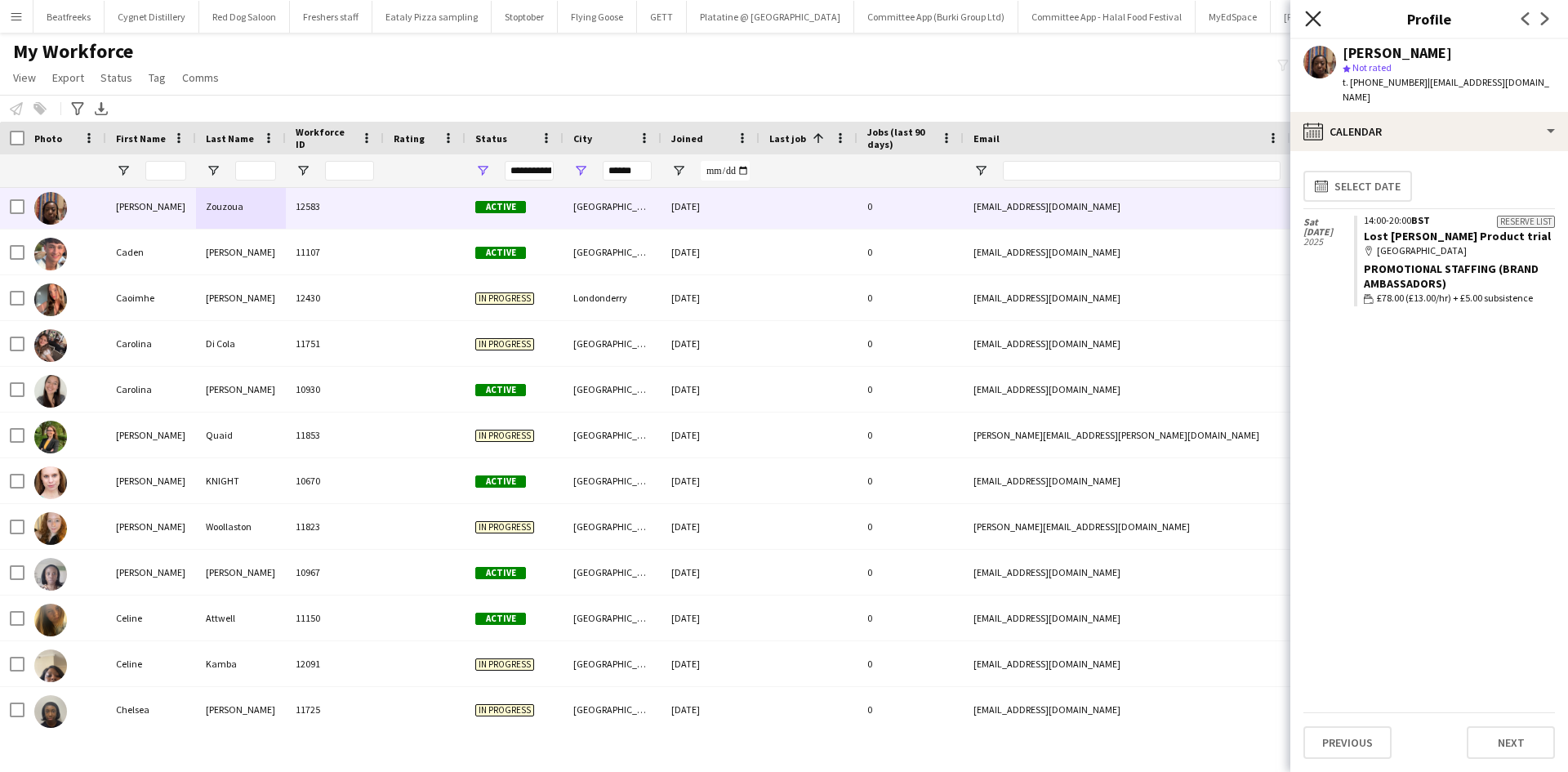
click at [1310, 11] on icon "Close pop-in" at bounding box center [1313, 18] width 16 height 16
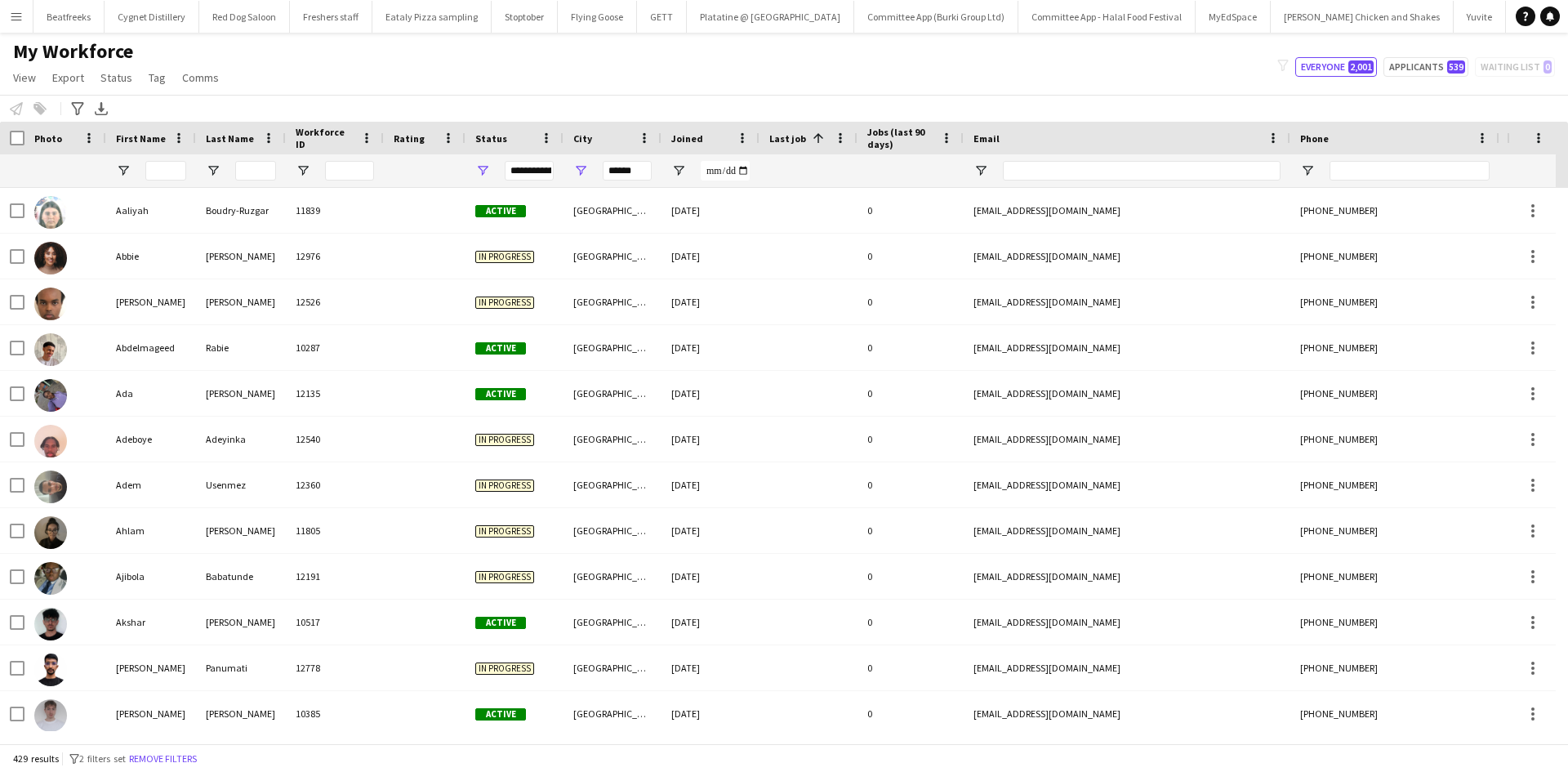
click at [789, 133] on span "Last job" at bounding box center [787, 138] width 37 height 12
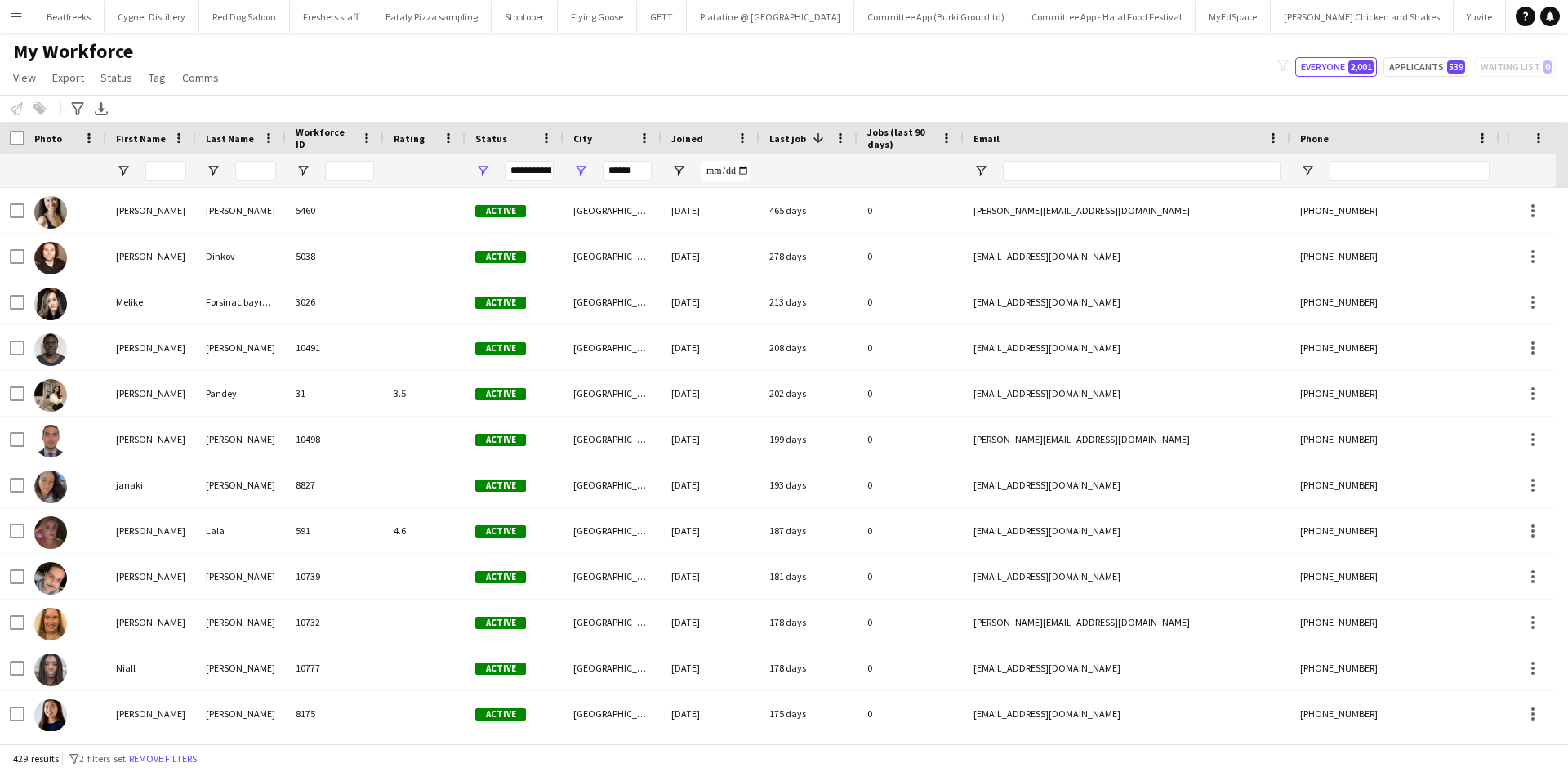
click at [792, 142] on span "Last job" at bounding box center [787, 138] width 37 height 12
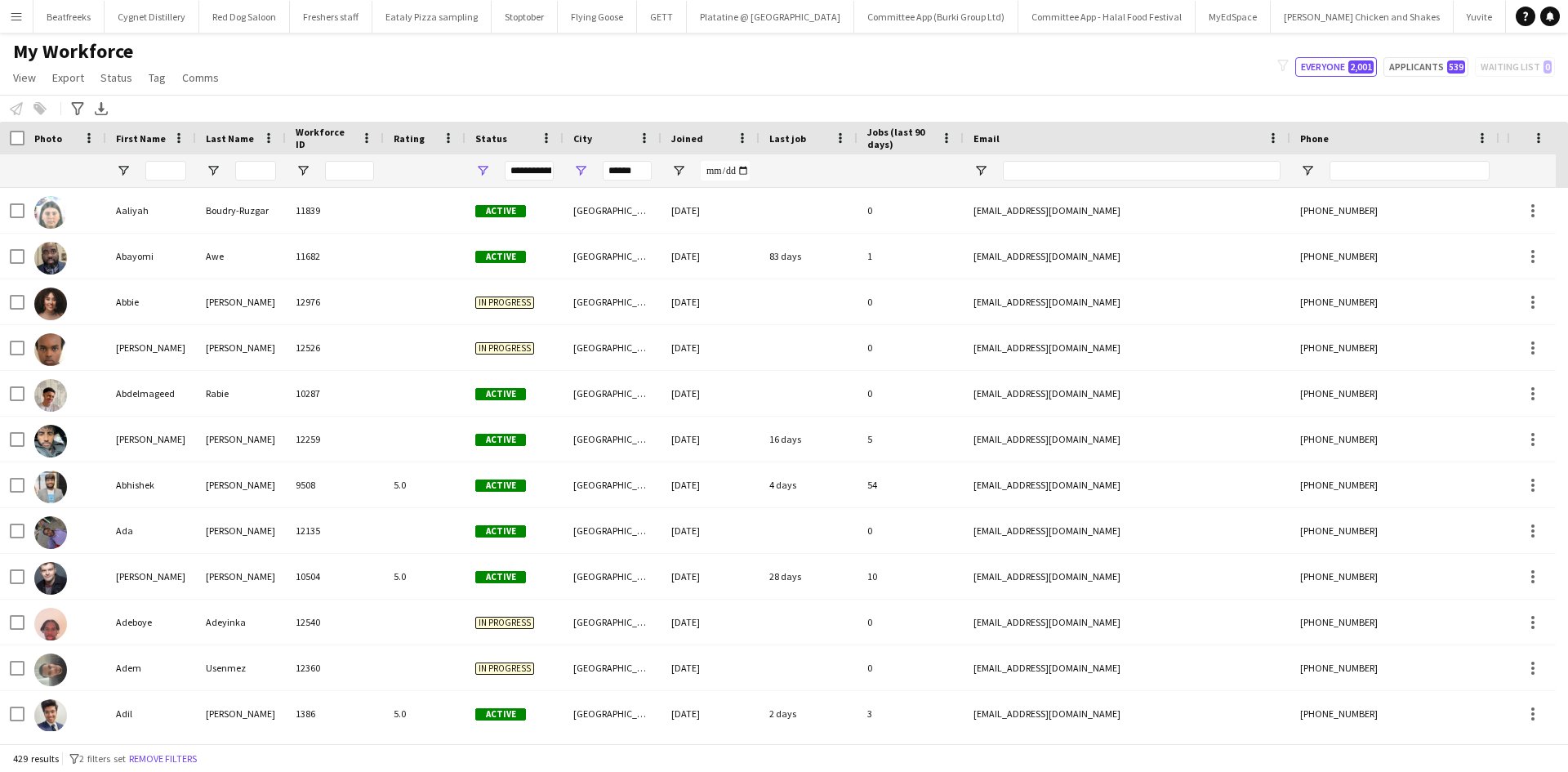
click at [792, 142] on span "Last job" at bounding box center [787, 138] width 37 height 12
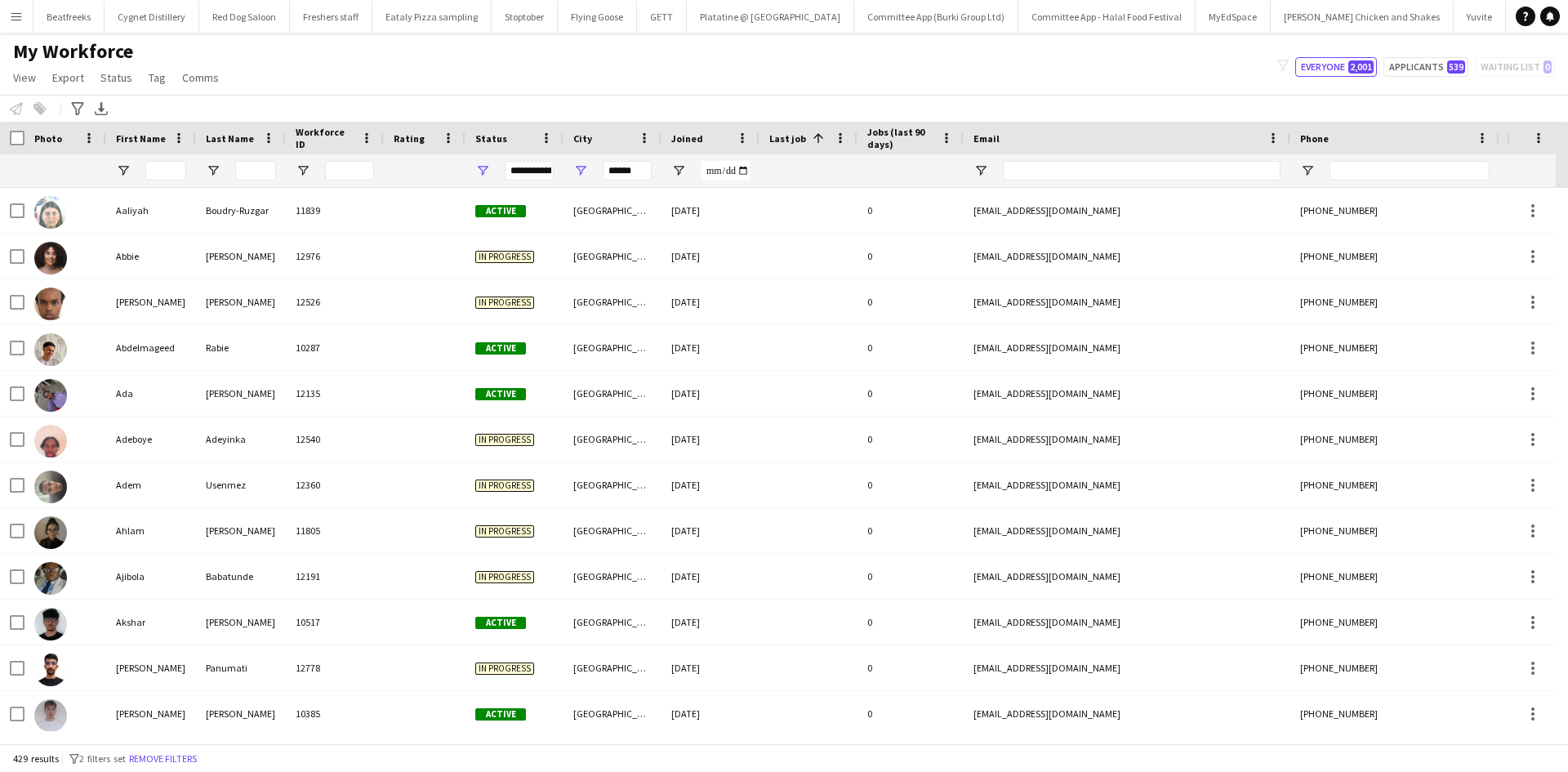
click at [811, 142] on span at bounding box center [818, 137] width 15 height 15
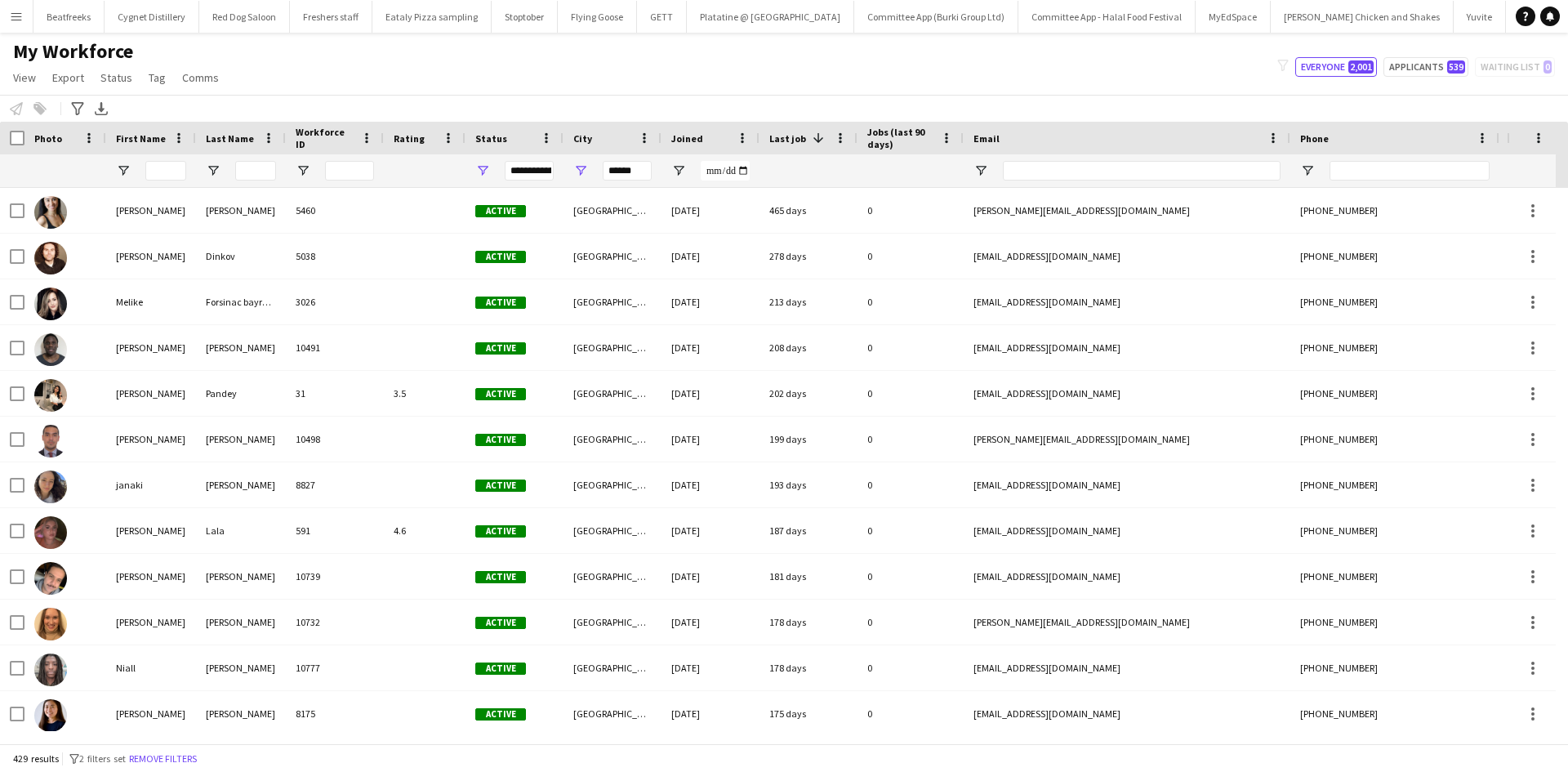
click at [811, 142] on span at bounding box center [818, 137] width 15 height 15
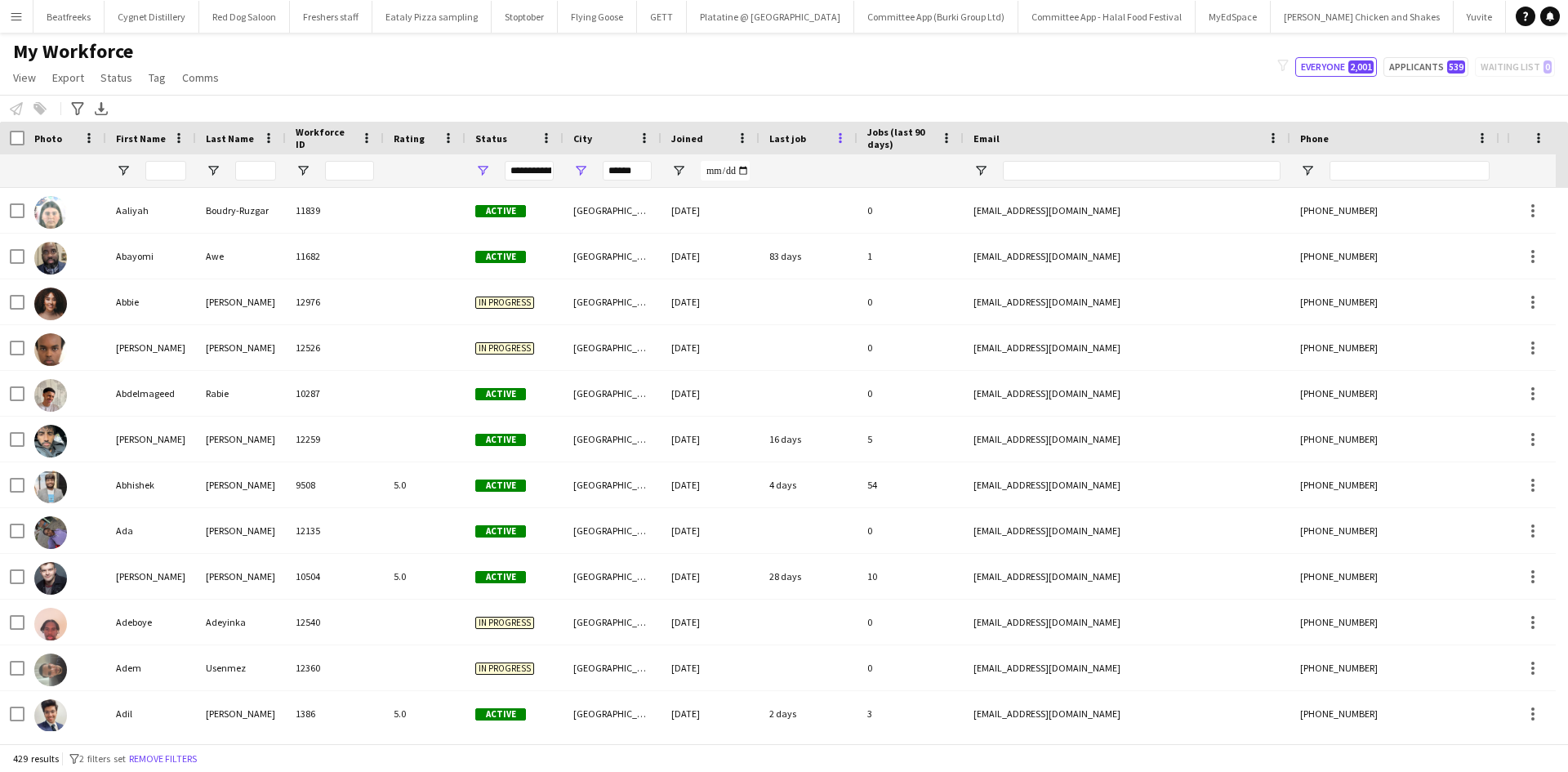
click at [837, 140] on span at bounding box center [840, 137] width 15 height 15
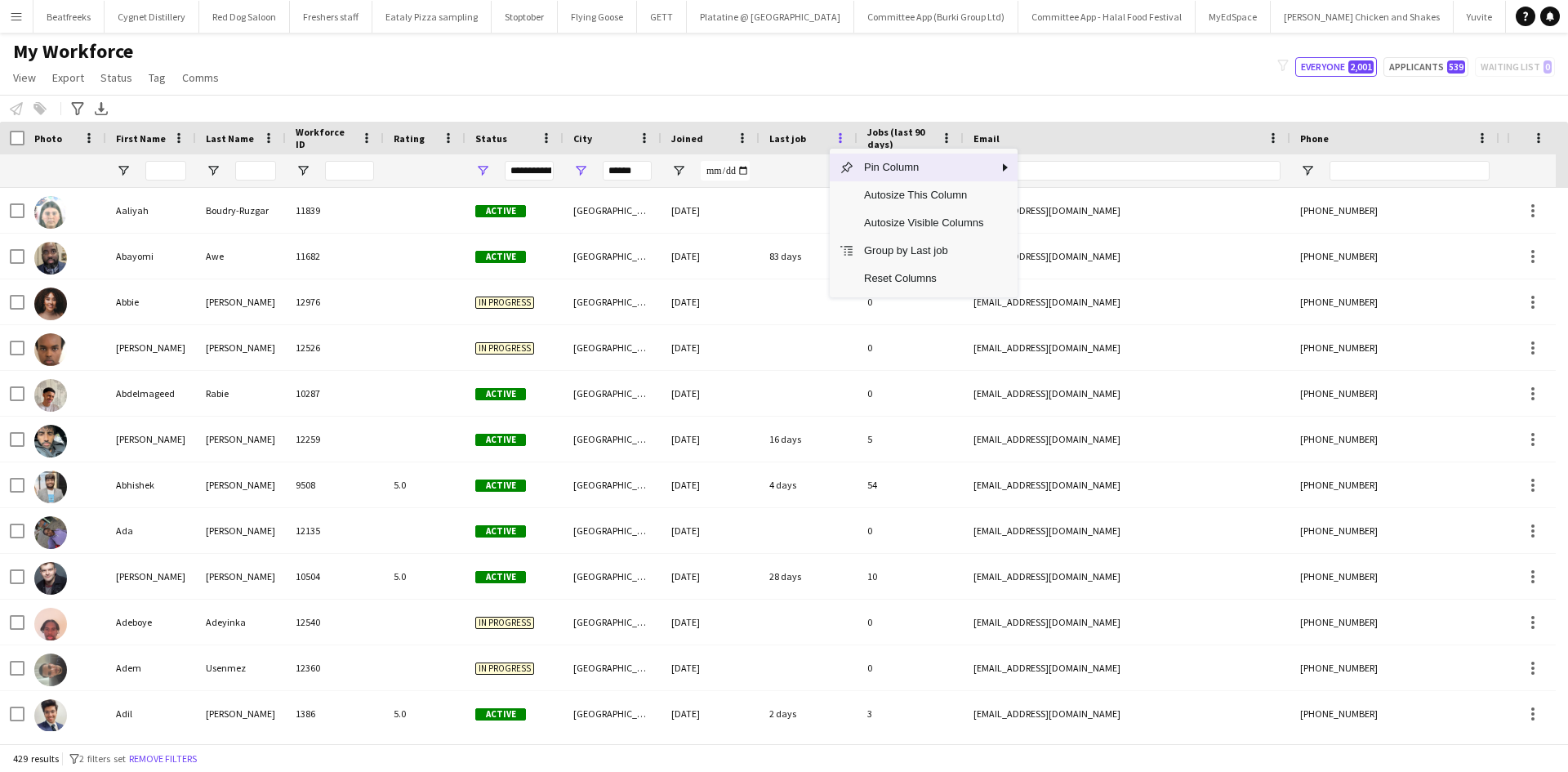
click at [835, 136] on span at bounding box center [840, 137] width 15 height 15
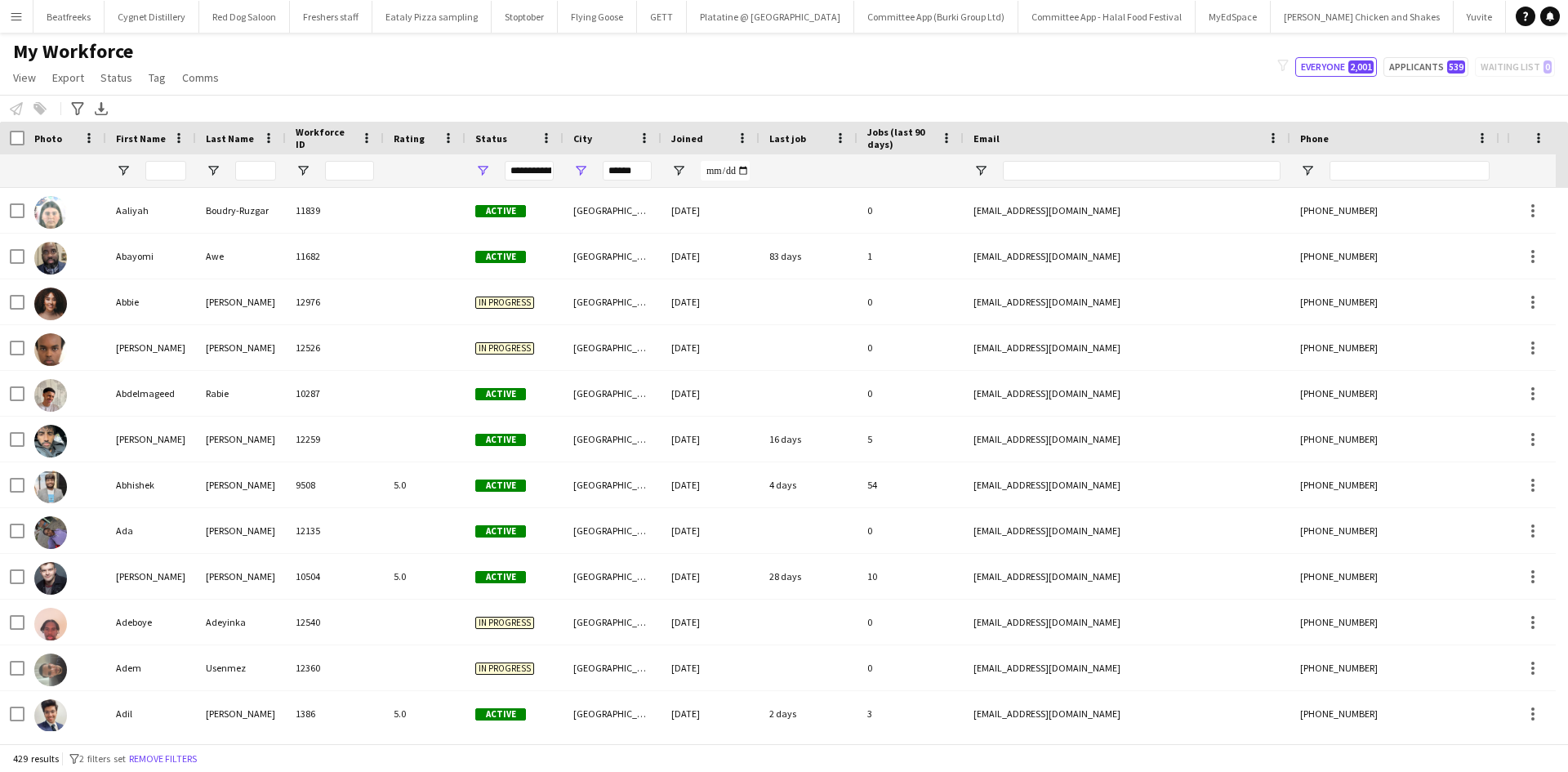
click at [859, 69] on div "My Workforce View Views Default view New view Update view Delete view Edit name…" at bounding box center [784, 66] width 1568 height 55
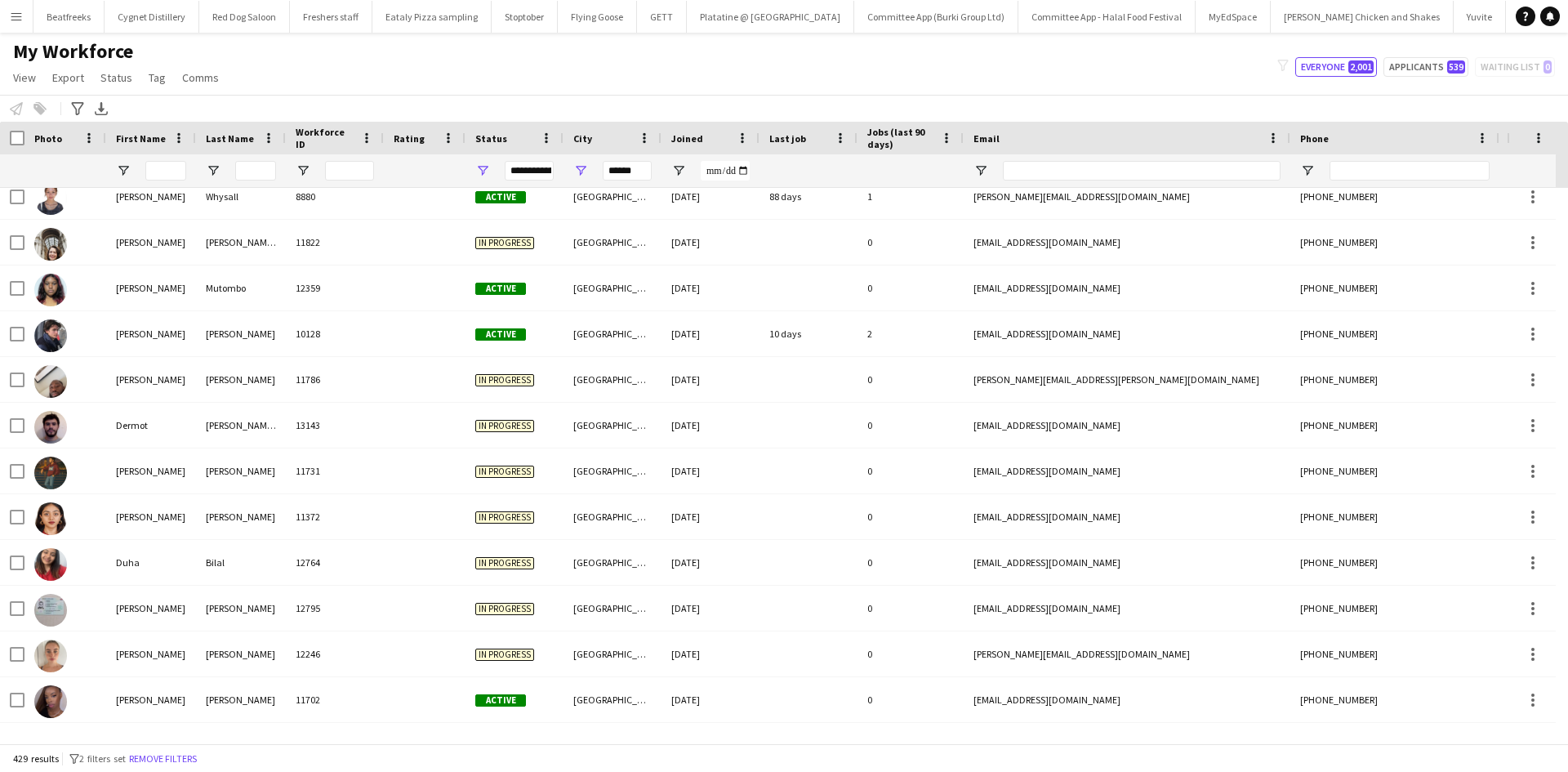
click at [475, 169] on div "**********" at bounding box center [515, 171] width 98 height 33
click at [480, 168] on span "Open Filter Menu" at bounding box center [483, 170] width 15 height 15
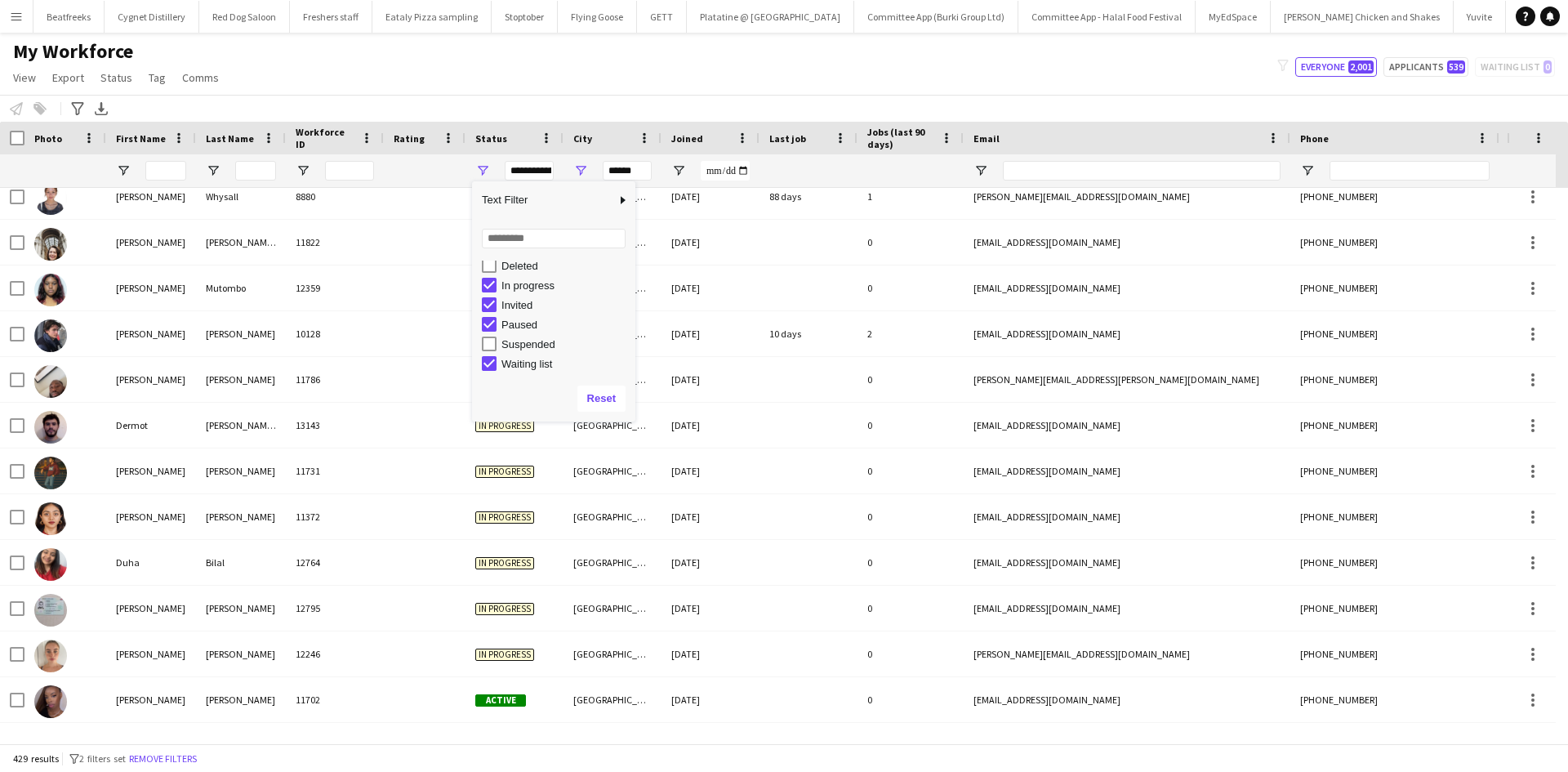
click at [531, 286] on div "In progress" at bounding box center [566, 286] width 129 height 12
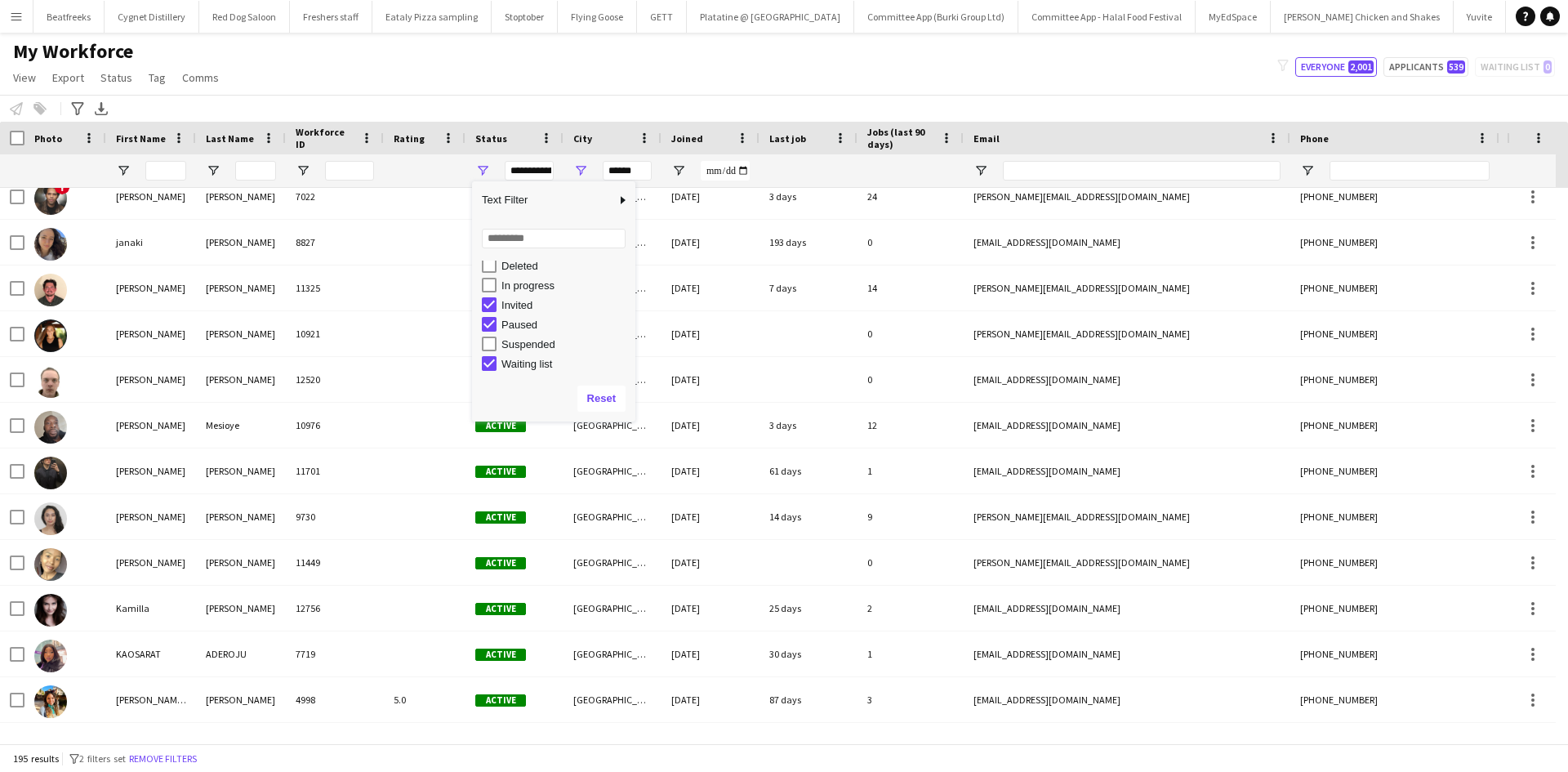
click at [524, 302] on div "Invited" at bounding box center [566, 305] width 129 height 12
click at [534, 324] on div "Paused" at bounding box center [566, 325] width 129 height 12
click at [541, 370] on div "Waiting list" at bounding box center [566, 364] width 129 height 12
type input "**********"
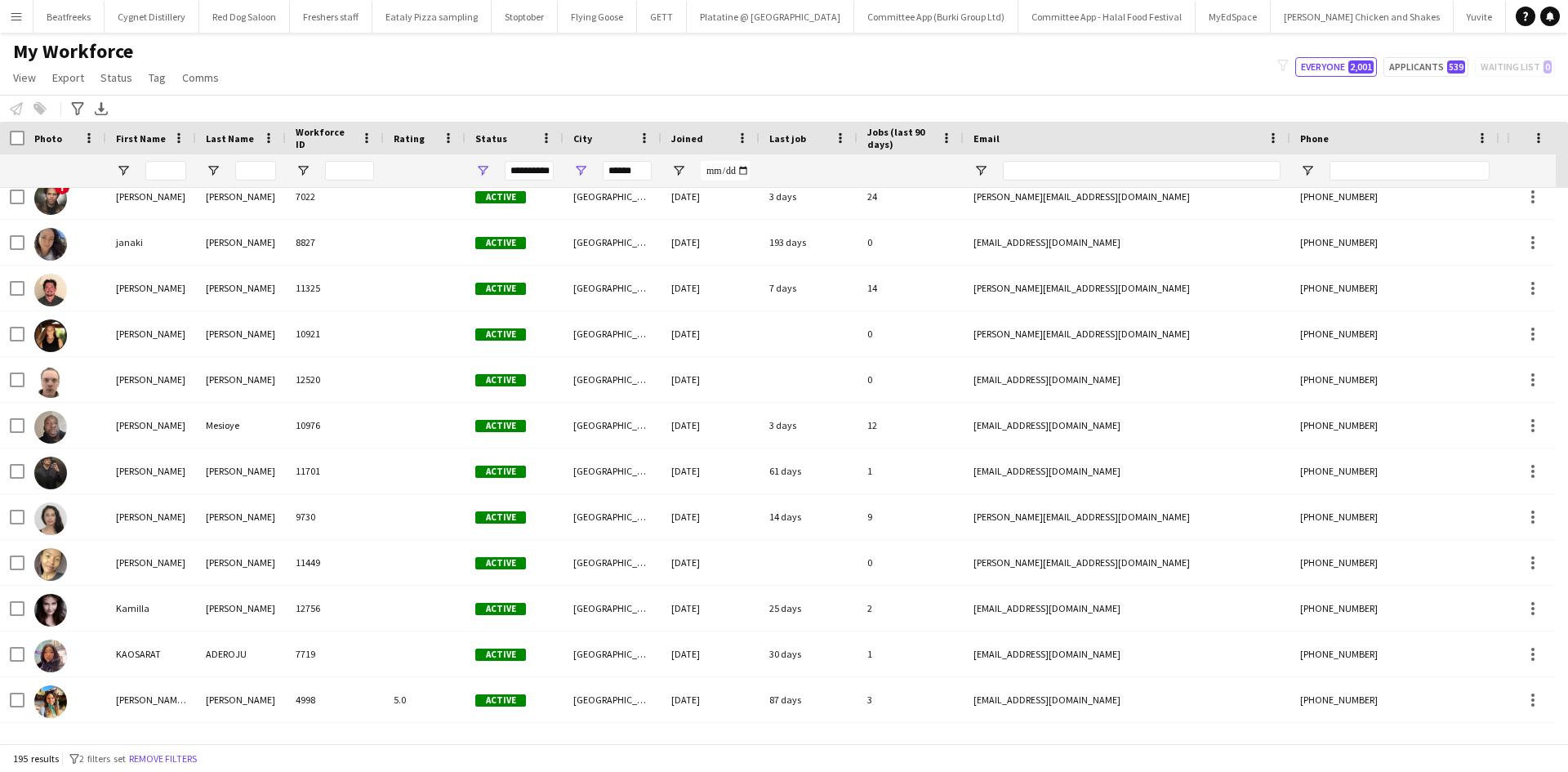
click at [480, 69] on div "My Workforce View Views Default view New view Update view Delete view Edit name…" at bounding box center [784, 66] width 1568 height 55
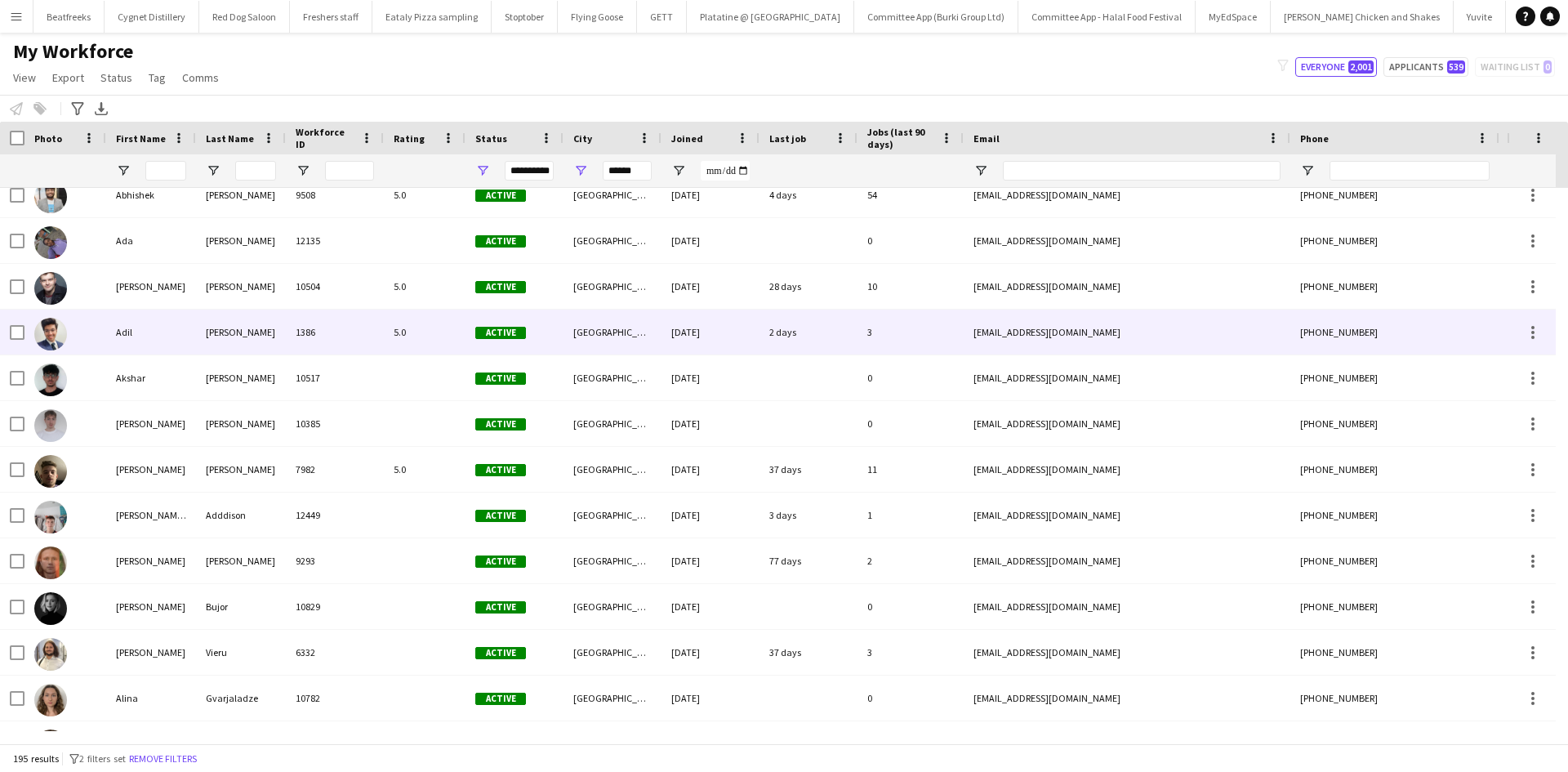
click at [221, 326] on div "Shahbaz" at bounding box center [241, 332] width 90 height 45
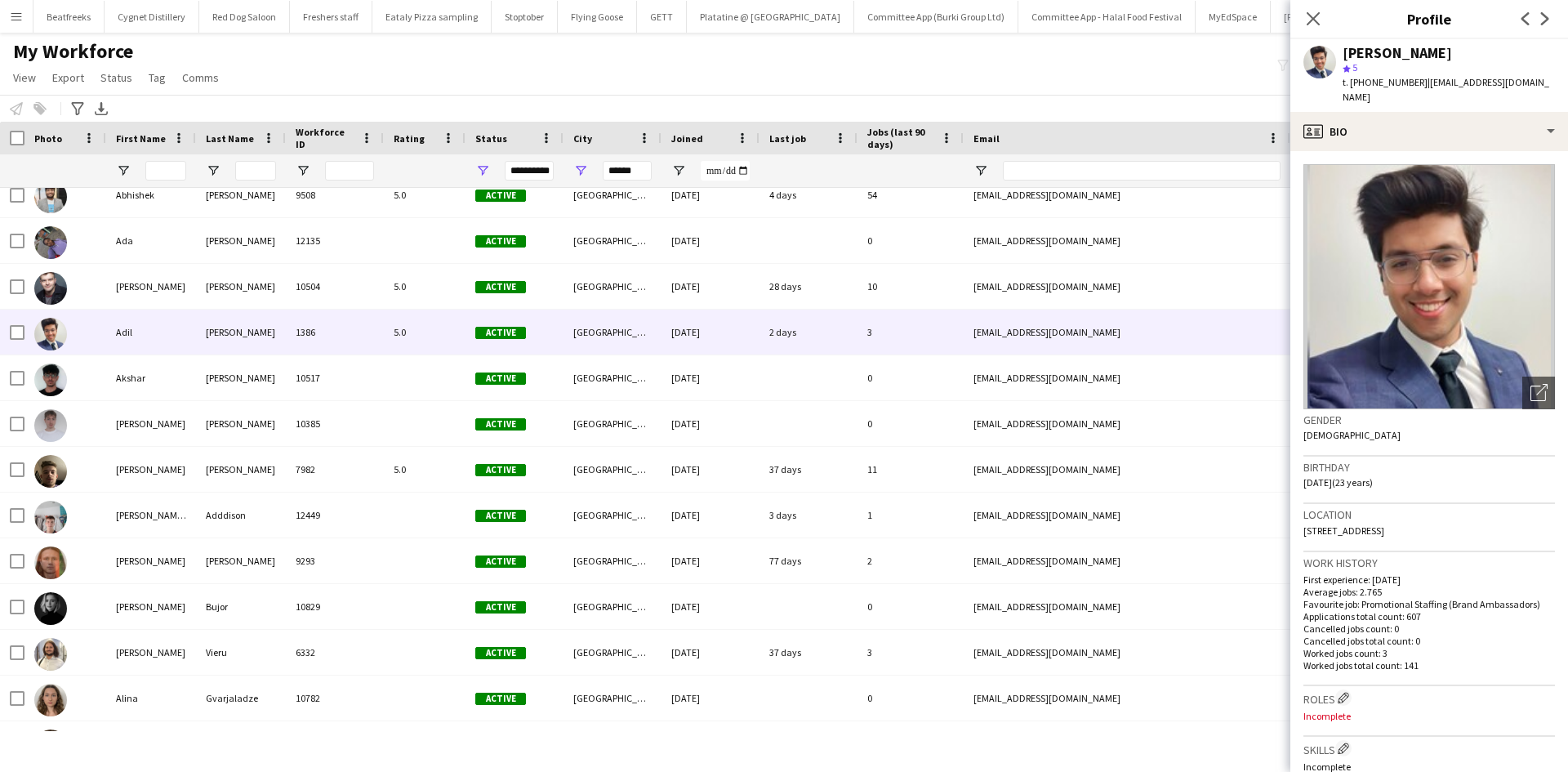
click at [1431, 289] on img at bounding box center [1429, 287] width 251 height 245
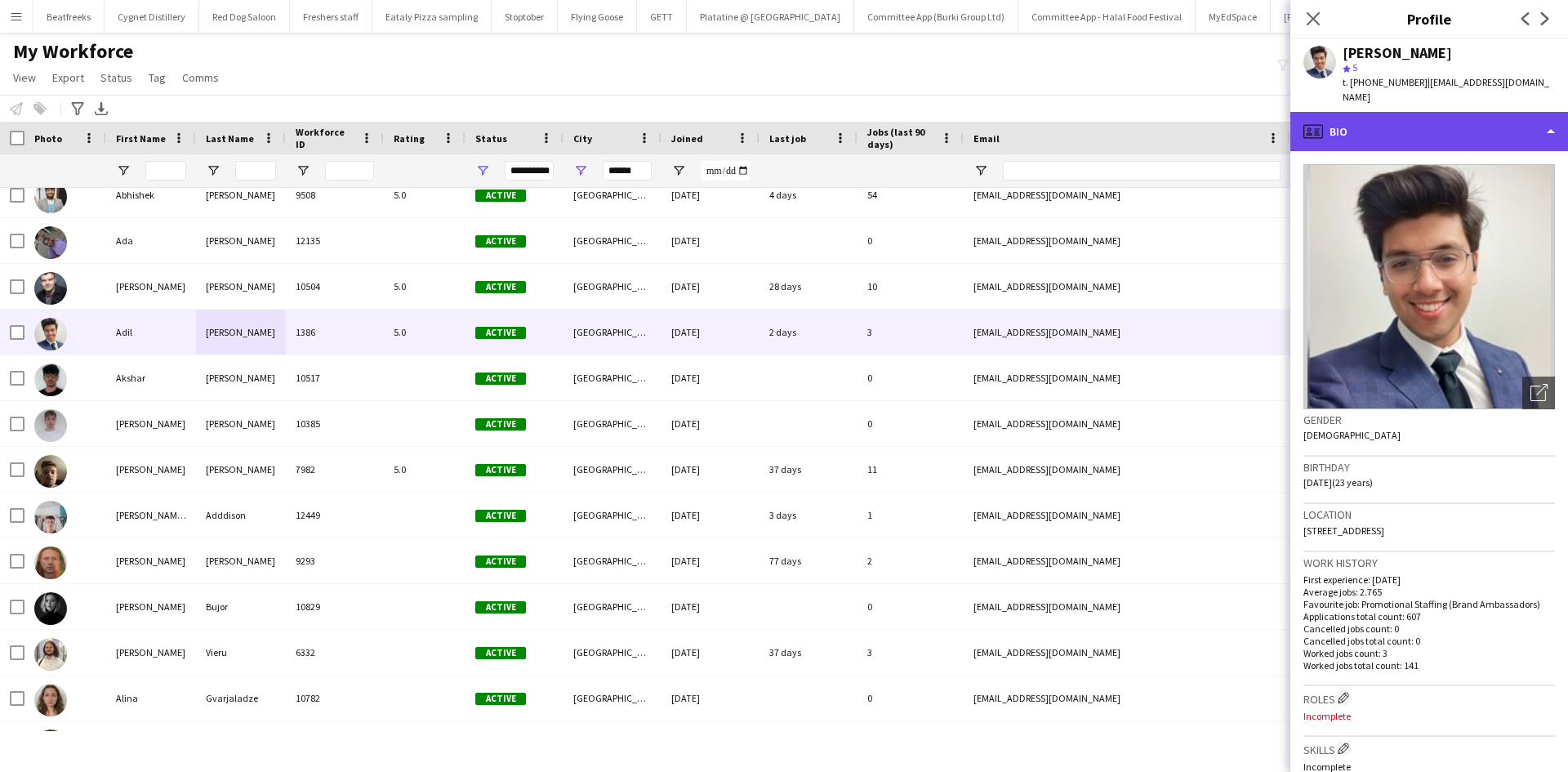
click at [1356, 129] on div "profile Bio" at bounding box center [1430, 131] width 278 height 39
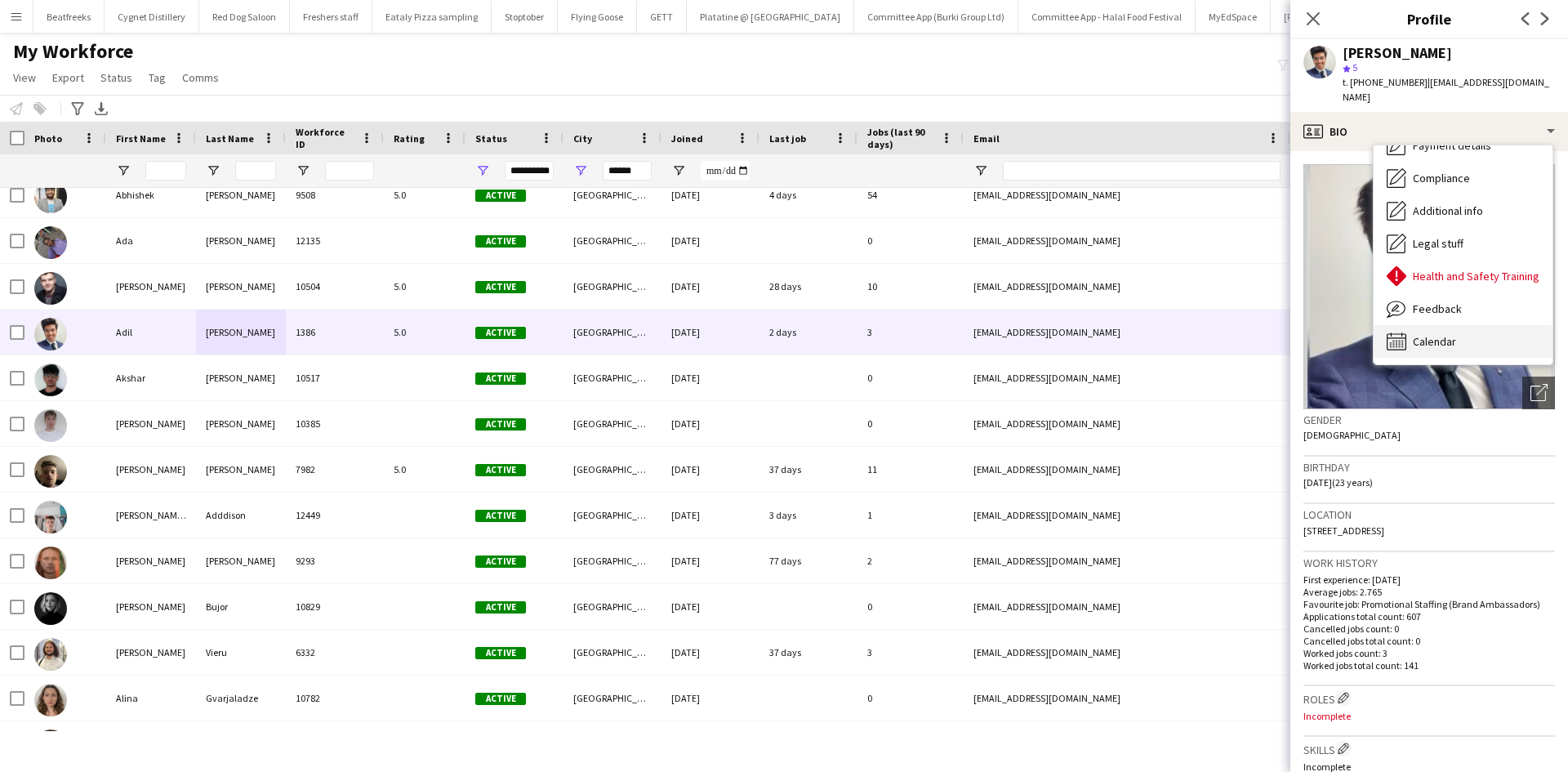
click at [1457, 325] on div "Calendar Calendar" at bounding box center [1463, 341] width 179 height 33
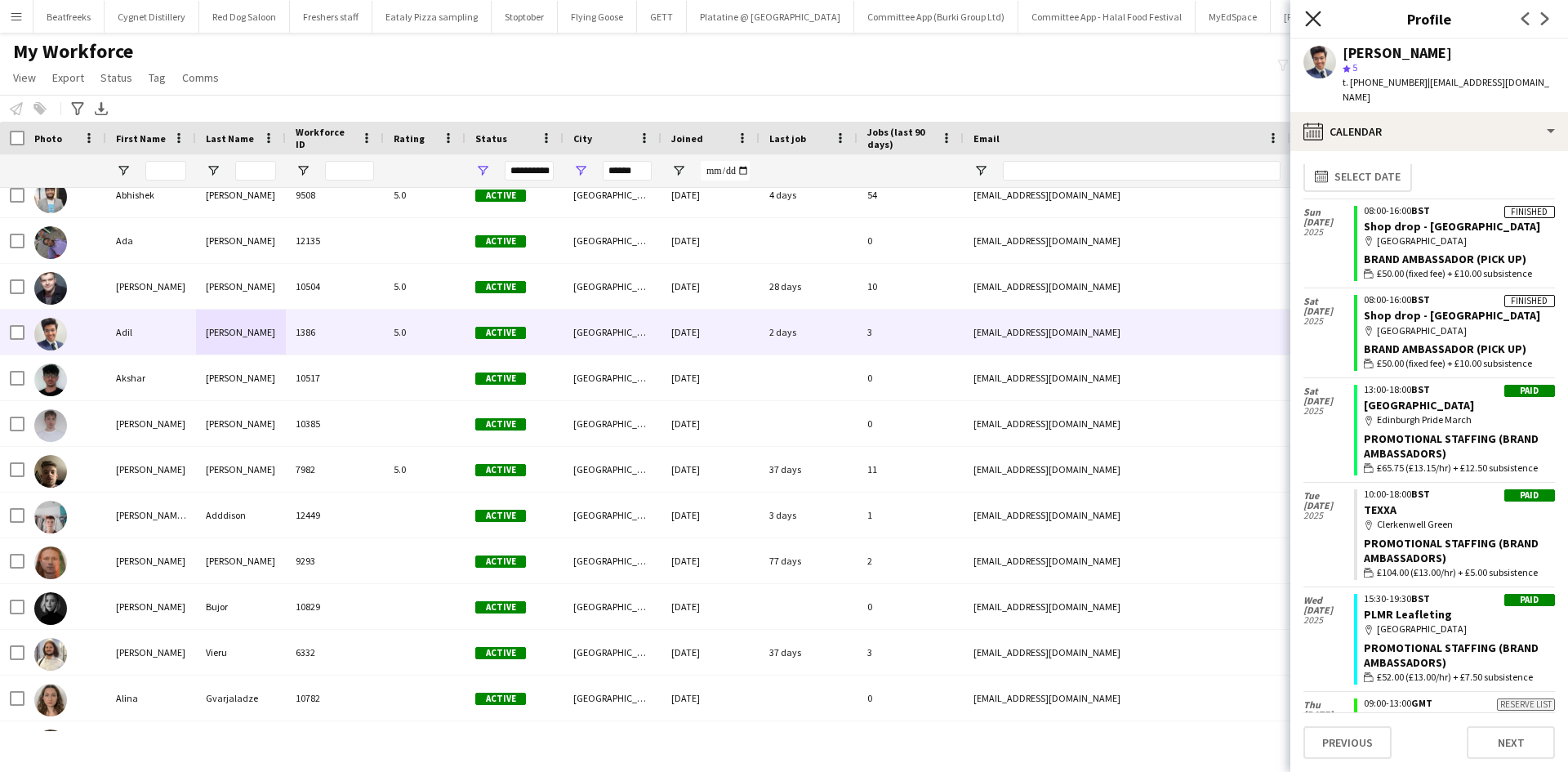
click at [1316, 26] on icon "Close pop-in" at bounding box center [1313, 18] width 16 height 16
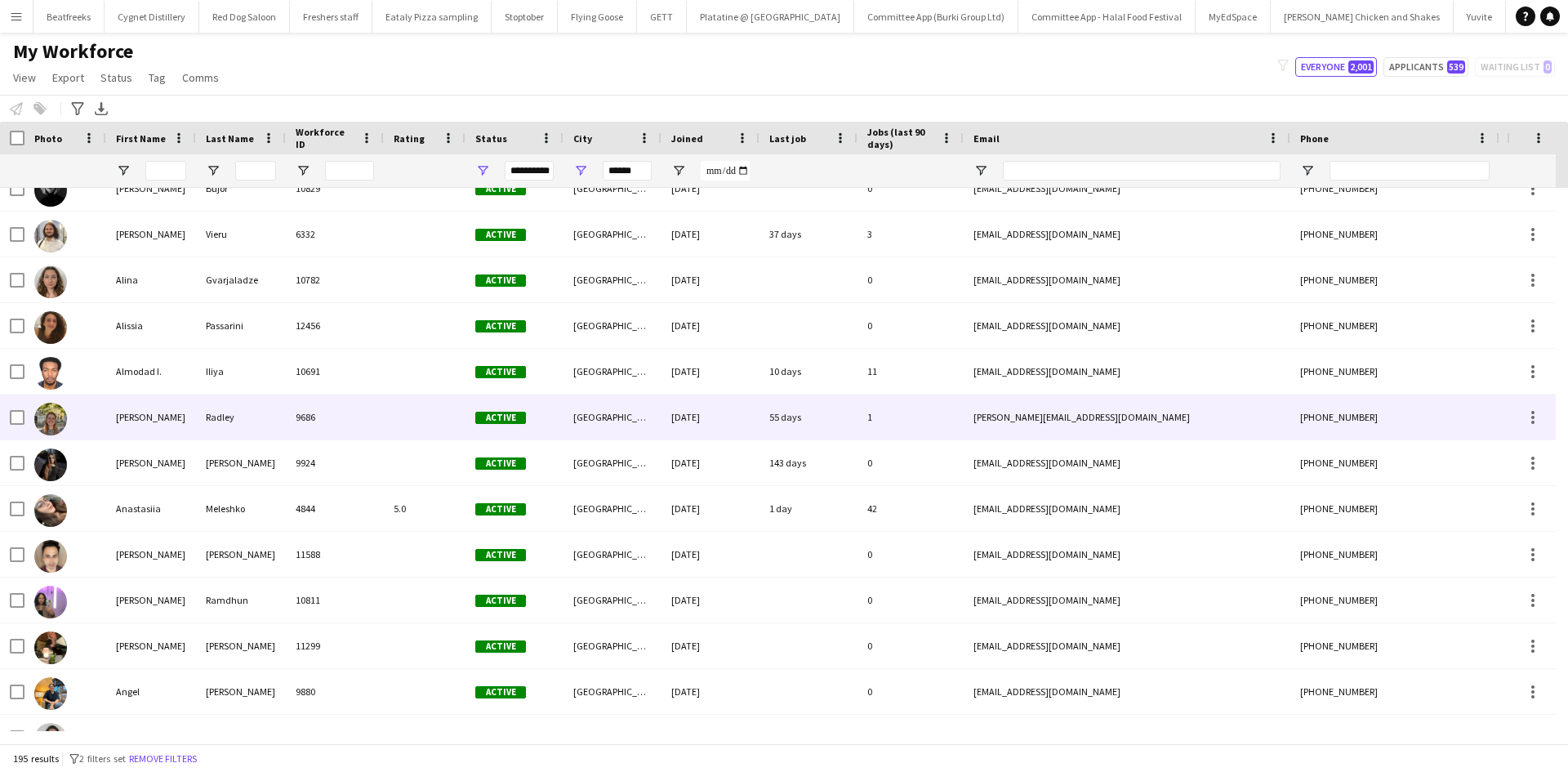
click at [269, 429] on div "Radley" at bounding box center [241, 417] width 90 height 45
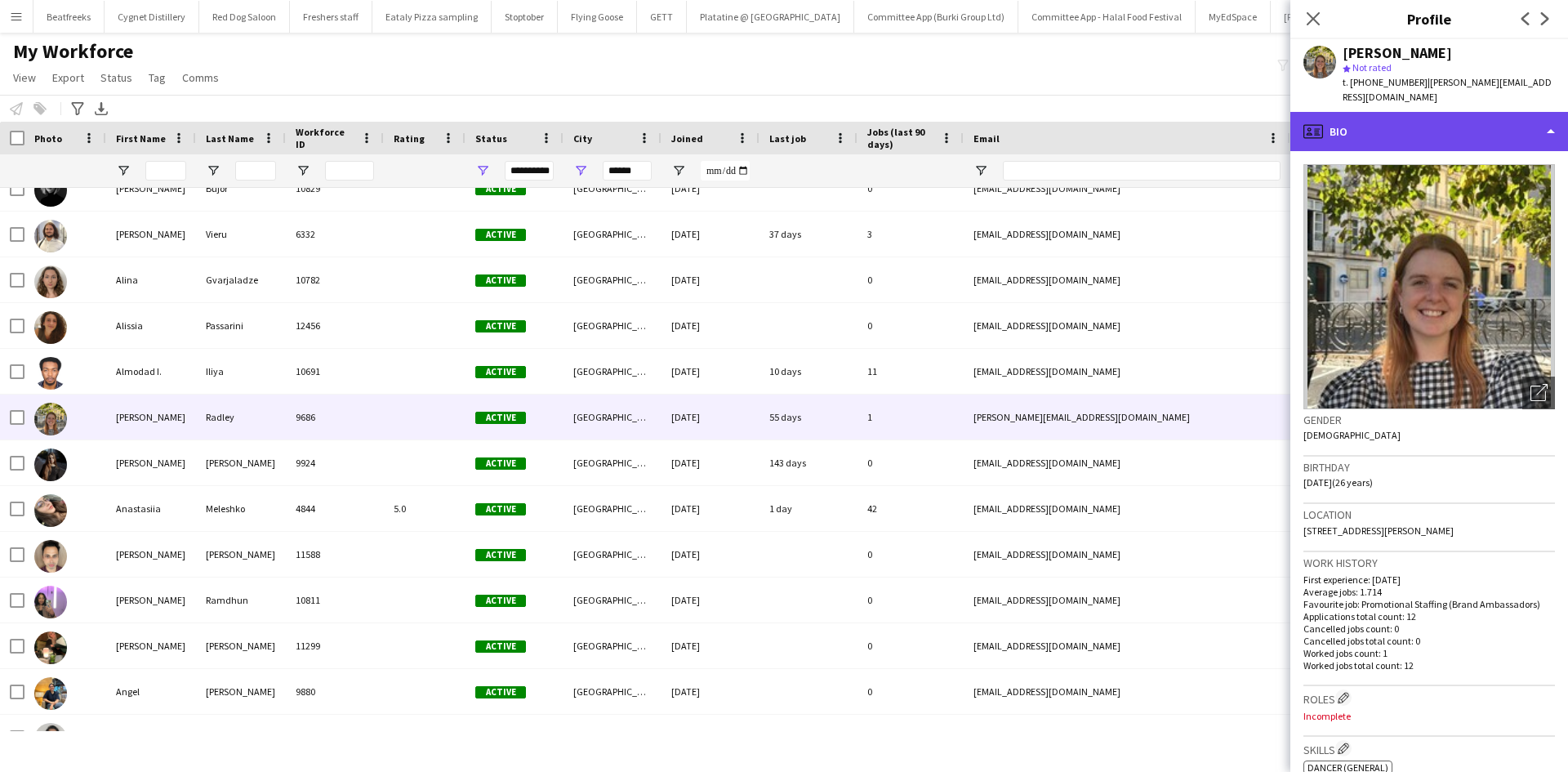
click at [1438, 112] on div "profile Bio" at bounding box center [1430, 131] width 278 height 39
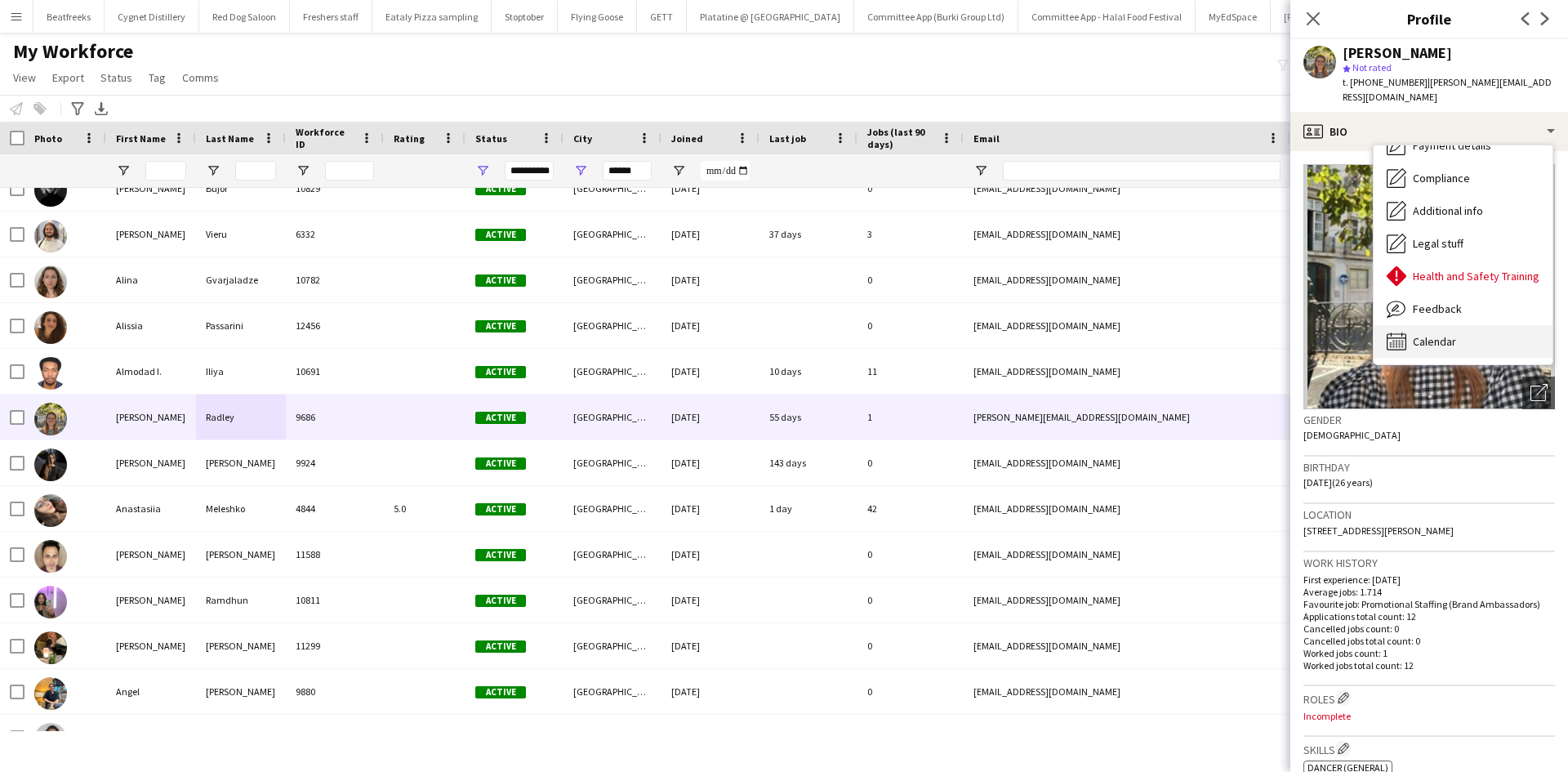
click at [1464, 325] on div "Calendar Calendar" at bounding box center [1463, 341] width 179 height 33
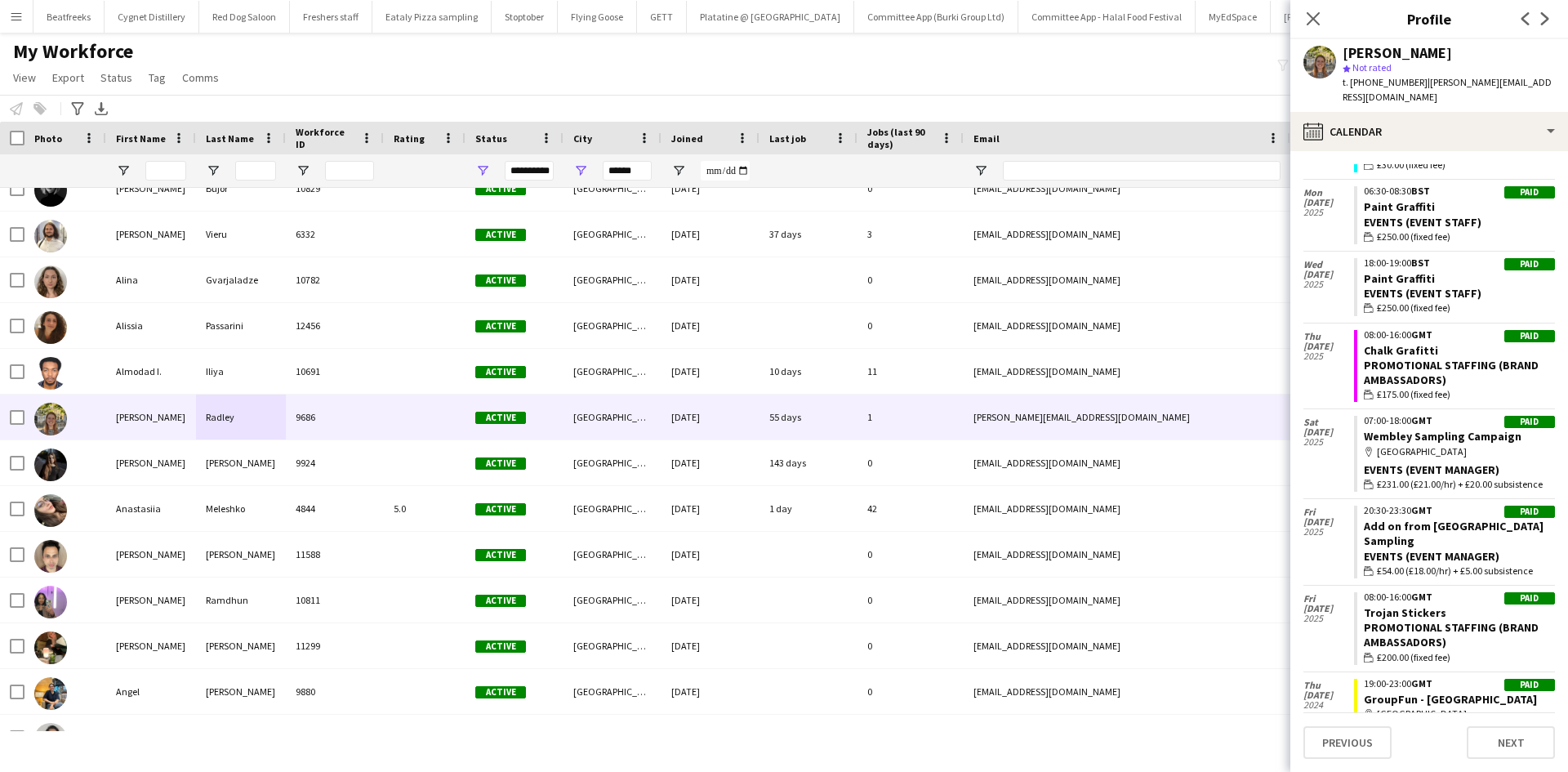
click at [1463, 620] on div "Promotional Staffing (Brand Ambassadors)" at bounding box center [1459, 635] width 191 height 29
click at [1407, 620] on div "Promotional Staffing (Brand Ambassadors)" at bounding box center [1459, 635] width 191 height 29
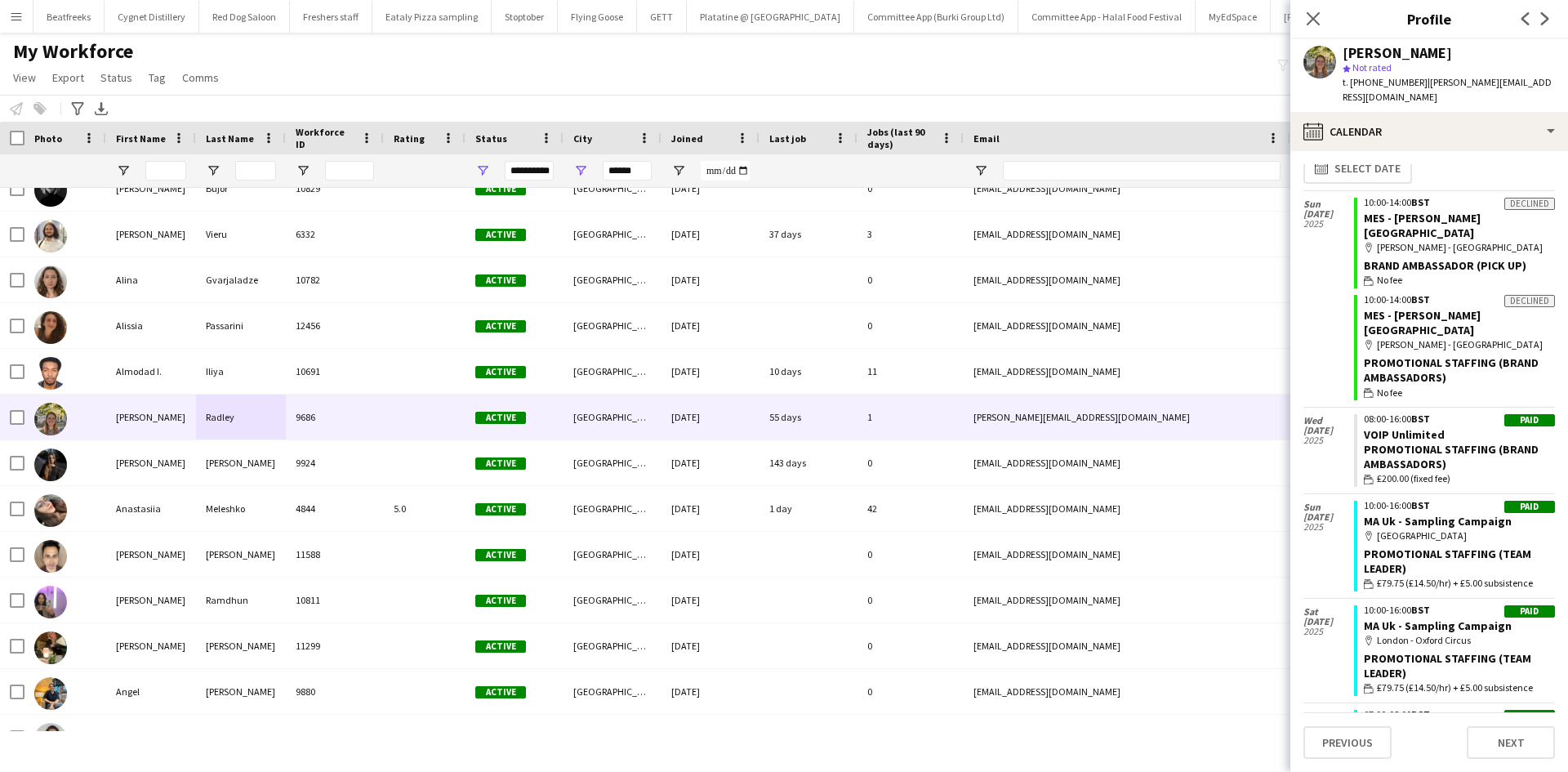
scroll to position [0, 0]
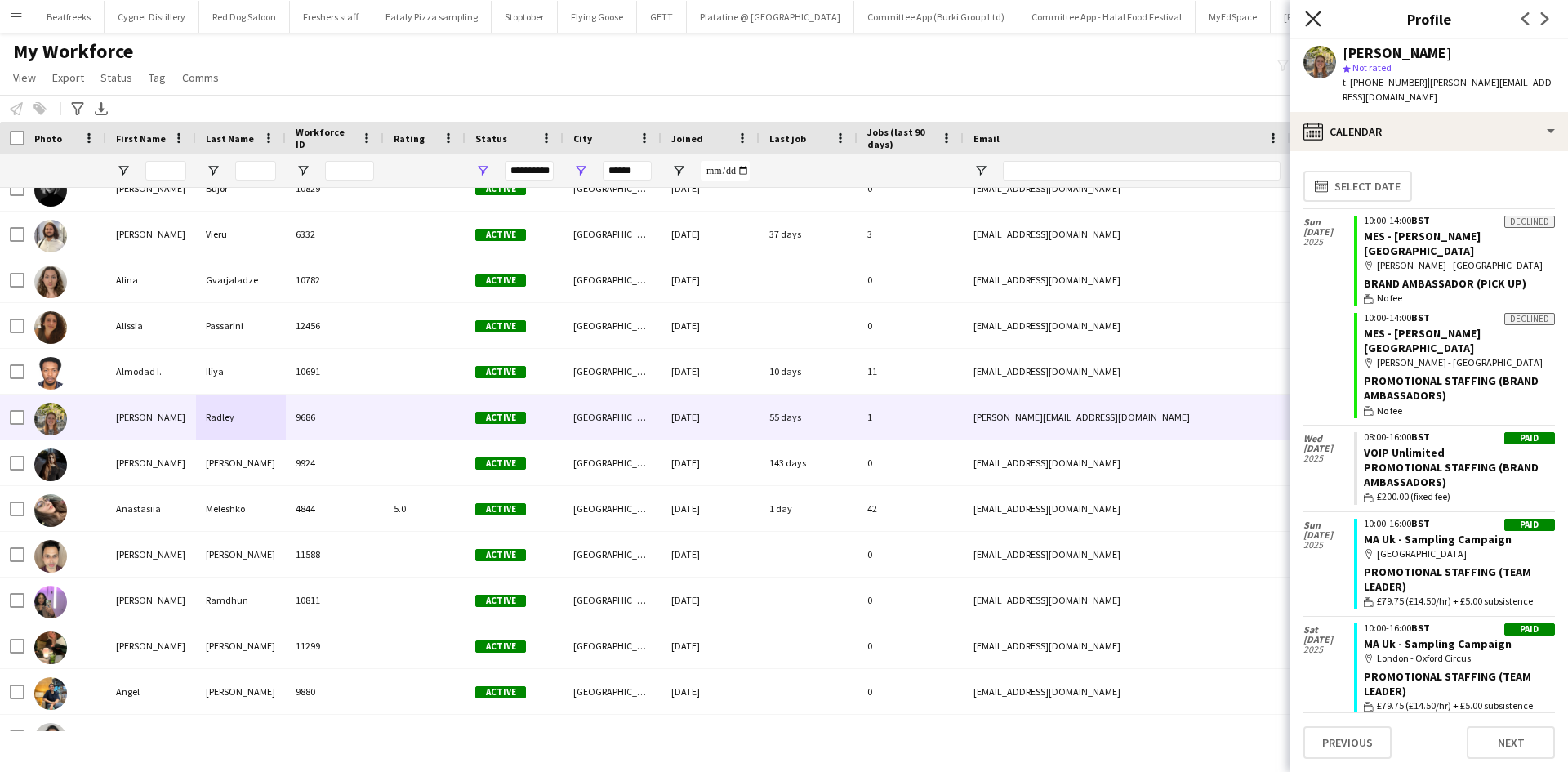
click at [1309, 19] on icon "Close pop-in" at bounding box center [1313, 18] width 16 height 16
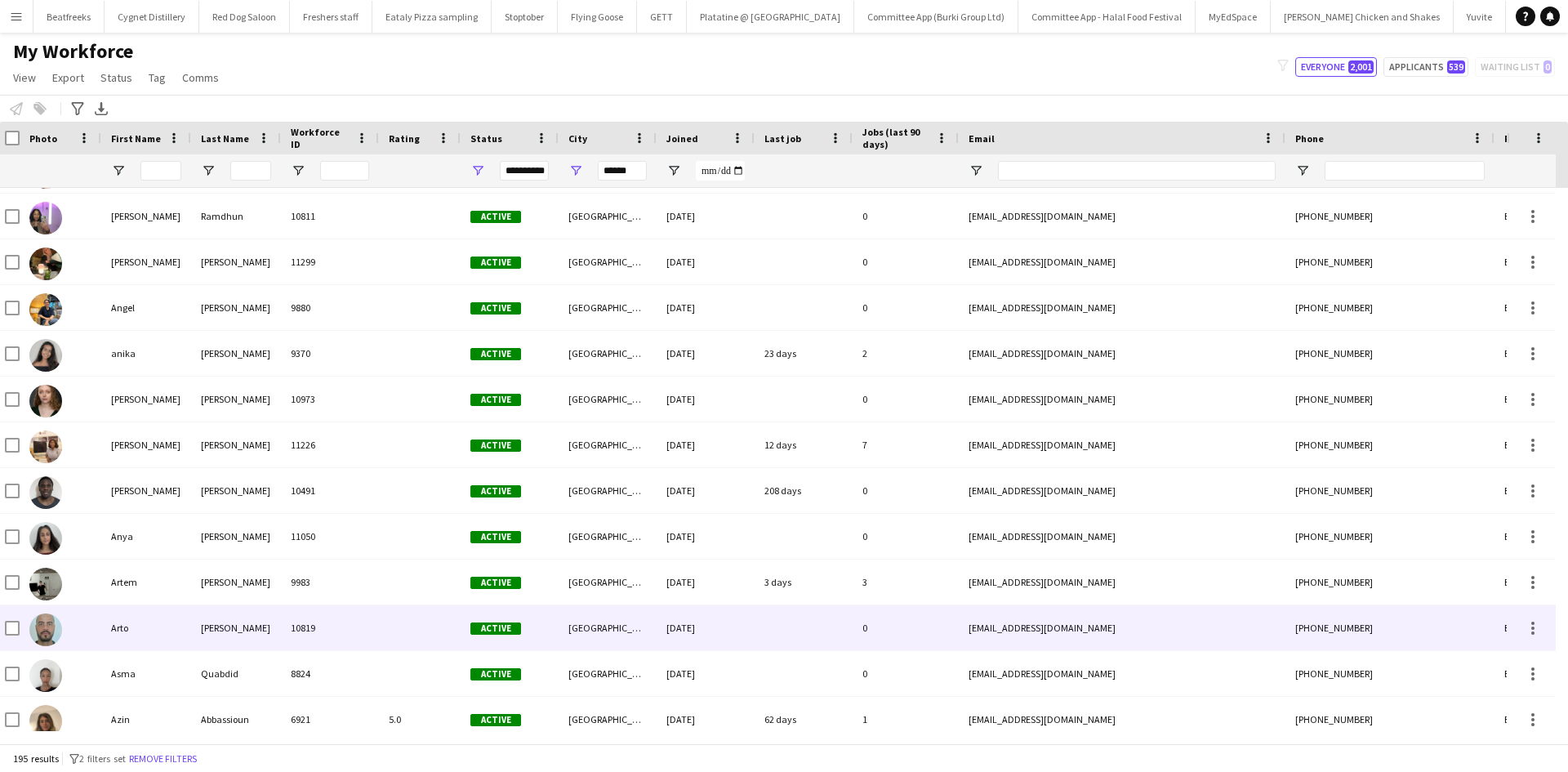
scroll to position [1002, 0]
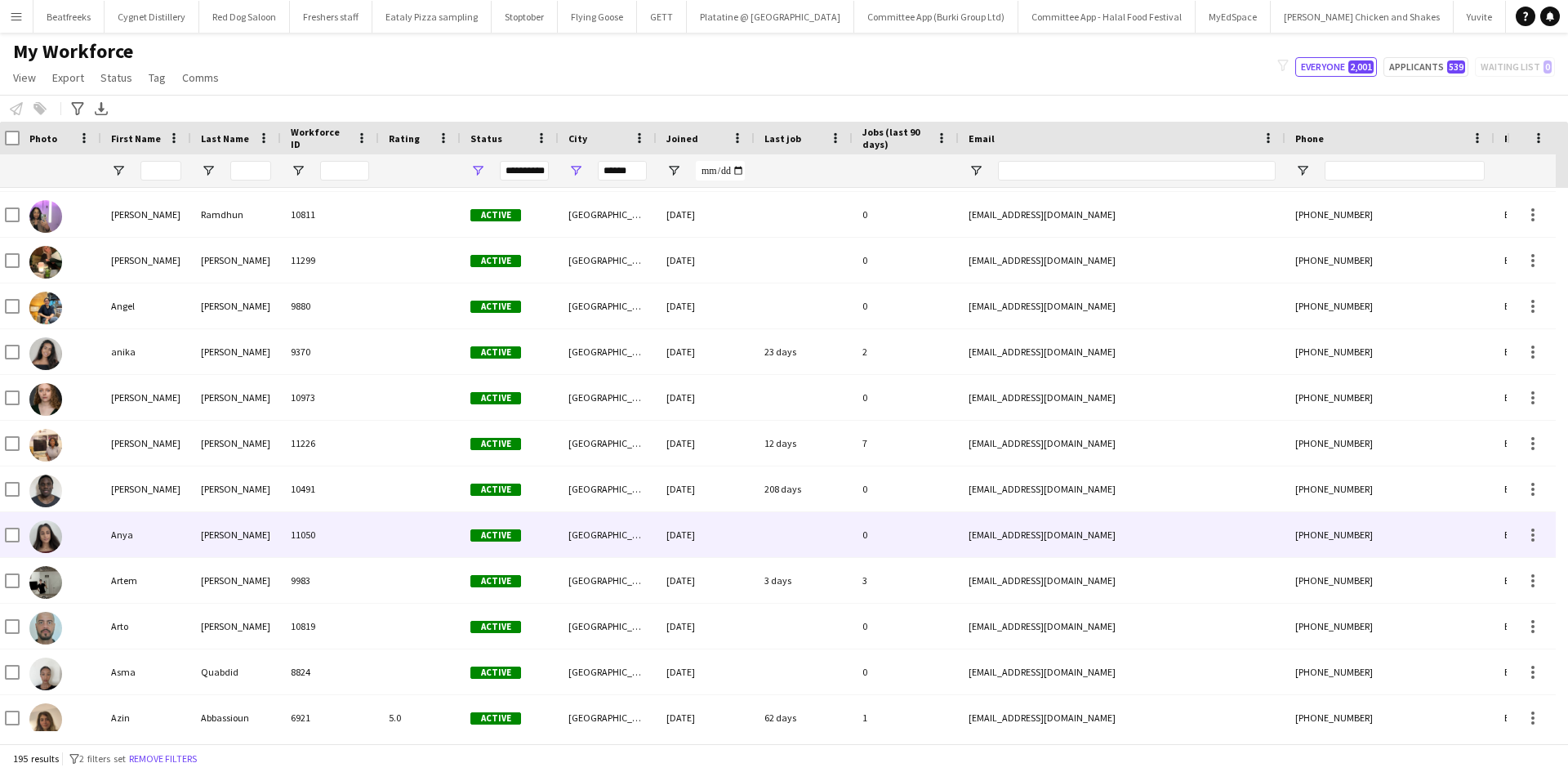
click at [233, 537] on div "Vadgama" at bounding box center [236, 535] width 90 height 45
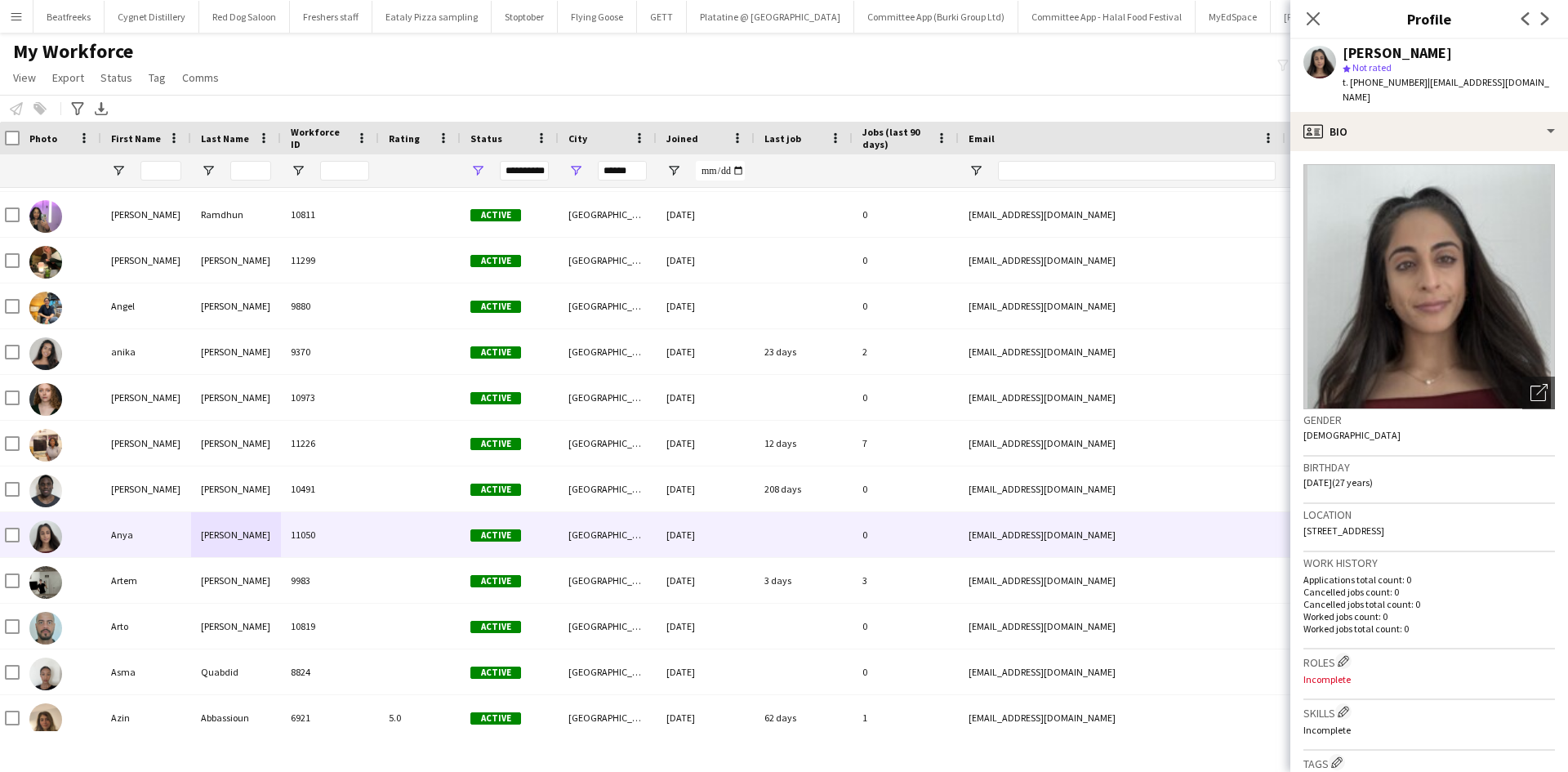
click at [1303, 10] on div "Close pop-in" at bounding box center [1313, 19] width 46 height 38
click at [1306, 16] on icon "Close pop-in" at bounding box center [1313, 18] width 16 height 16
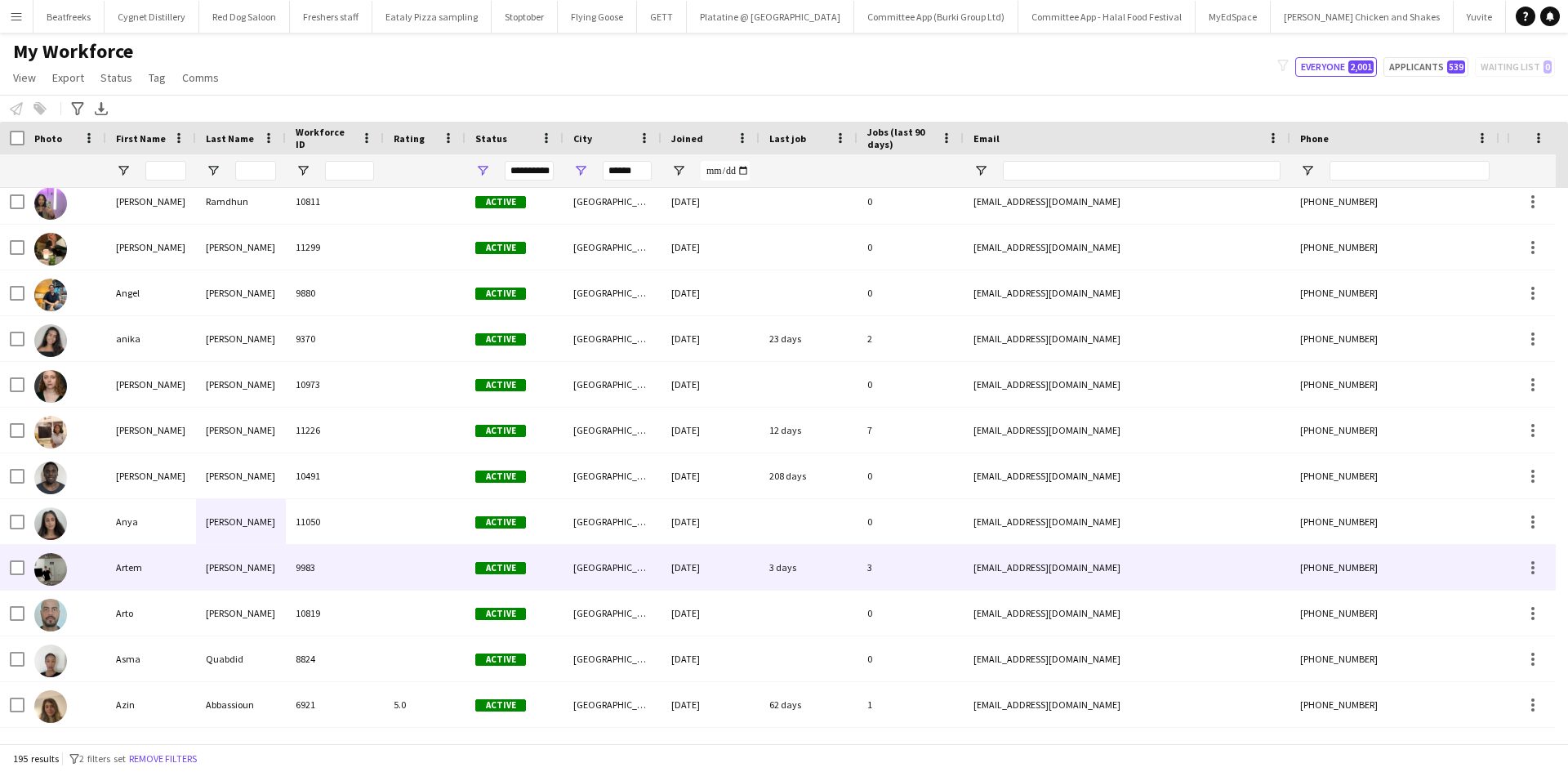
scroll to position [982, 0]
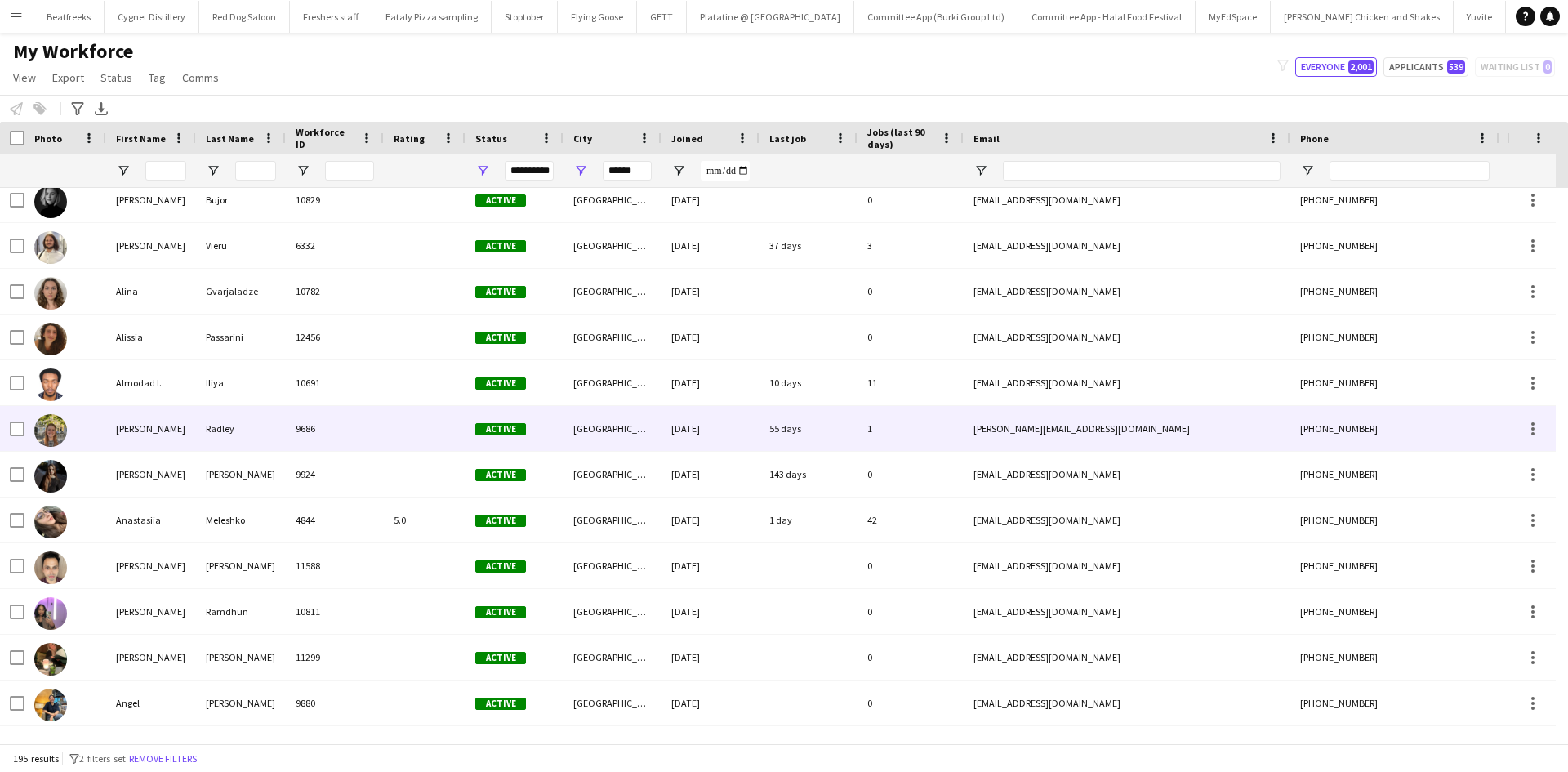
click at [53, 435] on img at bounding box center [51, 431] width 33 height 33
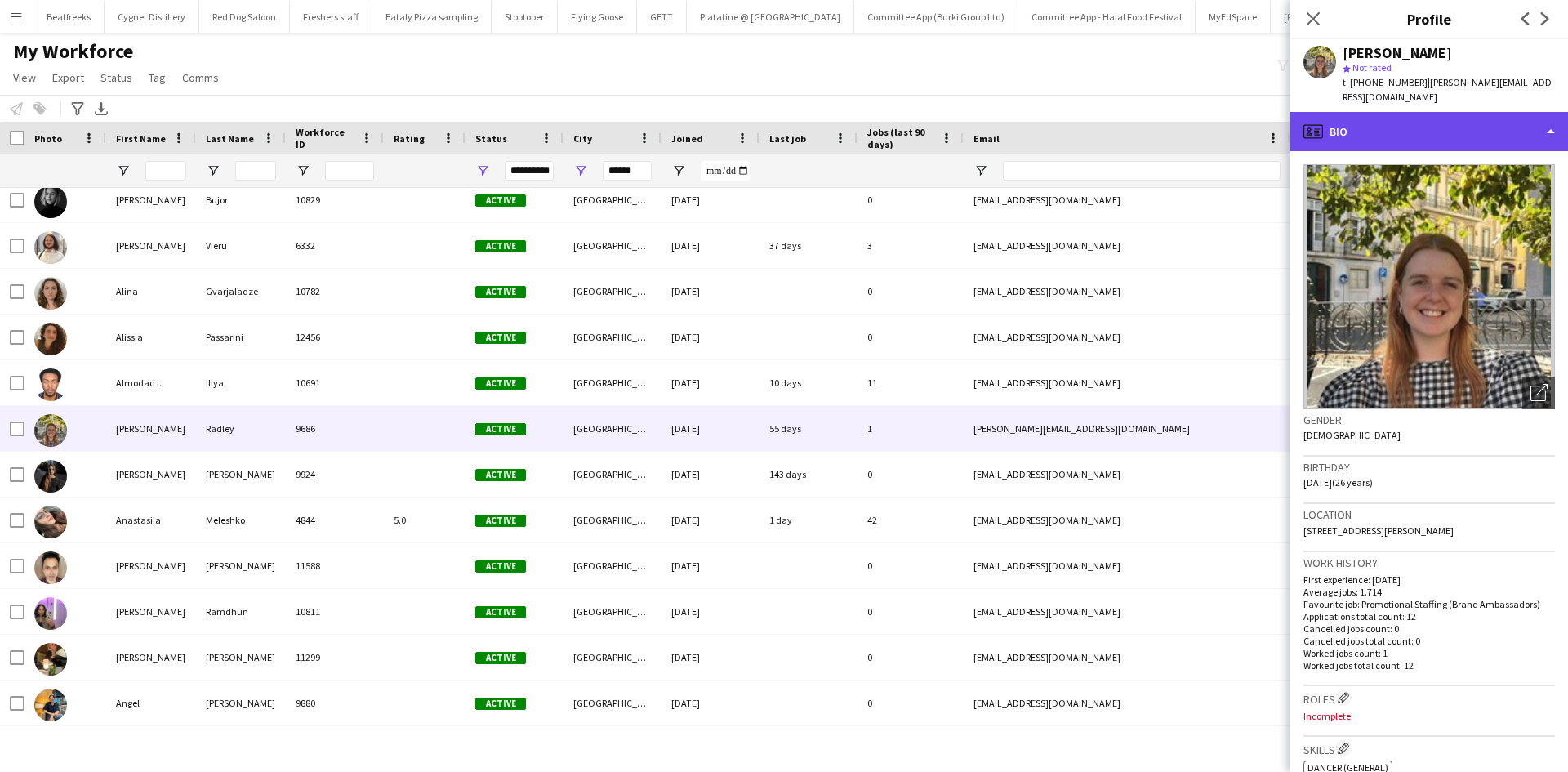
click at [1323, 112] on div "profile Bio" at bounding box center [1430, 131] width 278 height 39
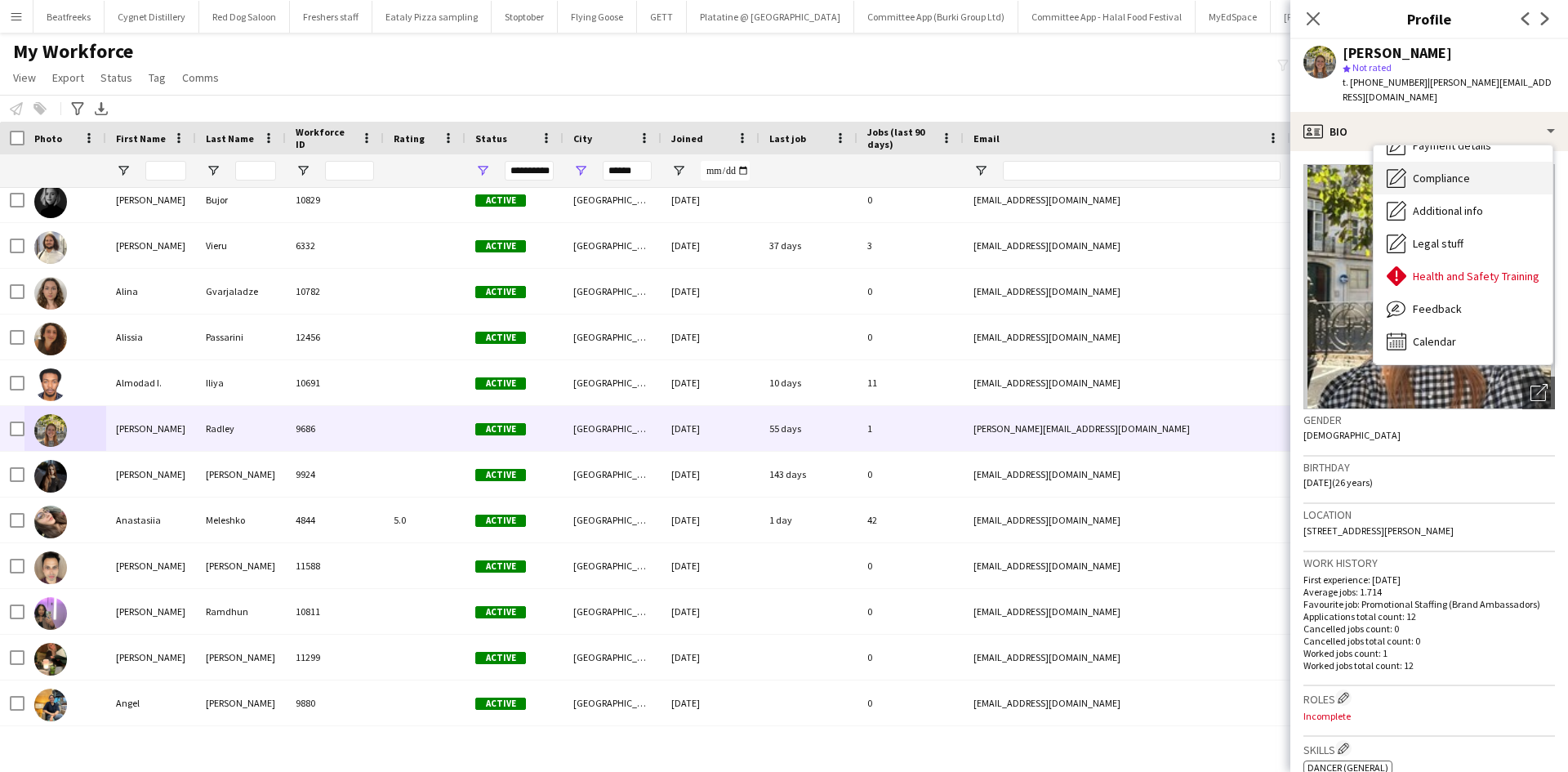
click at [1438, 171] on span "Compliance" at bounding box center [1441, 178] width 57 height 15
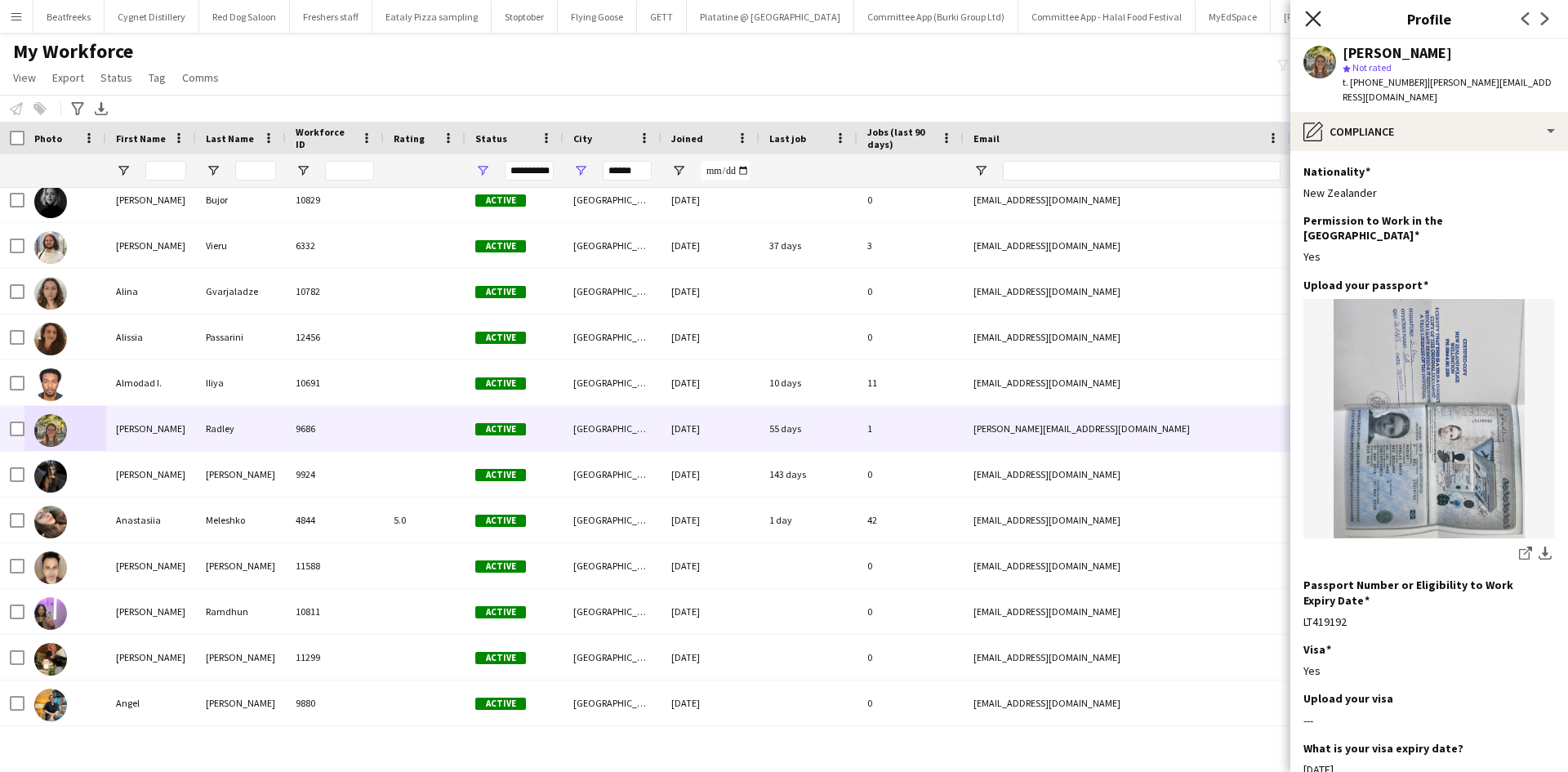
click at [1310, 17] on icon "Close pop-in" at bounding box center [1313, 18] width 16 height 16
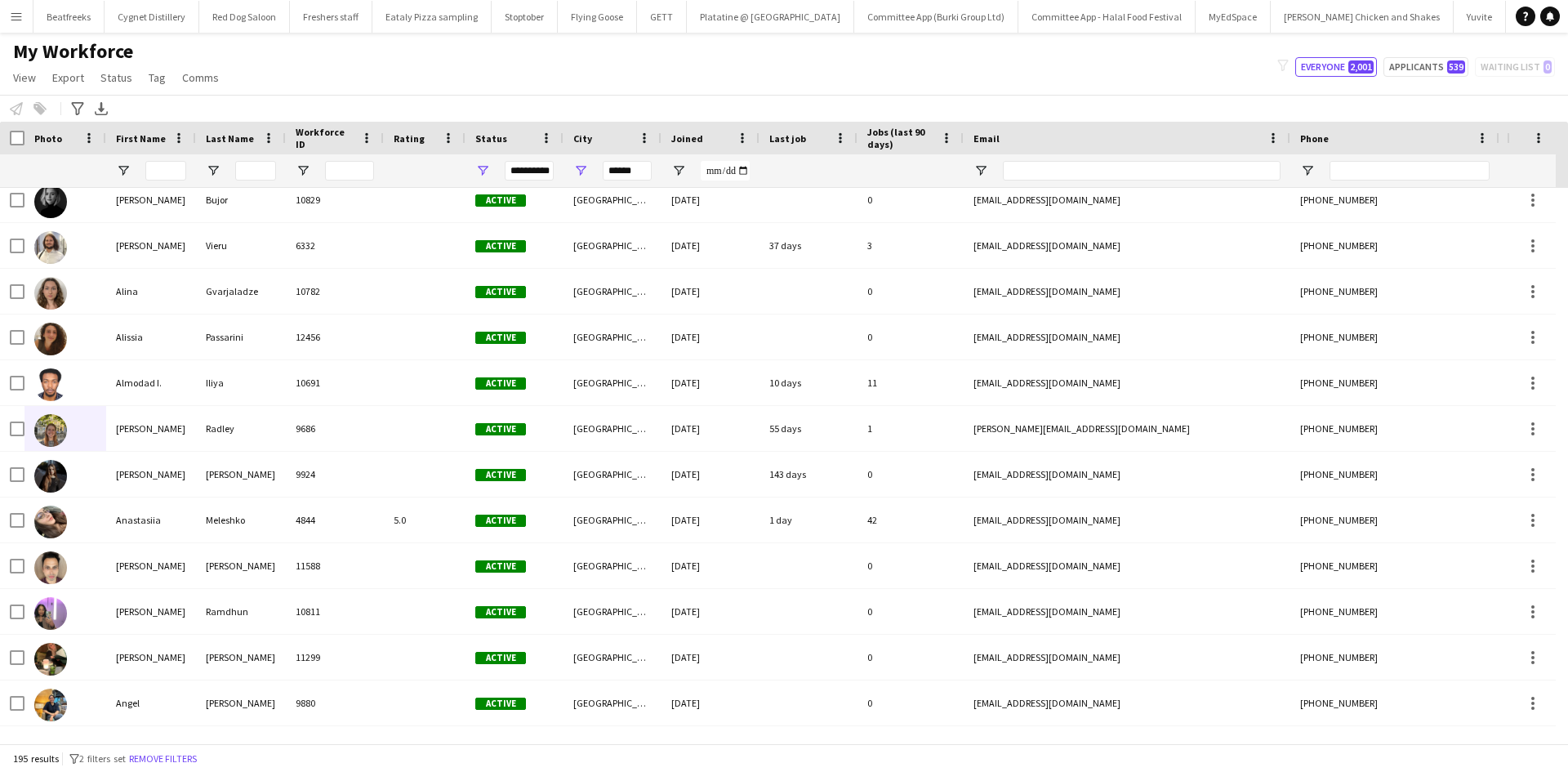
click at [18, 28] on button "Menu" at bounding box center [16, 16] width 33 height 33
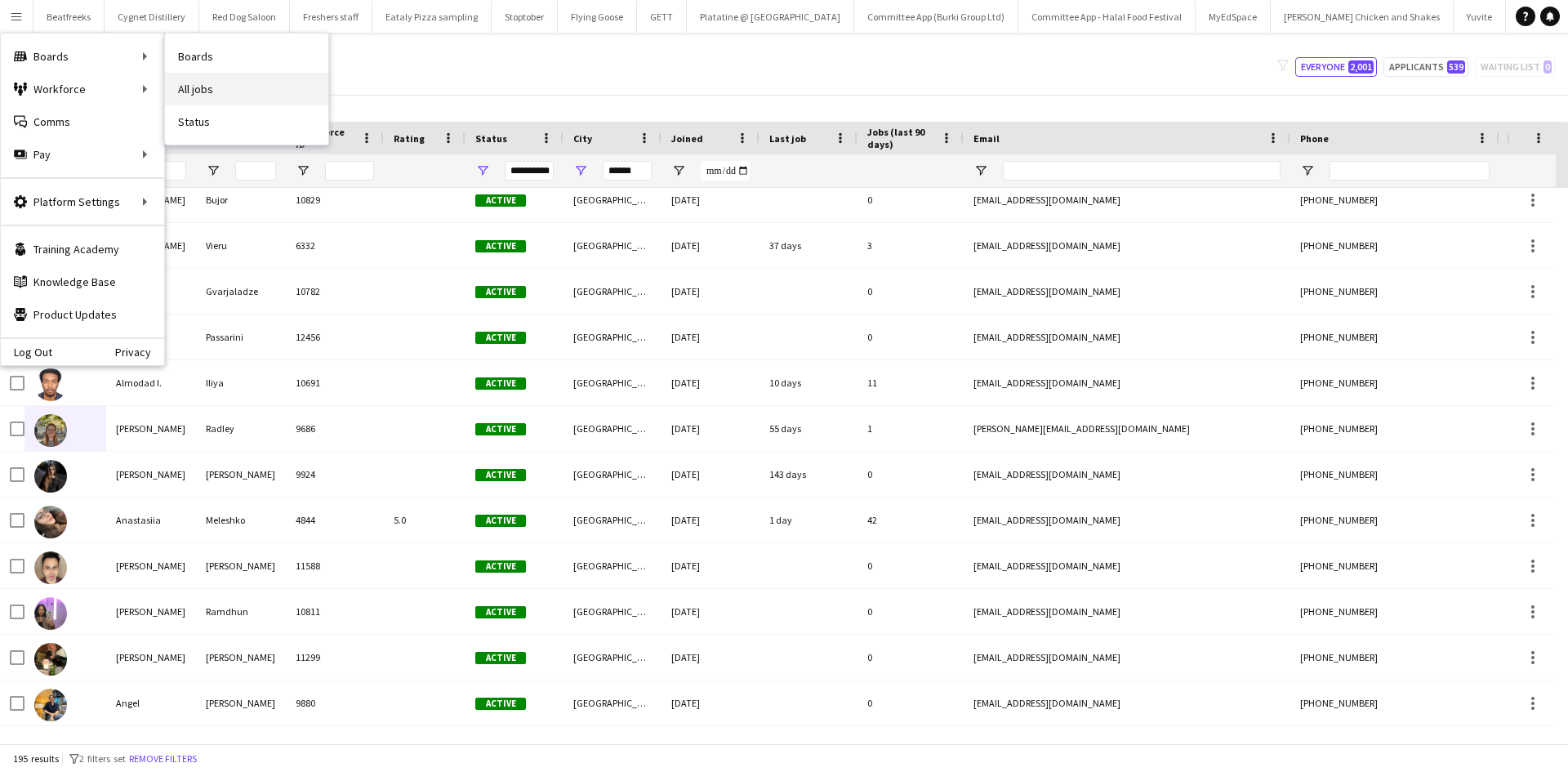
click at [203, 89] on link "All jobs" at bounding box center [246, 89] width 163 height 33
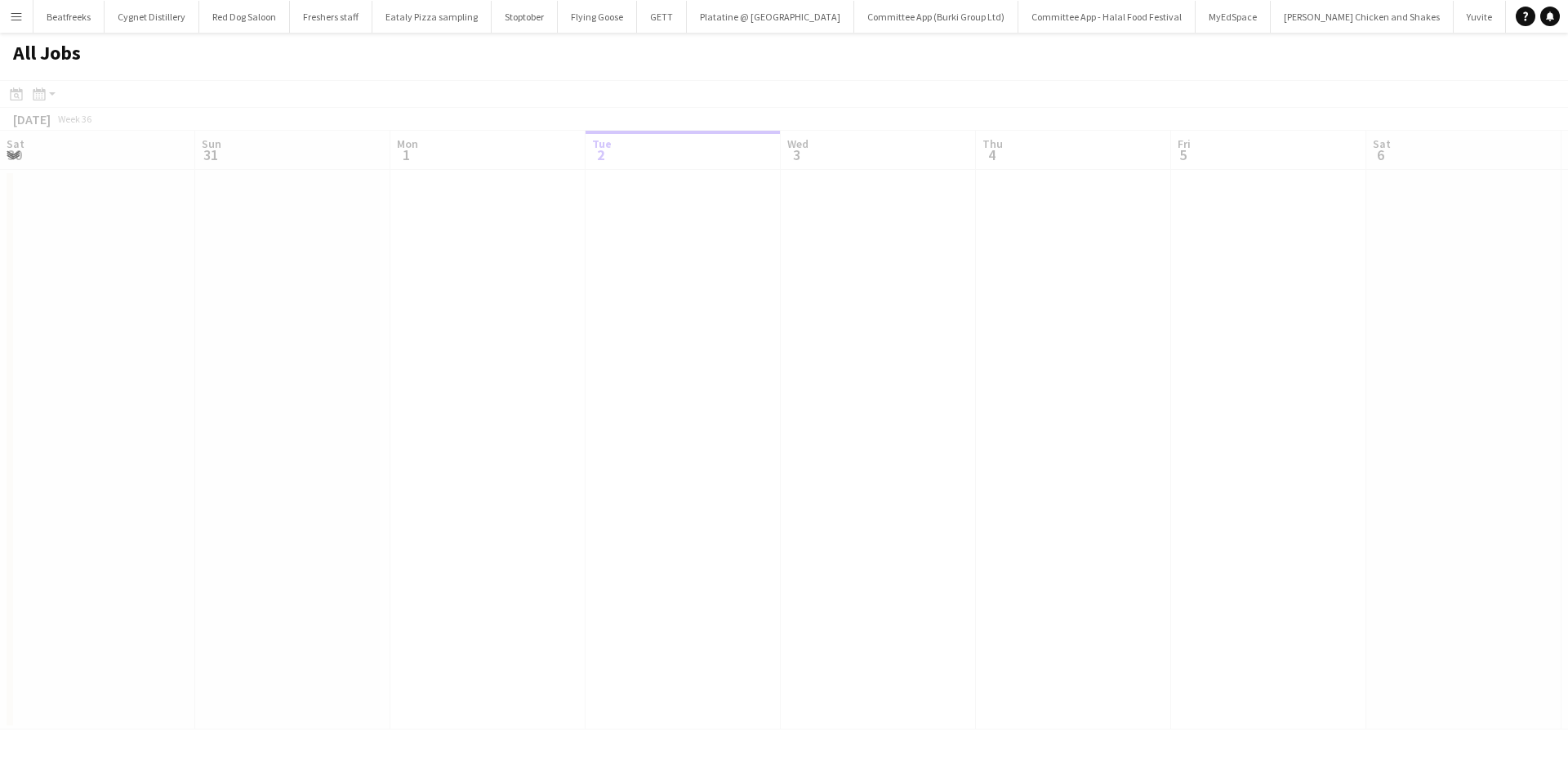
scroll to position [0, 390]
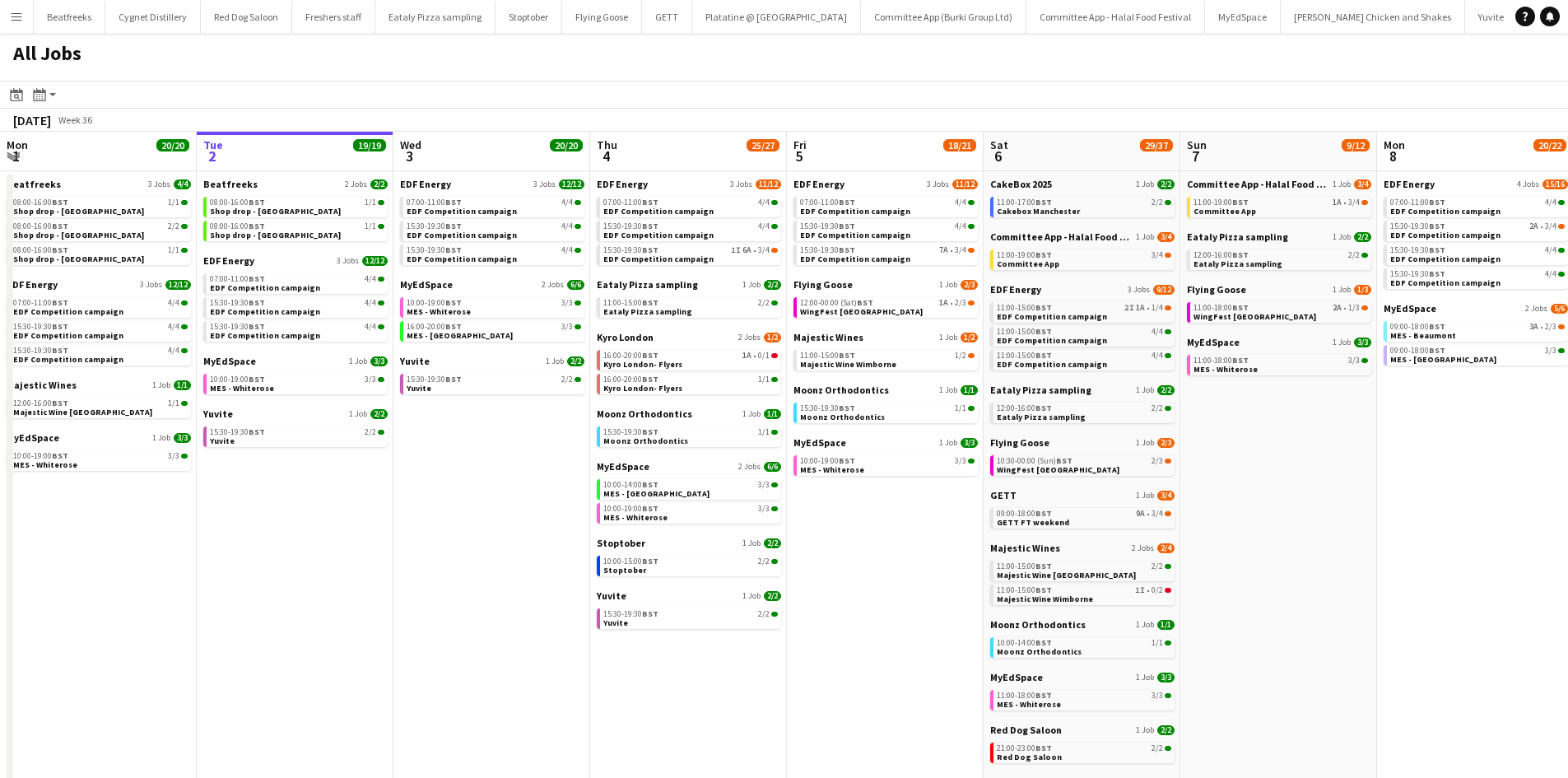
click at [17, 8] on button "Menu" at bounding box center [17, 17] width 33 height 33
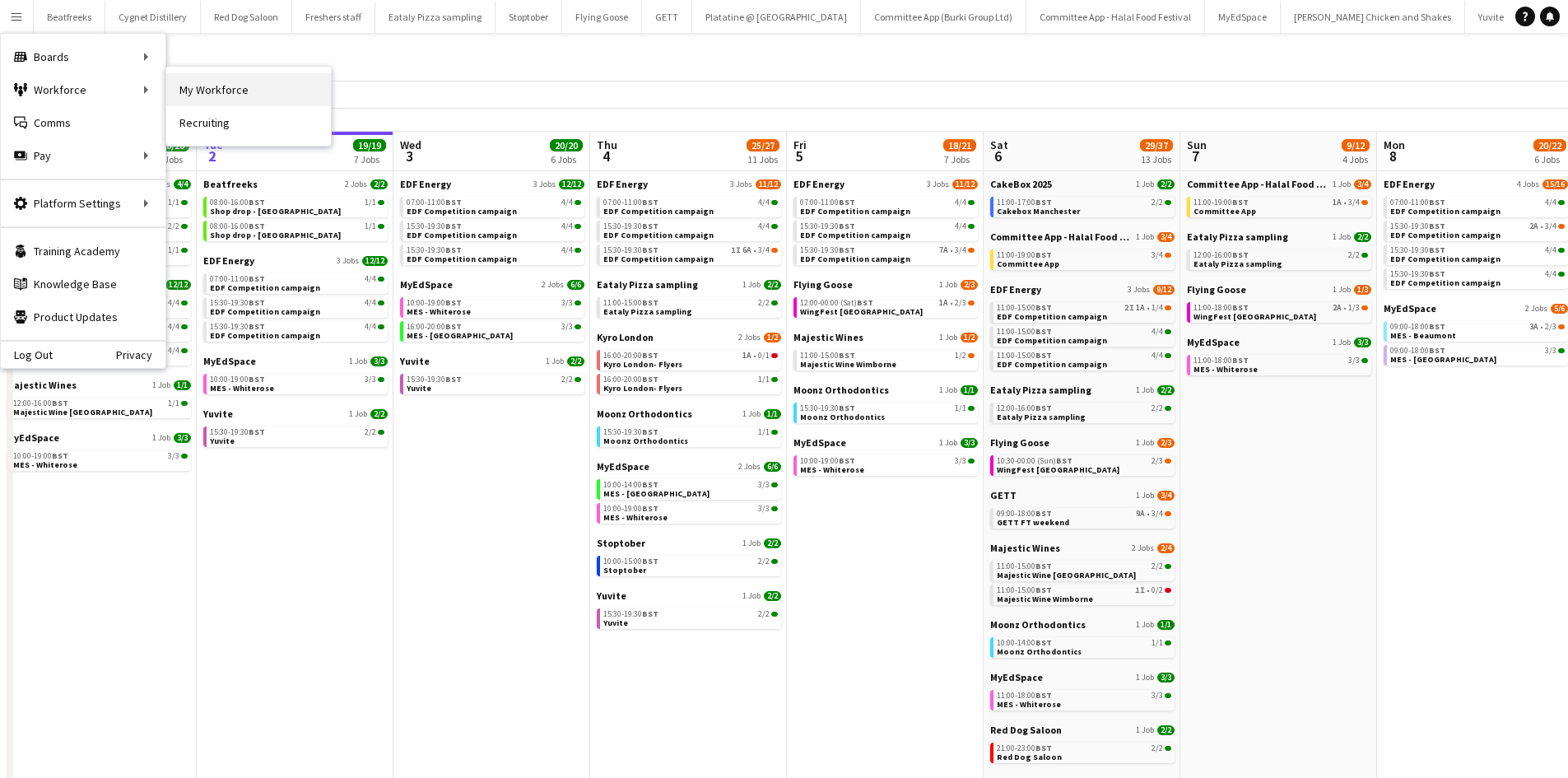
click at [177, 91] on link "My Workforce" at bounding box center [248, 90] width 164 height 33
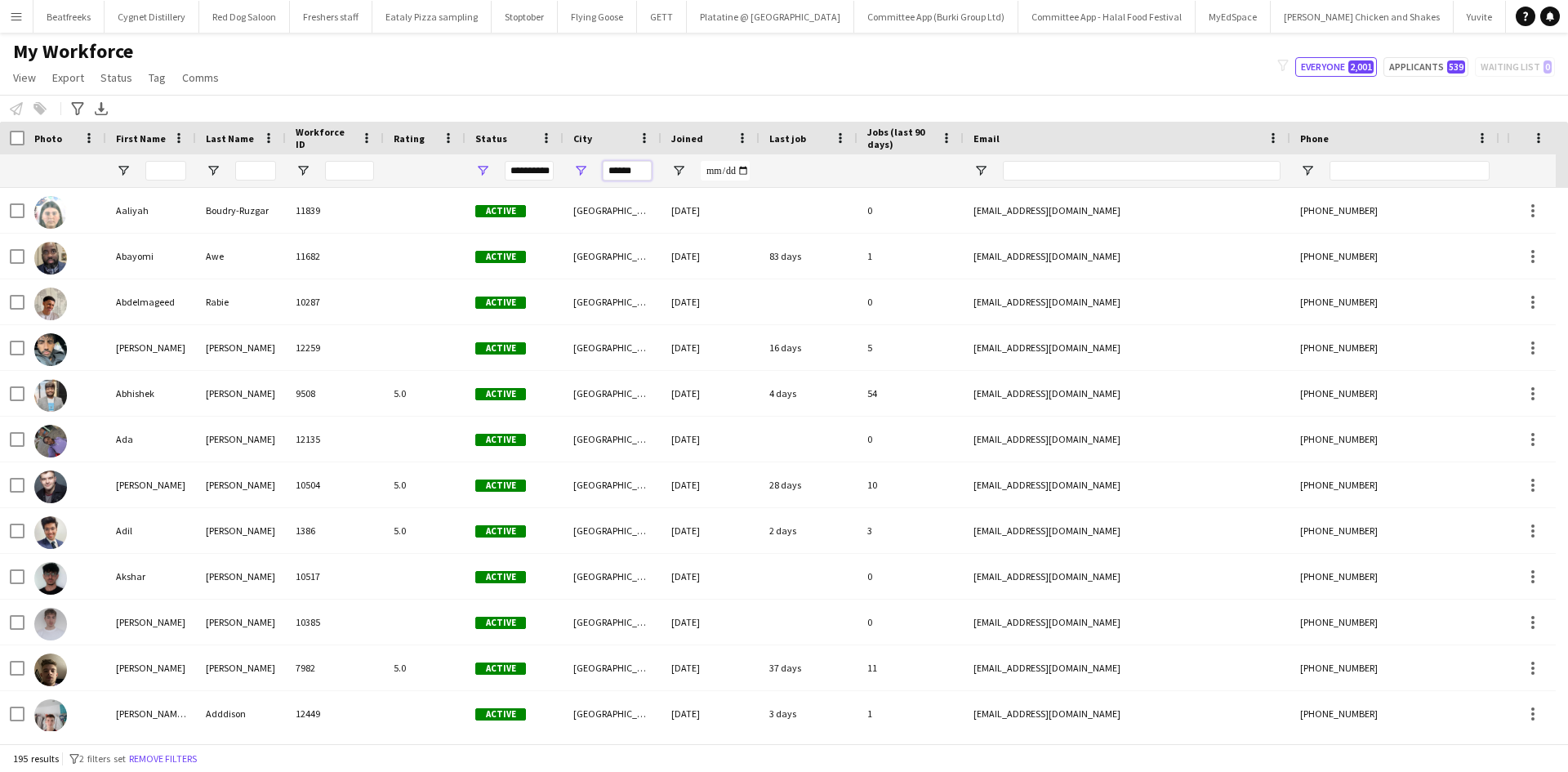
click at [638, 175] on input "******" at bounding box center [627, 170] width 49 height 20
drag, startPoint x: 643, startPoint y: 175, endPoint x: 519, endPoint y: 176, distance: 124.0
click at [519, 176] on div "**********" at bounding box center [885, 171] width 1771 height 33
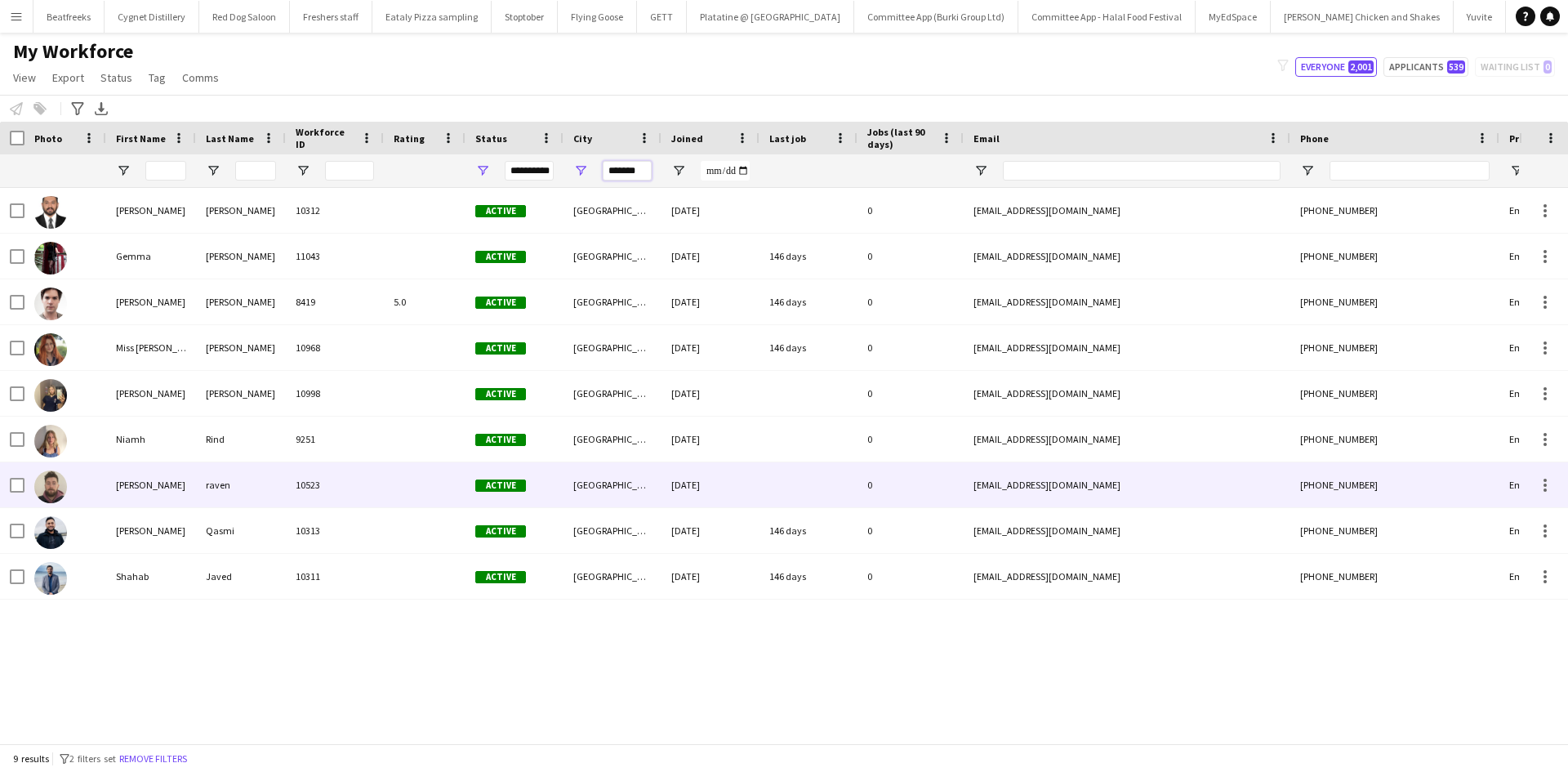
type input "*******"
click at [54, 491] on img at bounding box center [51, 487] width 33 height 33
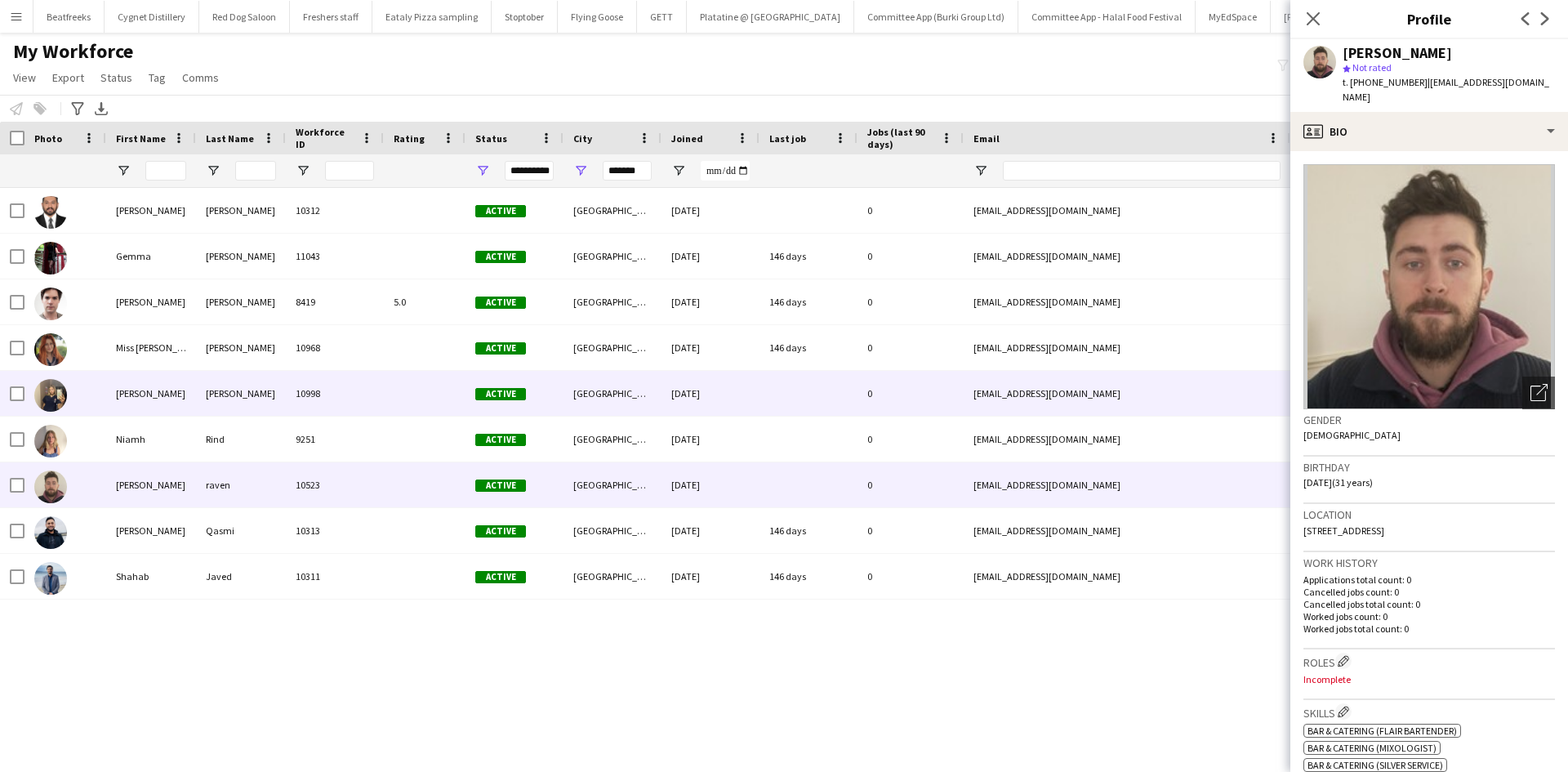
click at [54, 401] on img at bounding box center [51, 395] width 33 height 33
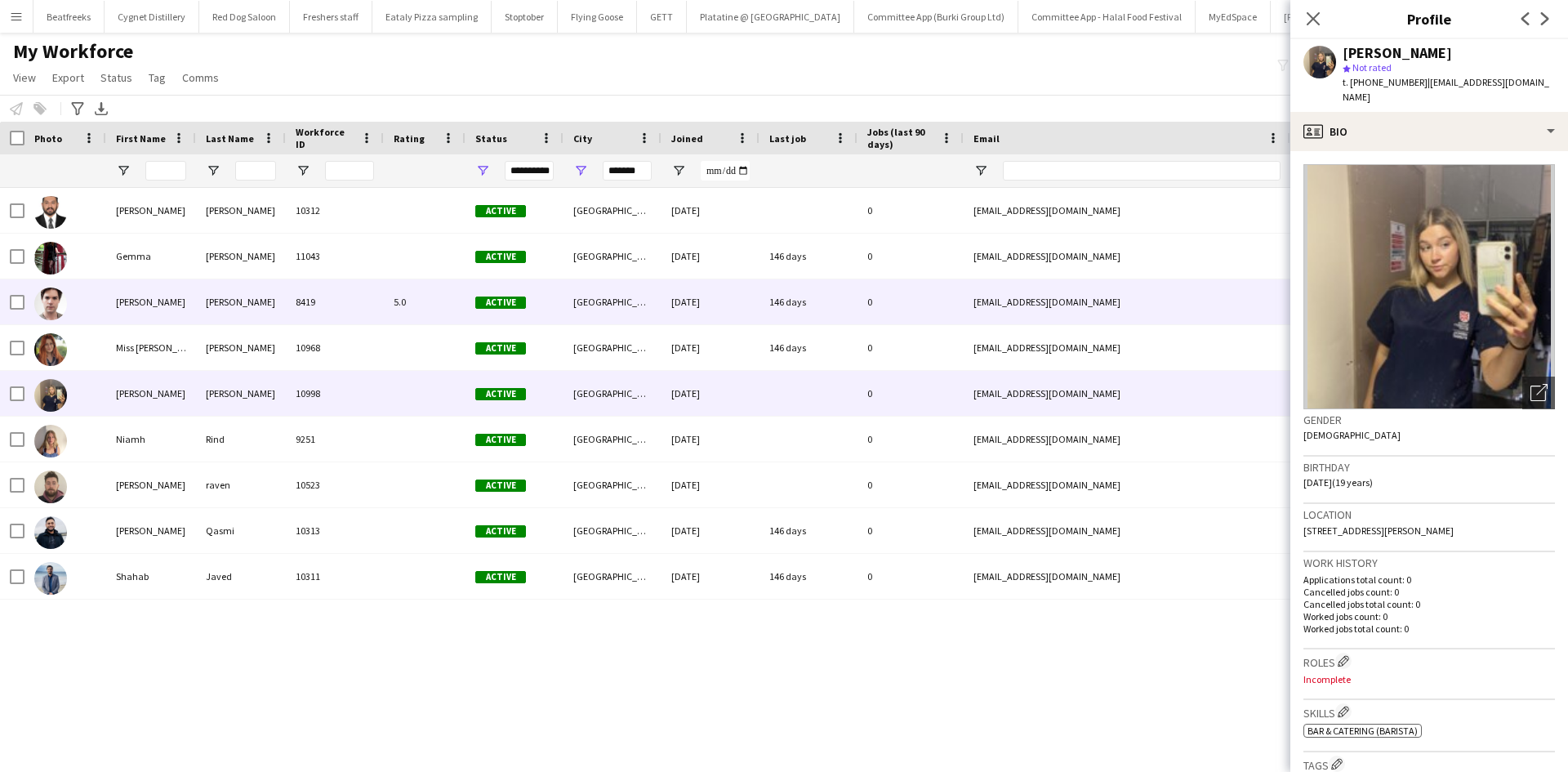
click at [47, 313] on img at bounding box center [51, 304] width 33 height 33
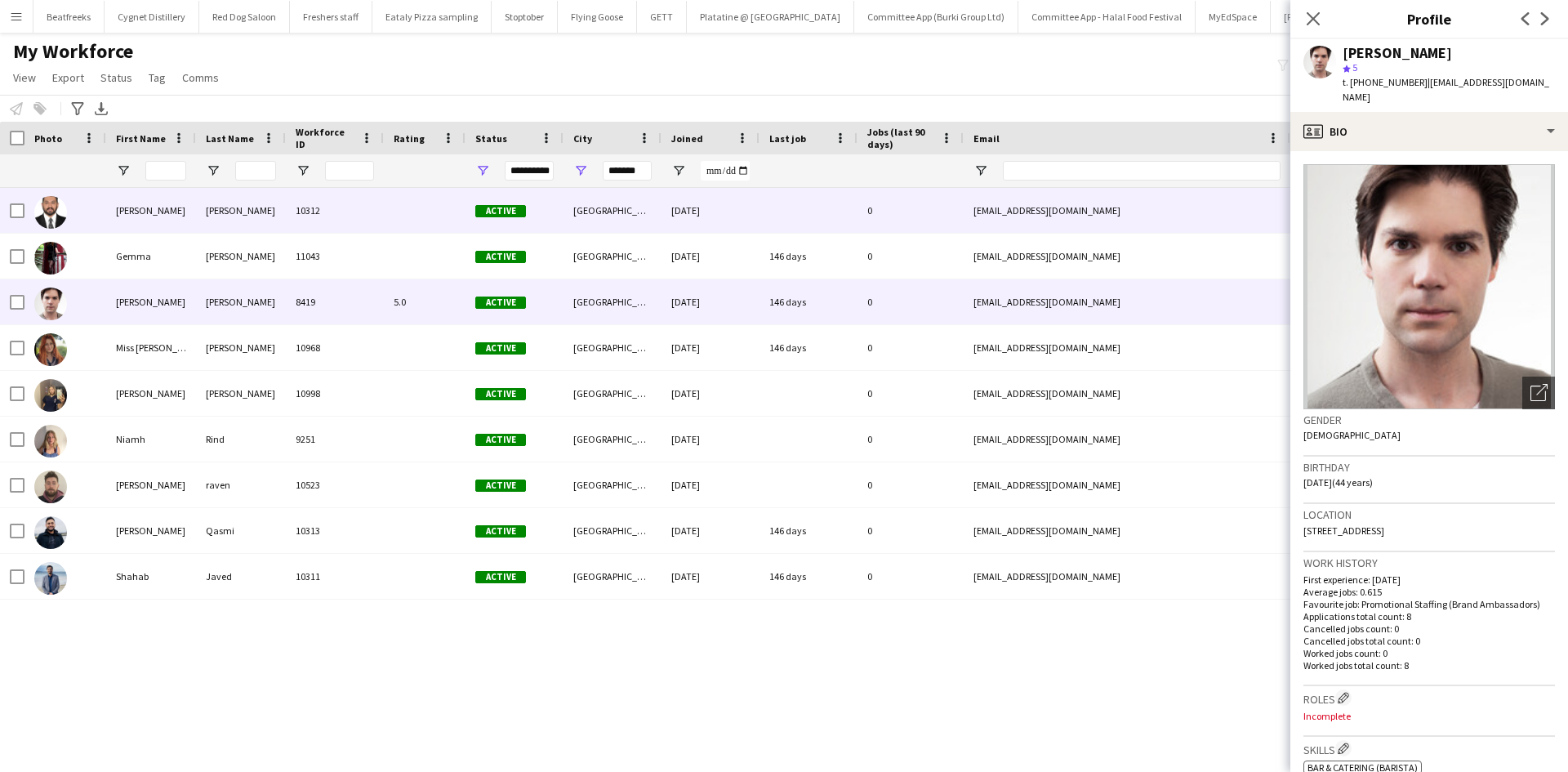
click at [83, 212] on div at bounding box center [65, 211] width 82 height 45
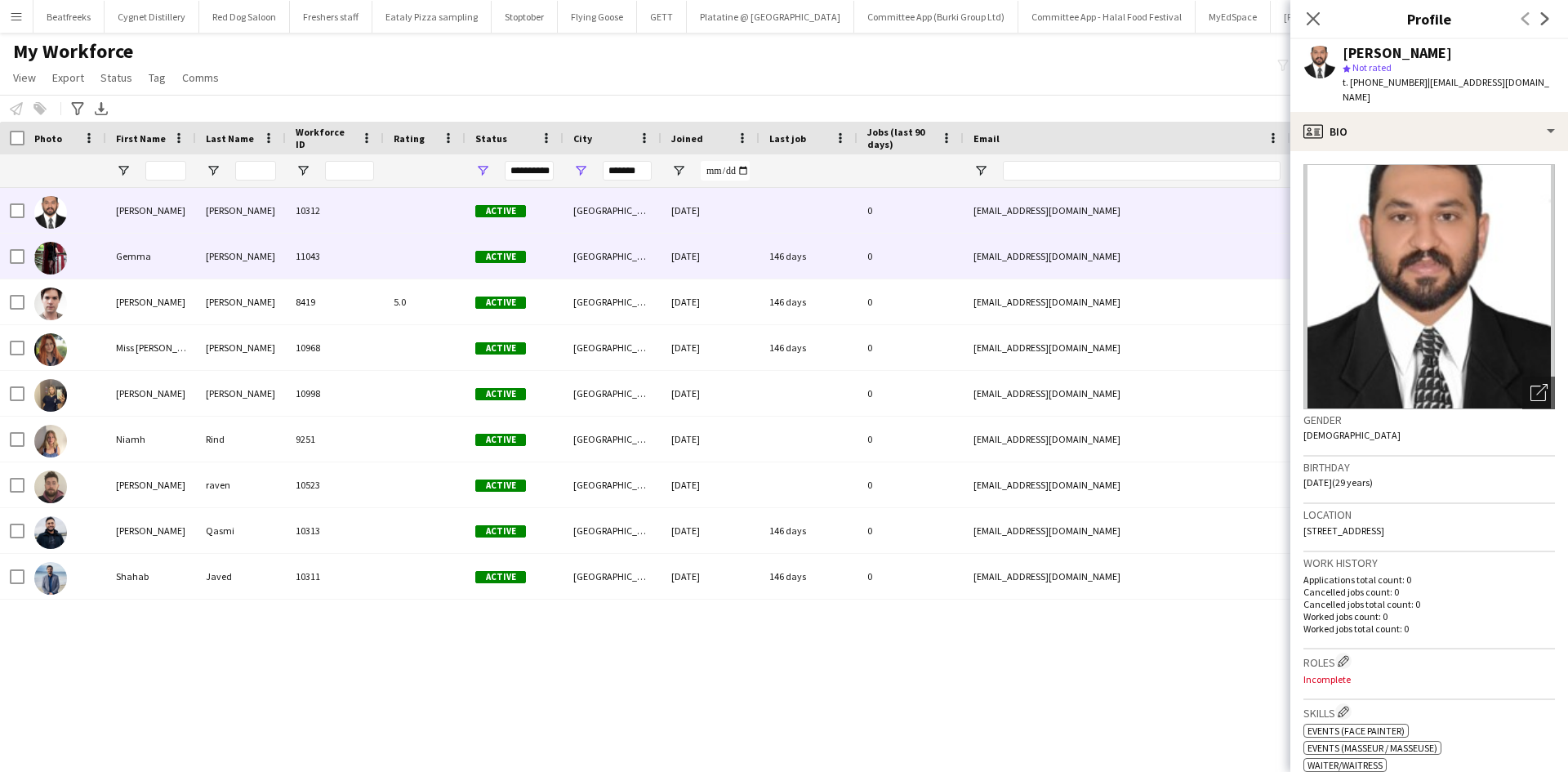
click at [99, 250] on div at bounding box center [65, 256] width 82 height 45
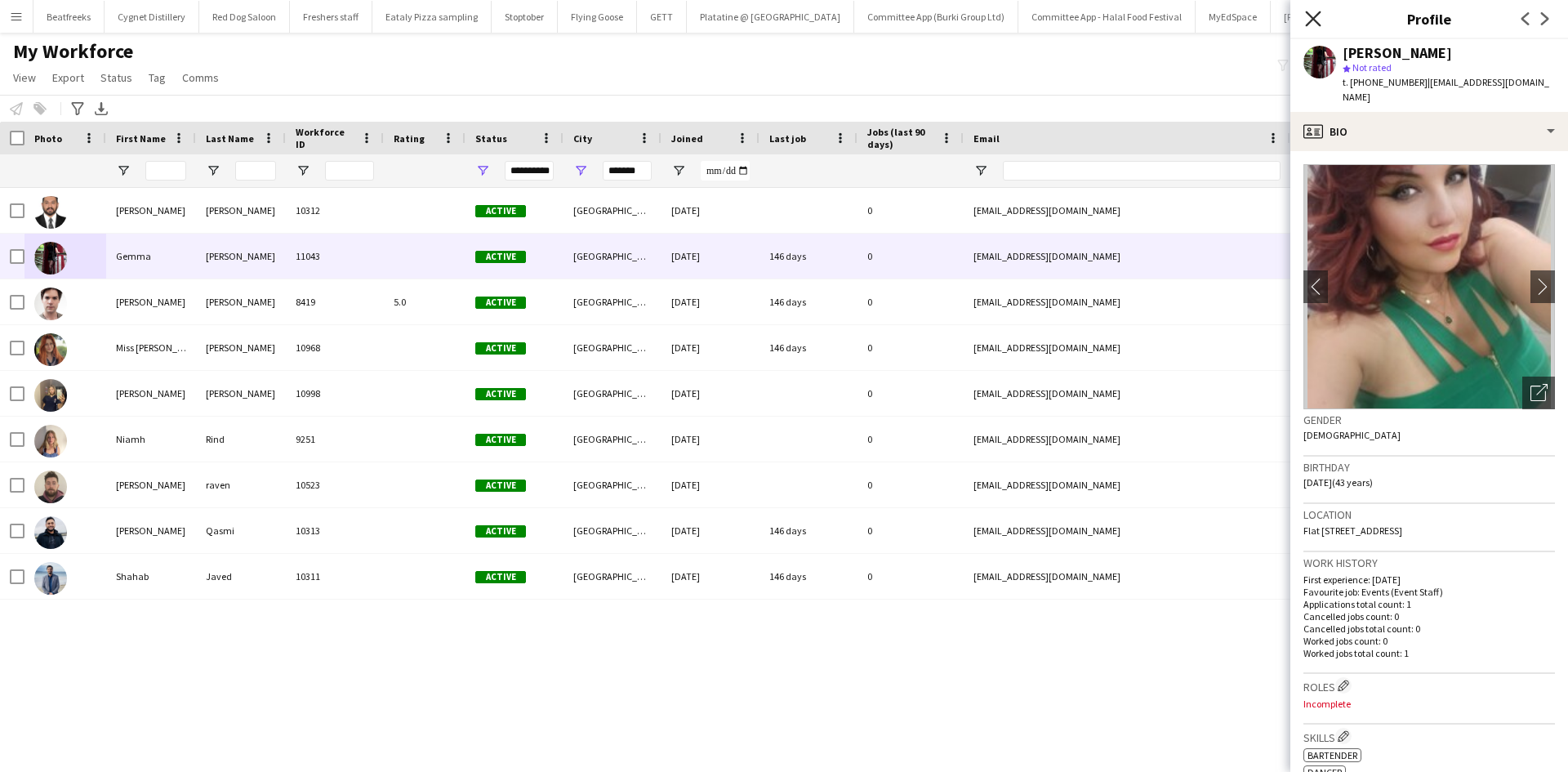
click at [1307, 21] on icon "Close pop-in" at bounding box center [1313, 18] width 16 height 16
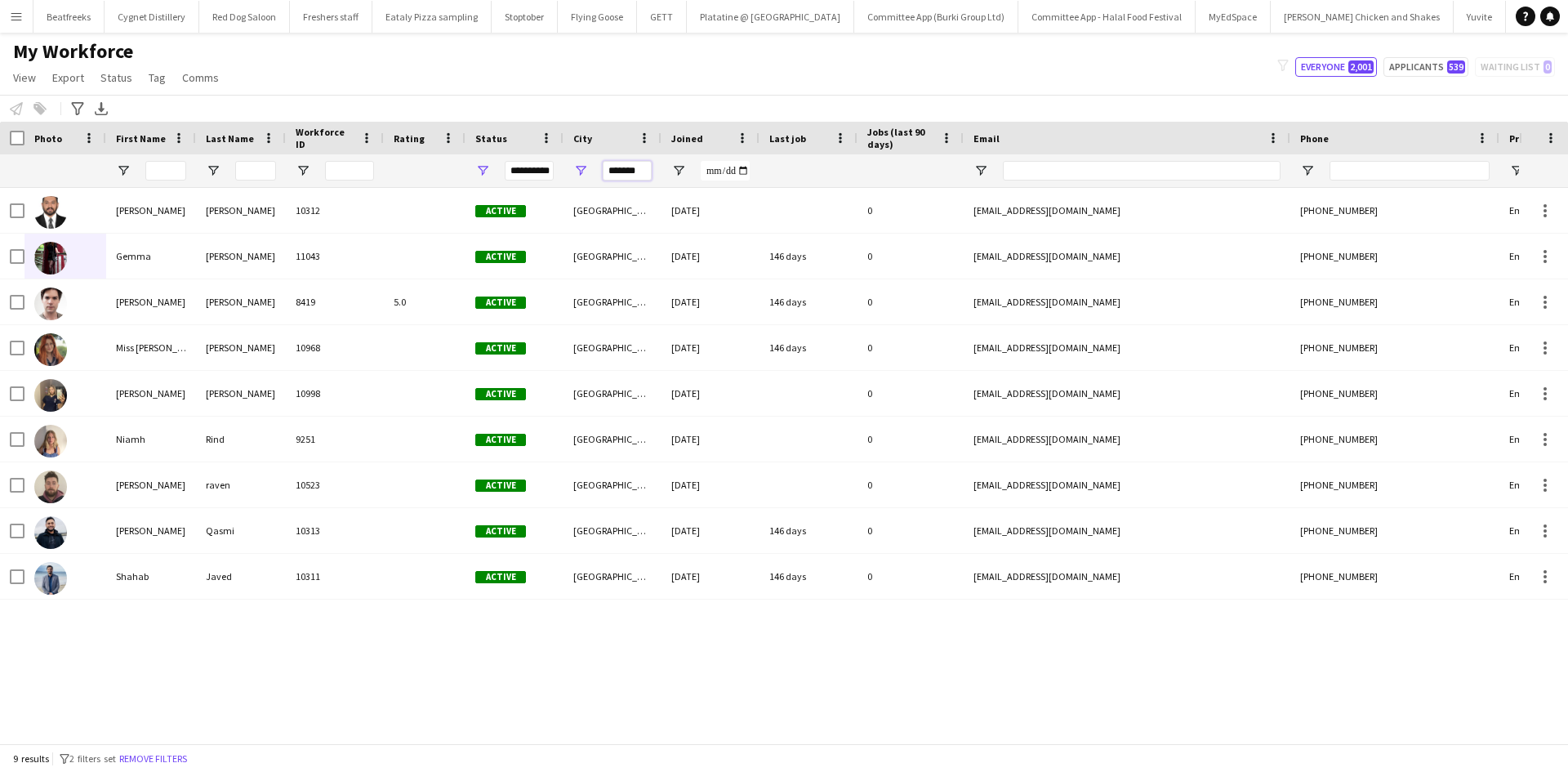
drag, startPoint x: 642, startPoint y: 174, endPoint x: 593, endPoint y: 176, distance: 49.0
click at [593, 176] on div "*******" at bounding box center [613, 171] width 98 height 33
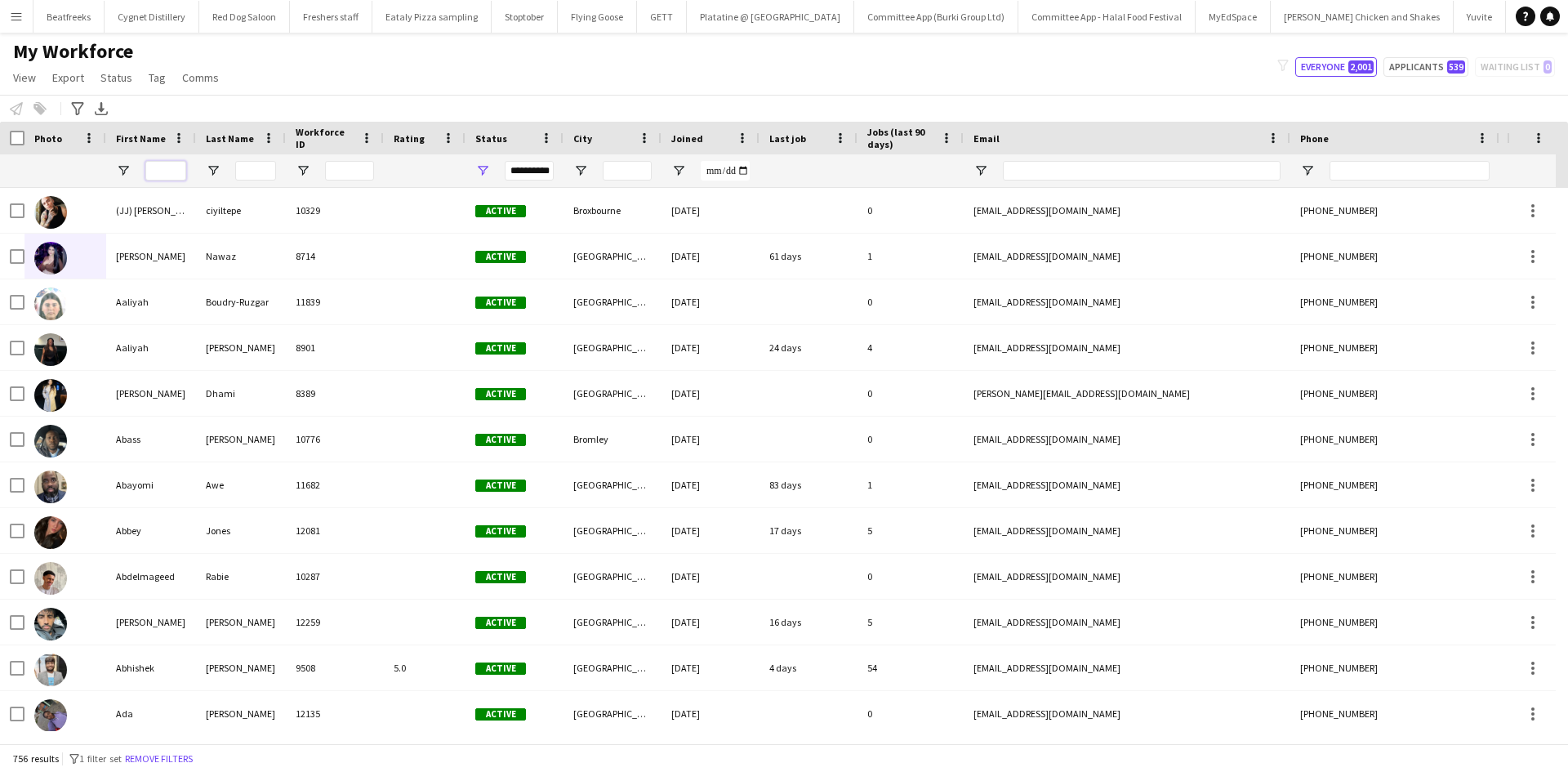
click at [156, 169] on input "First Name Filter Input" at bounding box center [165, 170] width 41 height 20
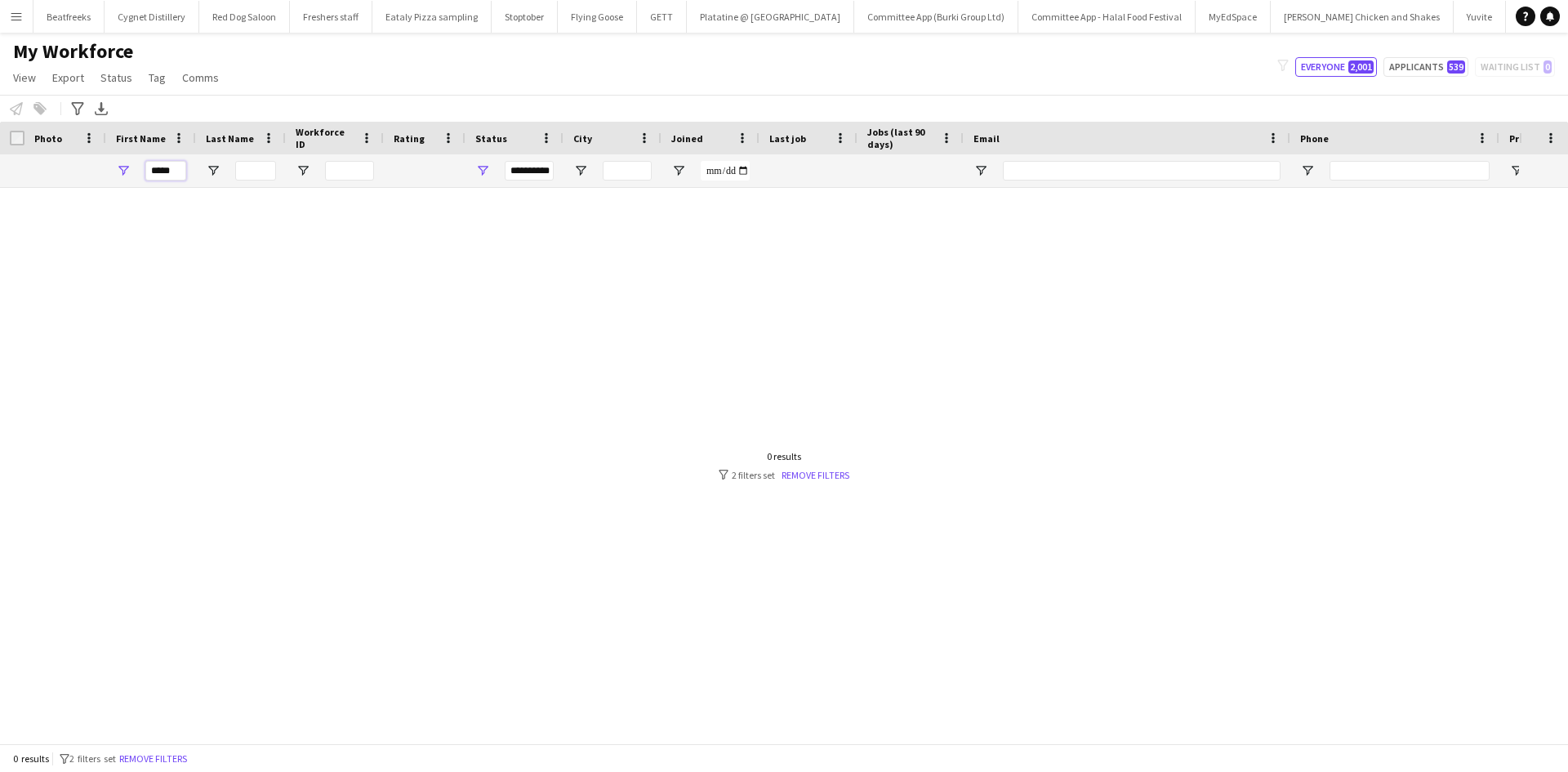
type input "*****"
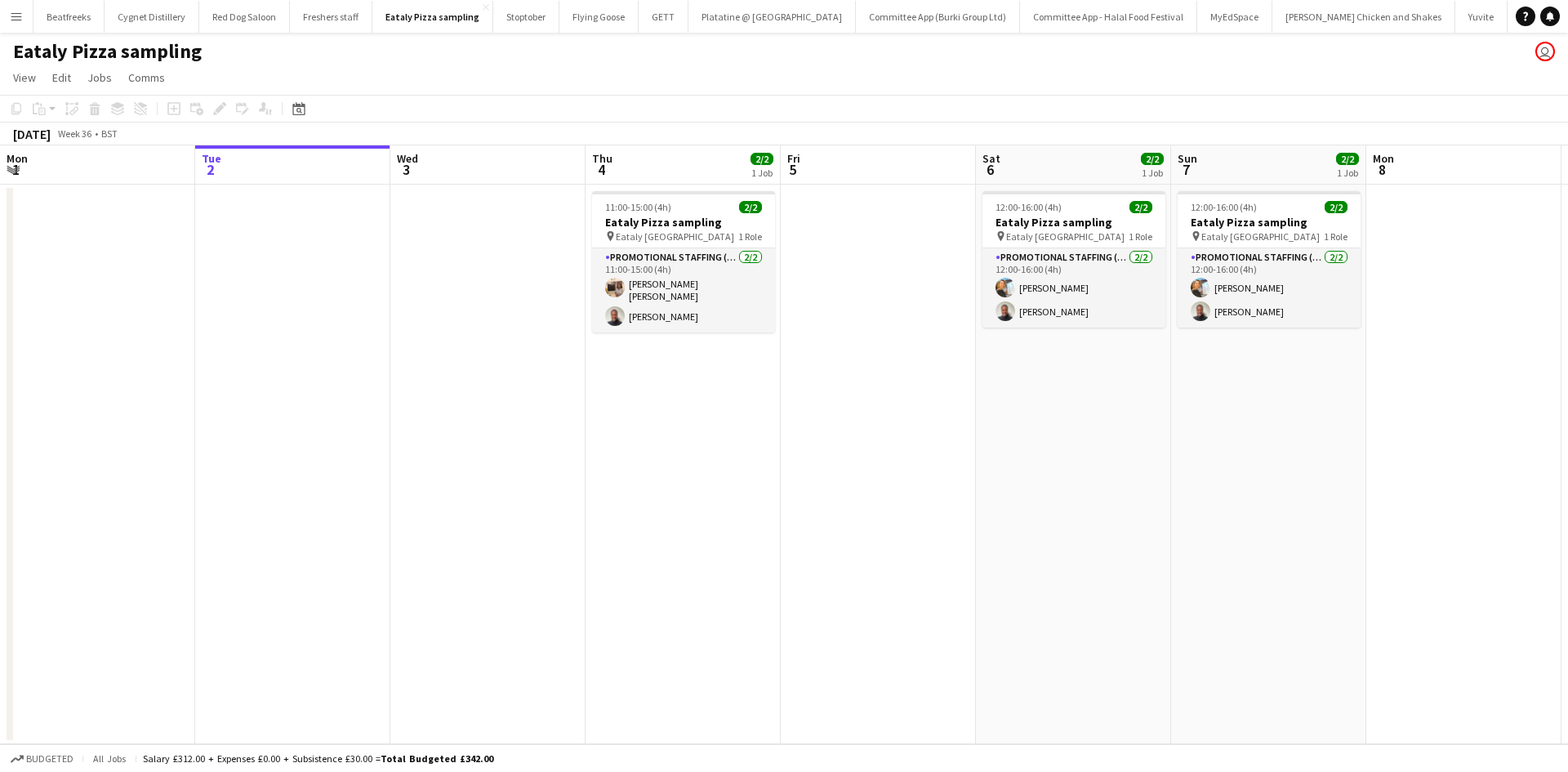
click at [22, 22] on app-icon "Menu" at bounding box center [16, 16] width 13 height 13
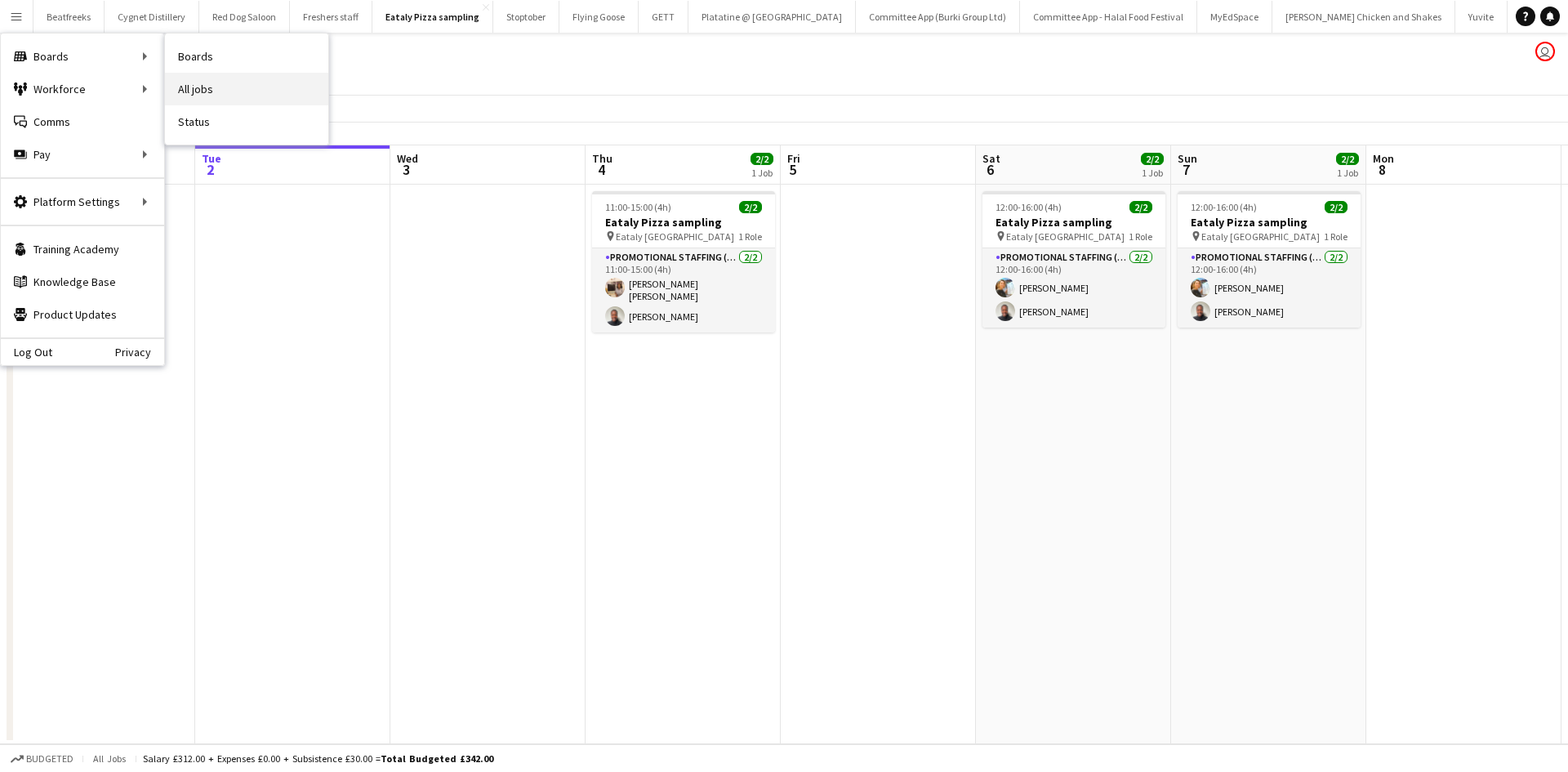
click at [210, 87] on link "All jobs" at bounding box center [246, 89] width 163 height 33
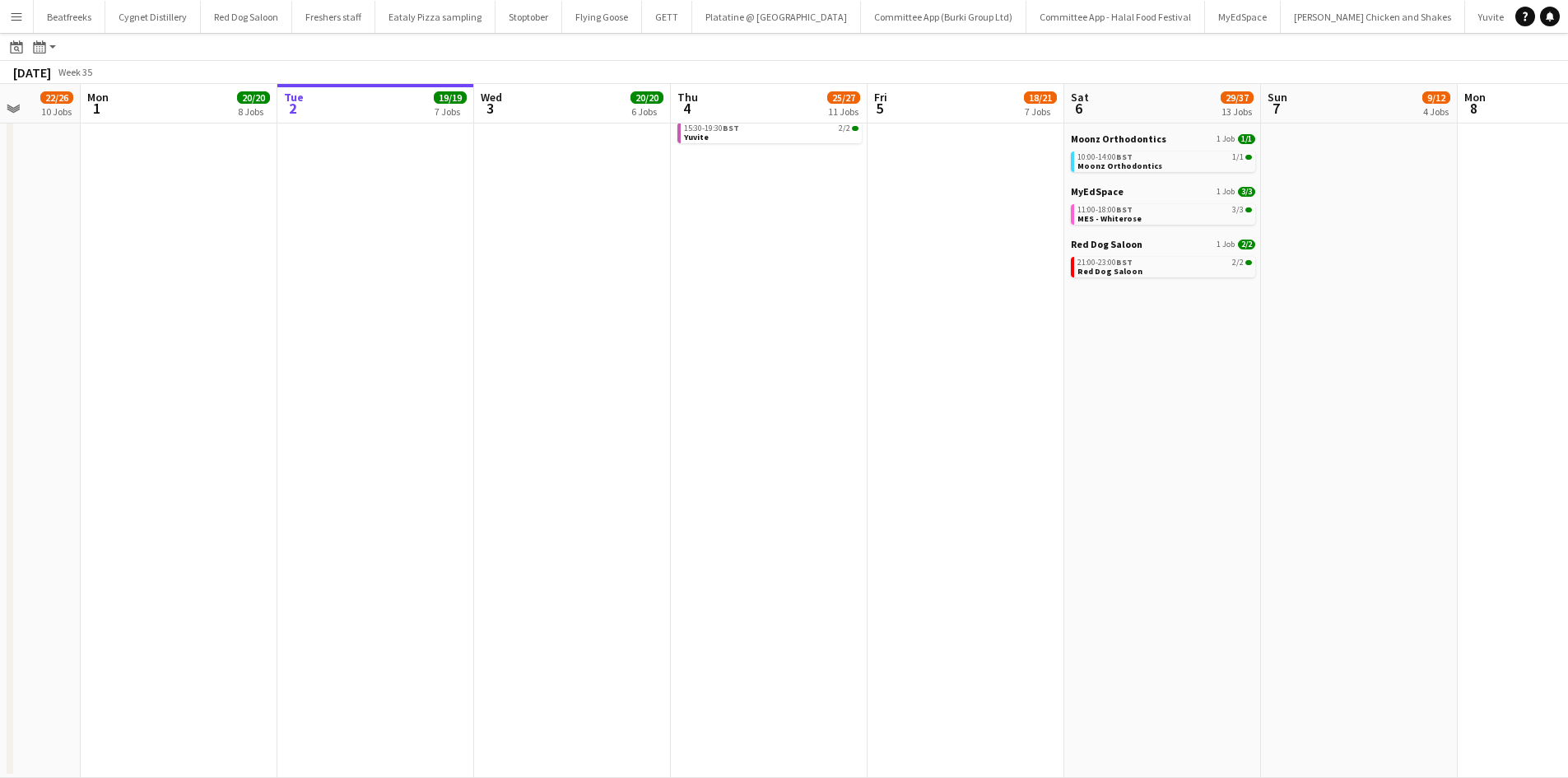
scroll to position [0, 345]
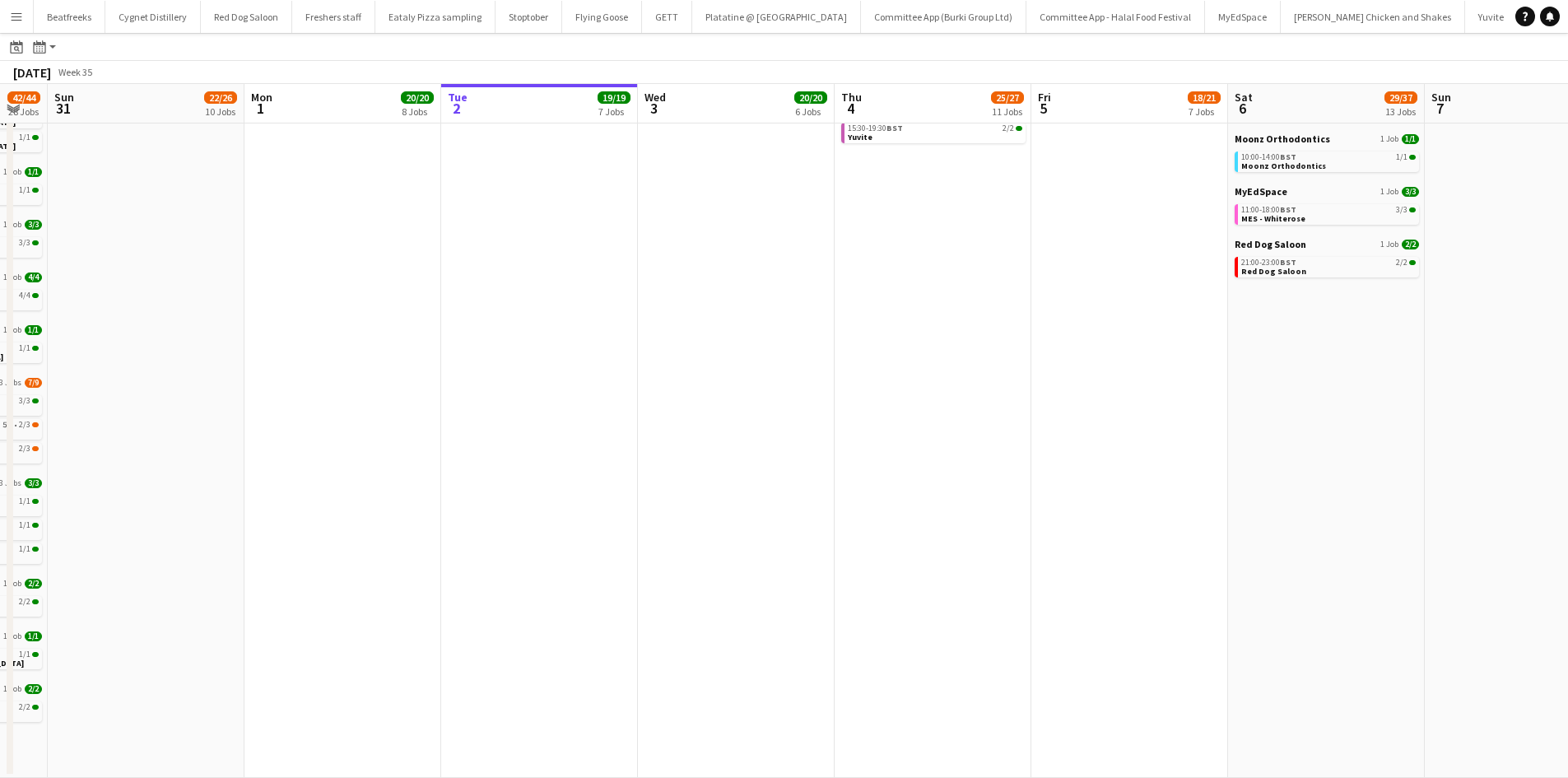
click at [20, 17] on app-icon "Menu" at bounding box center [16, 16] width 13 height 13
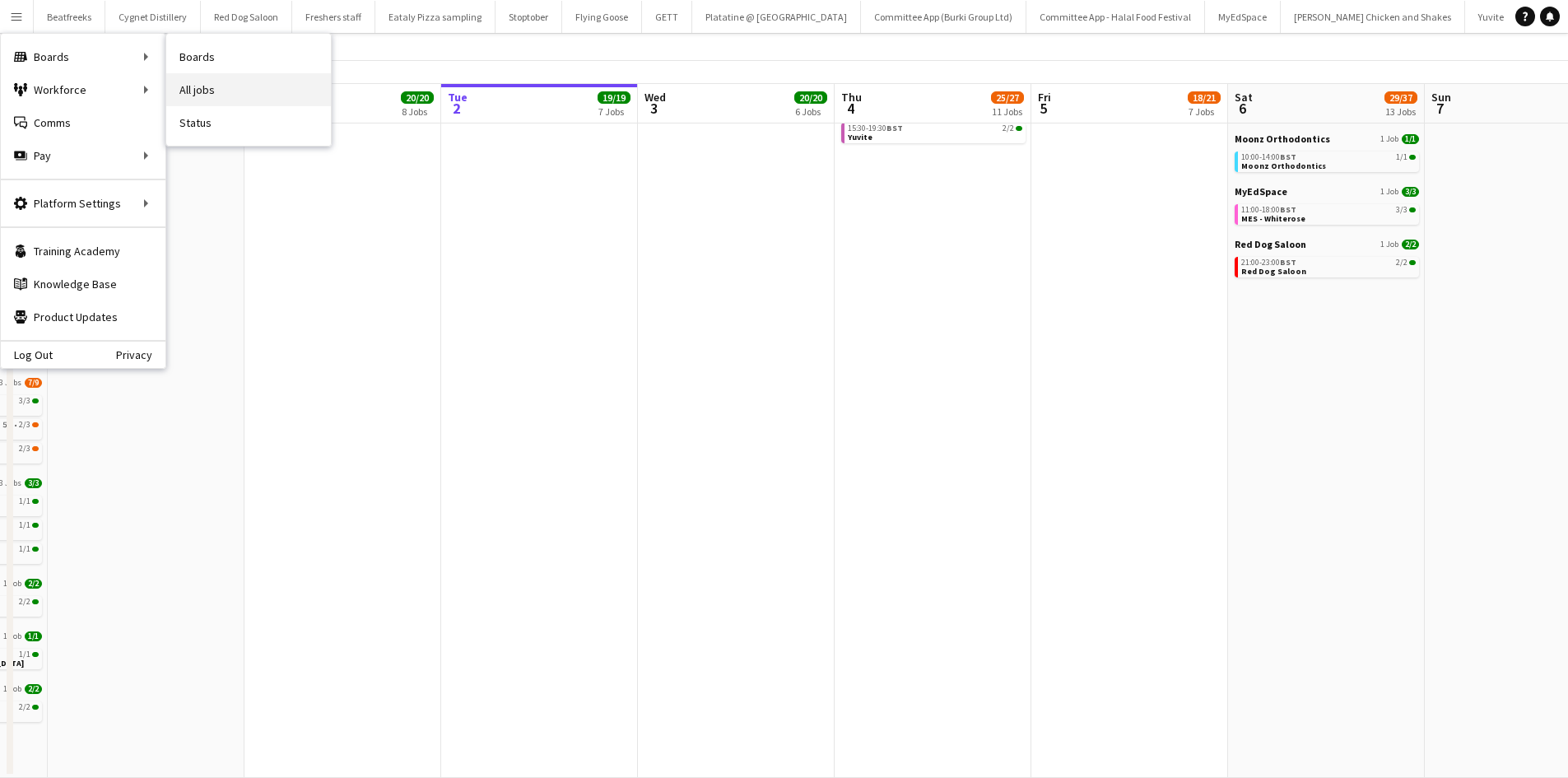
click at [224, 84] on link "All jobs" at bounding box center [248, 90] width 164 height 33
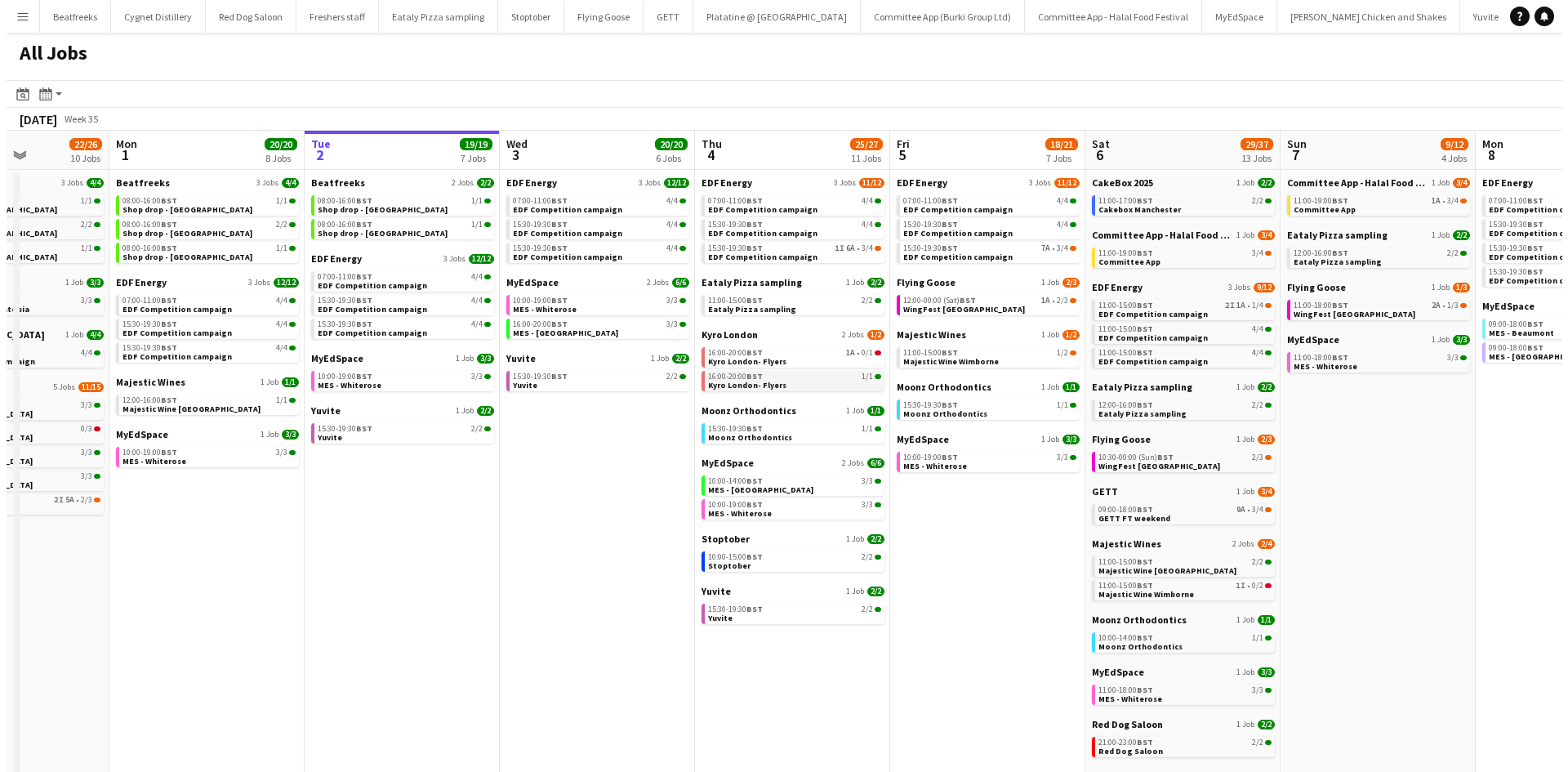
scroll to position [0, 482]
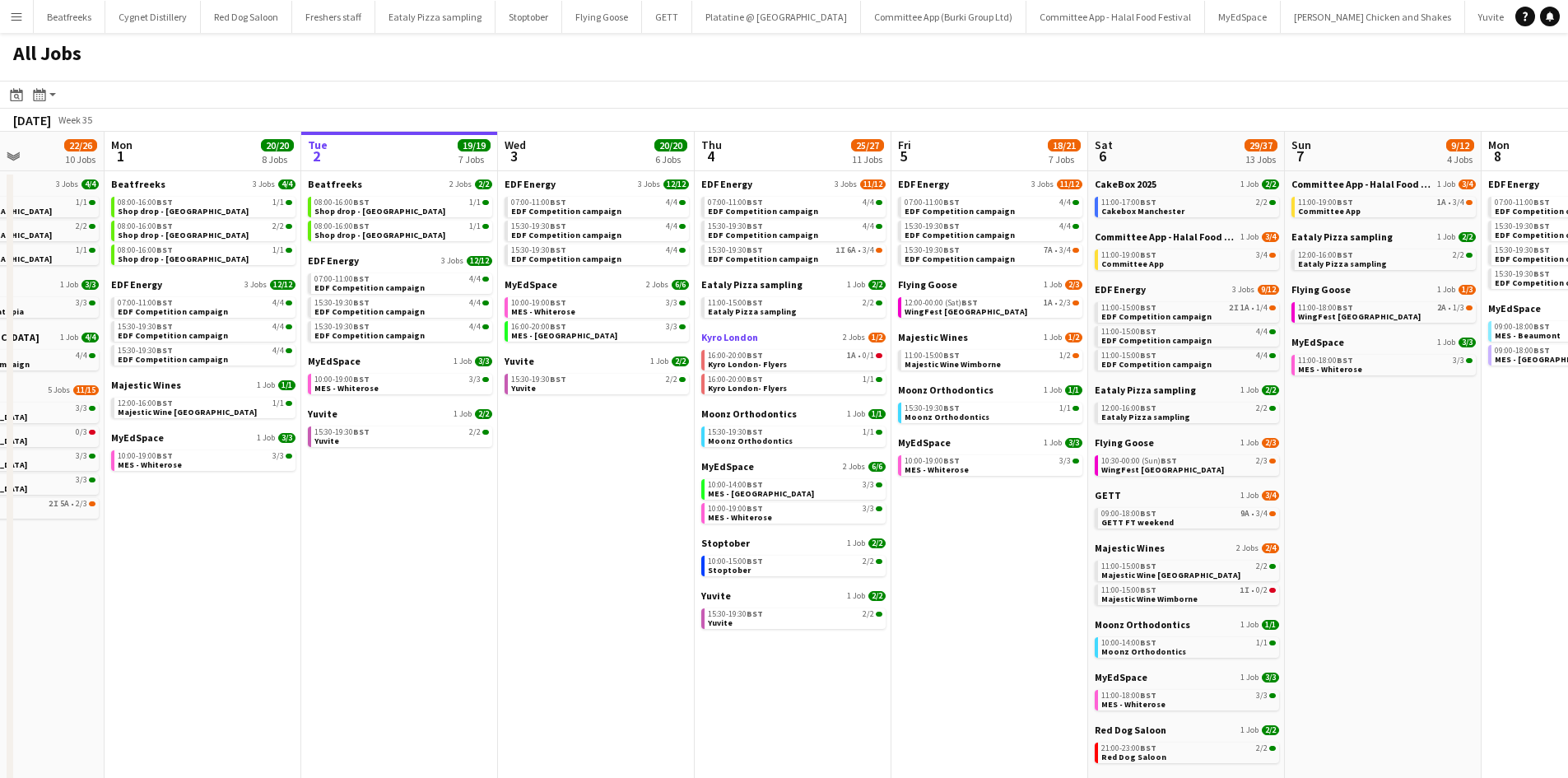
click at [781, 332] on link "Kyro London 2 Jobs 1/2" at bounding box center [794, 337] width 184 height 12
click at [21, 24] on button "Menu" at bounding box center [17, 17] width 33 height 33
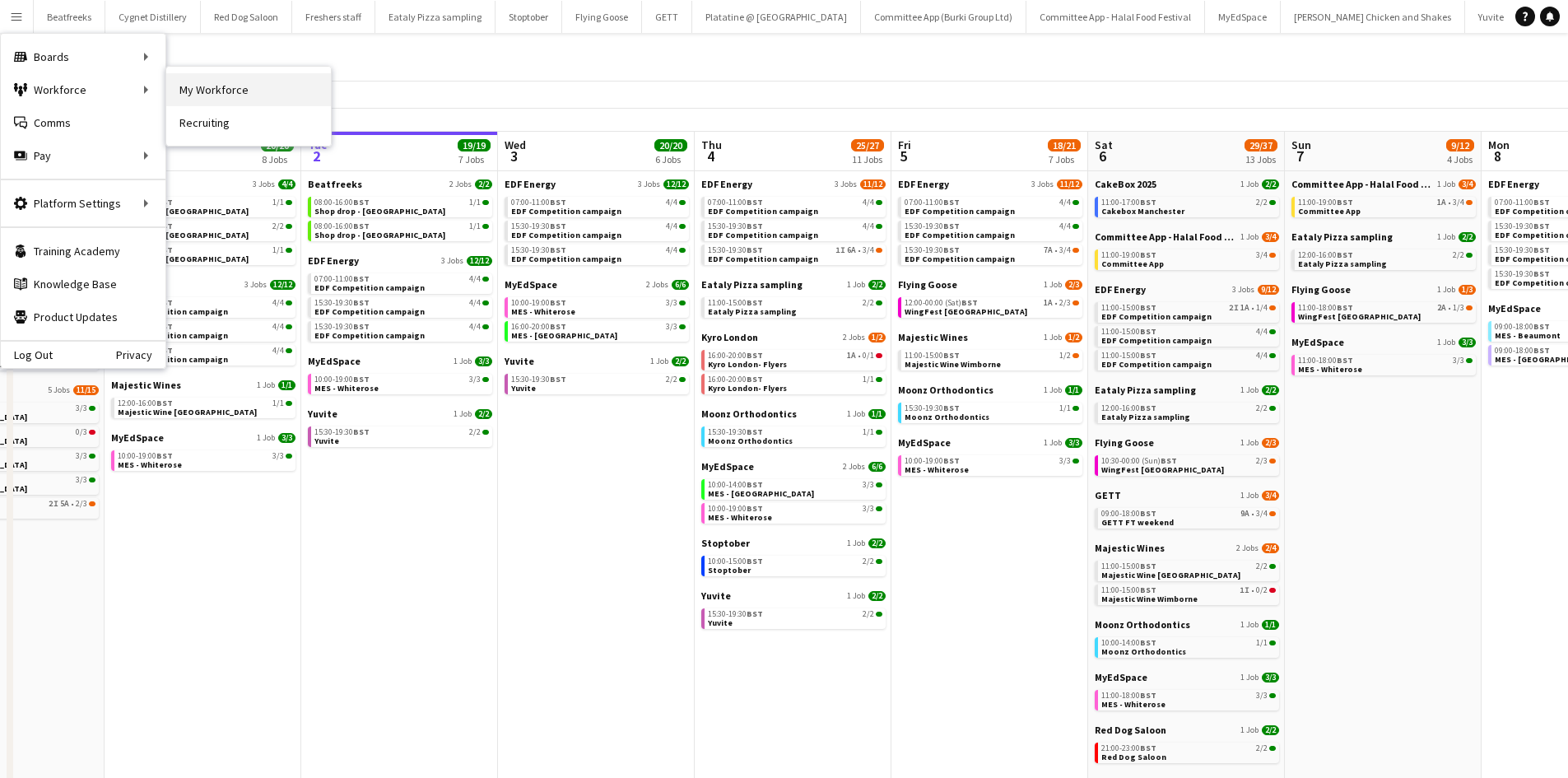
click at [209, 89] on link "My Workforce" at bounding box center [248, 90] width 164 height 33
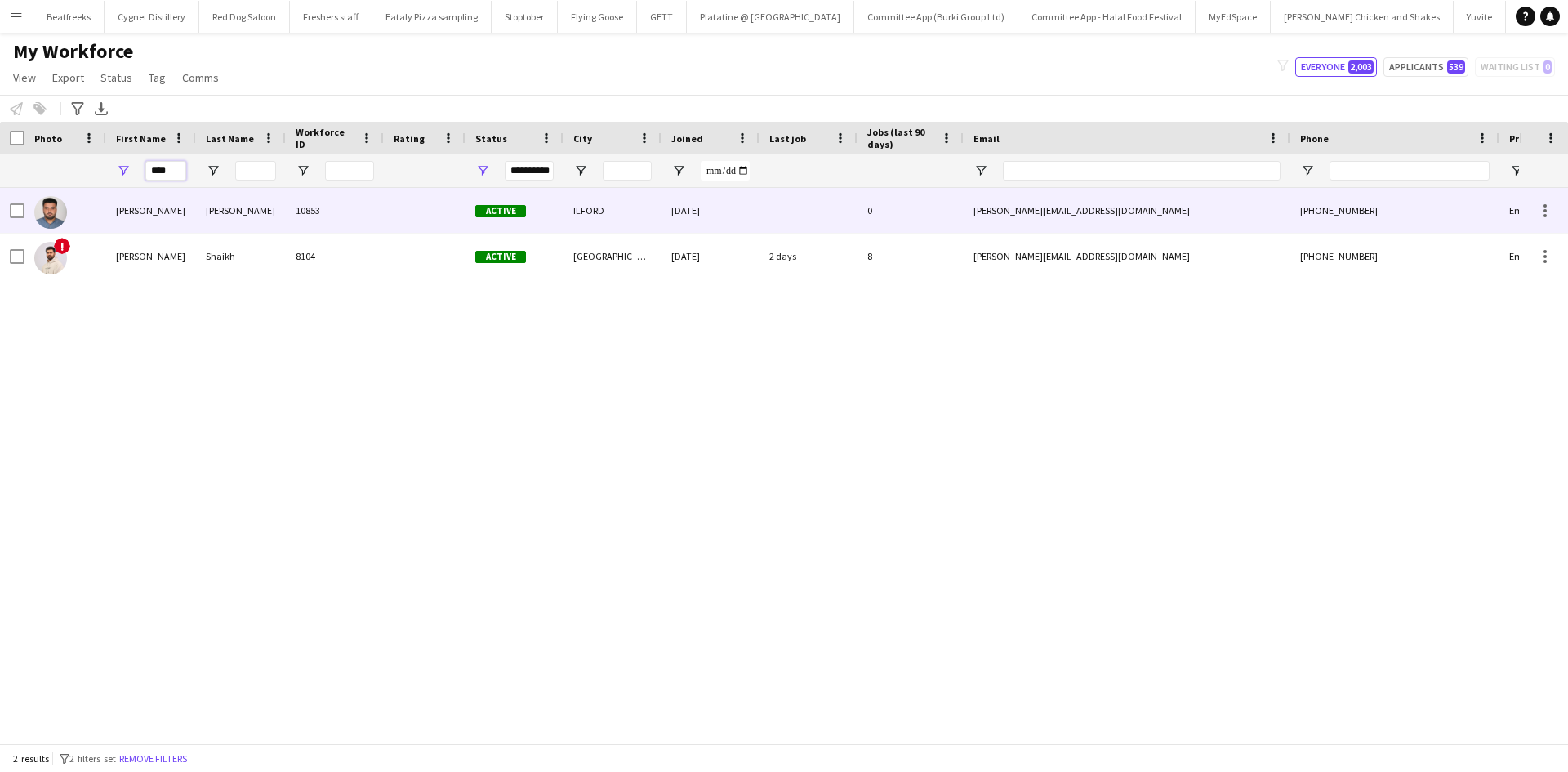
drag, startPoint x: 179, startPoint y: 173, endPoint x: 2, endPoint y: 224, distance: 184.2
click at [2, 224] on div "Workforce Details Photo First Name" at bounding box center [784, 433] width 1568 height 622
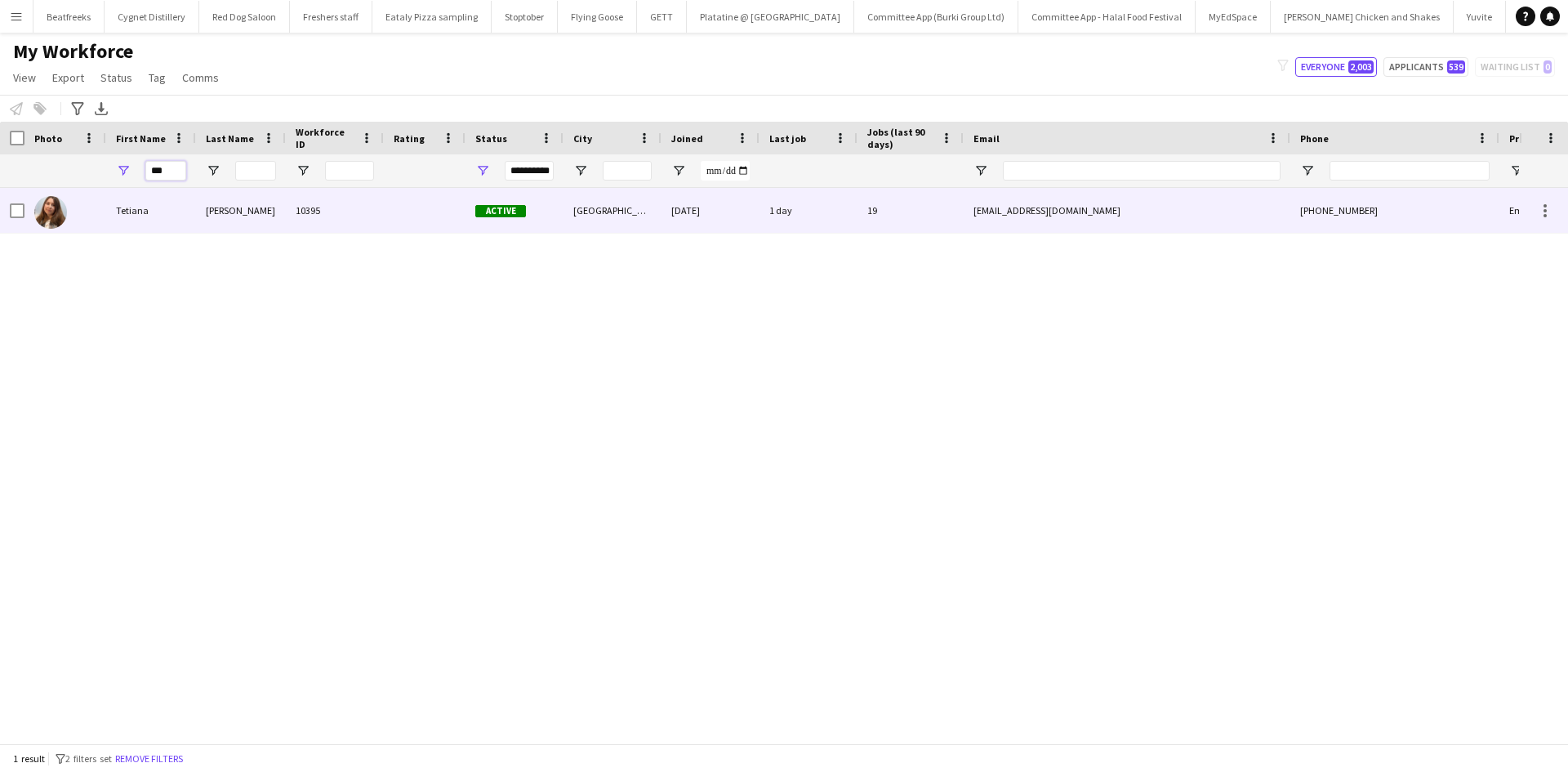
type input "***"
click at [163, 213] on div "Tetiana" at bounding box center [151, 211] width 90 height 45
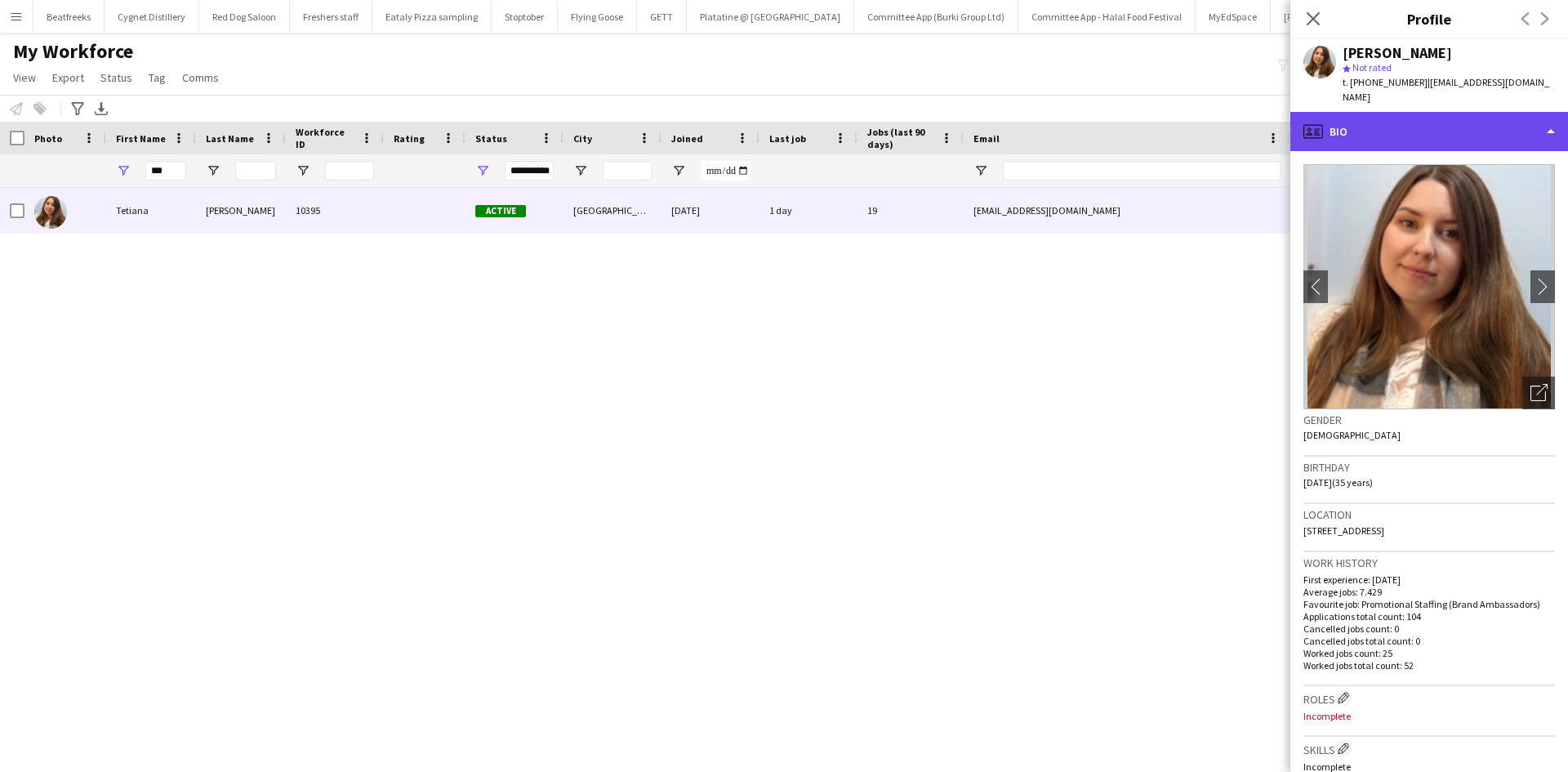
click at [1336, 112] on div "profile Bio" at bounding box center [1430, 131] width 278 height 39
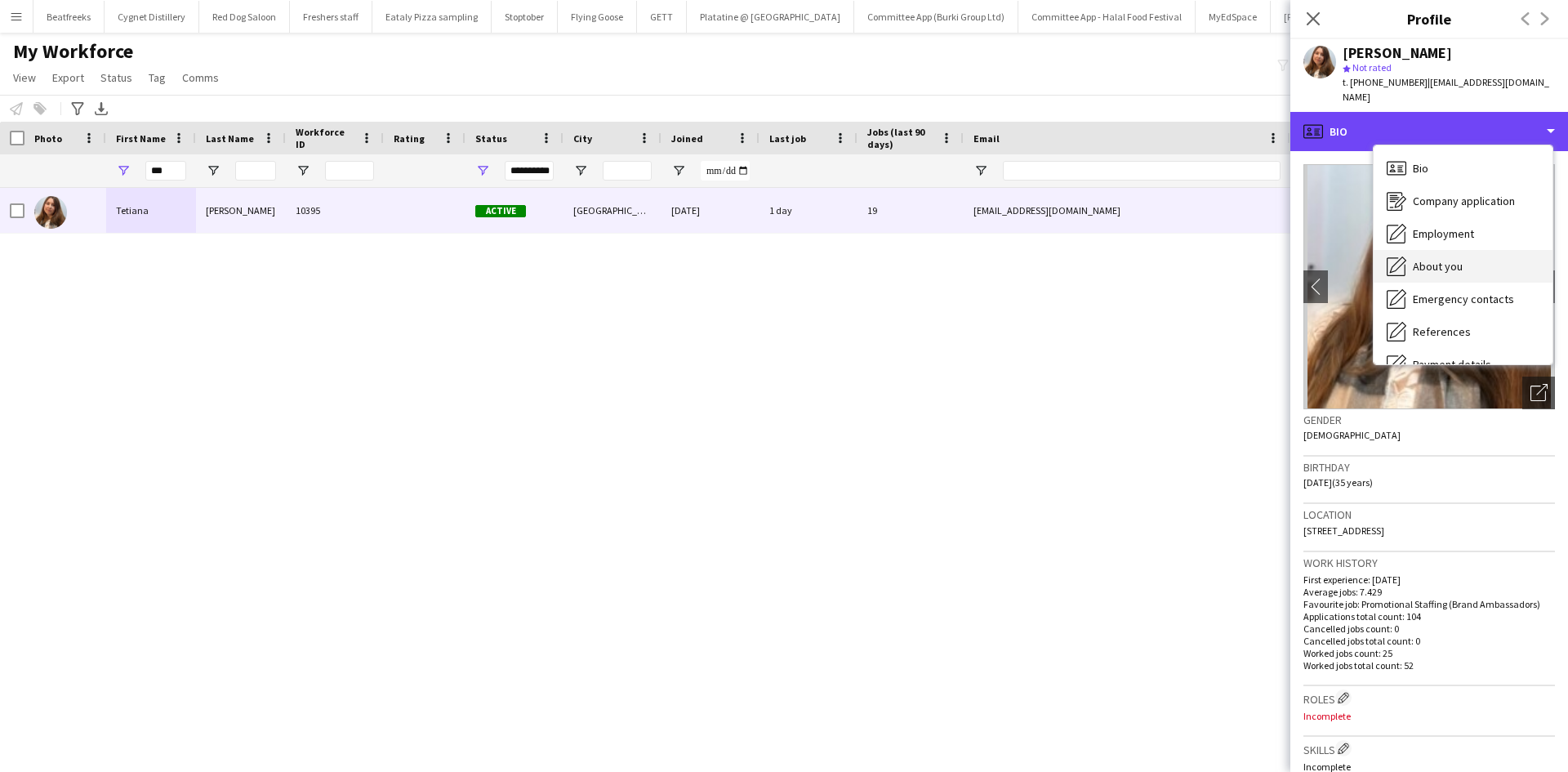
scroll to position [219, 0]
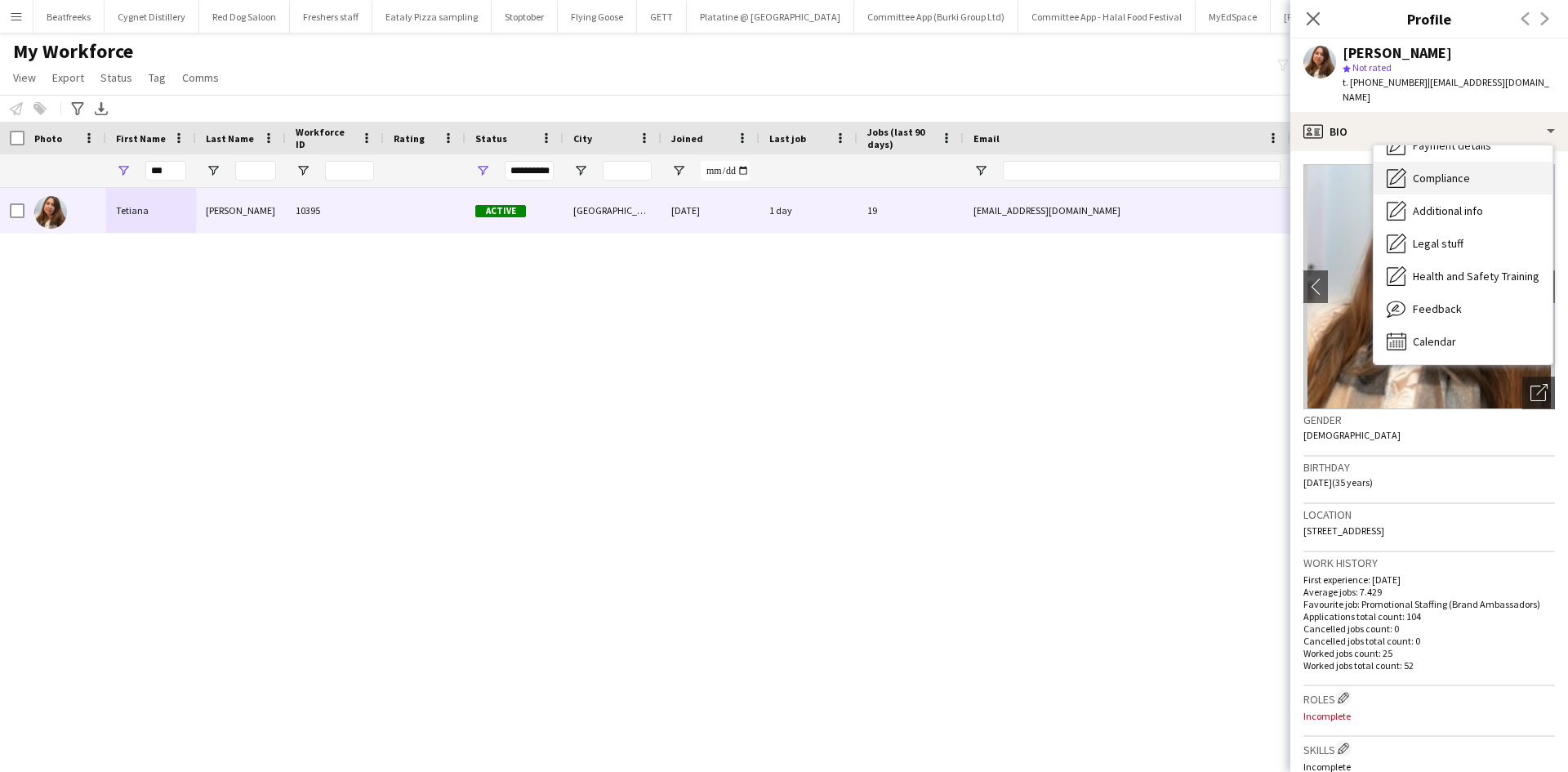
click at [1433, 171] on span "Compliance" at bounding box center [1441, 178] width 57 height 15
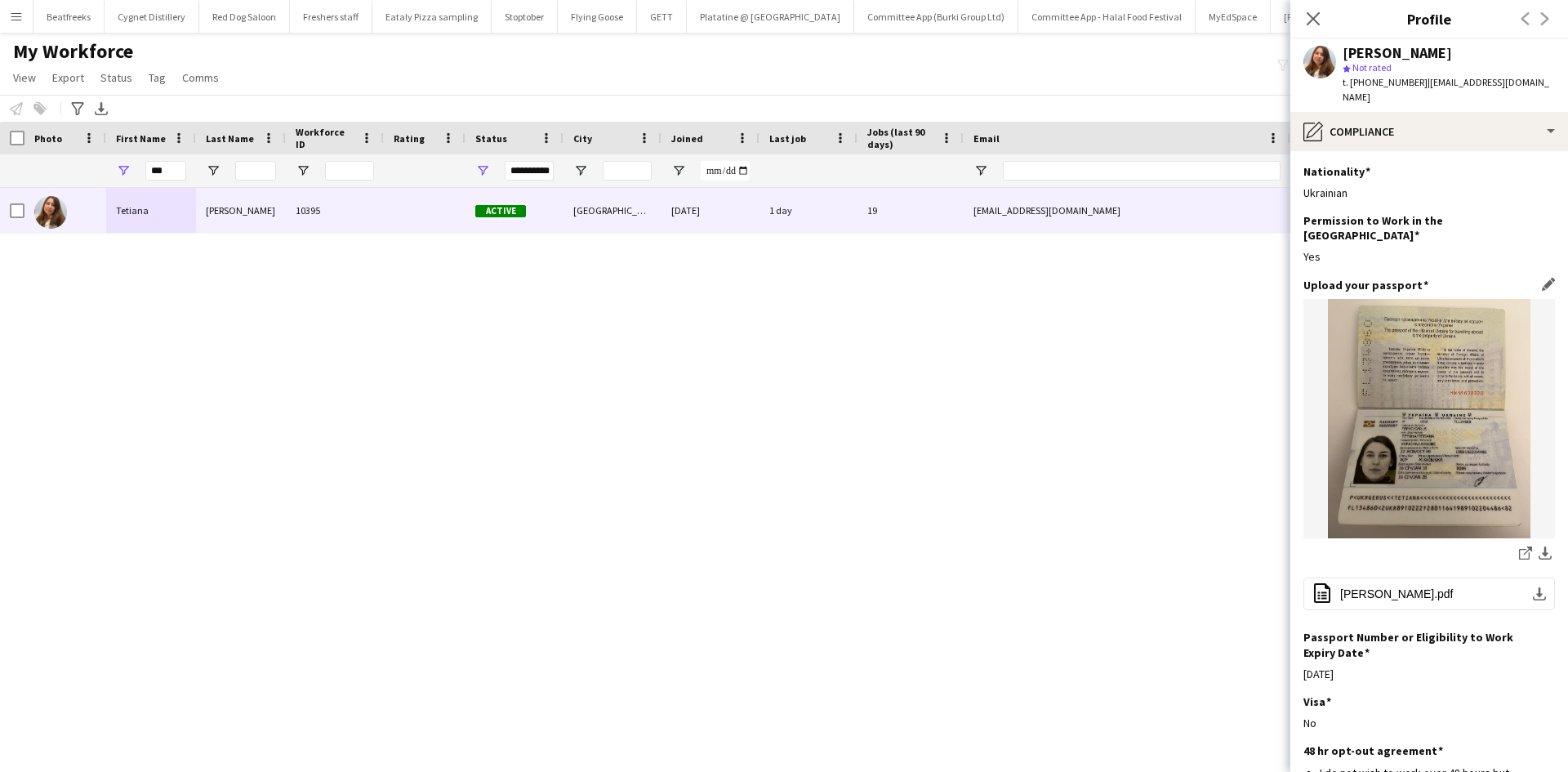
click at [1402, 403] on img at bounding box center [1429, 418] width 251 height 239
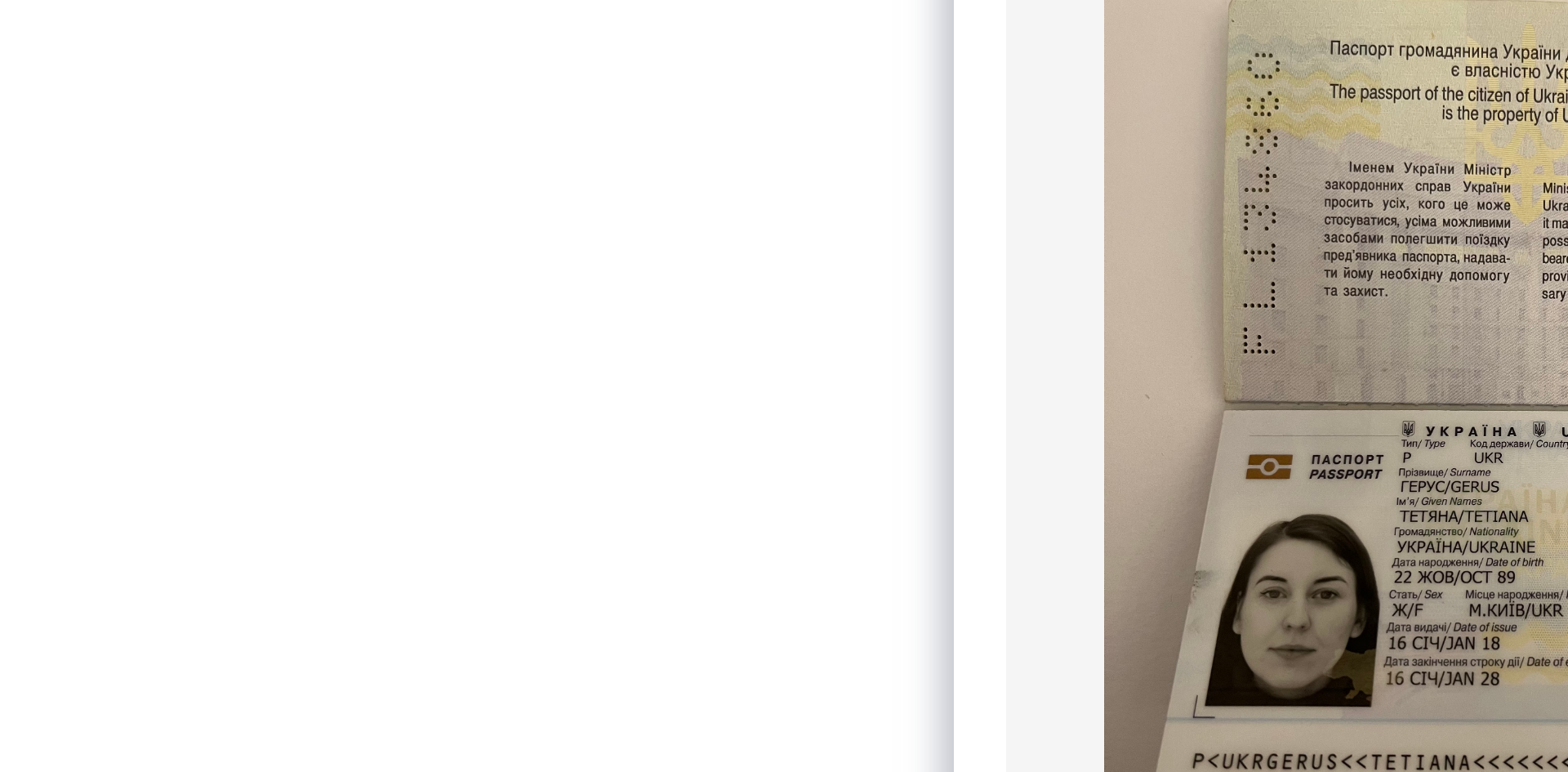
scroll to position [4, 0]
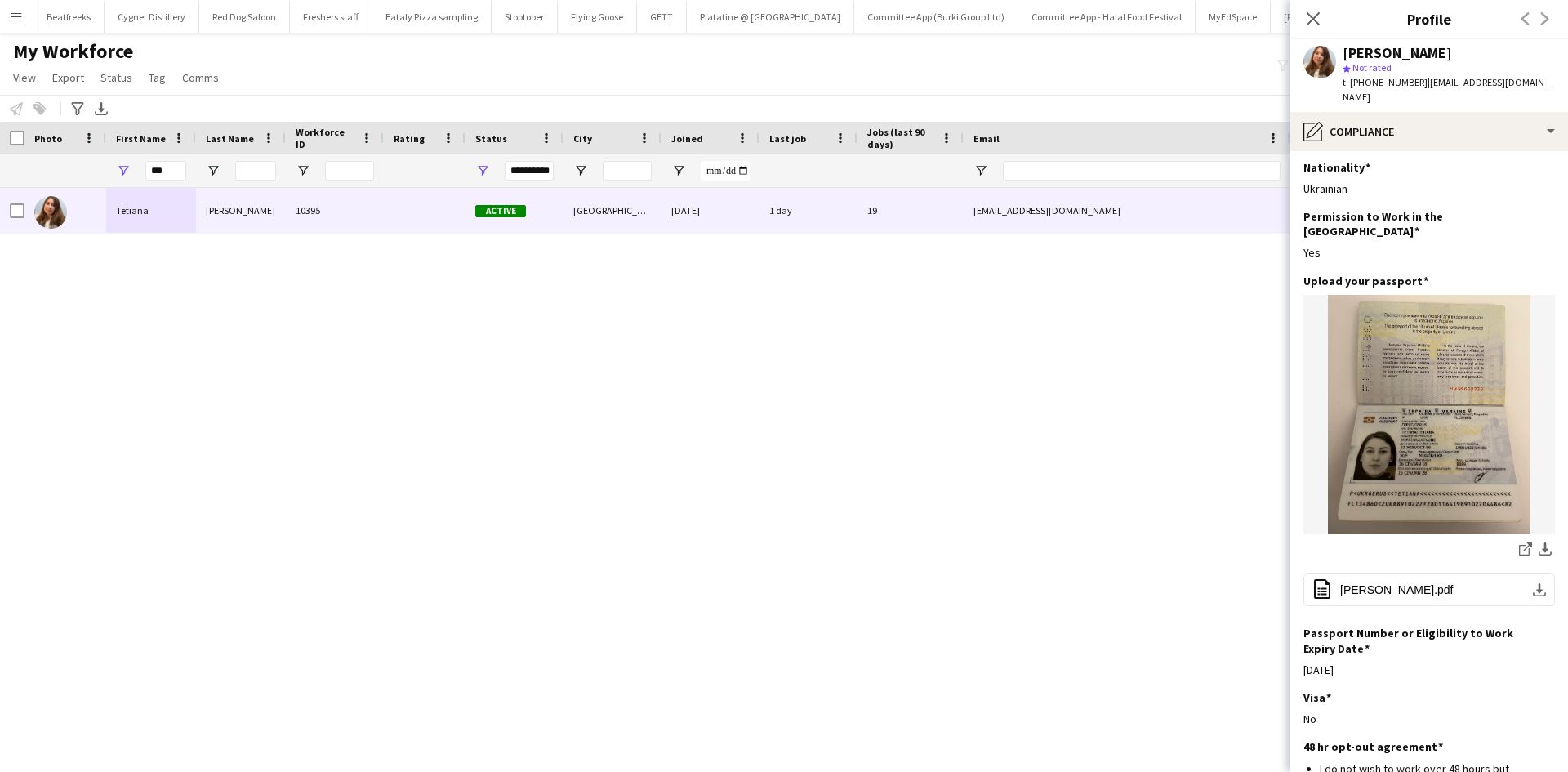
click at [877, 48] on div "My Workforce View Views Default view New view Update view Delete view Edit name…" at bounding box center [784, 66] width 1568 height 55
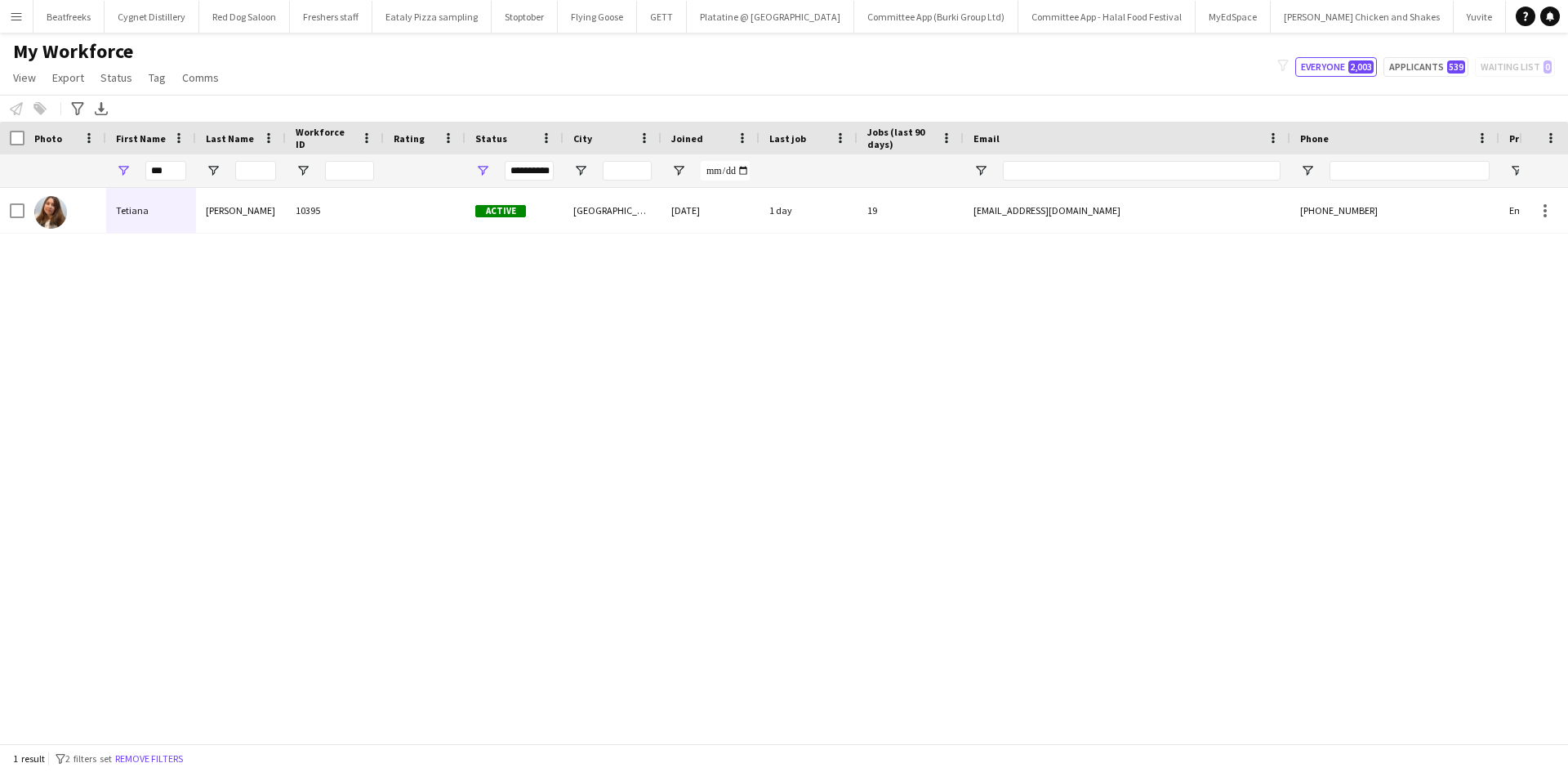
click at [22, 22] on app-icon "Menu" at bounding box center [16, 16] width 13 height 13
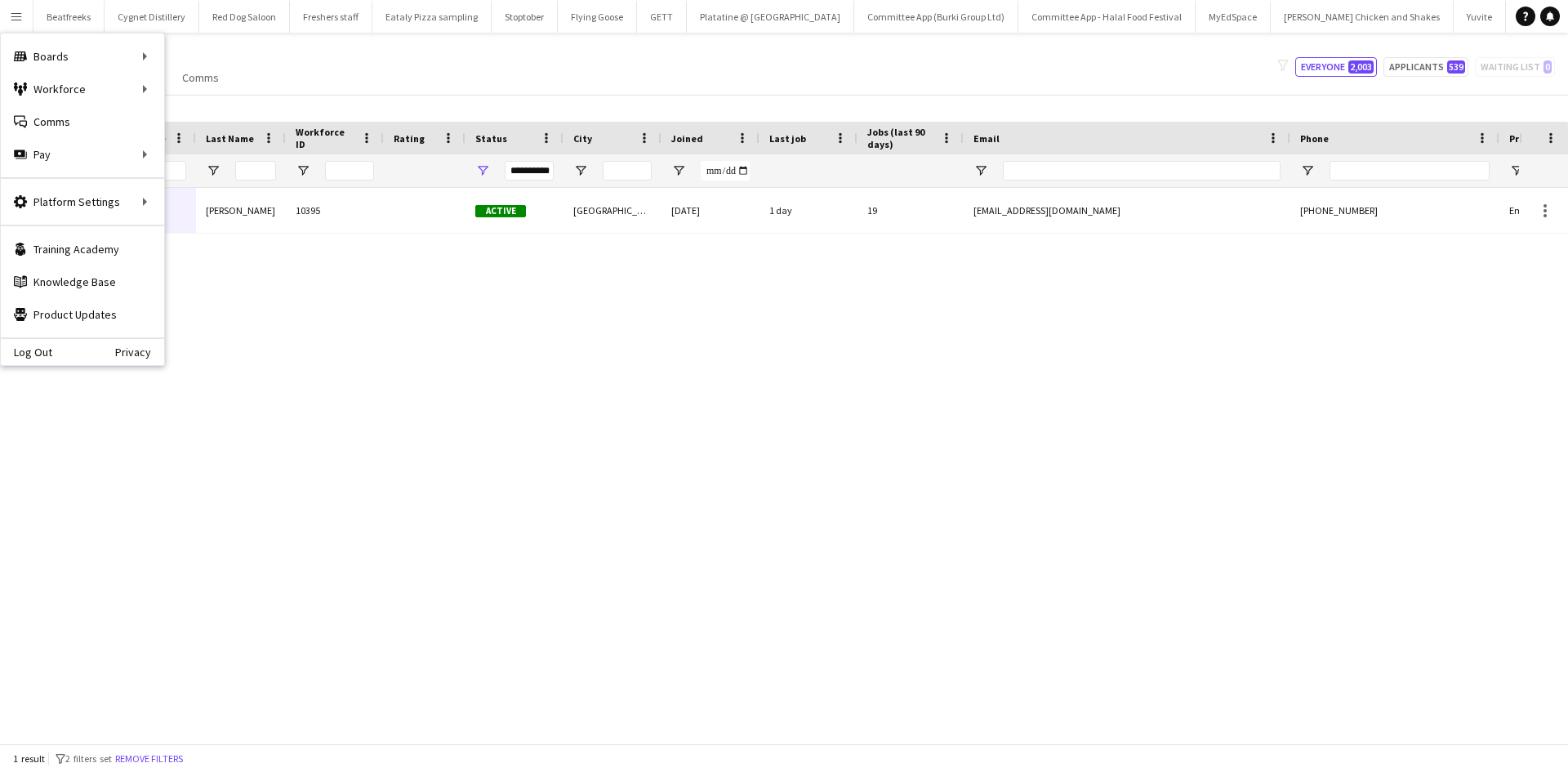
click at [3, 419] on div "Tetiana Gerus 10395 Active London 13-01-2025 1 day 19 tetianagerus2289@gmail.co…" at bounding box center [759, 459] width 1519 height 543
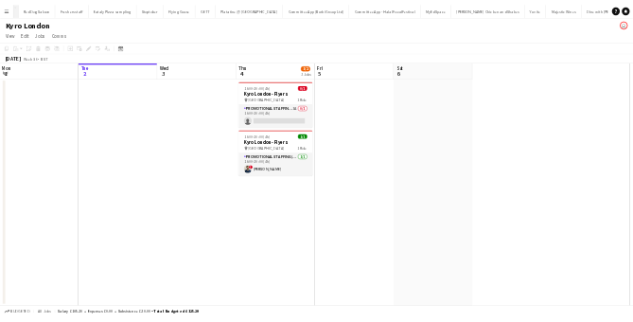
scroll to position [0, 452]
